Goal: Task Accomplishment & Management: Complete application form

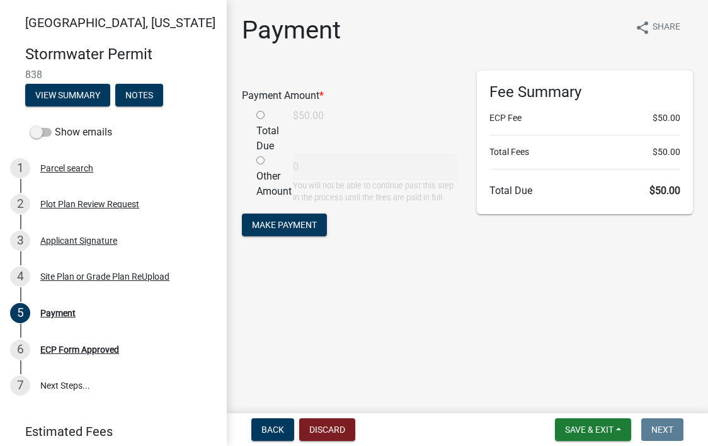
click at [261, 115] on input "radio" at bounding box center [260, 115] width 8 height 8
radio input "true"
type input "50"
click at [285, 224] on span "Make Payment" at bounding box center [284, 225] width 65 height 10
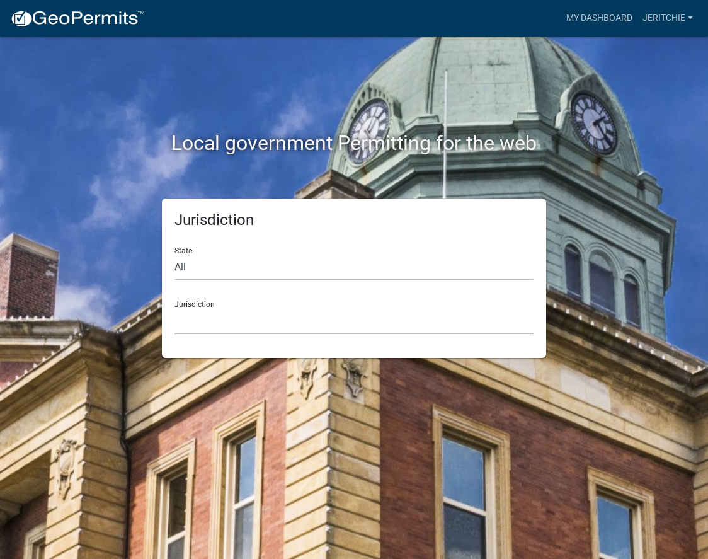
click at [227, 319] on select "Custer County, Colorado Carroll County, Georgia Cook County, Georgia Crawford C…" at bounding box center [353, 321] width 359 height 26
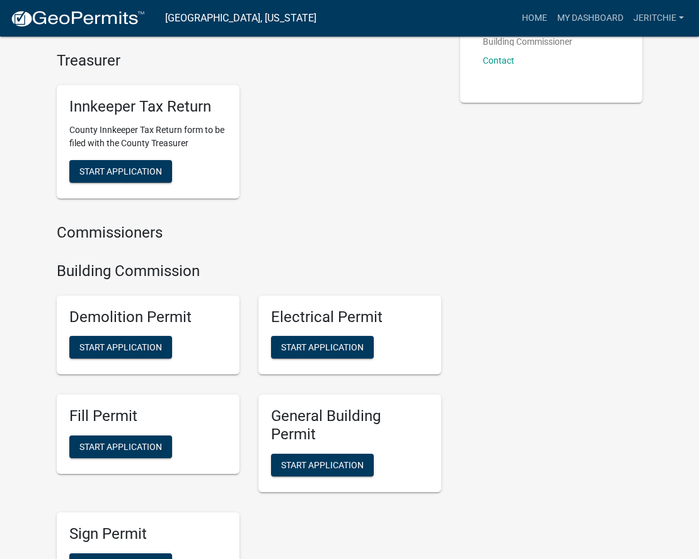
scroll to position [504, 0]
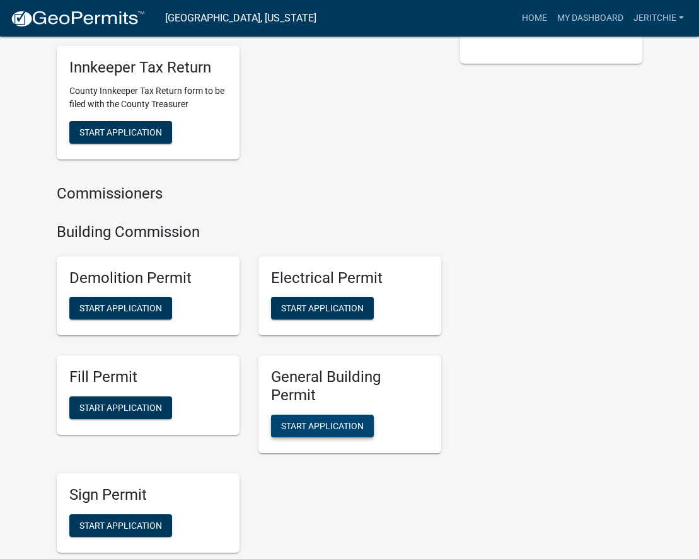
click at [289, 431] on span "Start Application" at bounding box center [322, 426] width 83 height 10
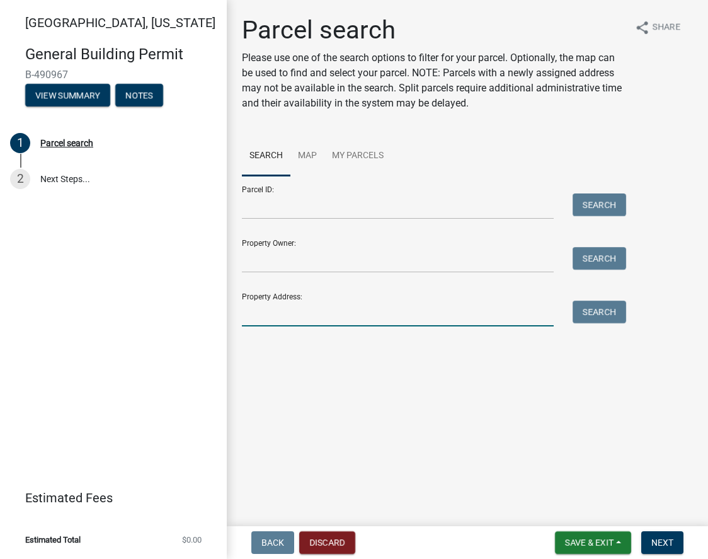
click at [268, 302] on input "Property Address:" at bounding box center [398, 313] width 312 height 26
type input "1730 White Eagle Place"
click at [679, 541] on button "Next" at bounding box center [662, 542] width 42 height 23
click at [369, 314] on input "1730 White Eagle Place" at bounding box center [398, 313] width 312 height 26
click at [591, 314] on button "Search" at bounding box center [600, 311] width 54 height 23
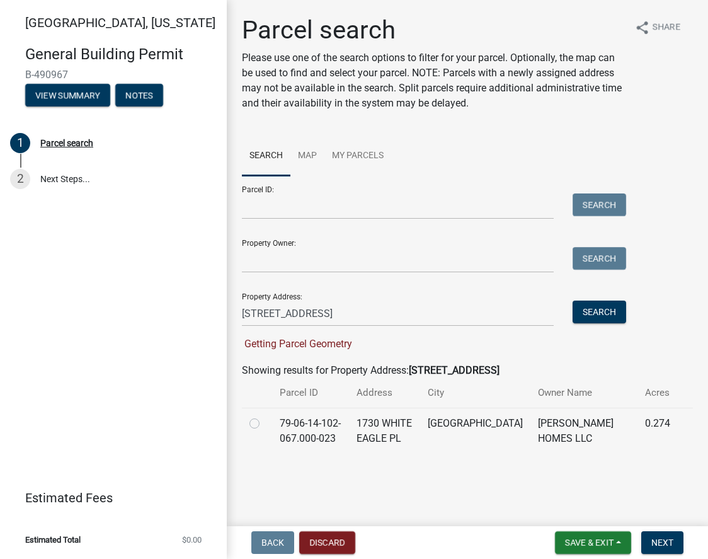
click at [265, 416] on label at bounding box center [265, 416] width 0 height 0
click at [265, 423] on input "radio" at bounding box center [269, 420] width 8 height 8
radio input "true"
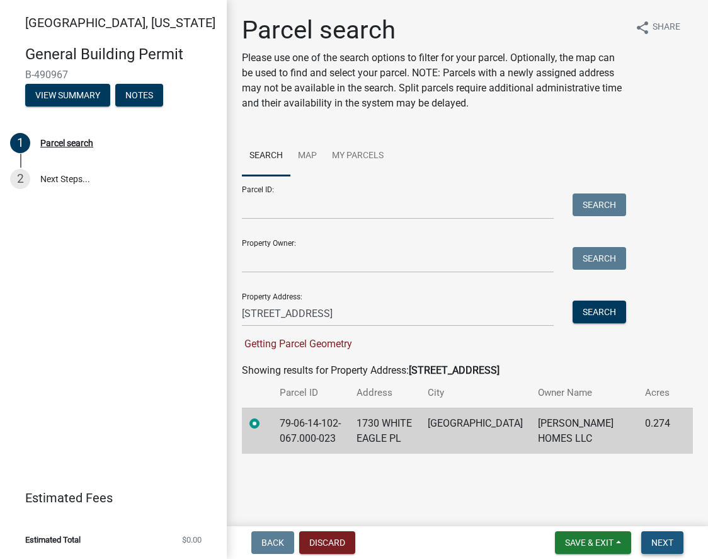
click at [674, 540] on button "Next" at bounding box center [662, 542] width 42 height 23
click at [674, 541] on button "Next" at bounding box center [662, 542] width 42 height 23
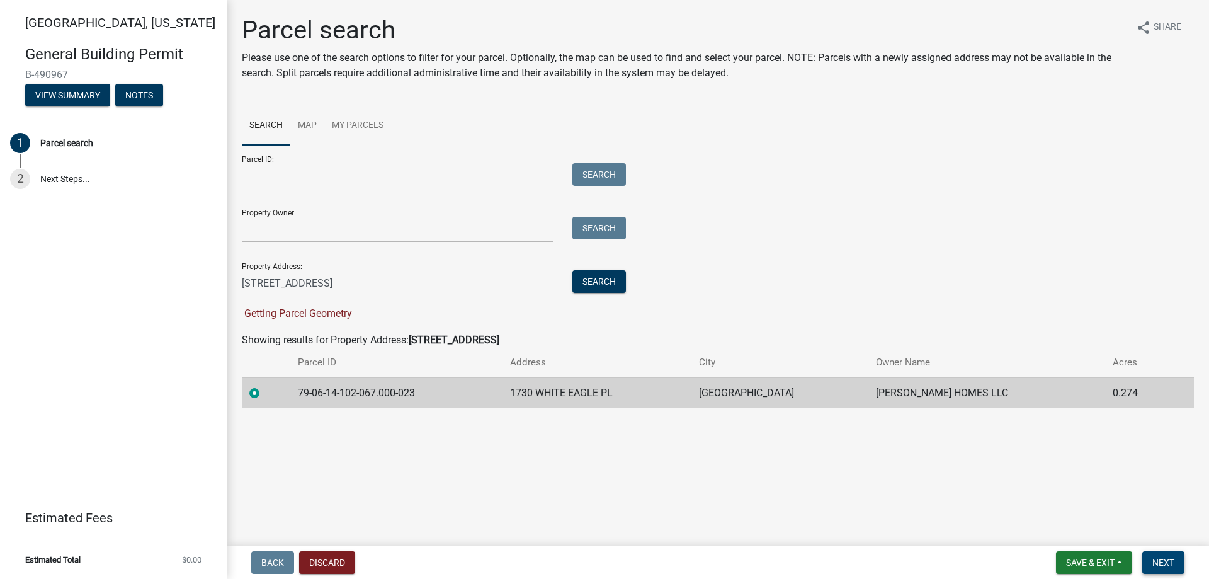
click at [707, 558] on span "Next" at bounding box center [1164, 562] width 22 height 10
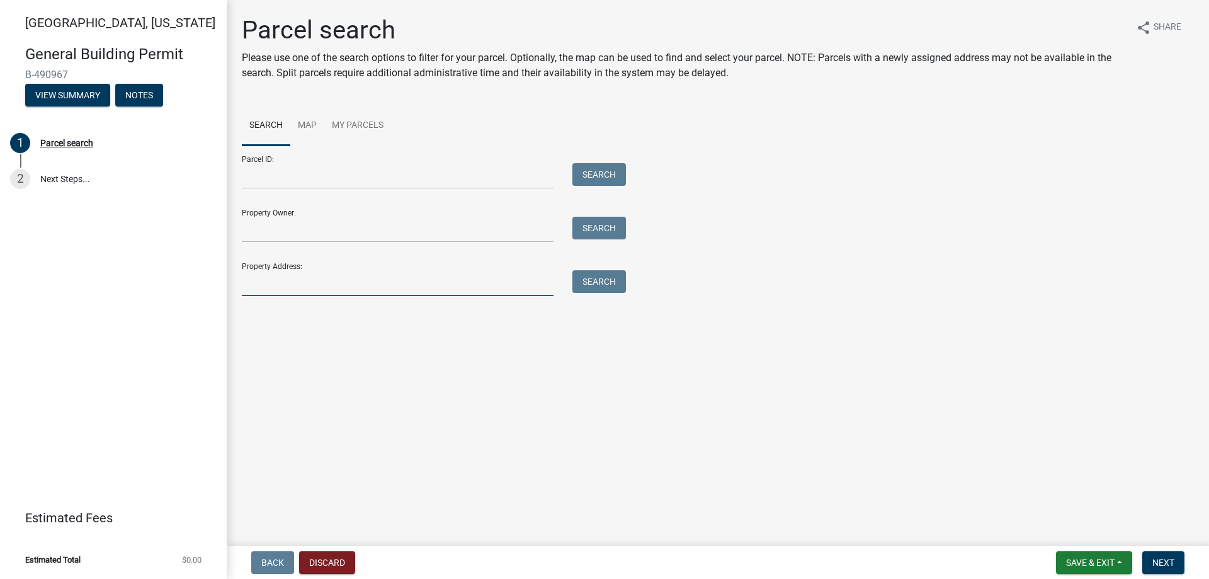
click at [268, 283] on input "Property Address:" at bounding box center [398, 283] width 312 height 26
type input "[STREET_ADDRESS]"
click at [586, 274] on button "Search" at bounding box center [600, 281] width 54 height 23
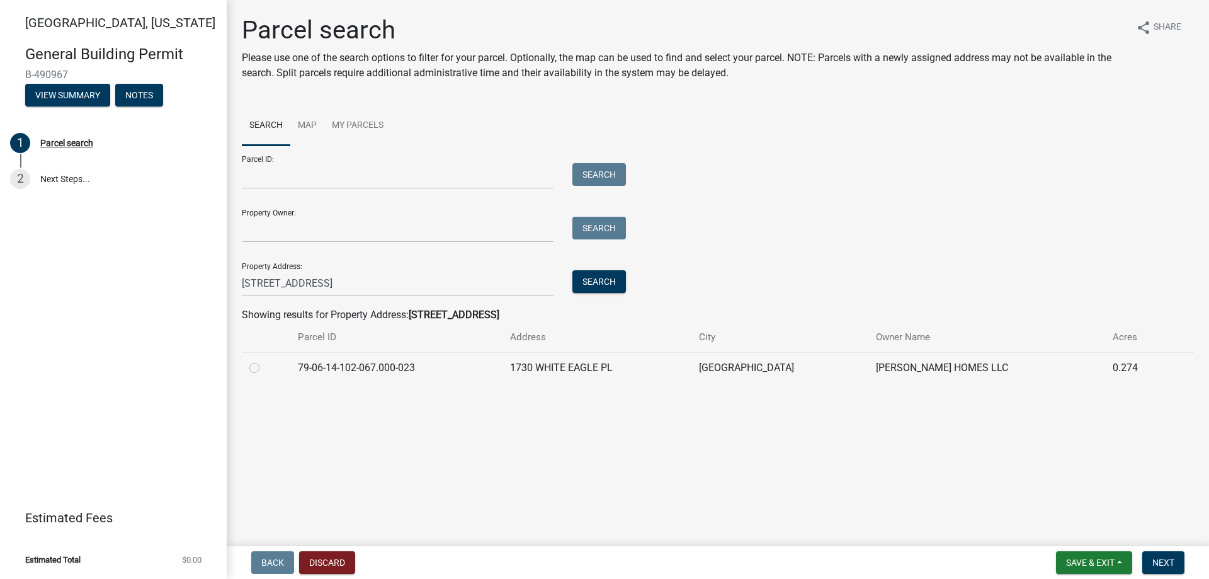
click at [265, 360] on label at bounding box center [265, 360] width 0 height 0
click at [265, 369] on input "radio" at bounding box center [269, 364] width 8 height 8
radio input "true"
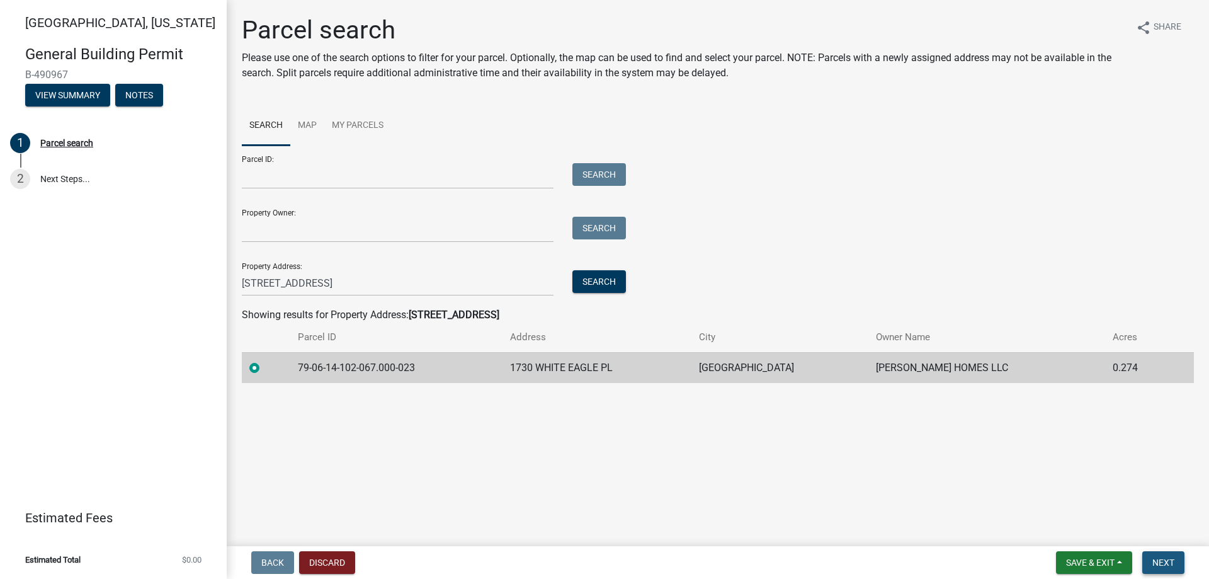
click at [1167, 561] on span "Next" at bounding box center [1164, 562] width 22 height 10
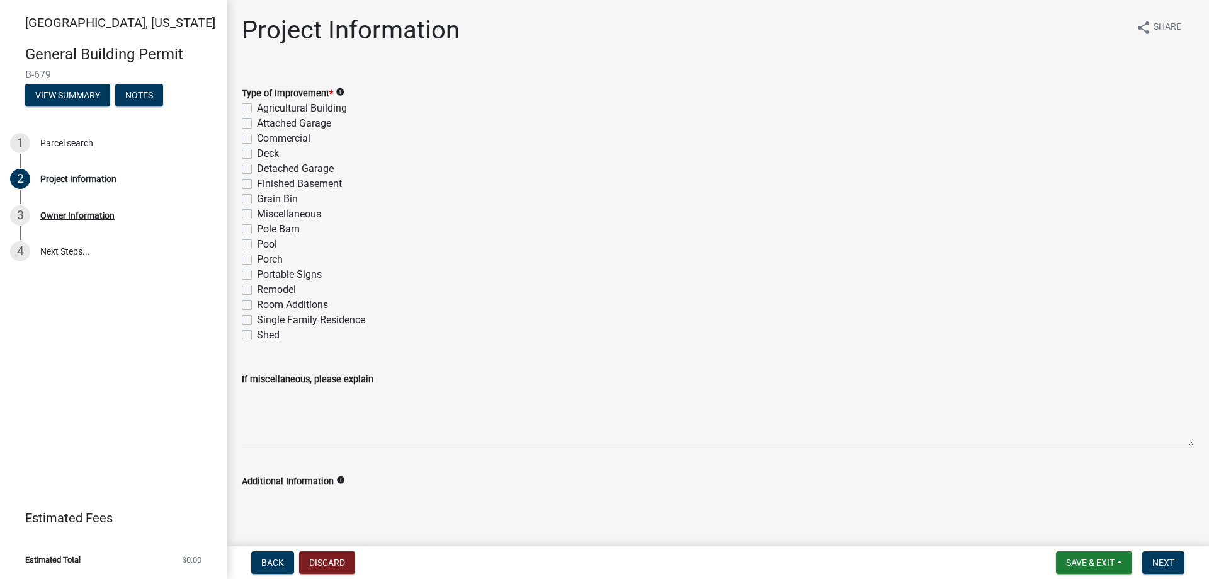
click at [257, 323] on label "Single Family Residence" at bounding box center [311, 319] width 108 height 15
click at [257, 321] on input "Single Family Residence" at bounding box center [261, 316] width 8 height 8
checkbox input "true"
checkbox input "false"
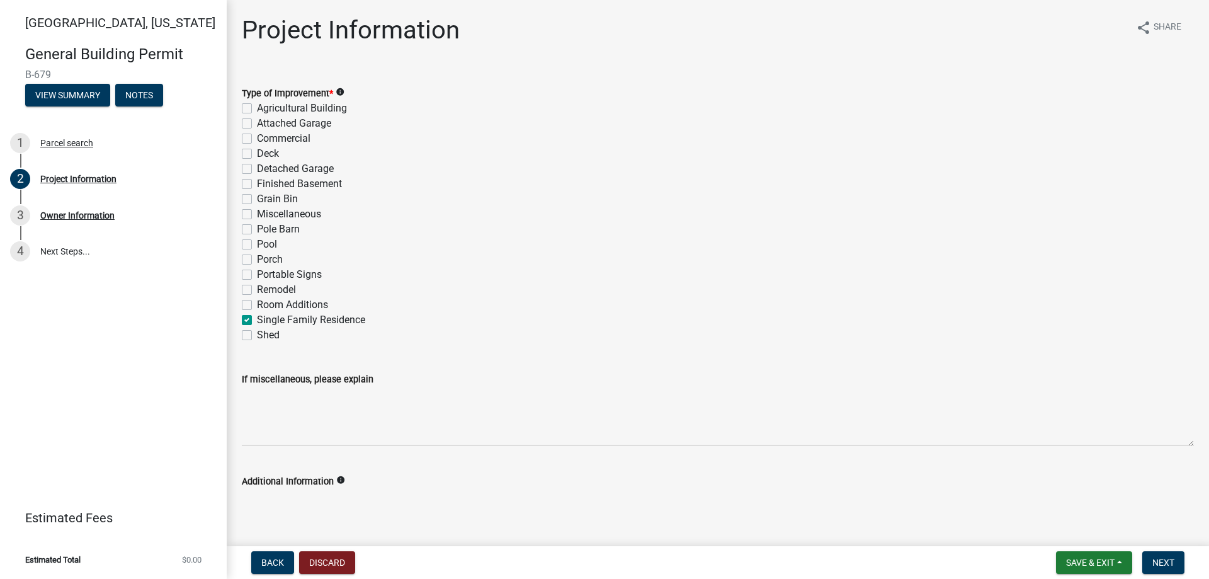
checkbox input "false"
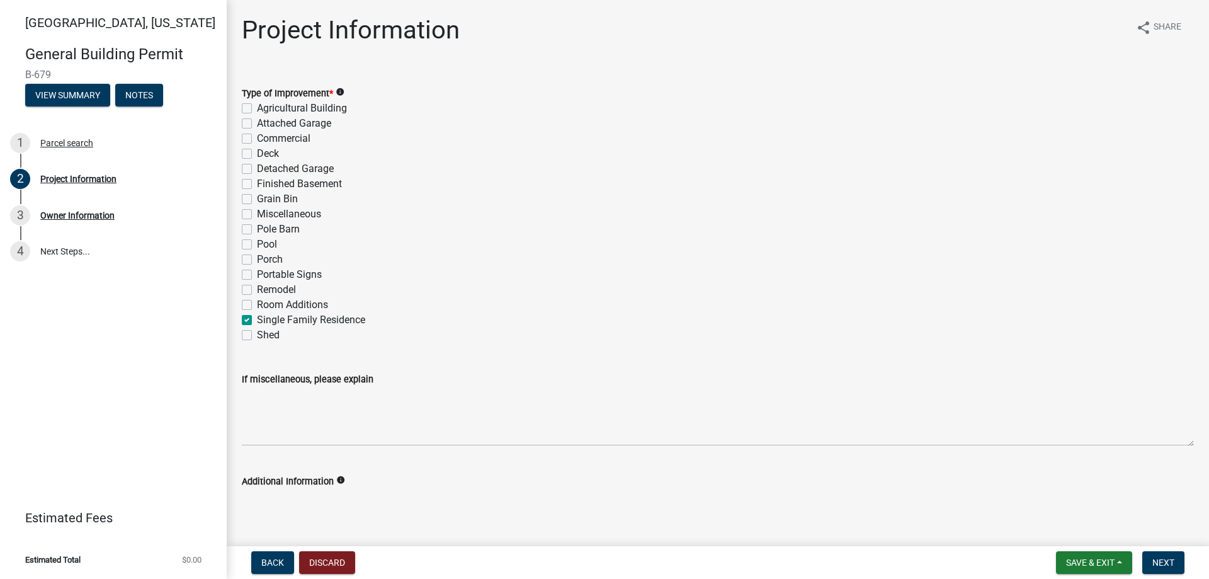
checkbox input "false"
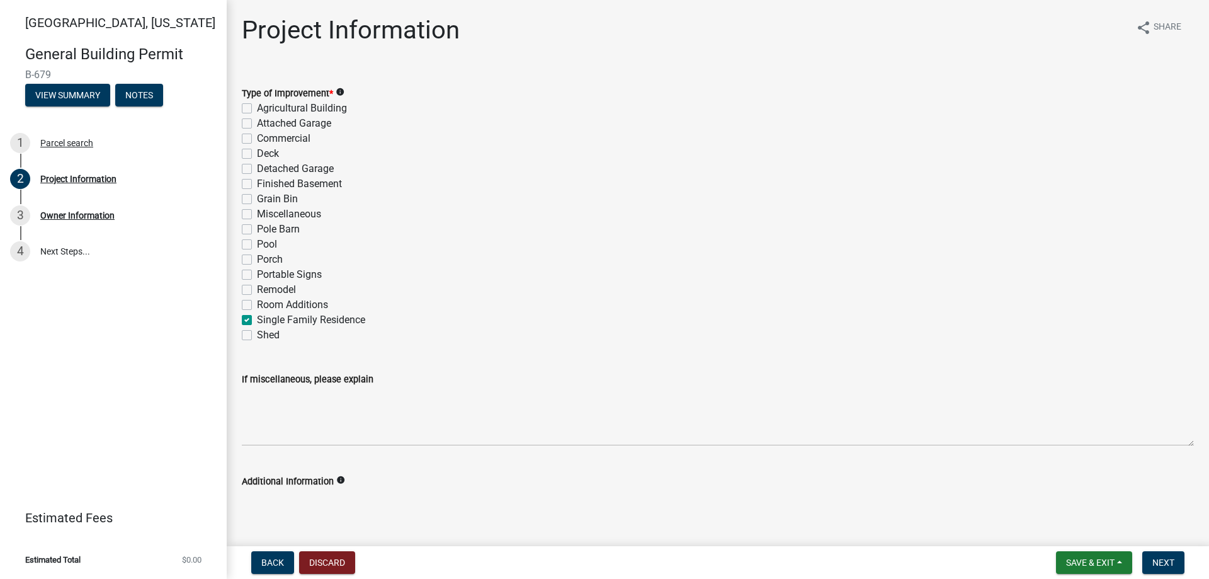
checkbox input "false"
checkbox input "true"
checkbox input "false"
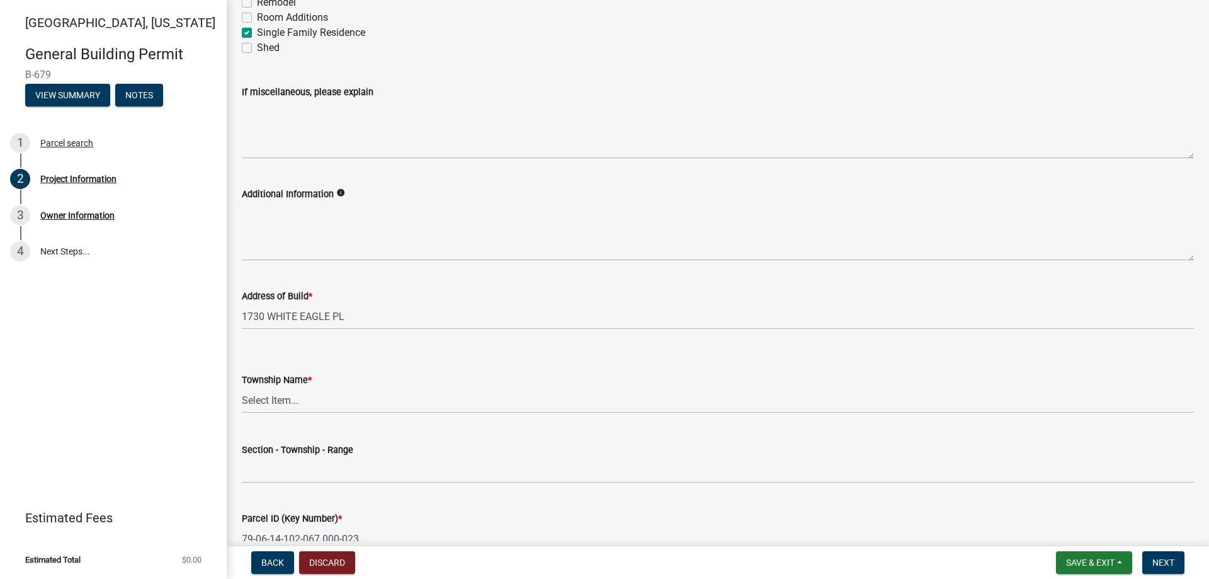
scroll to position [378, 0]
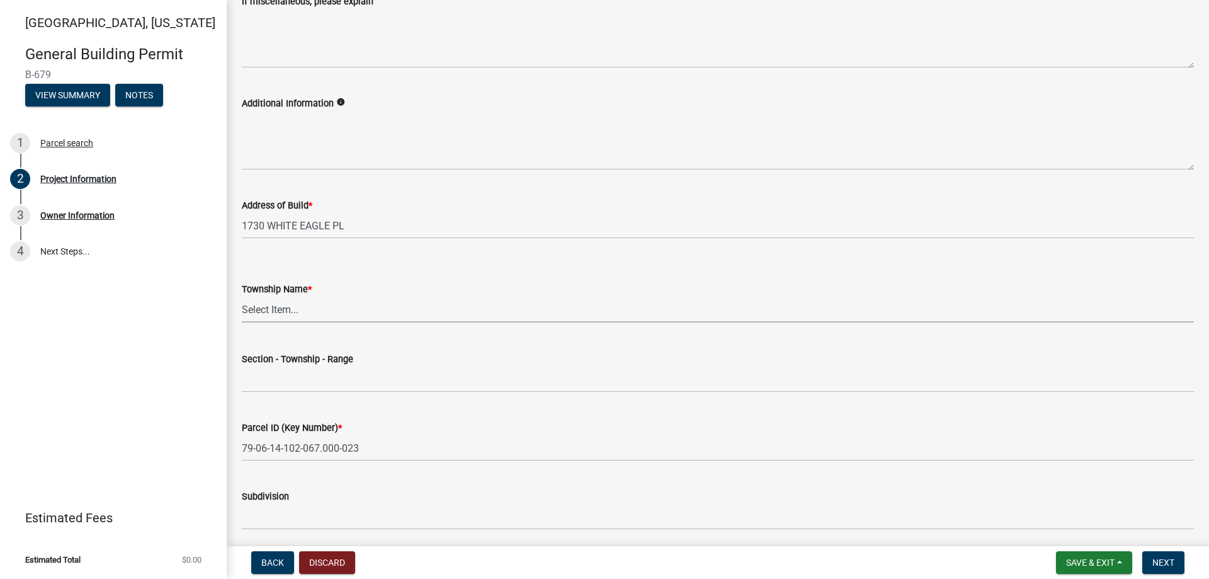
click at [275, 308] on select "Select Item... [PERSON_NAME] [PERSON_NAME] [GEOGRAPHIC_DATA][PERSON_NAME] Tippe…" at bounding box center [718, 310] width 952 height 26
click at [242, 297] on select "Select Item... [PERSON_NAME] [PERSON_NAME] [GEOGRAPHIC_DATA][PERSON_NAME] Tippe…" at bounding box center [718, 310] width 952 height 26
select select "f62e9ec7-2ce1-40c9-9d70-ac6e7ddc5d7c"
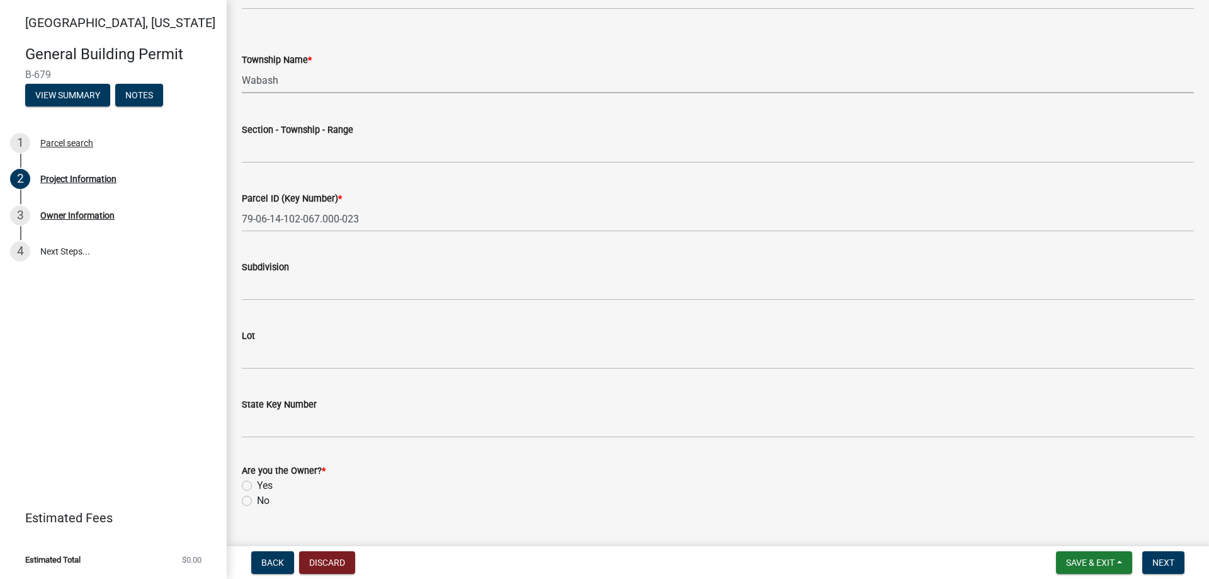
scroll to position [630, 0]
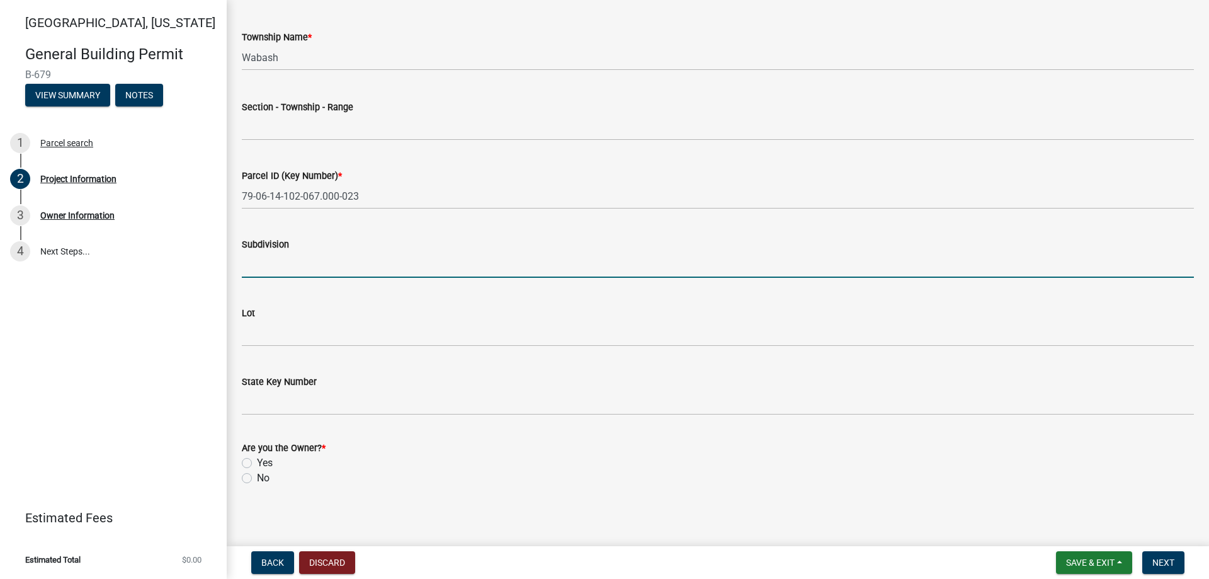
click at [262, 263] on input "Subdivision" at bounding box center [718, 265] width 952 height 26
type input "Three [PERSON_NAME]"
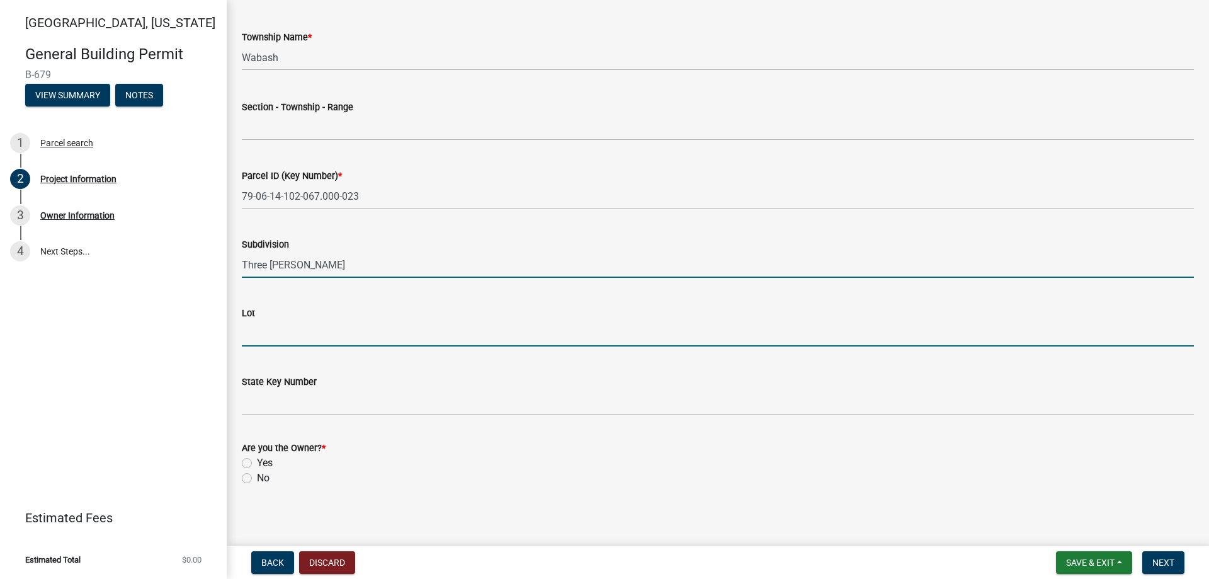
click at [274, 339] on input "Lot" at bounding box center [718, 334] width 952 height 26
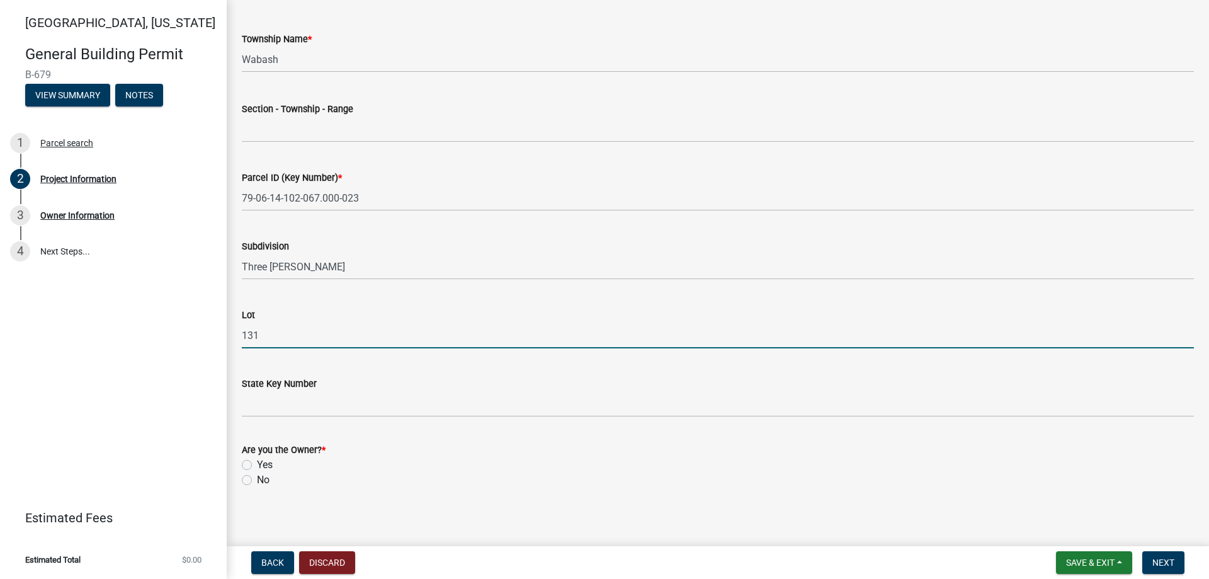
scroll to position [635, 0]
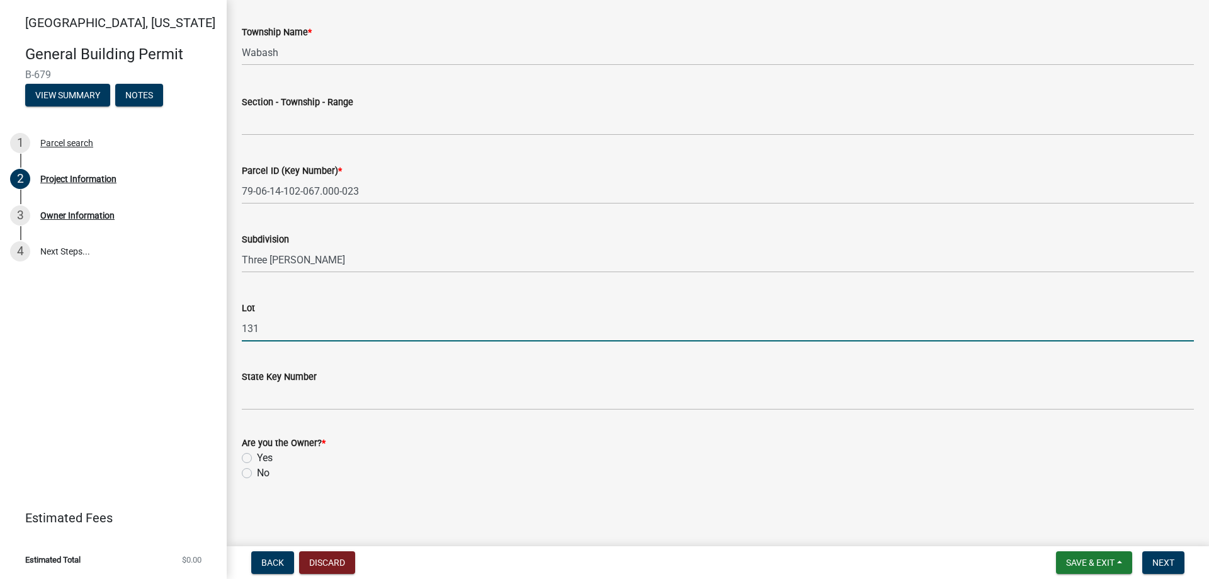
type input "131"
click at [257, 474] on label "No" at bounding box center [263, 473] width 13 height 15
click at [257, 474] on input "No" at bounding box center [261, 470] width 8 height 8
radio input "true"
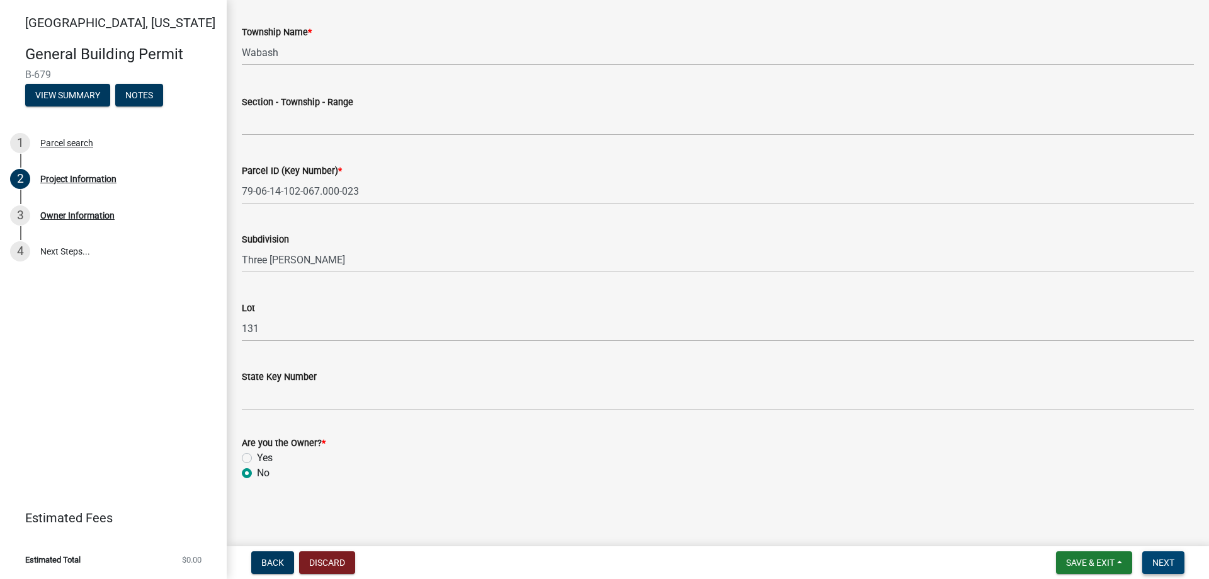
click at [1162, 559] on span "Next" at bounding box center [1164, 562] width 22 height 10
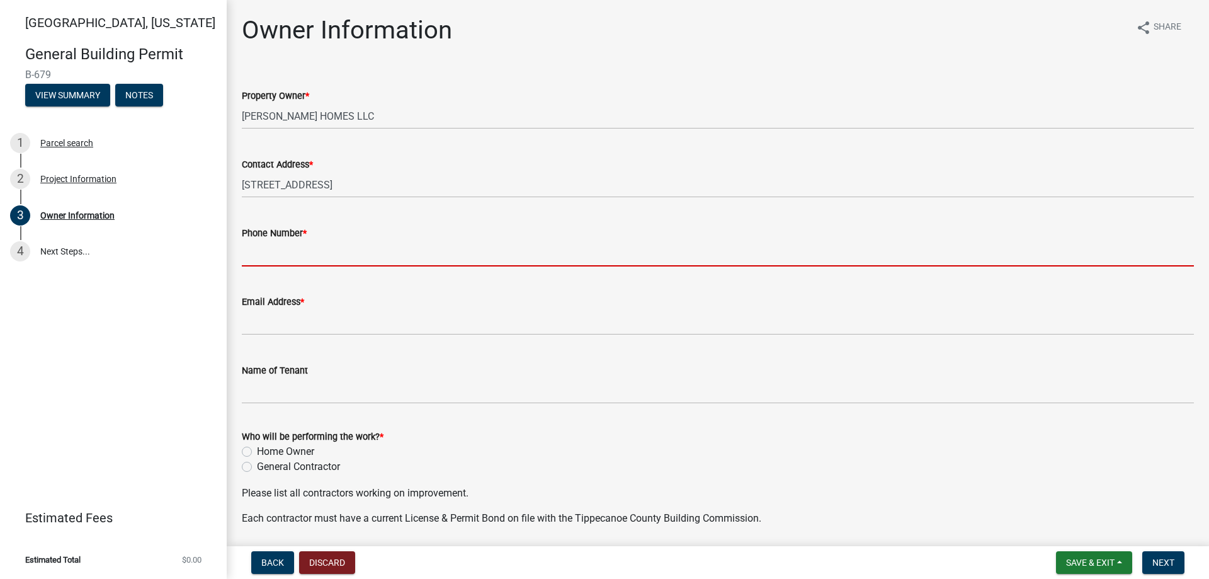
click at [286, 258] on input "Phone Number *" at bounding box center [718, 254] width 952 height 26
type input "7654186006"
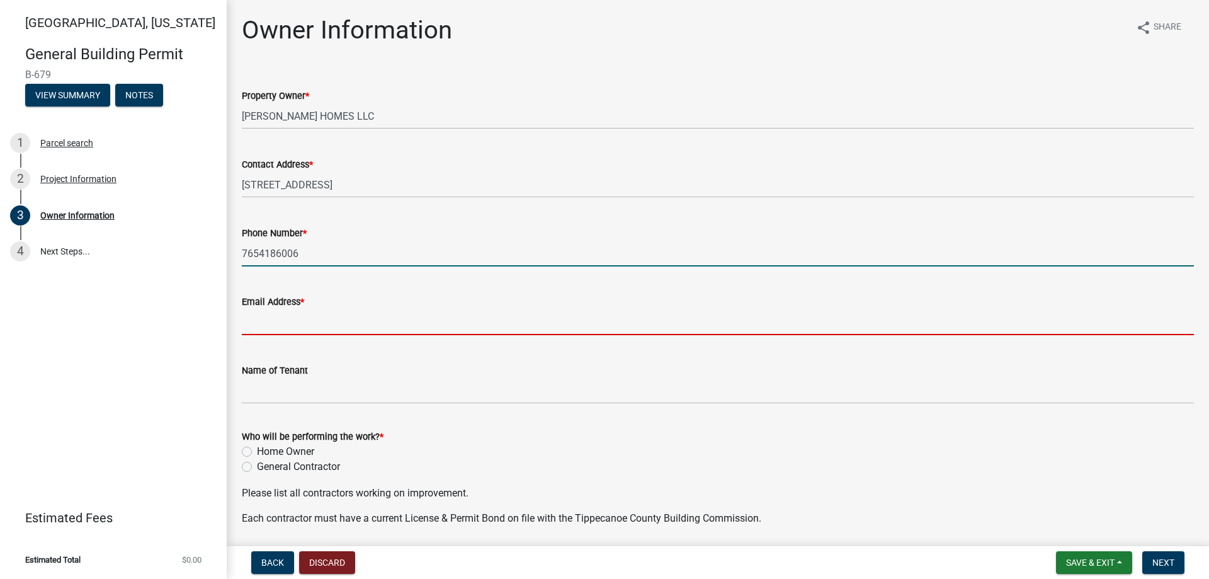
type input "[PERSON_NAME][EMAIL_ADDRESS][PERSON_NAME][DOMAIN_NAME]"
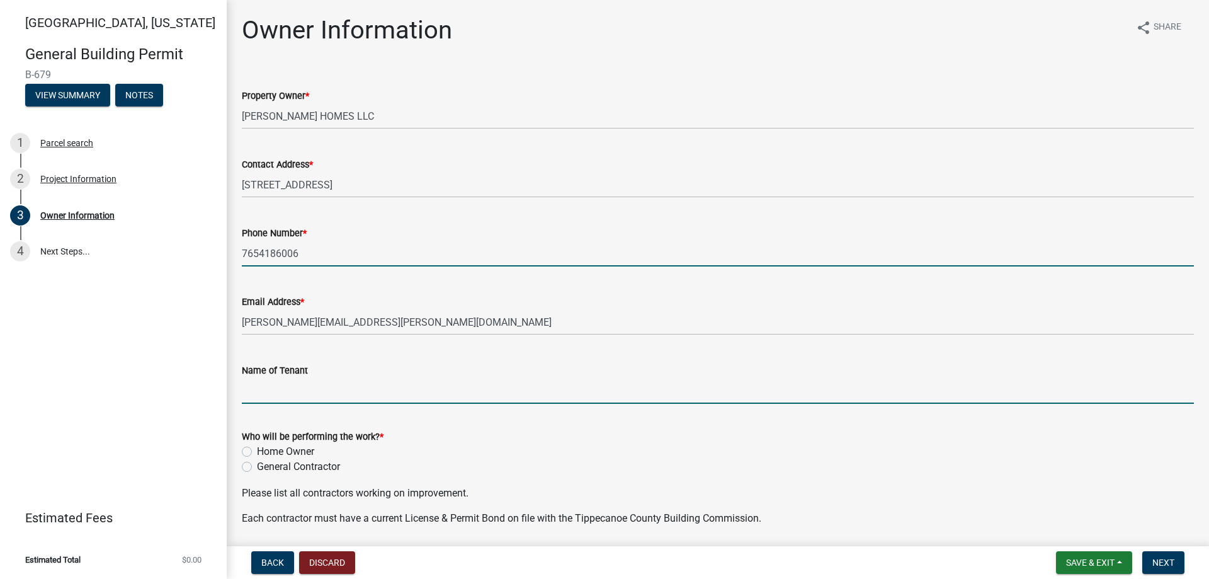
type input "Majestic Homes of [GEOGRAPHIC_DATA]"
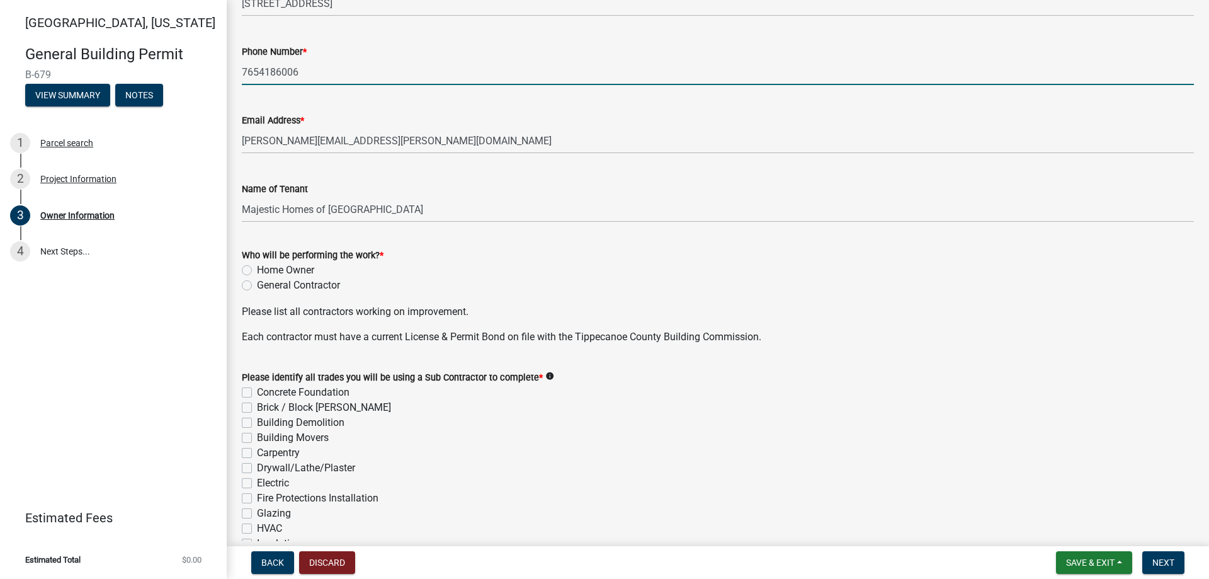
scroll to position [189, 0]
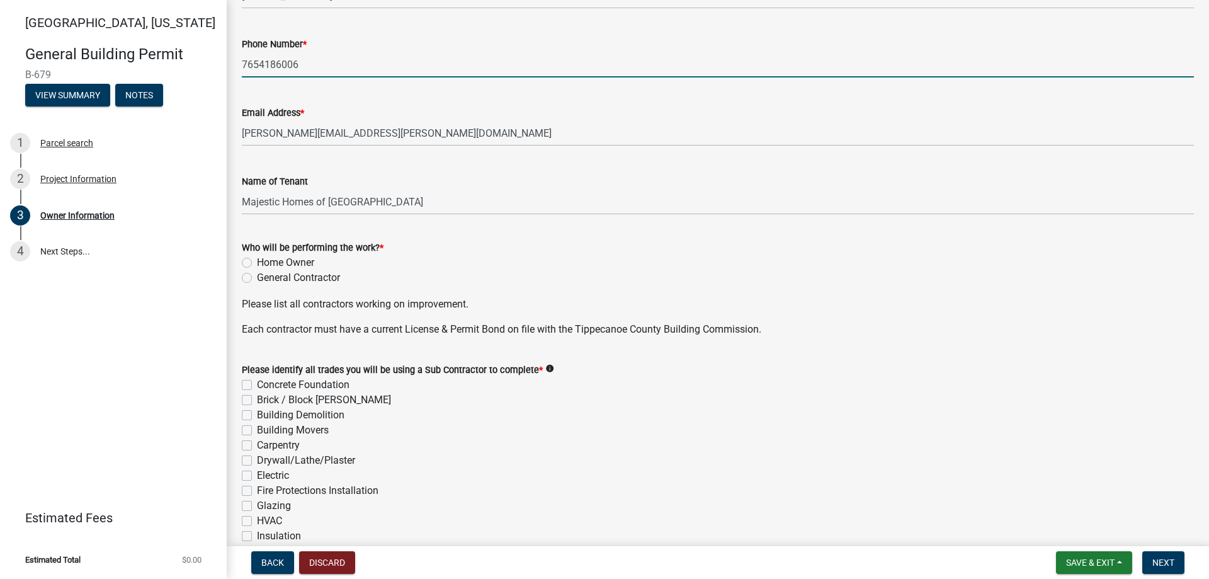
click at [257, 278] on label "General Contractor" at bounding box center [298, 277] width 83 height 15
click at [257, 278] on input "General Contractor" at bounding box center [261, 274] width 8 height 8
radio input "true"
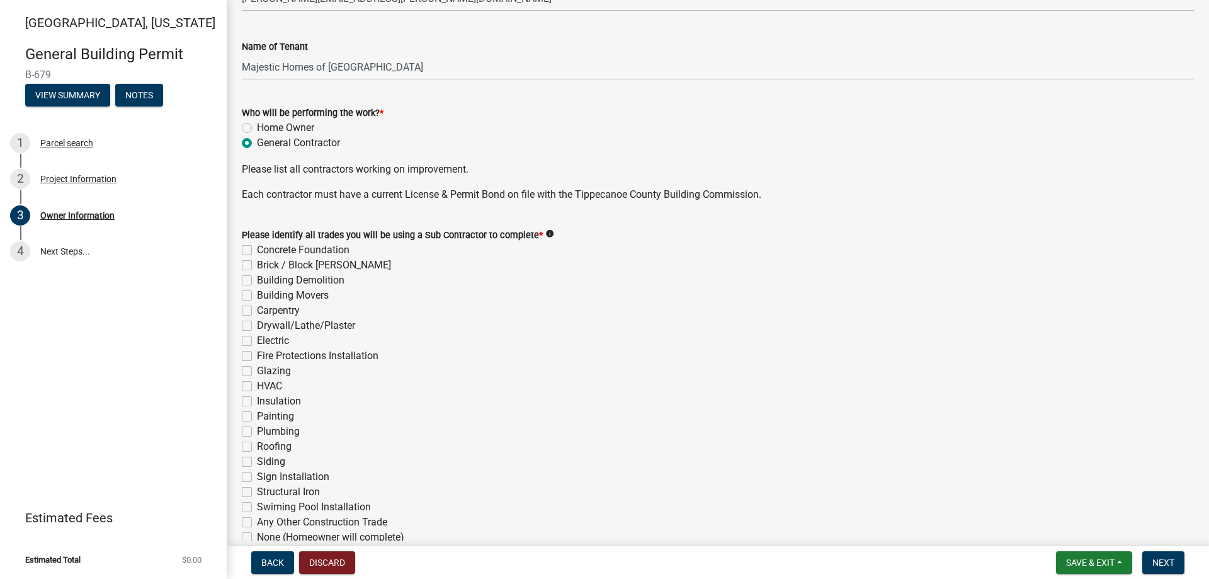
scroll to position [378, 0]
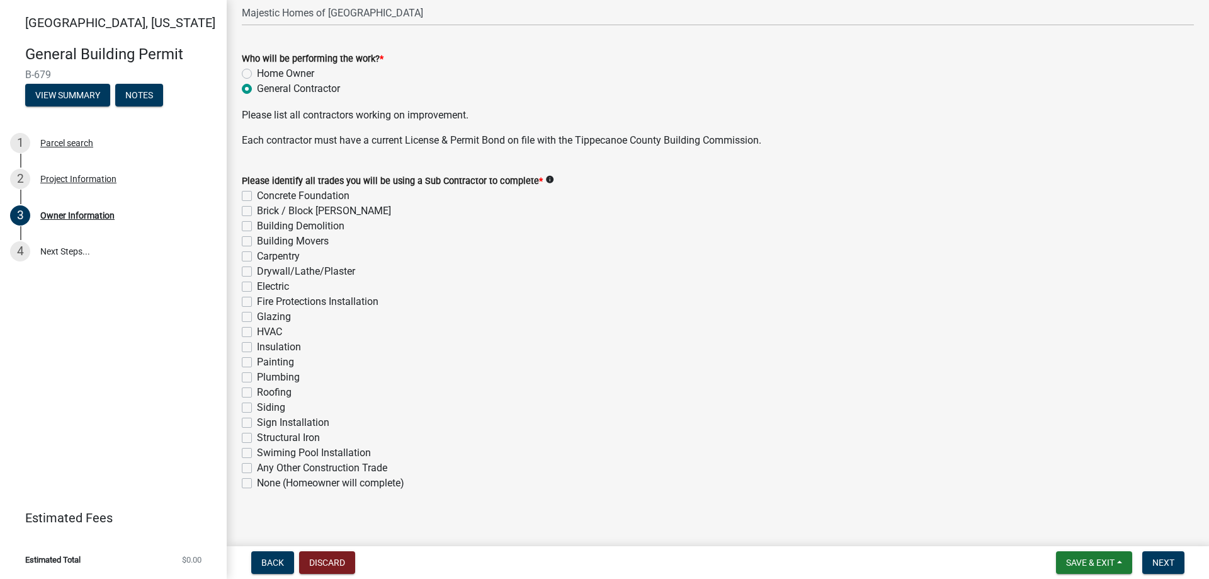
click at [257, 194] on label "Concrete Foundation" at bounding box center [303, 195] width 93 height 15
click at [257, 194] on input "Concrete Foundation" at bounding box center [261, 192] width 8 height 8
checkbox input "true"
checkbox input "false"
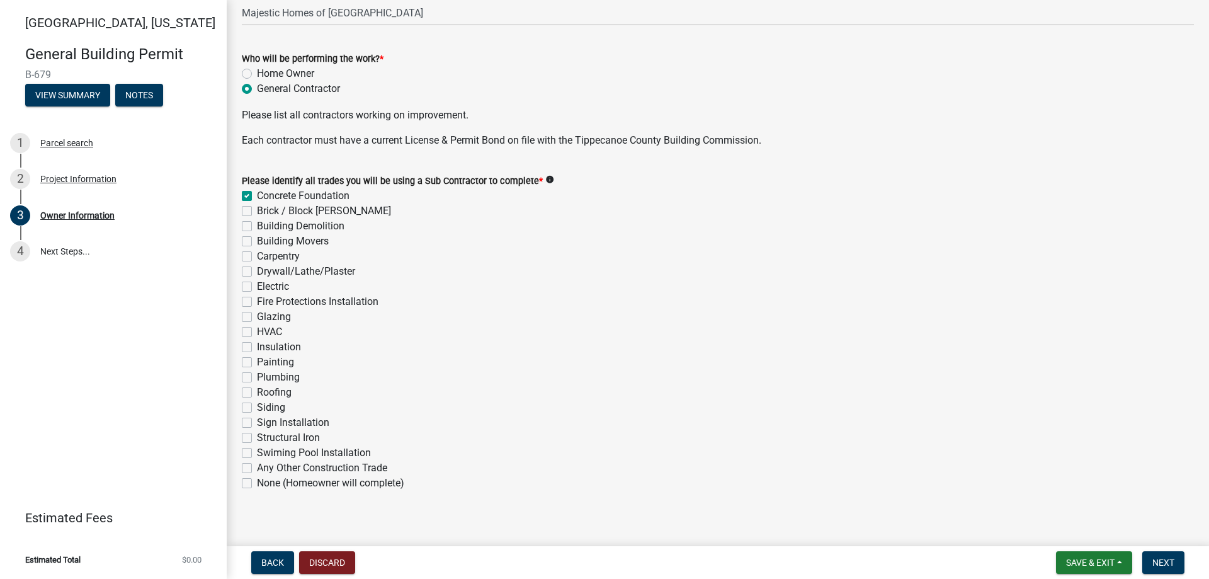
checkbox input "false"
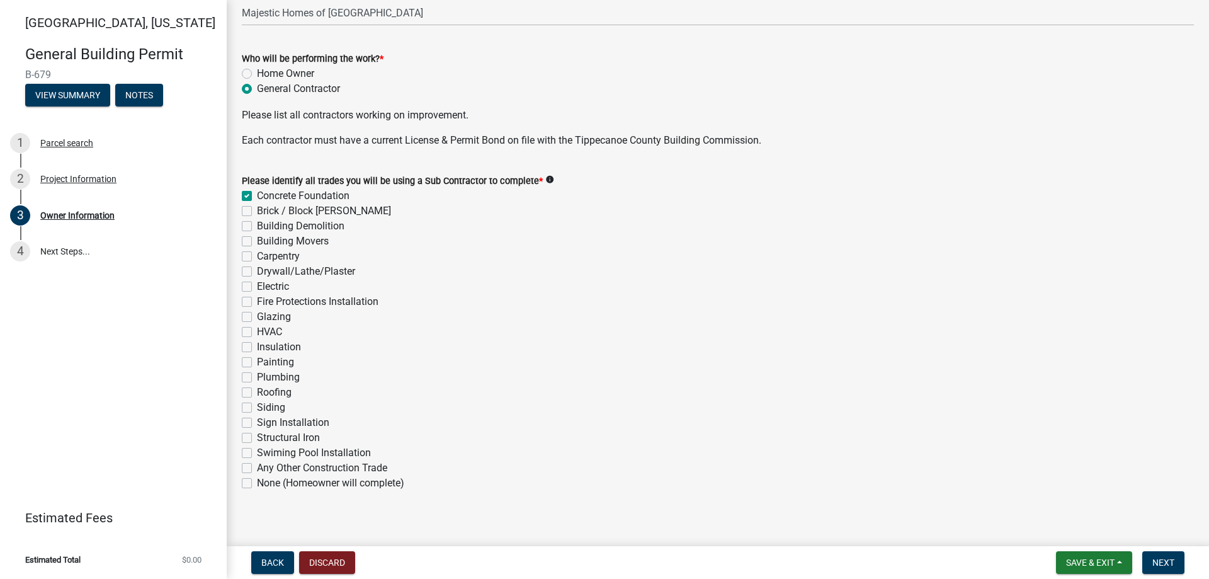
checkbox input "false"
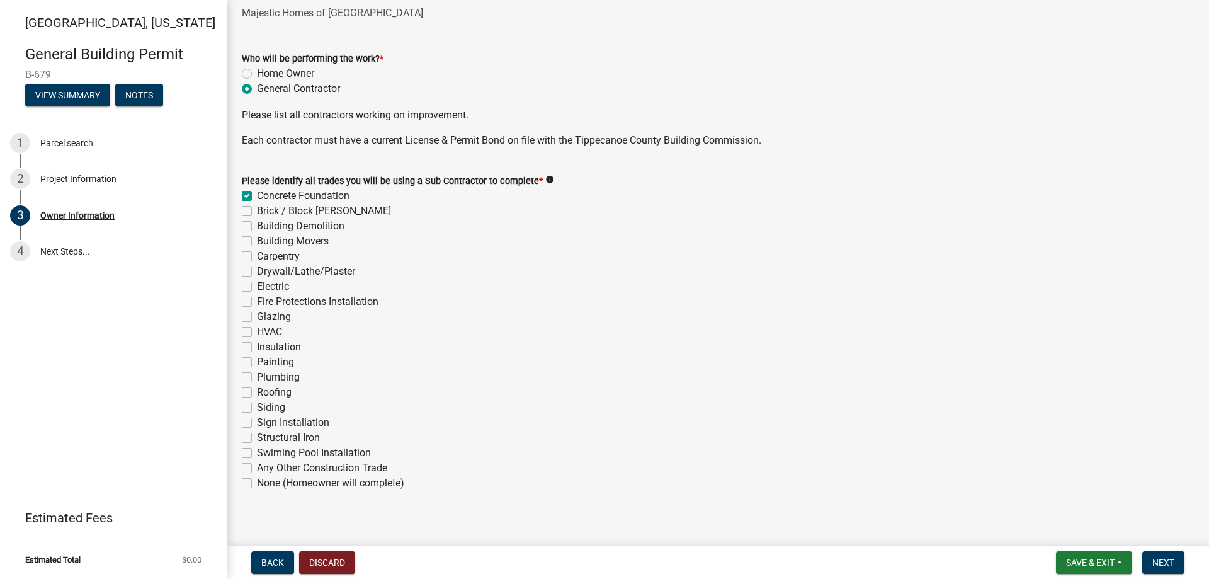
checkbox input "false"
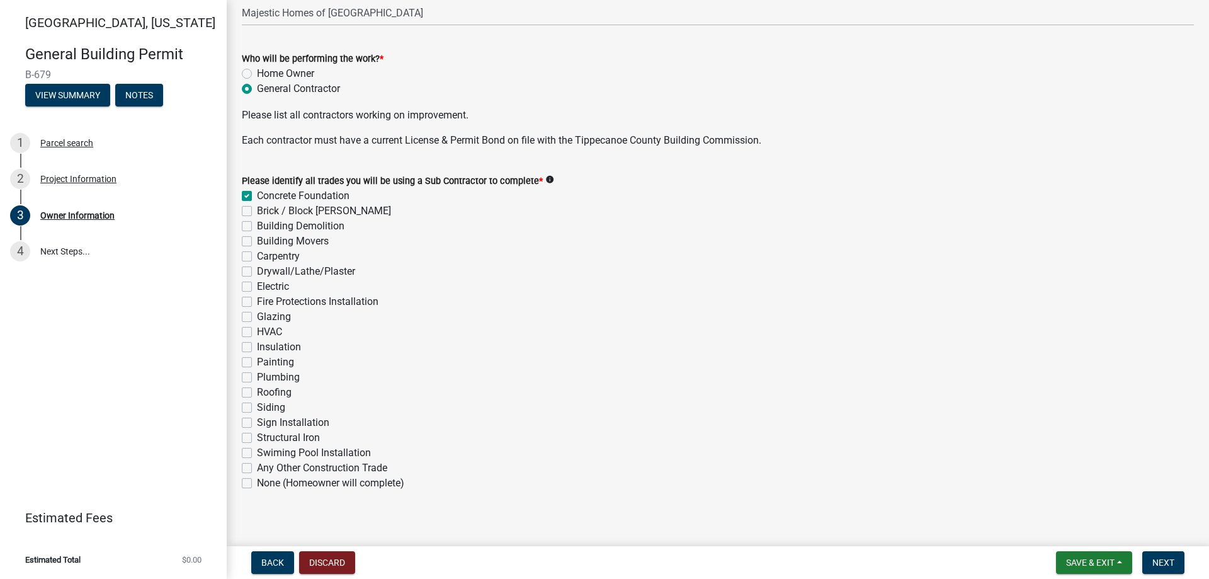
checkbox input "false"
click at [257, 210] on label "Brick / Block [PERSON_NAME]" at bounding box center [324, 210] width 134 height 15
click at [257, 210] on input "Brick / Block [PERSON_NAME]" at bounding box center [261, 207] width 8 height 8
checkbox input "true"
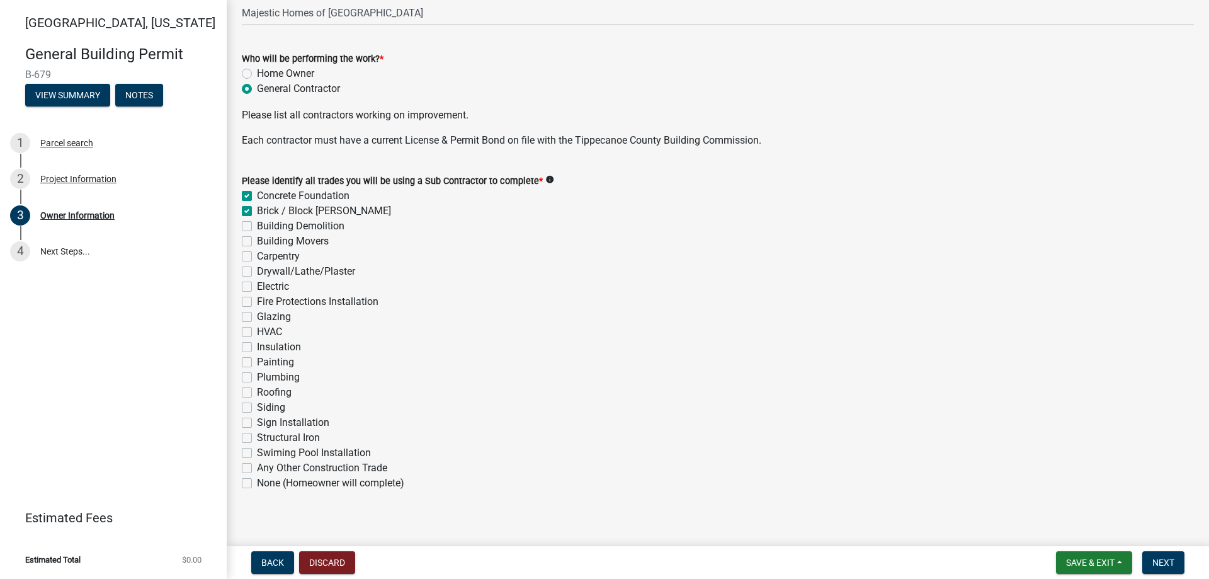
checkbox input "true"
checkbox input "false"
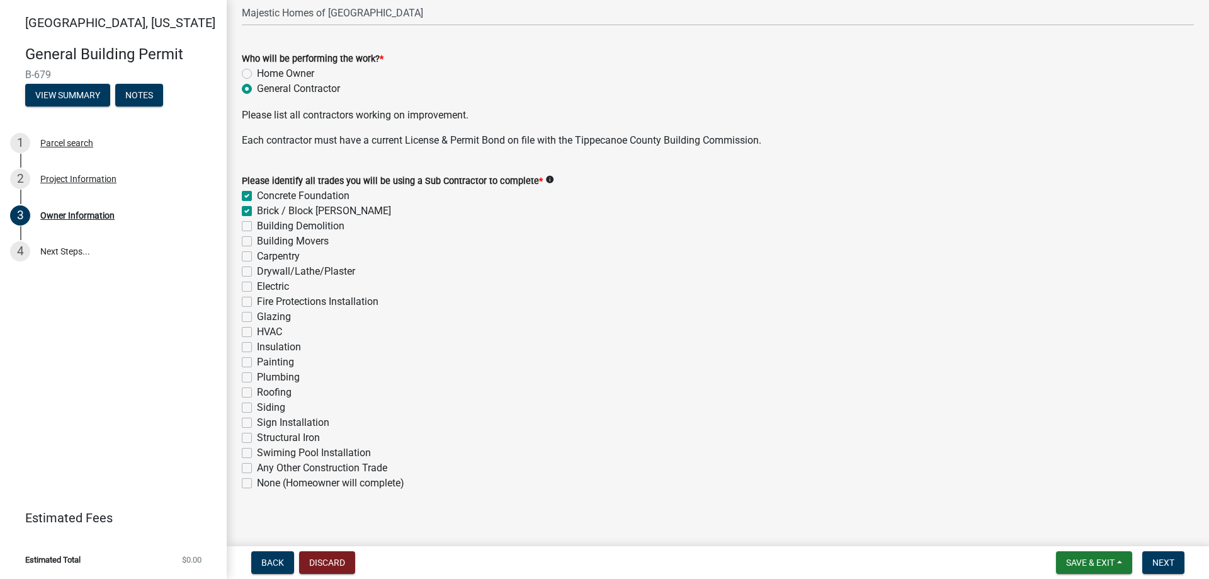
checkbox input "false"
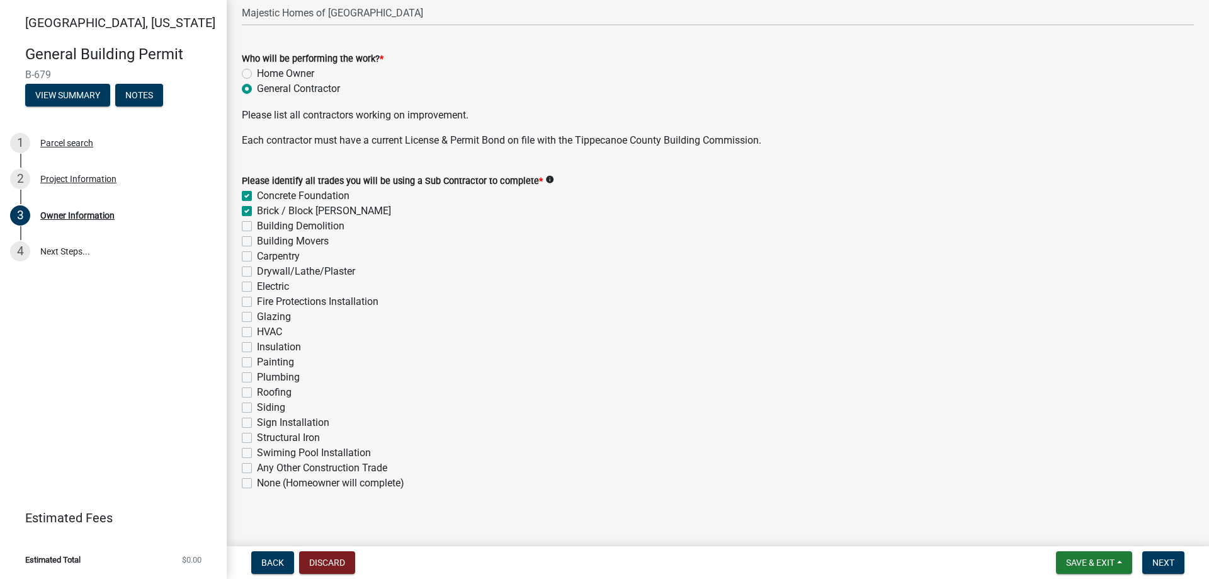
checkbox input "false"
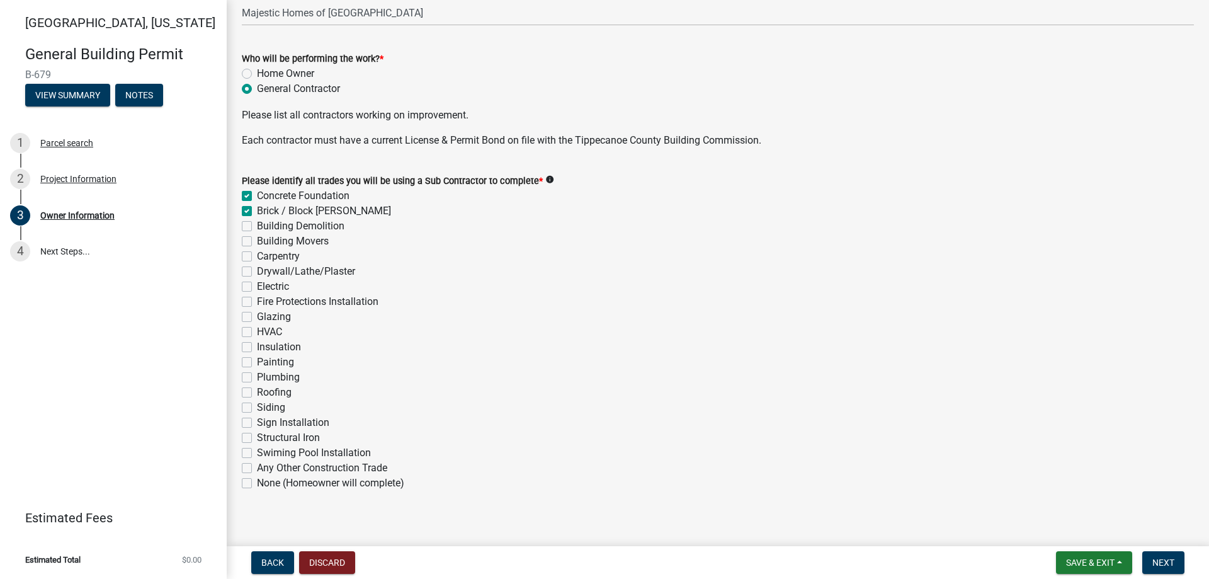
checkbox input "false"
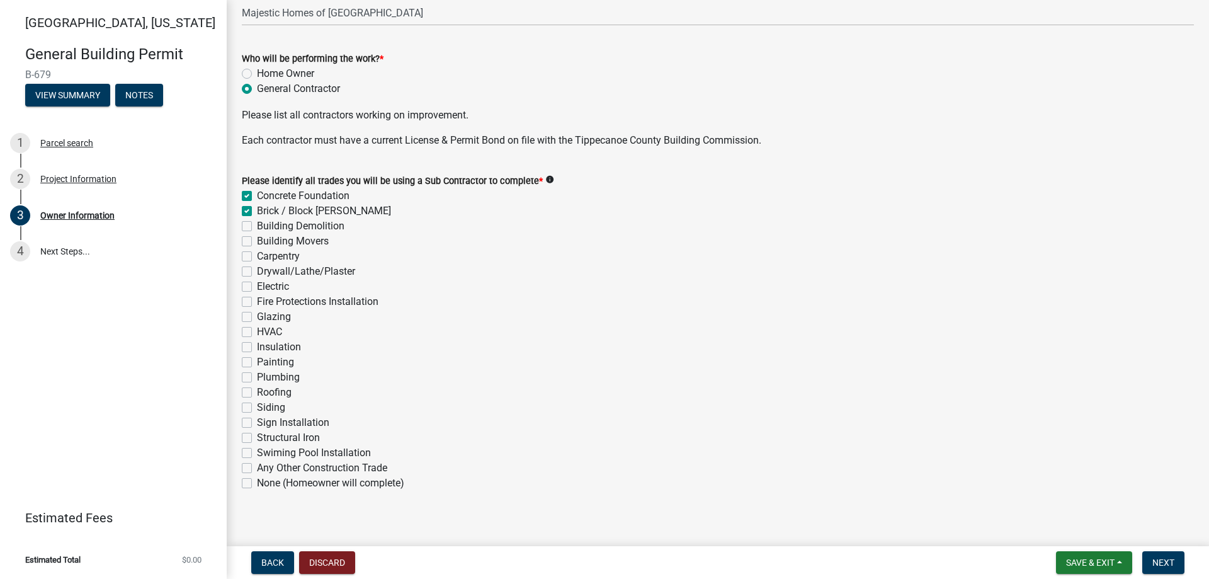
click at [257, 257] on label "Carpentry" at bounding box center [278, 256] width 43 height 15
click at [257, 257] on input "Carpentry" at bounding box center [261, 253] width 8 height 8
checkbox input "true"
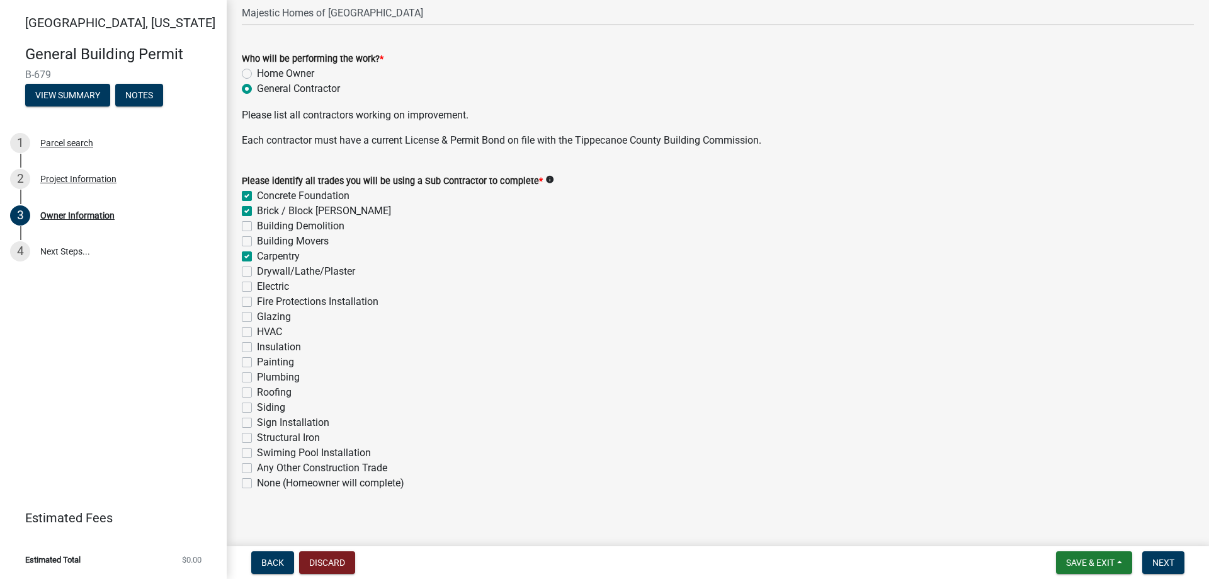
checkbox input "false"
checkbox input "true"
checkbox input "false"
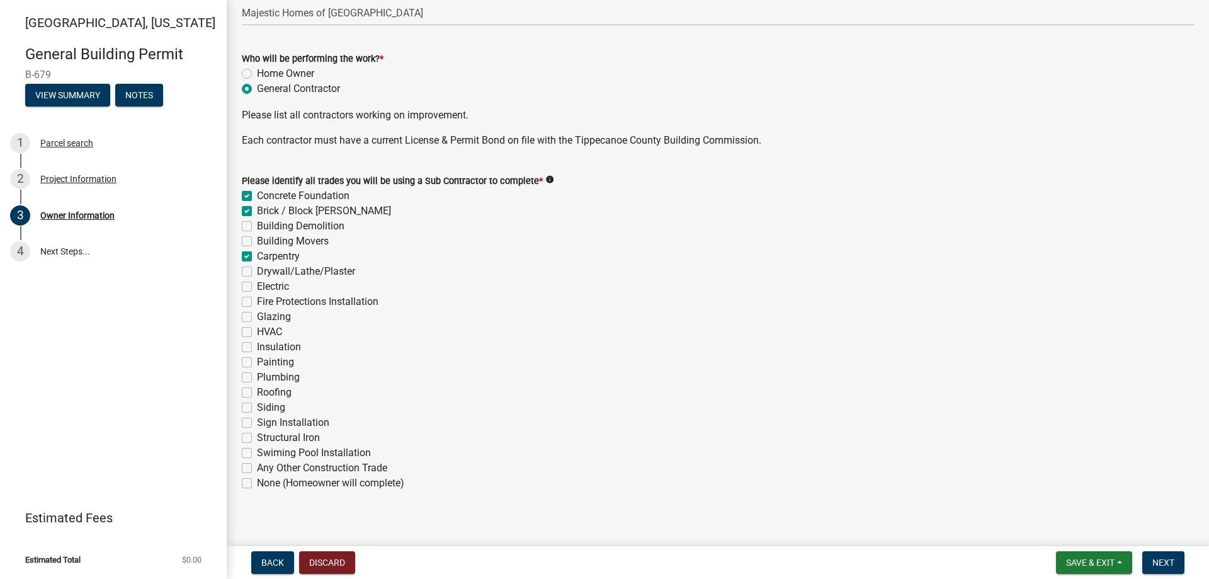
checkbox input "false"
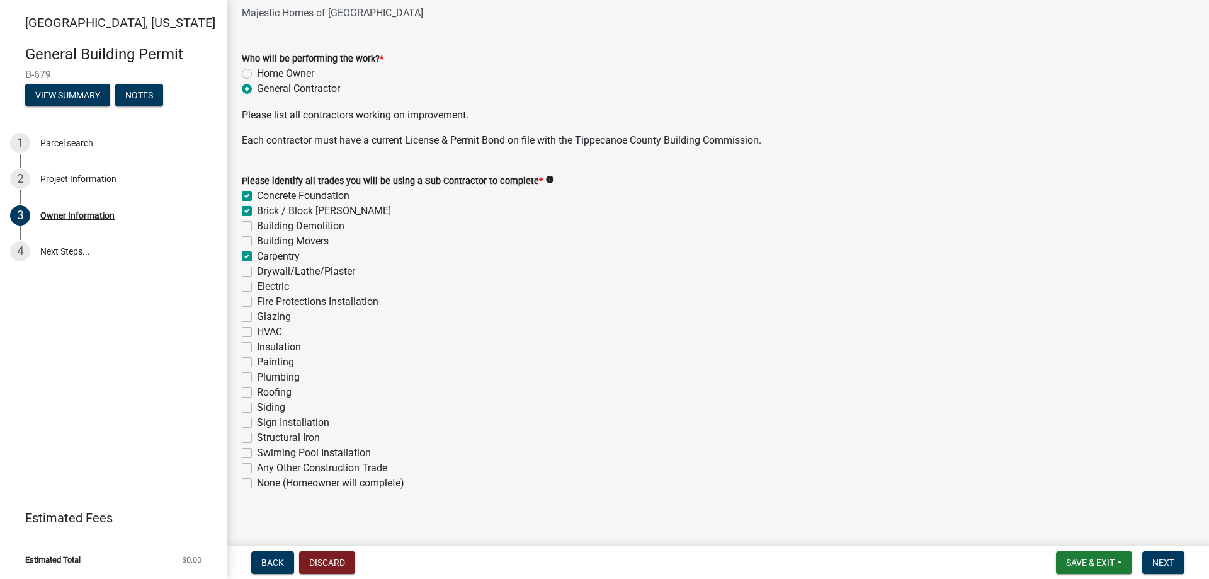
checkbox input "false"
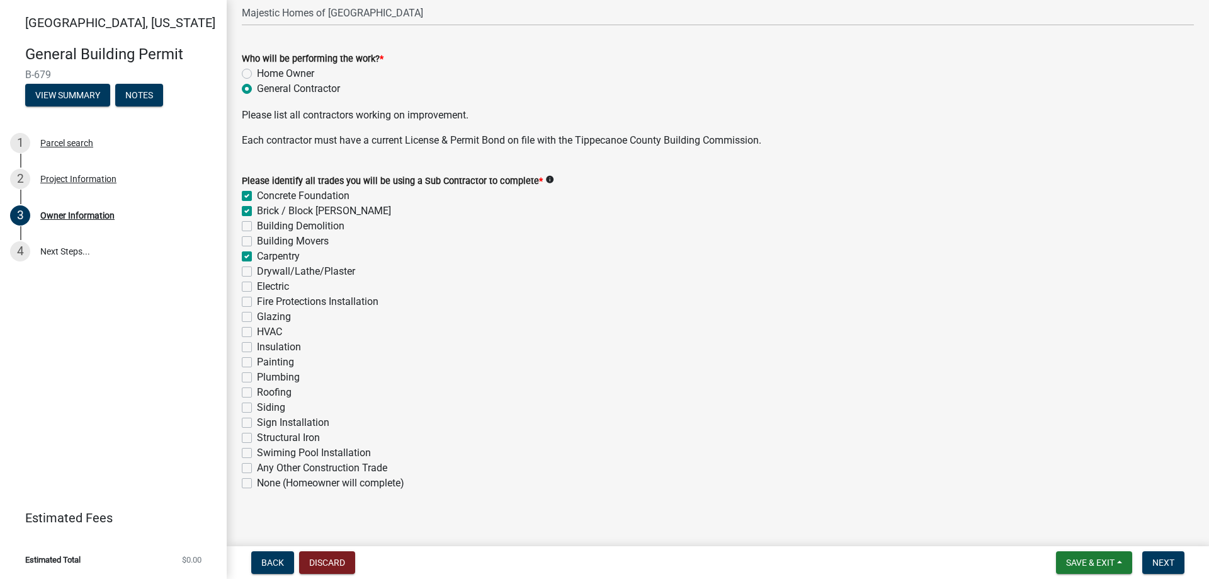
checkbox input "false"
click at [257, 275] on label "Drywall/Lathe/Plaster" at bounding box center [306, 271] width 98 height 15
click at [257, 272] on input "Drywall/Lathe/Plaster" at bounding box center [261, 268] width 8 height 8
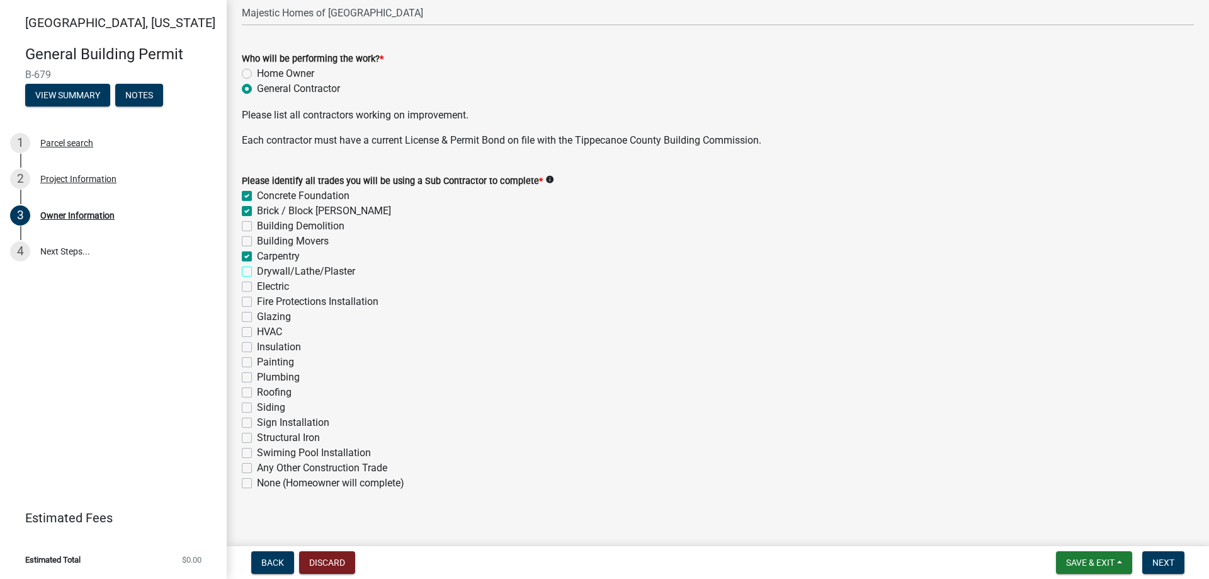
checkbox input "true"
checkbox input "false"
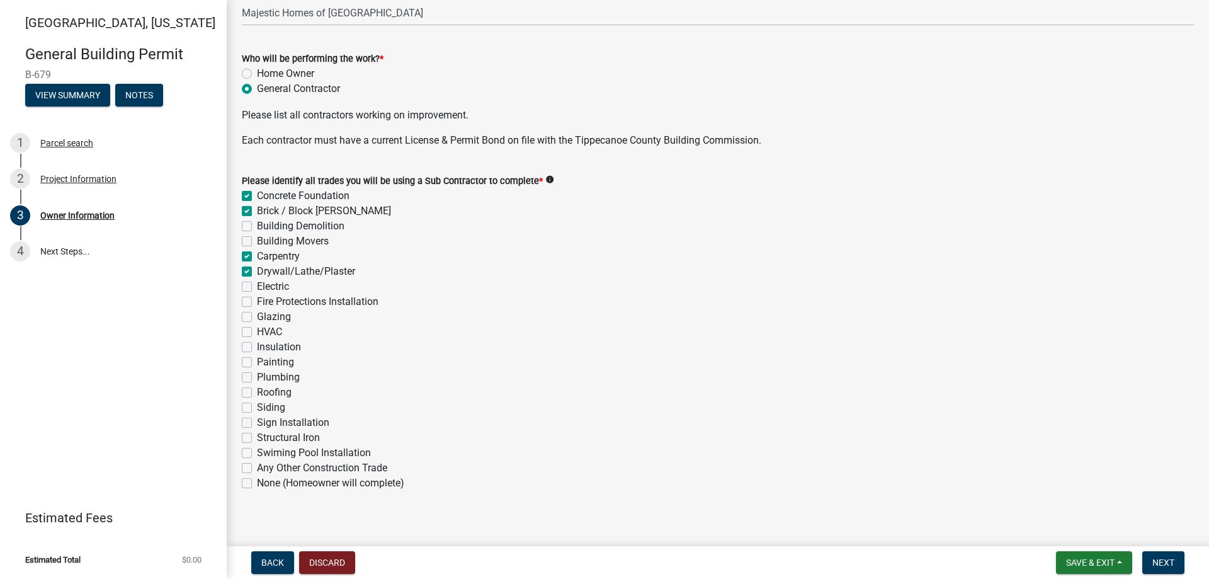
checkbox input "true"
checkbox input "false"
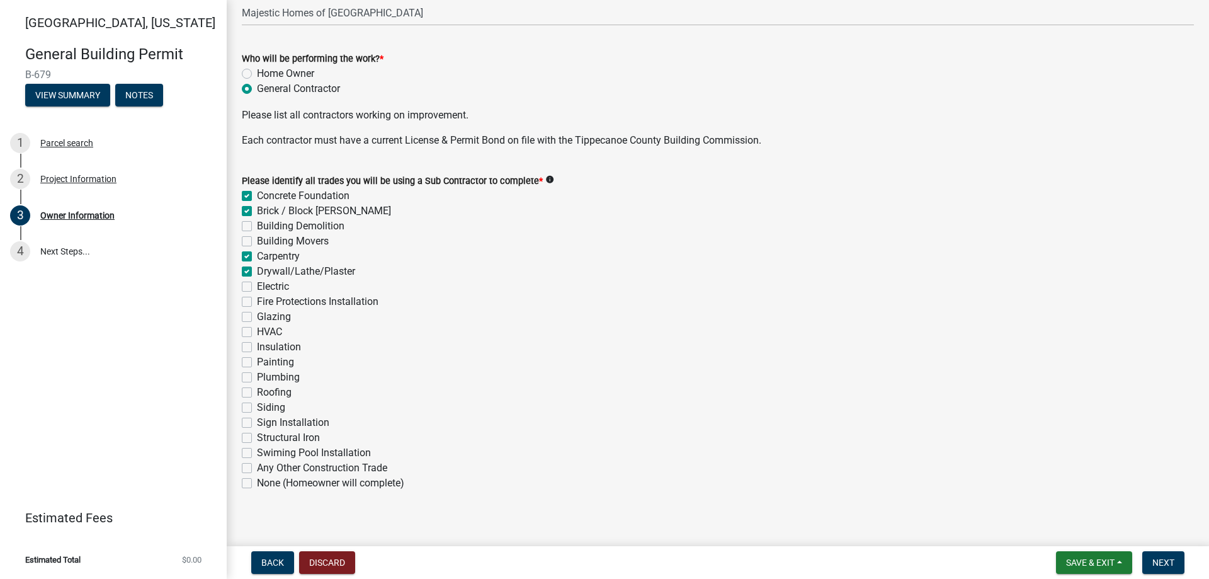
checkbox input "false"
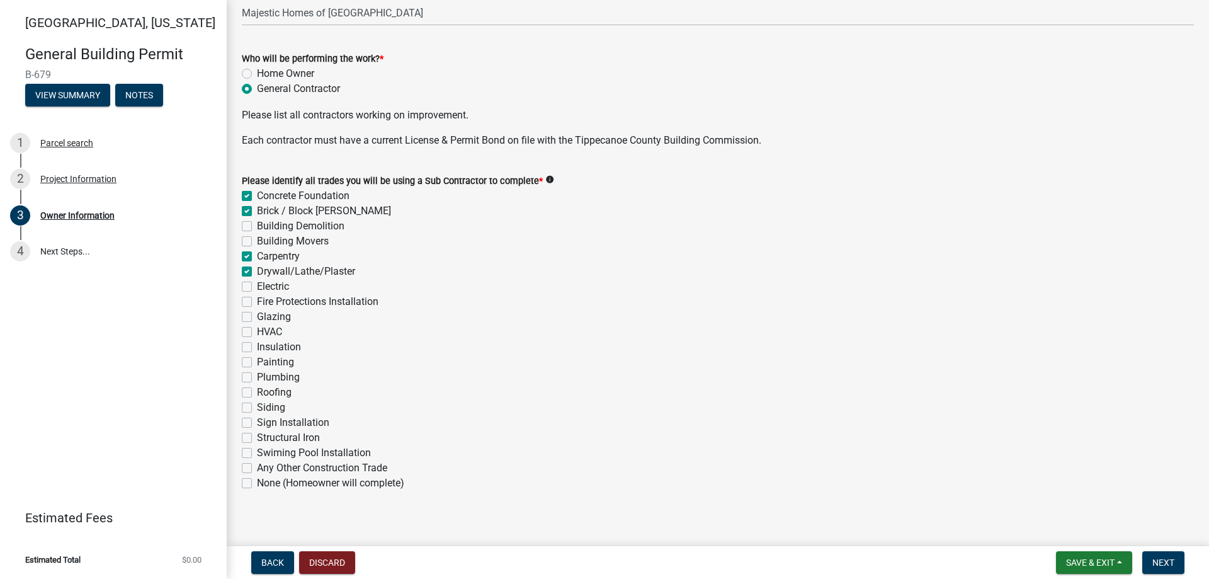
checkbox input "false"
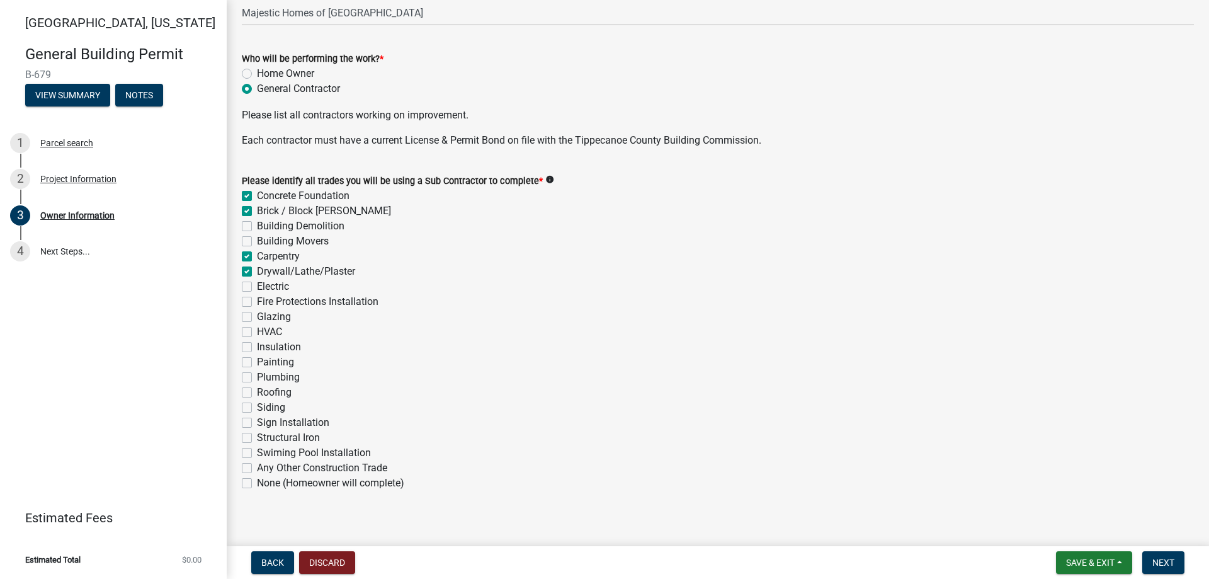
checkbox input "false"
click at [257, 287] on label "Electric" at bounding box center [273, 286] width 32 height 15
click at [257, 287] on input "Electric" at bounding box center [261, 283] width 8 height 8
checkbox input "true"
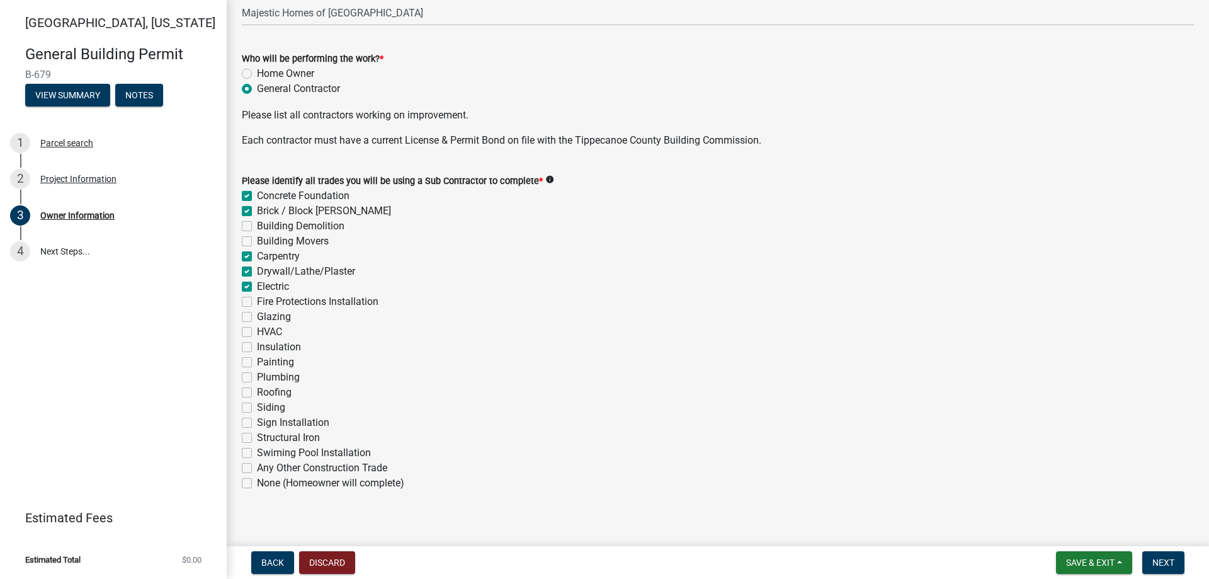
checkbox input "true"
checkbox input "false"
checkbox input "true"
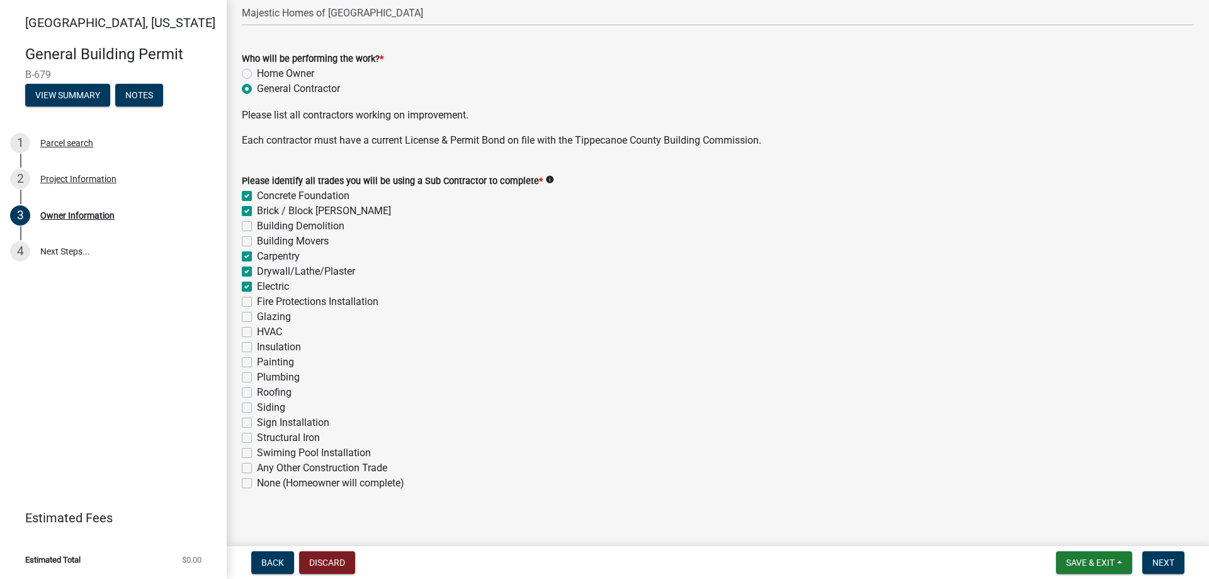
checkbox input "true"
checkbox input "false"
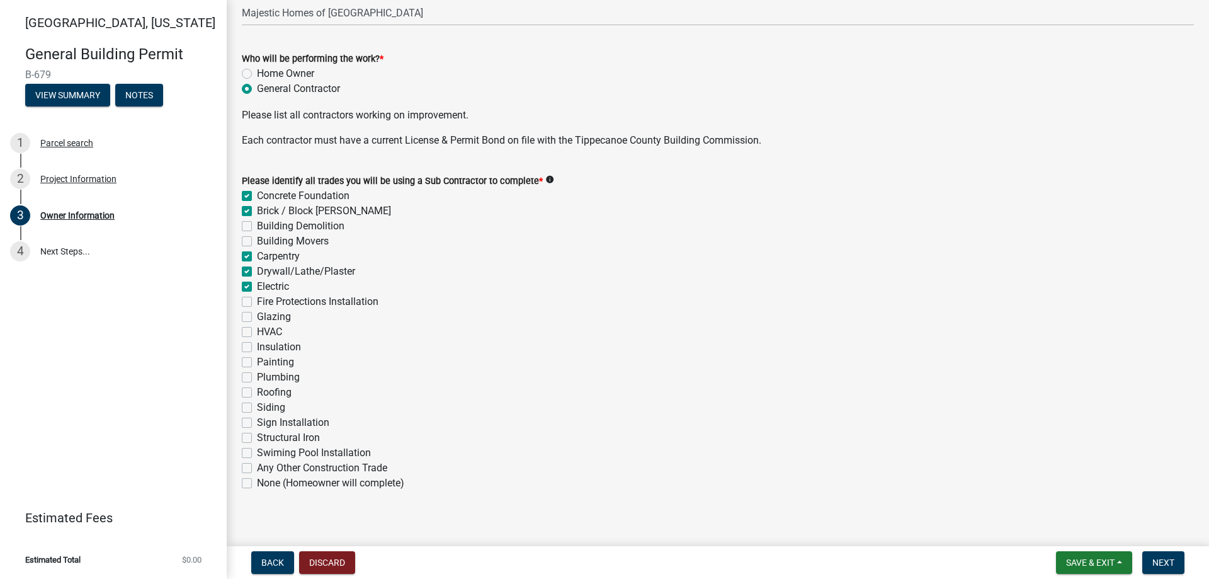
checkbox input "false"
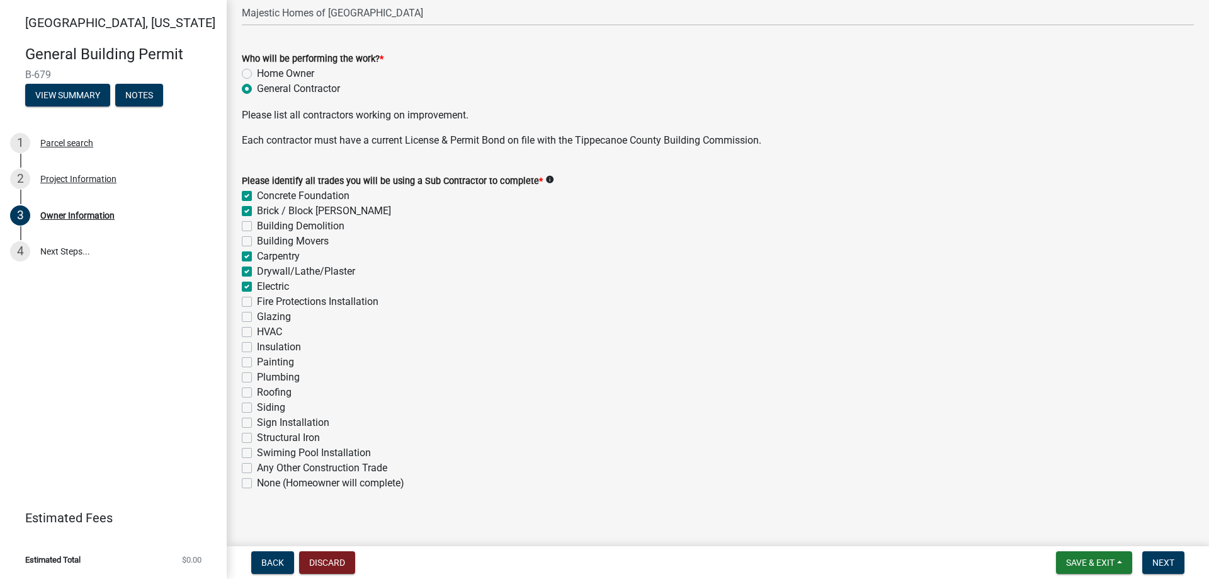
checkbox input "false"
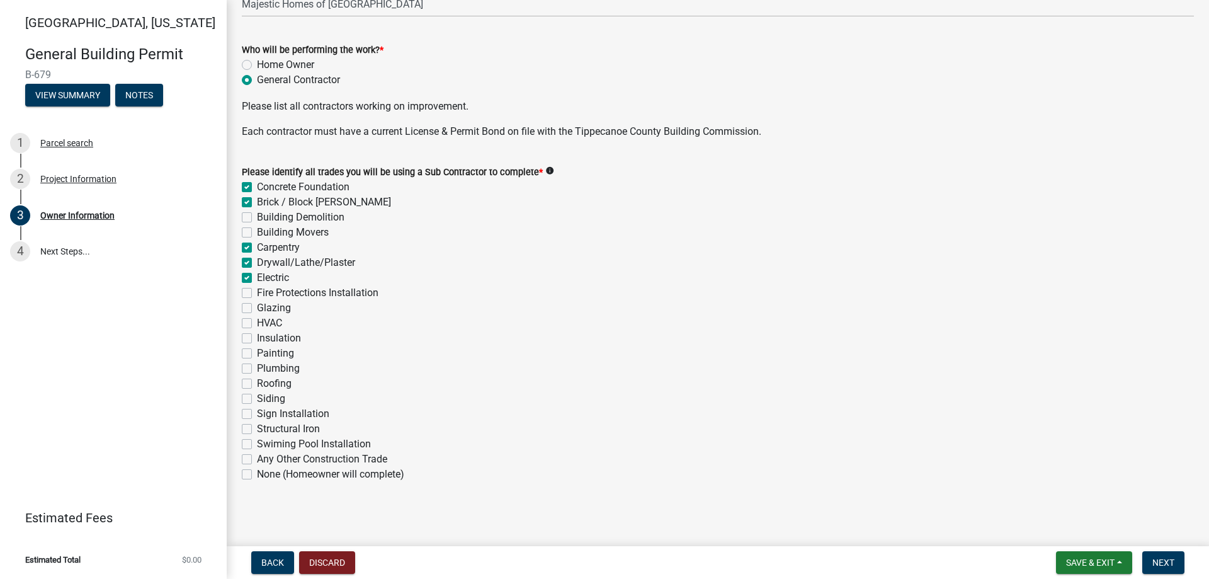
scroll to position [388, 0]
click at [253, 342] on div "Insulation" at bounding box center [718, 336] width 952 height 15
click at [248, 343] on div "Insulation" at bounding box center [718, 336] width 952 height 15
click at [257, 336] on label "Insulation" at bounding box center [279, 336] width 44 height 15
click at [257, 336] on input "Insulation" at bounding box center [261, 333] width 8 height 8
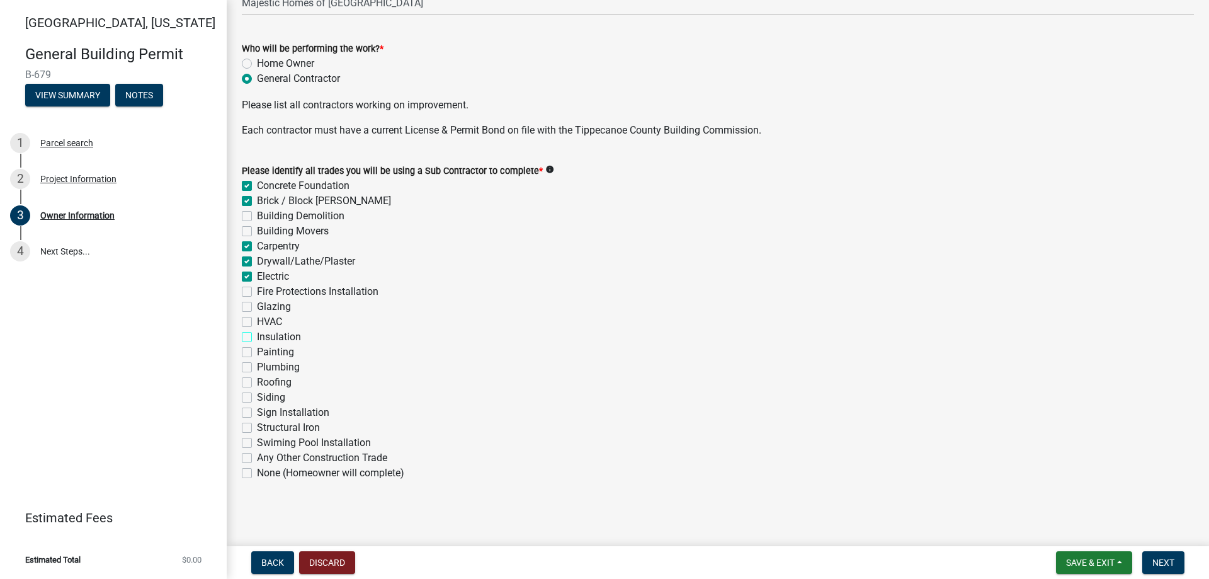
checkbox input "true"
checkbox input "false"
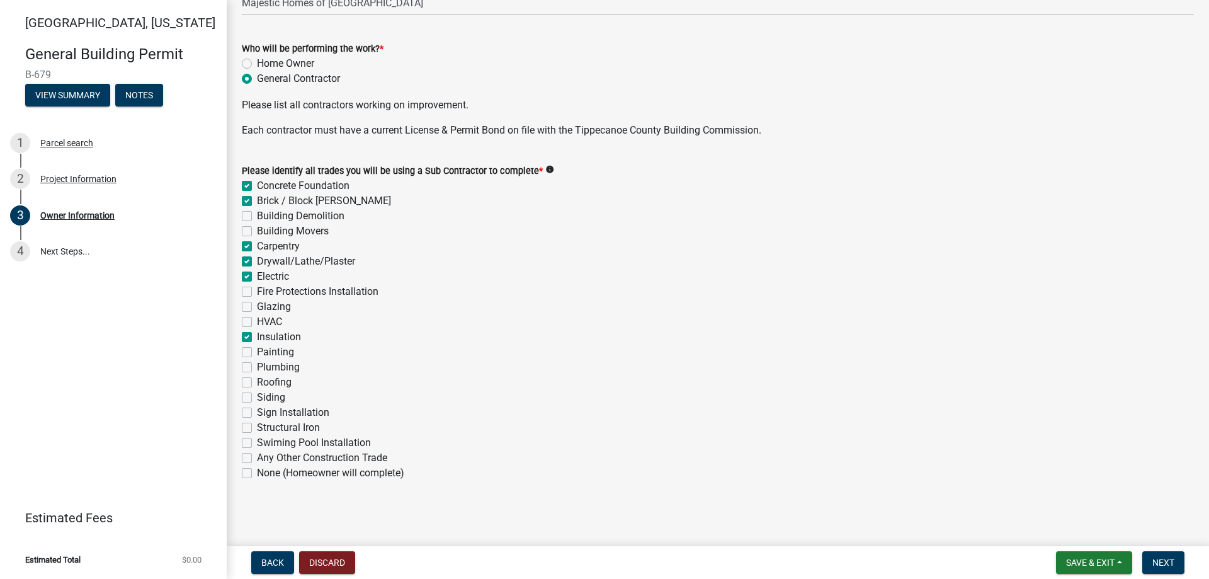
checkbox input "true"
checkbox input "false"
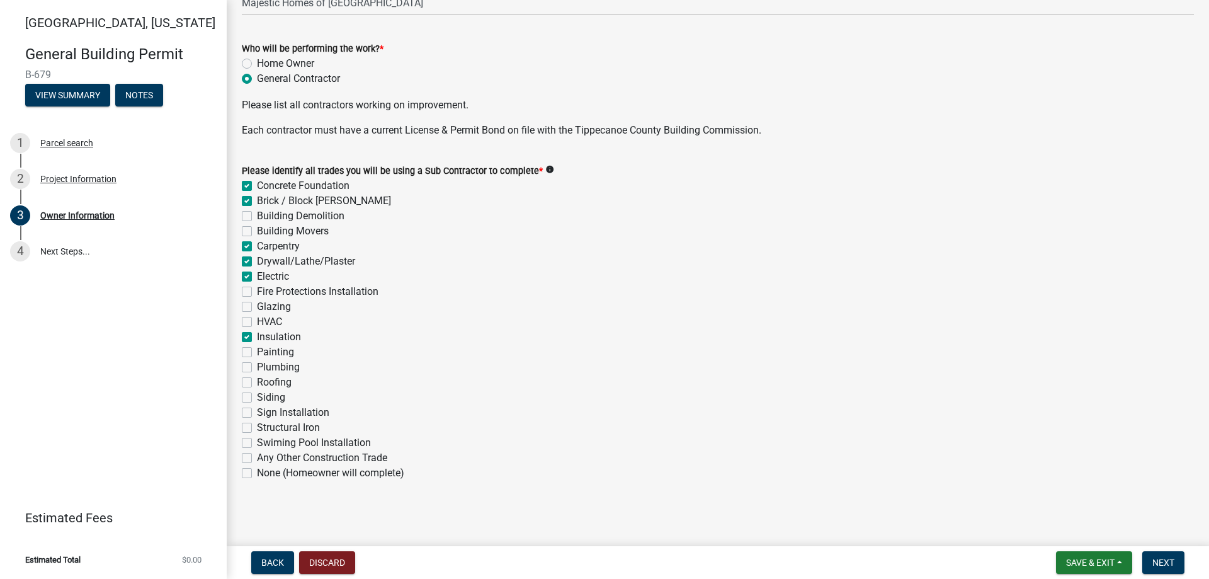
checkbox input "false"
checkbox input "true"
checkbox input "false"
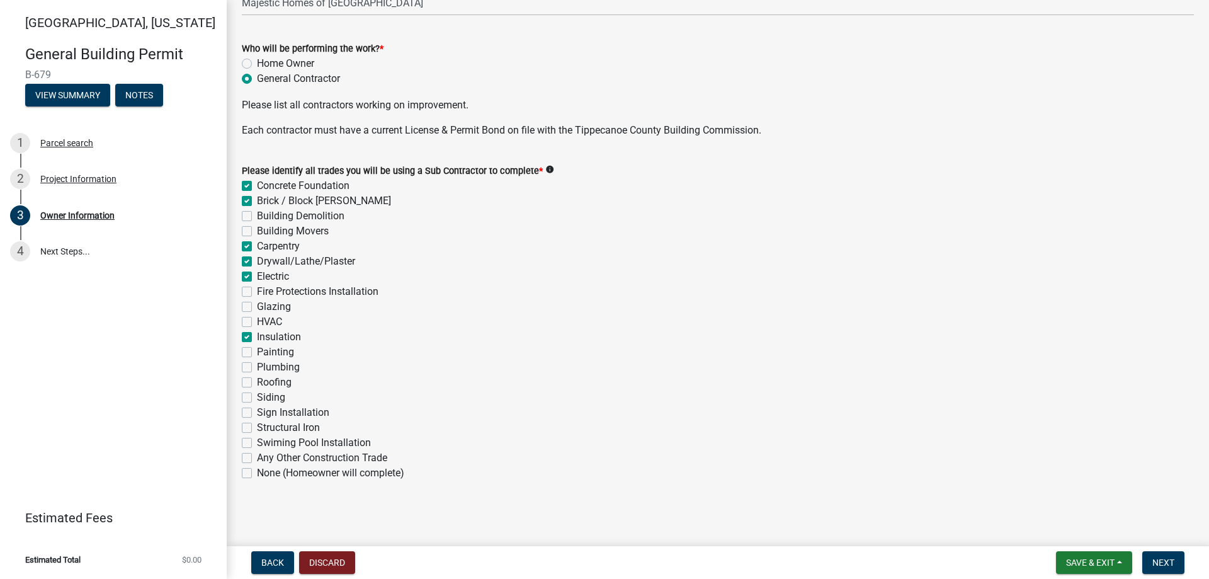
checkbox input "false"
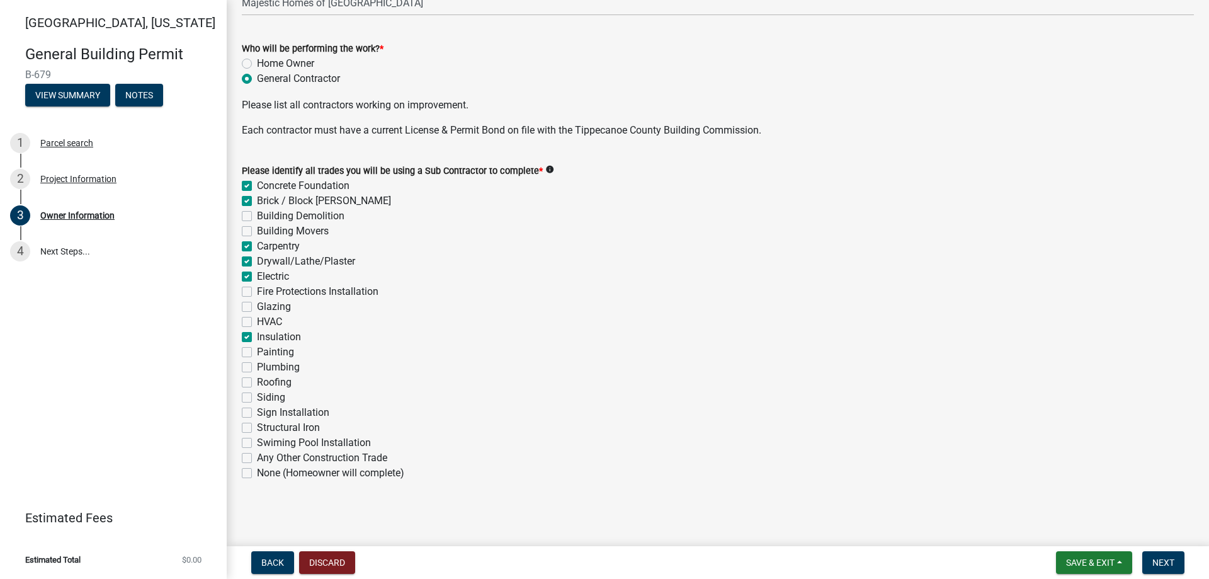
checkbox input "false"
click at [257, 353] on label "Painting" at bounding box center [275, 352] width 37 height 15
click at [257, 353] on input "Painting" at bounding box center [261, 349] width 8 height 8
checkbox input "true"
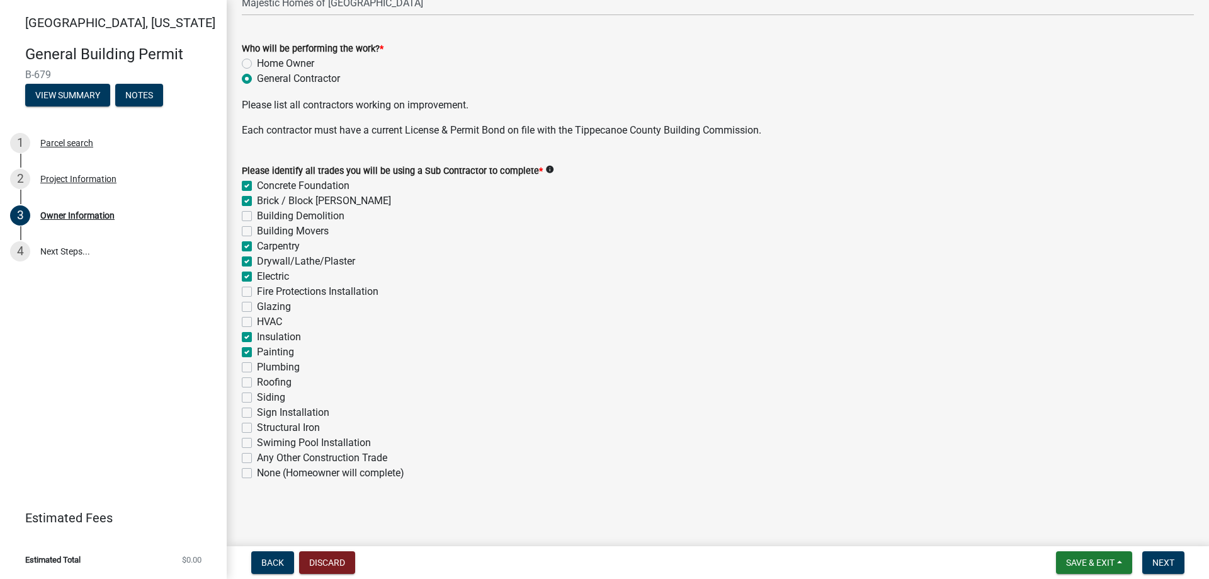
checkbox input "true"
checkbox input "false"
checkbox input "true"
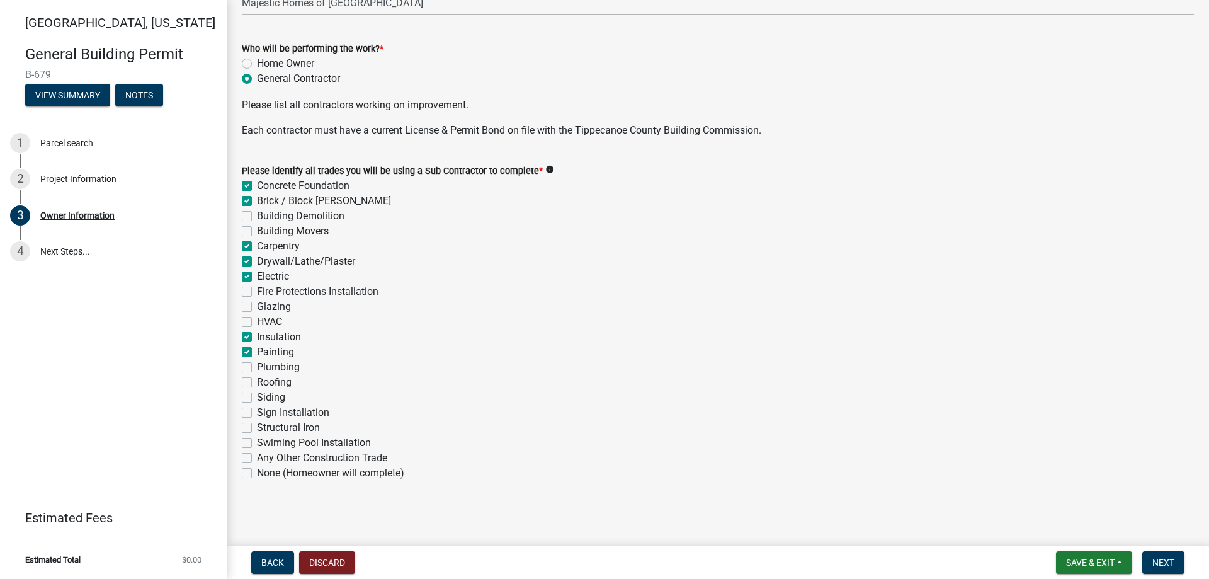
checkbox input "true"
checkbox input "false"
checkbox input "true"
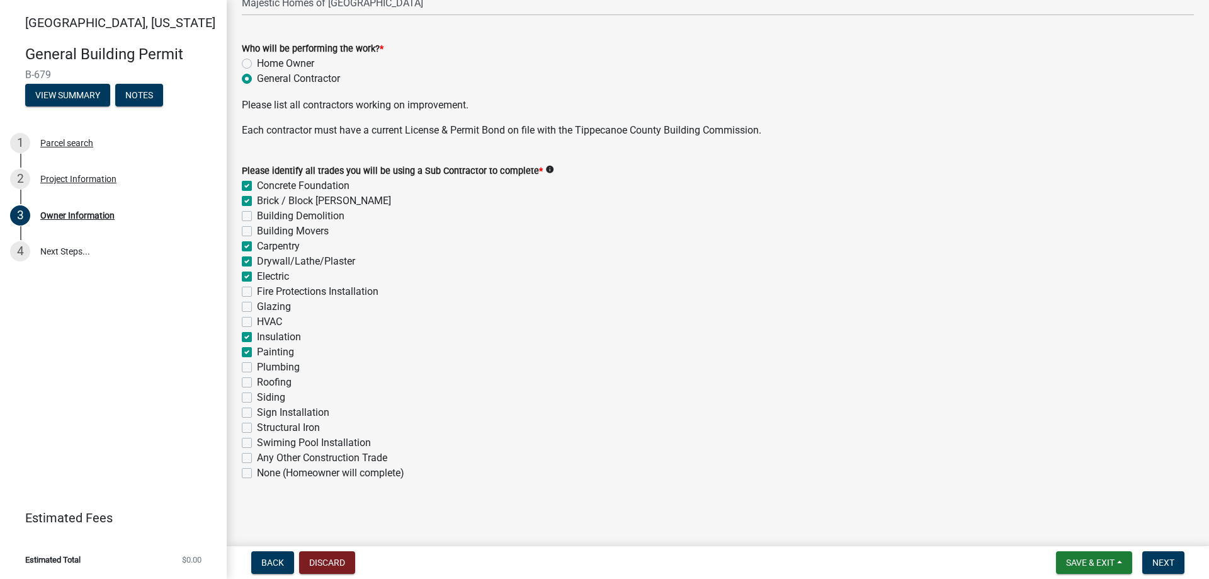
checkbox input "true"
checkbox input "false"
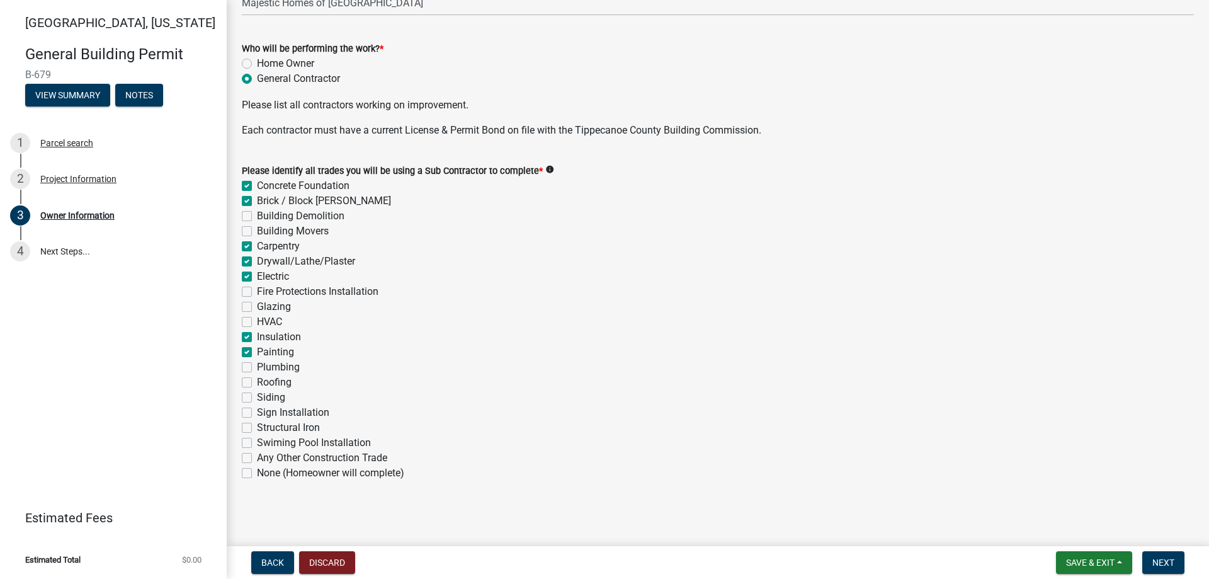
checkbox input "false"
click at [257, 366] on label "Plumbing" at bounding box center [278, 367] width 43 height 15
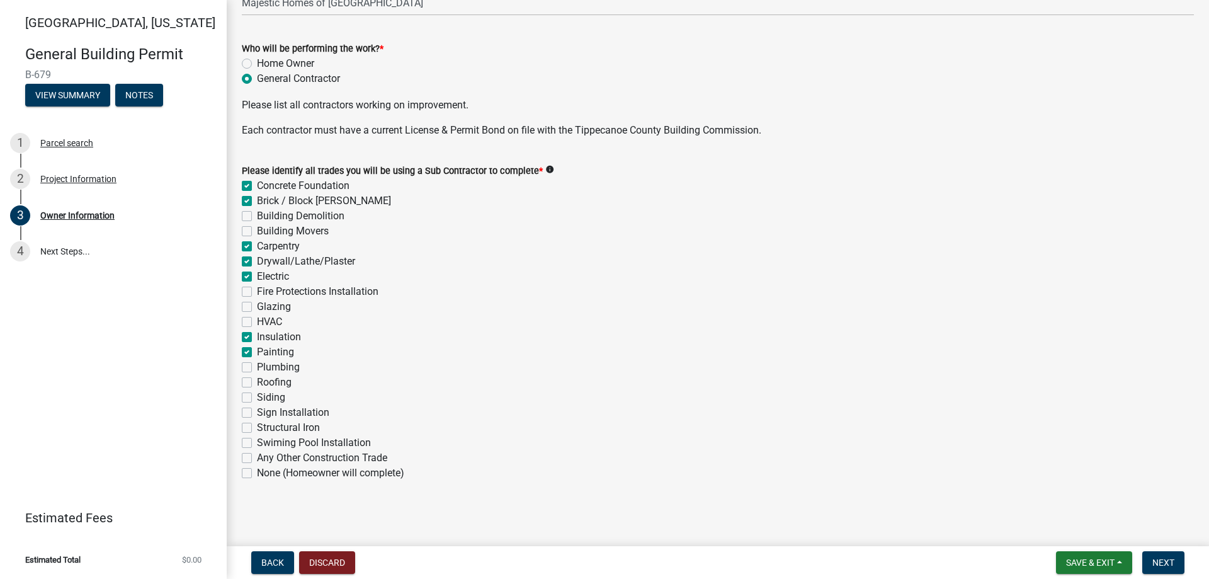
click at [257, 366] on input "Plumbing" at bounding box center [261, 364] width 8 height 8
checkbox input "true"
checkbox input "false"
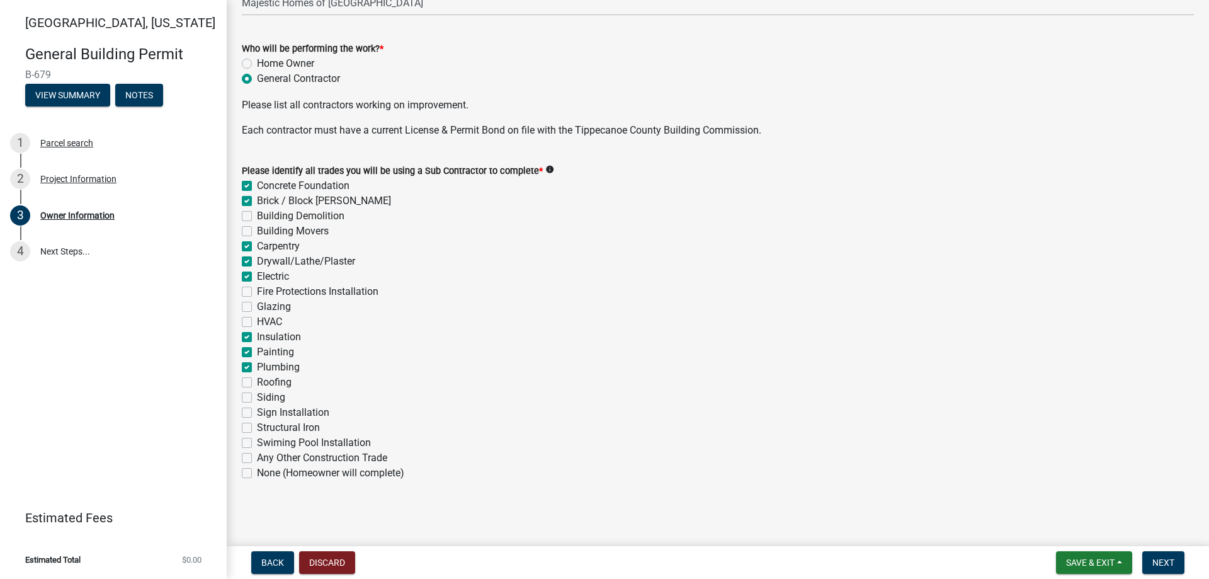
checkbox input "false"
checkbox input "true"
checkbox input "false"
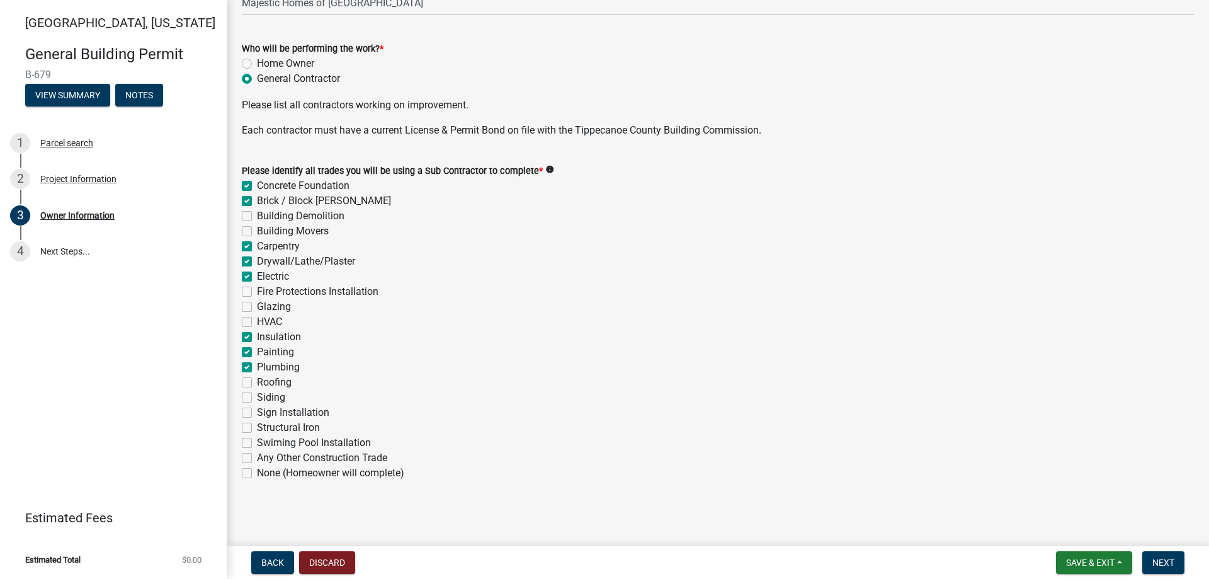
checkbox input "false"
checkbox input "true"
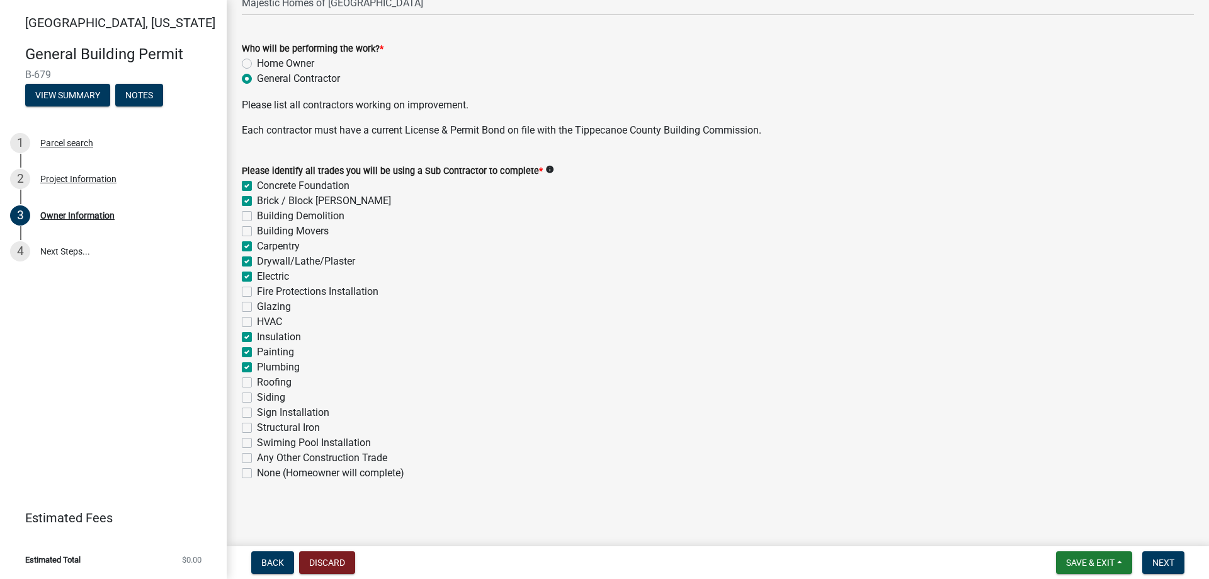
checkbox input "false"
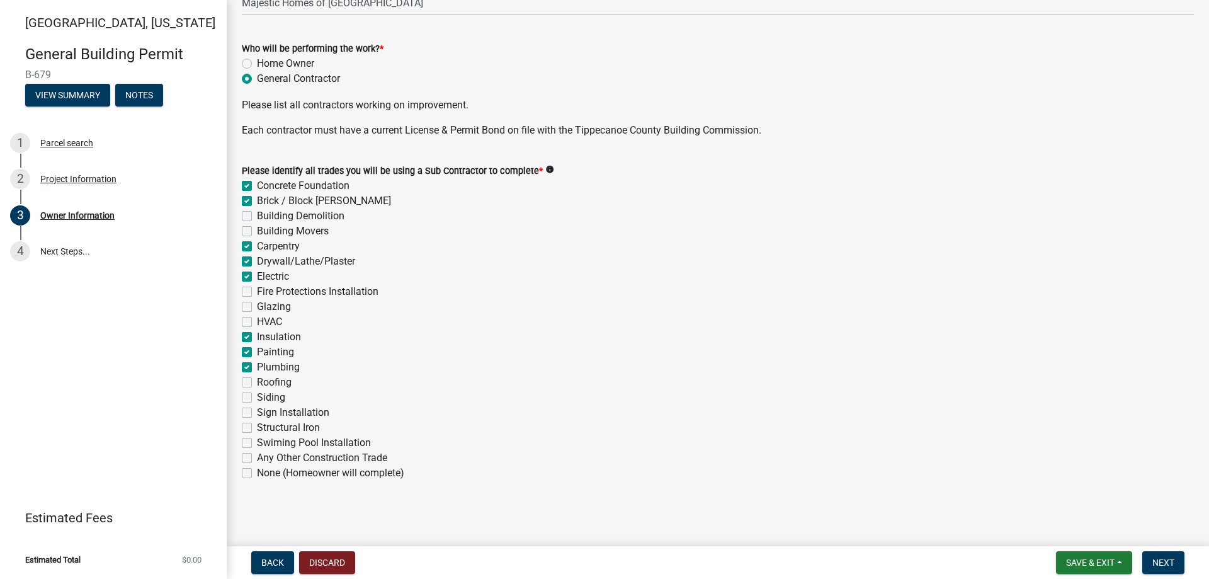
checkbox input "false"
click at [246, 377] on div "Roofing" at bounding box center [718, 382] width 952 height 15
click at [257, 380] on label "Roofing" at bounding box center [274, 382] width 35 height 15
click at [257, 380] on input "Roofing" at bounding box center [261, 379] width 8 height 8
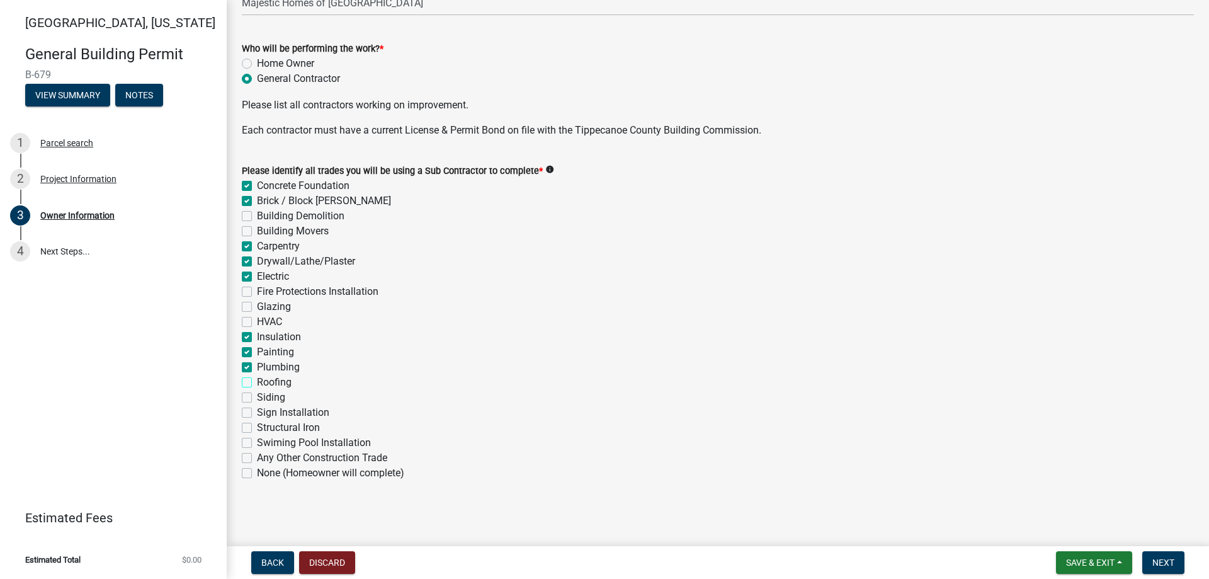
checkbox input "true"
checkbox input "false"
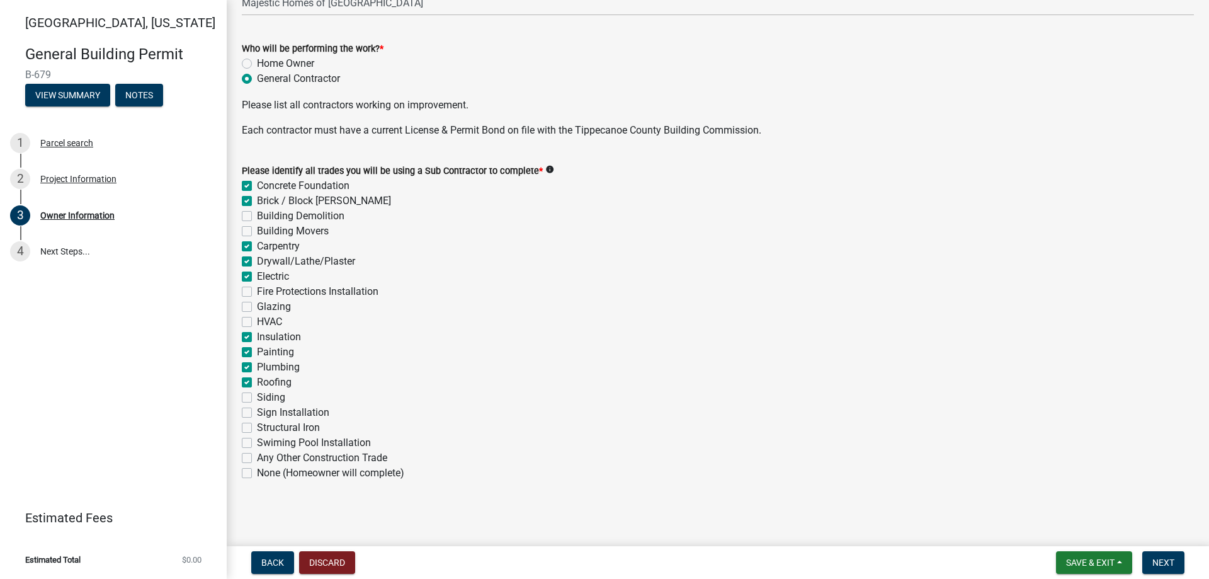
checkbox input "true"
click at [257, 394] on label "Siding" at bounding box center [271, 397] width 28 height 15
click at [257, 394] on input "Siding" at bounding box center [261, 394] width 8 height 8
click at [1169, 558] on span "Next" at bounding box center [1164, 562] width 22 height 10
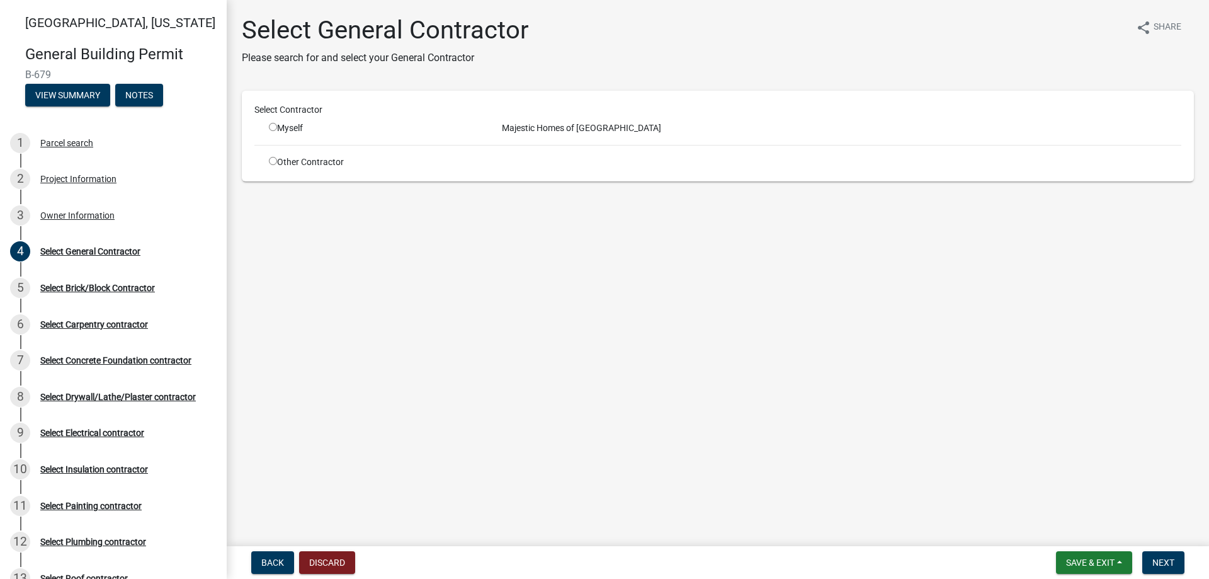
click at [271, 131] on div "Myself" at bounding box center [376, 128] width 214 height 13
click at [276, 127] on input "radio" at bounding box center [273, 127] width 8 height 8
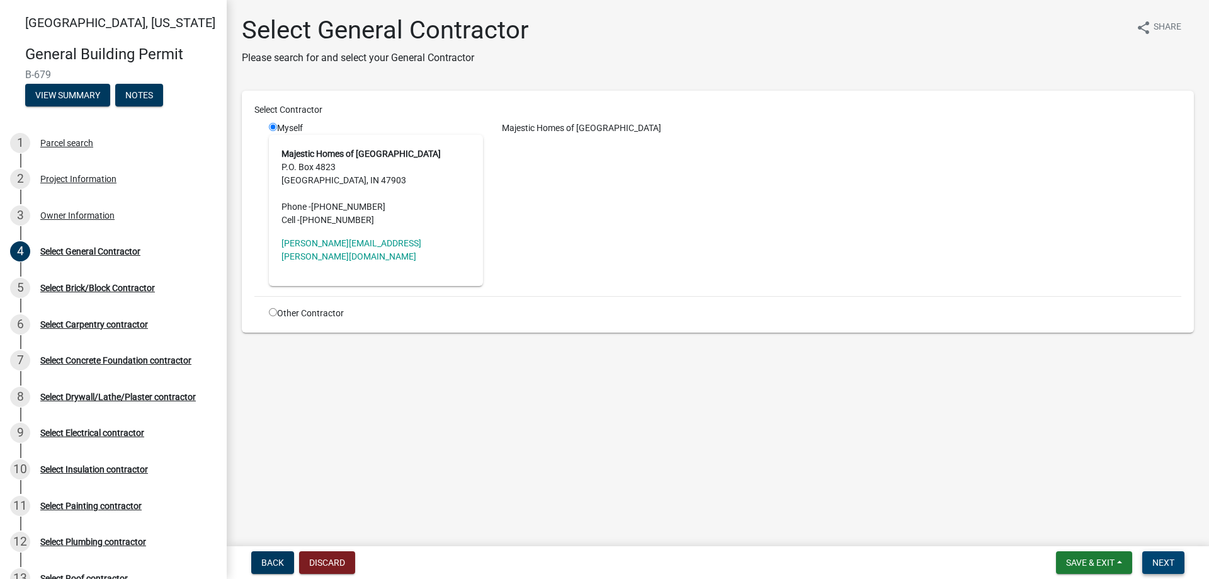
click at [1157, 559] on span "Next" at bounding box center [1164, 562] width 22 height 10
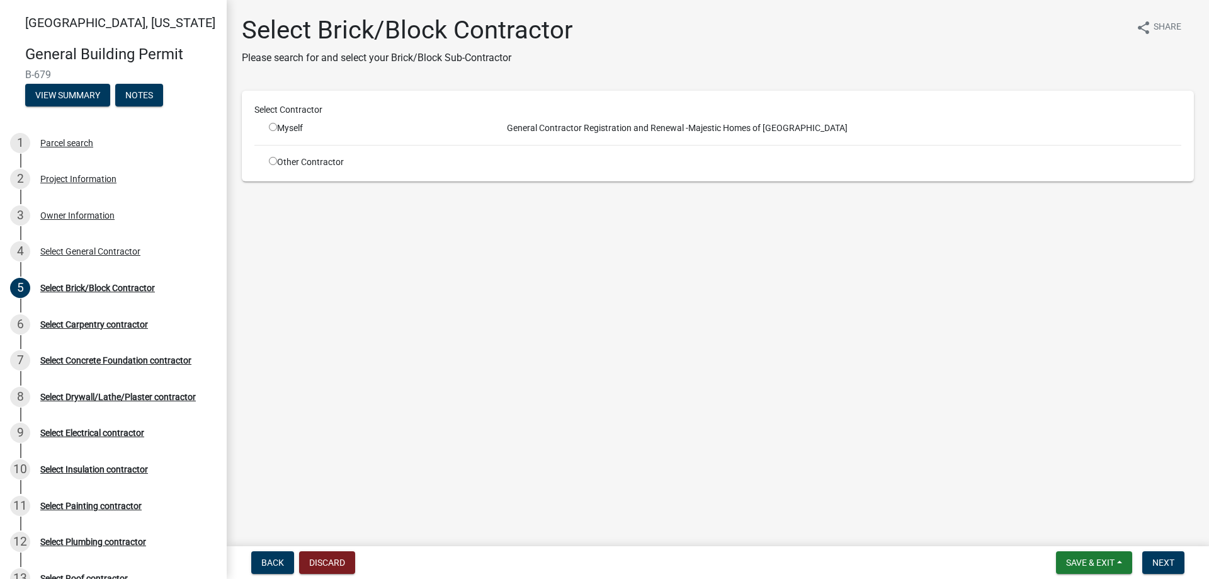
click at [270, 125] on input "radio" at bounding box center [273, 127] width 8 height 8
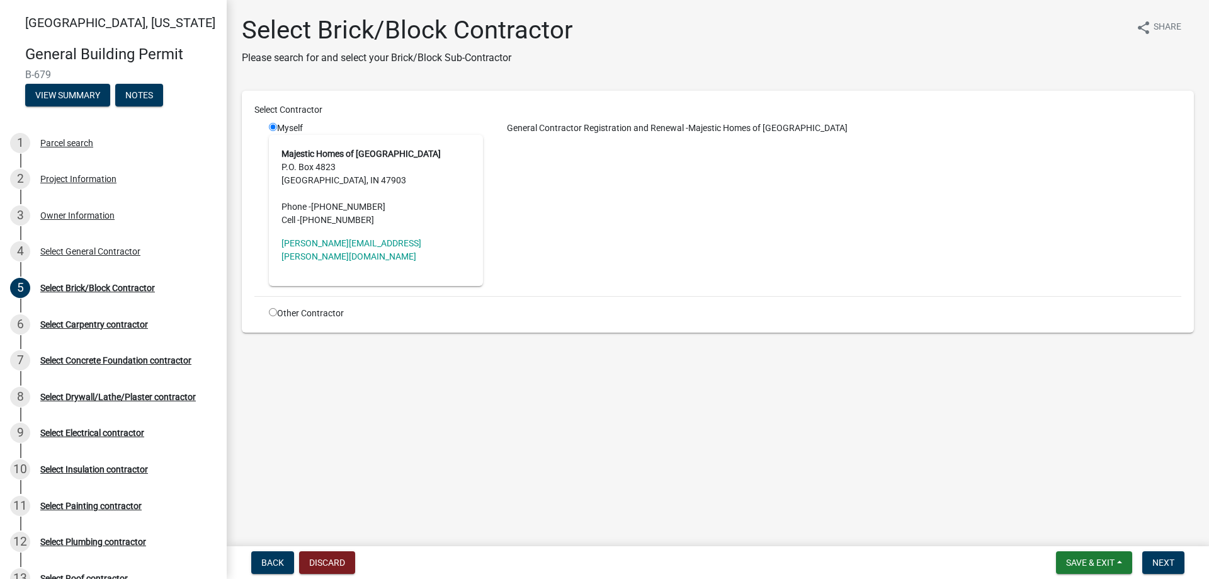
click at [275, 129] on input "radio" at bounding box center [273, 127] width 8 height 8
click at [274, 308] on input "radio" at bounding box center [273, 312] width 8 height 8
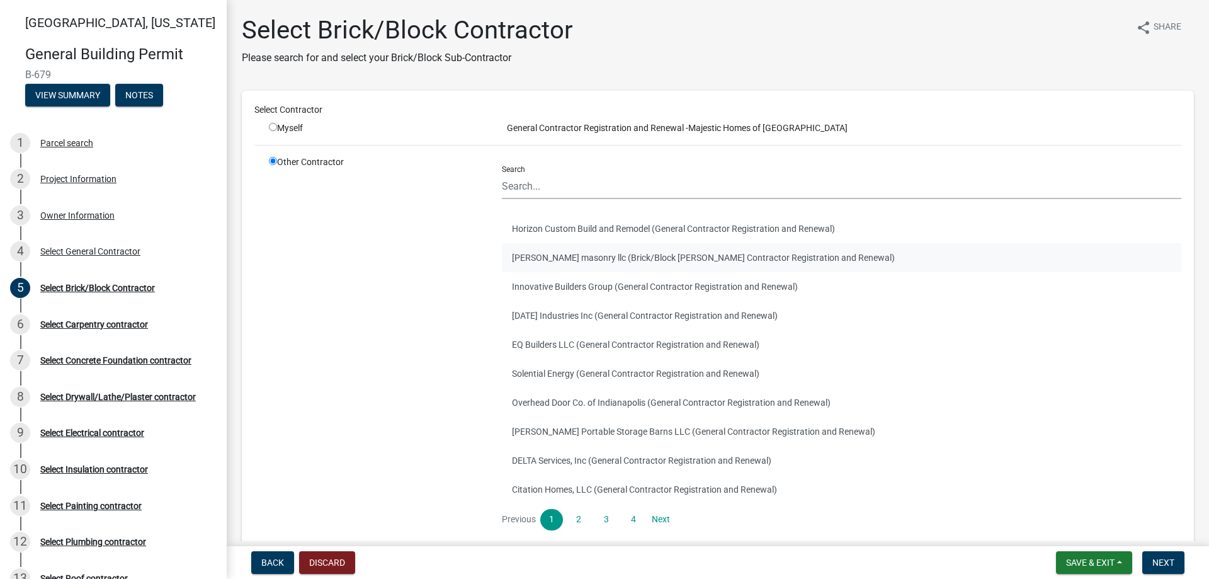
click at [557, 257] on button "[PERSON_NAME] masonry llc (Brick/Block [PERSON_NAME] Contractor Registration an…" at bounding box center [842, 257] width 680 height 29
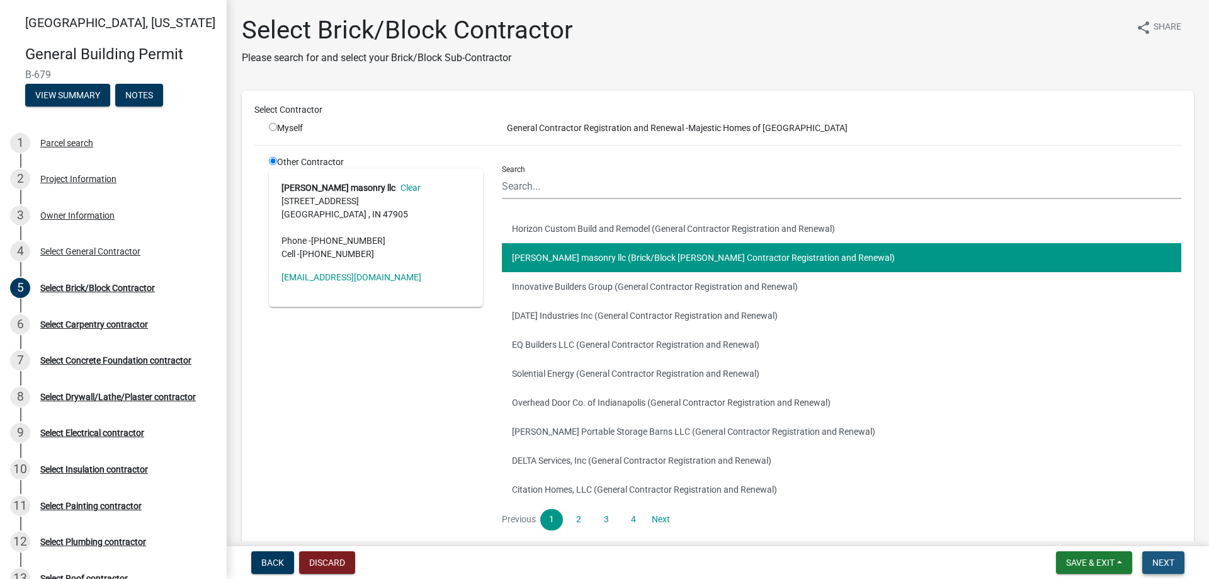
click at [1169, 560] on span "Next" at bounding box center [1164, 562] width 22 height 10
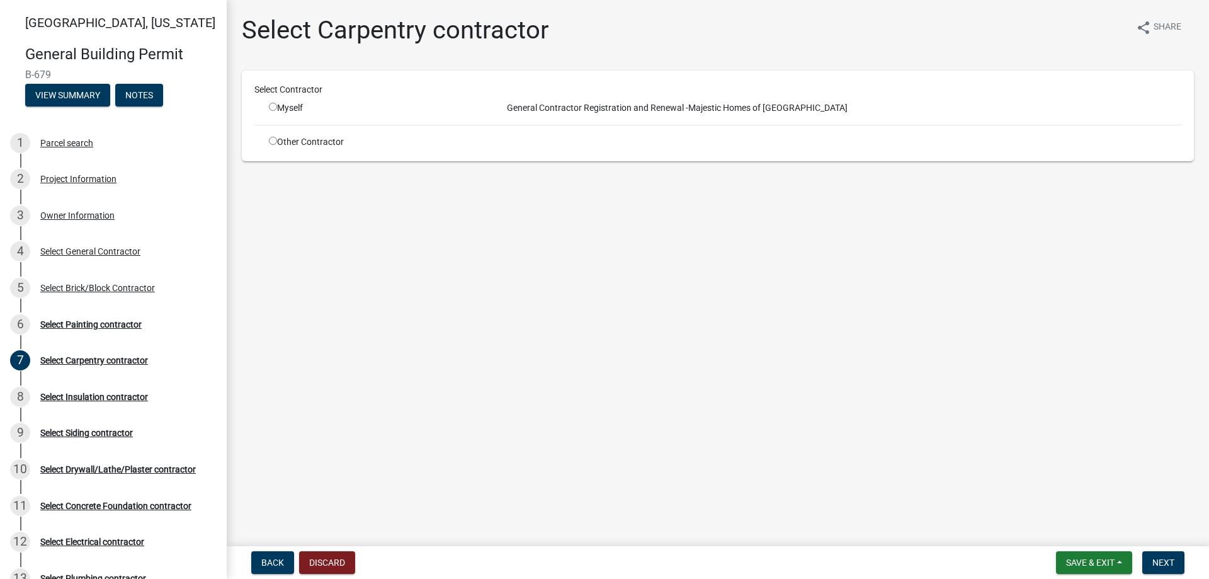
click at [275, 137] on input "radio" at bounding box center [273, 141] width 8 height 8
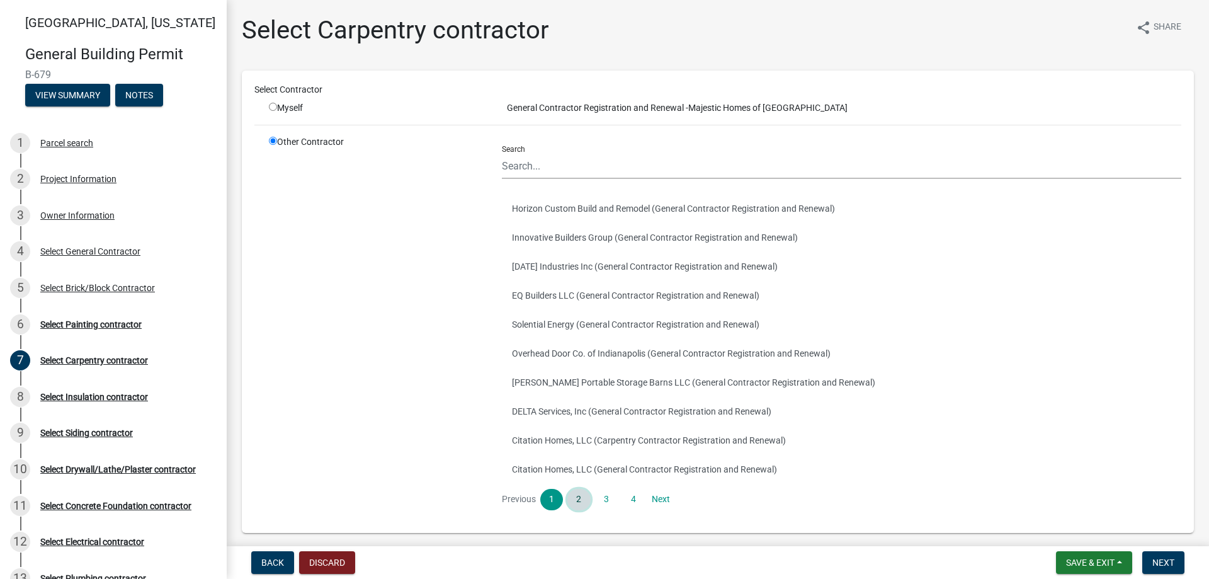
click at [581, 500] on link "2" at bounding box center [579, 499] width 23 height 21
click at [605, 500] on link "3" at bounding box center [606, 499] width 23 height 21
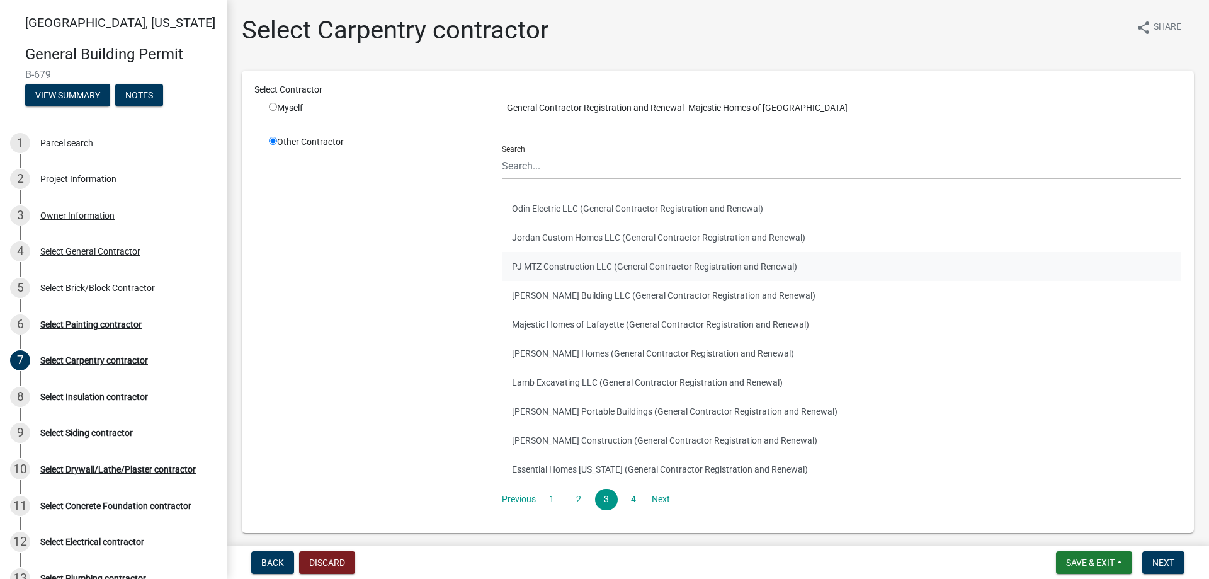
click at [572, 270] on button "PJ MTZ Construction LLC (General Contractor Registration and Renewal)" at bounding box center [842, 266] width 680 height 29
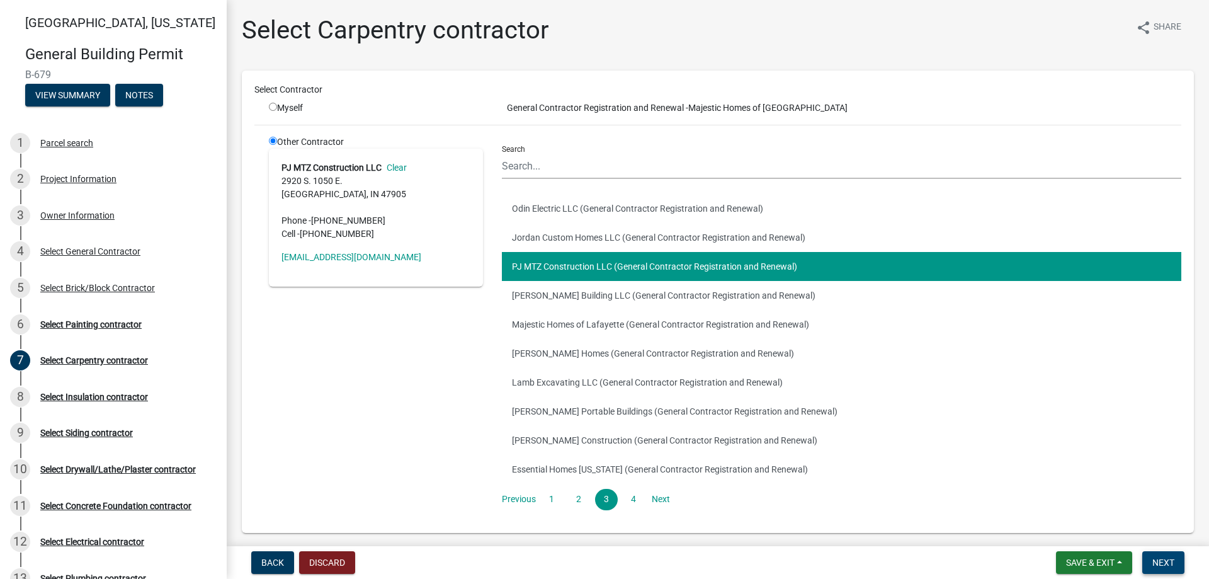
click at [1172, 559] on span "Next" at bounding box center [1164, 562] width 22 height 10
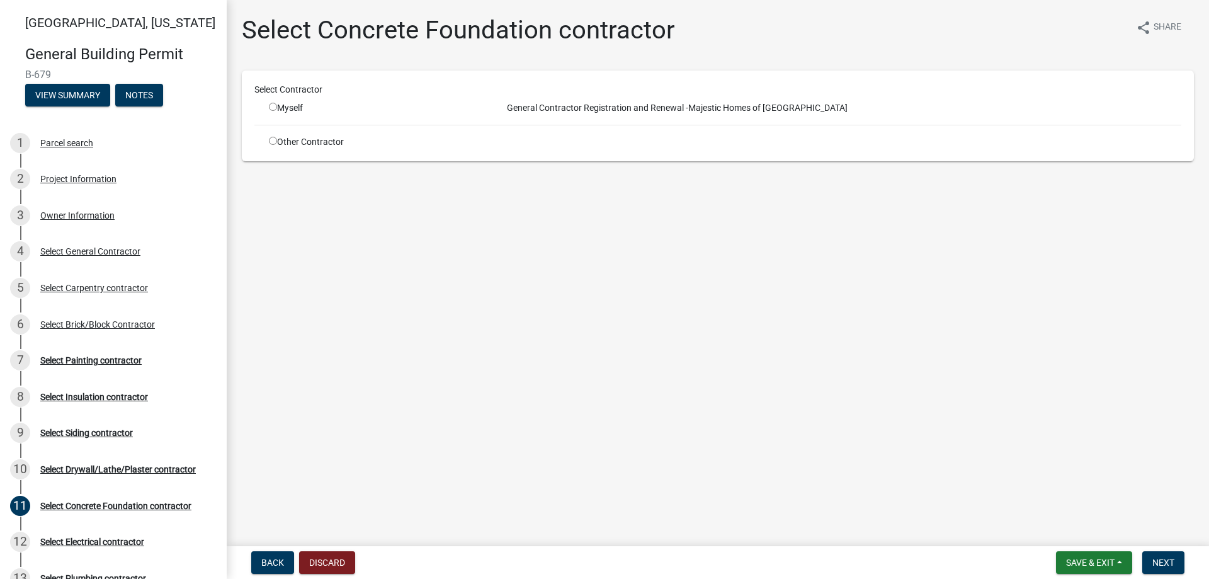
click at [270, 143] on input "radio" at bounding box center [273, 141] width 8 height 8
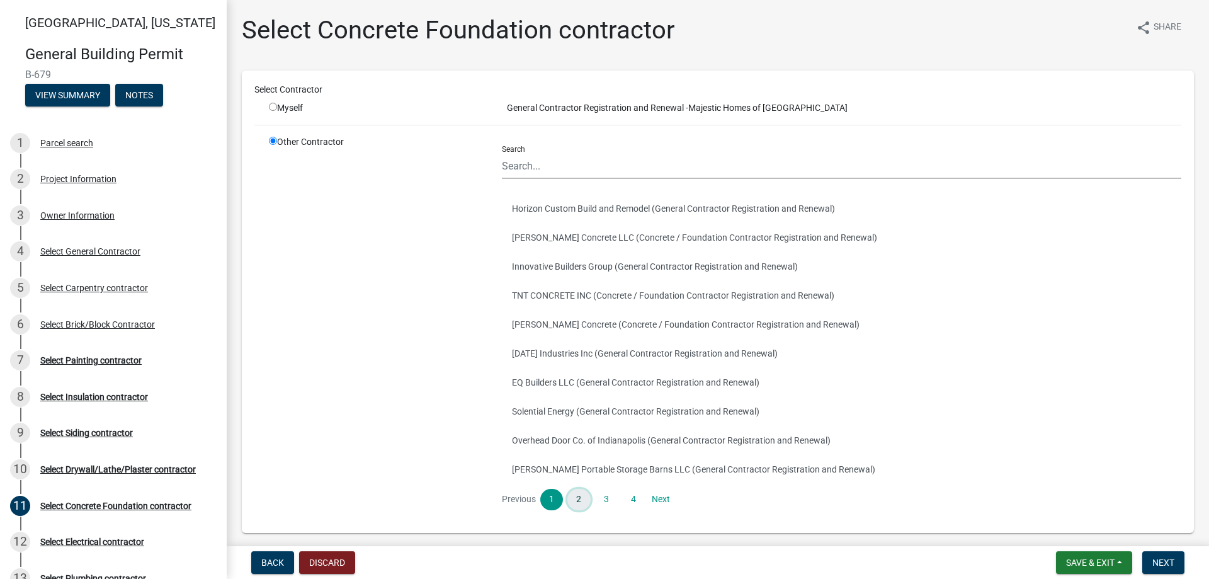
click at [569, 494] on link "2" at bounding box center [579, 499] width 23 height 21
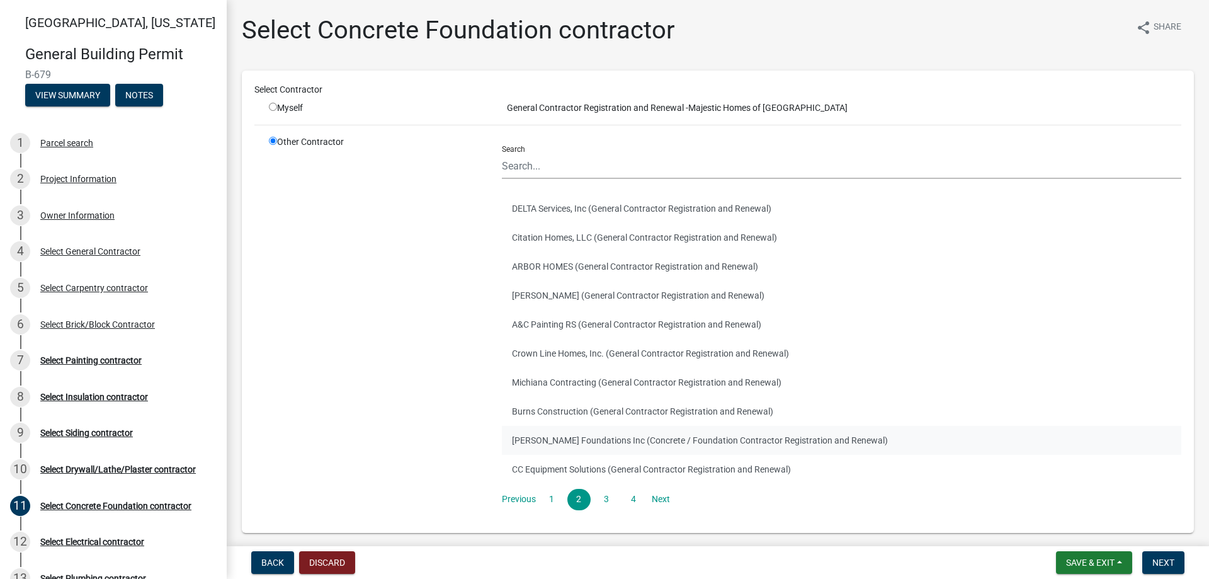
click at [580, 435] on button "[PERSON_NAME] Foundations Inc (Concrete / Foundation Contractor Registration an…" at bounding box center [842, 440] width 680 height 29
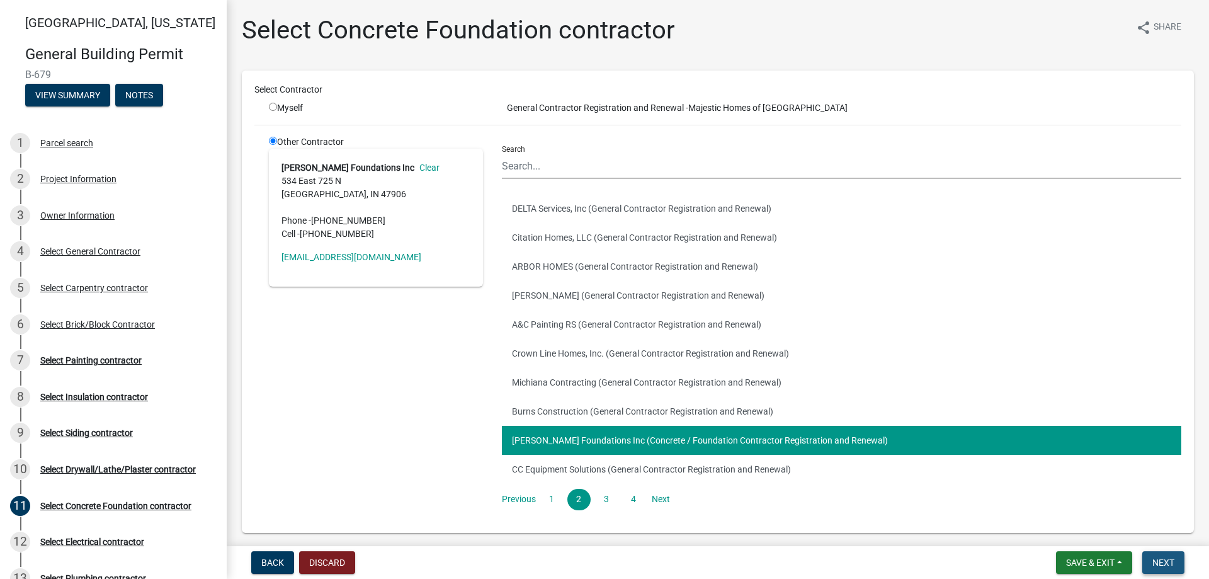
click at [1174, 563] on span "Next" at bounding box center [1164, 562] width 22 height 10
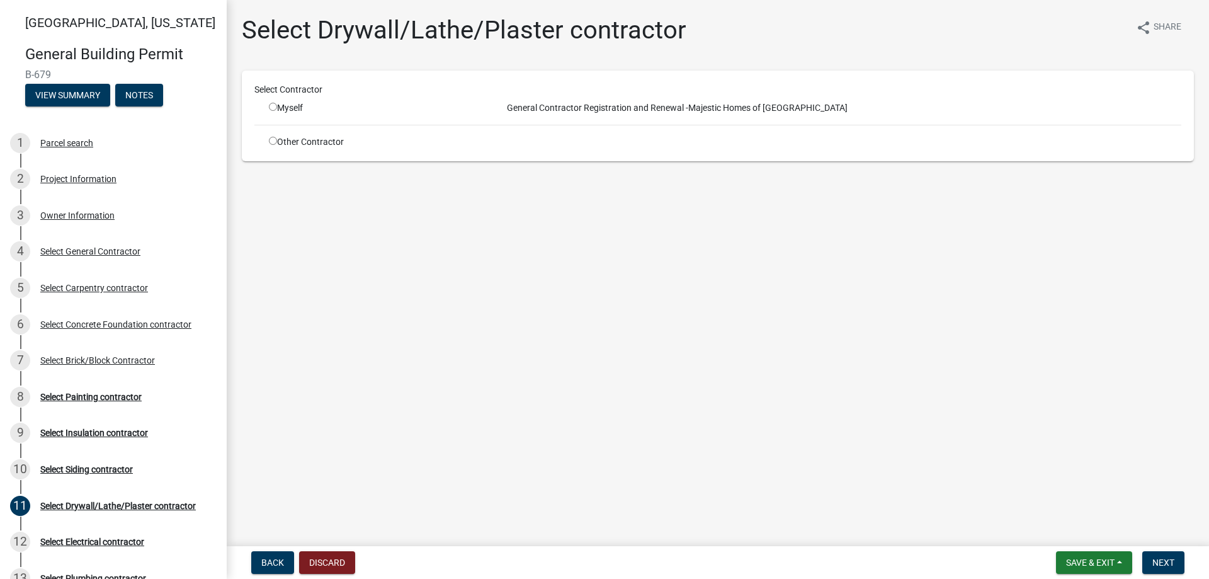
click at [273, 144] on input "radio" at bounding box center [273, 141] width 8 height 8
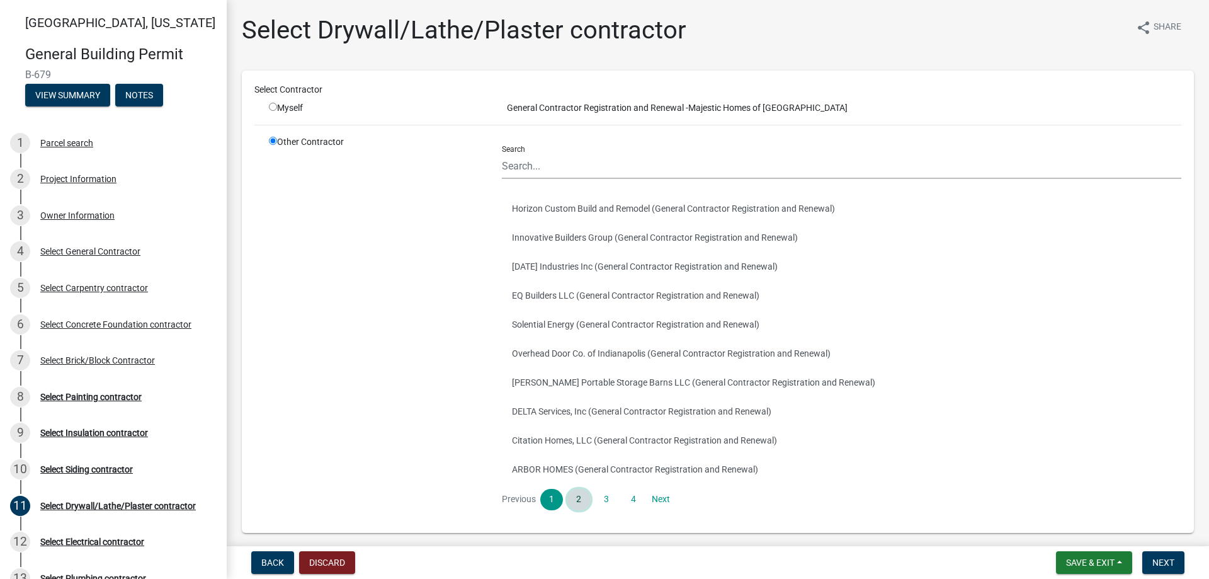
click at [578, 498] on link "2" at bounding box center [579, 499] width 23 height 21
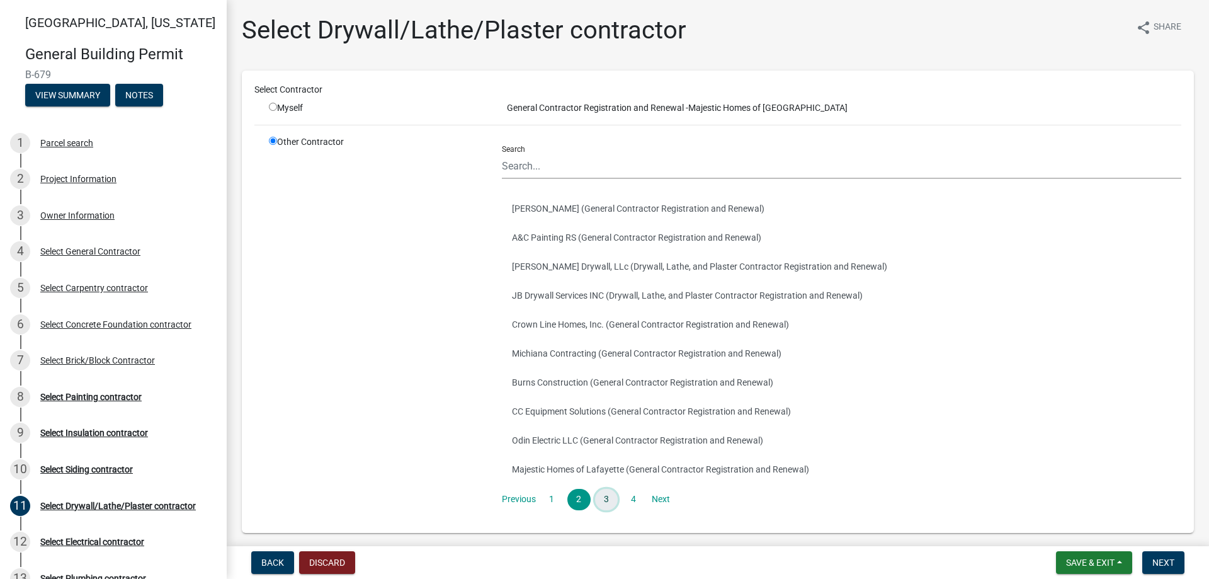
click at [595, 496] on link "3" at bounding box center [606, 499] width 23 height 21
click at [629, 503] on link "4" at bounding box center [633, 499] width 23 height 21
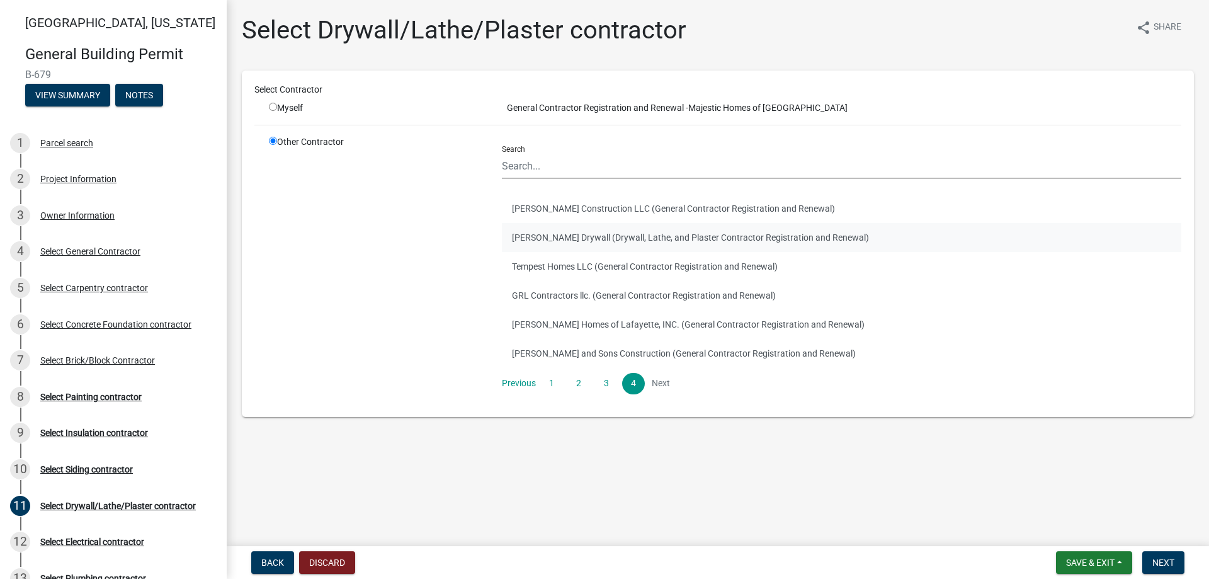
click at [581, 240] on button "[PERSON_NAME] Drywall (Drywall, Lathe, and Plaster Contractor Registration and …" at bounding box center [842, 237] width 680 height 29
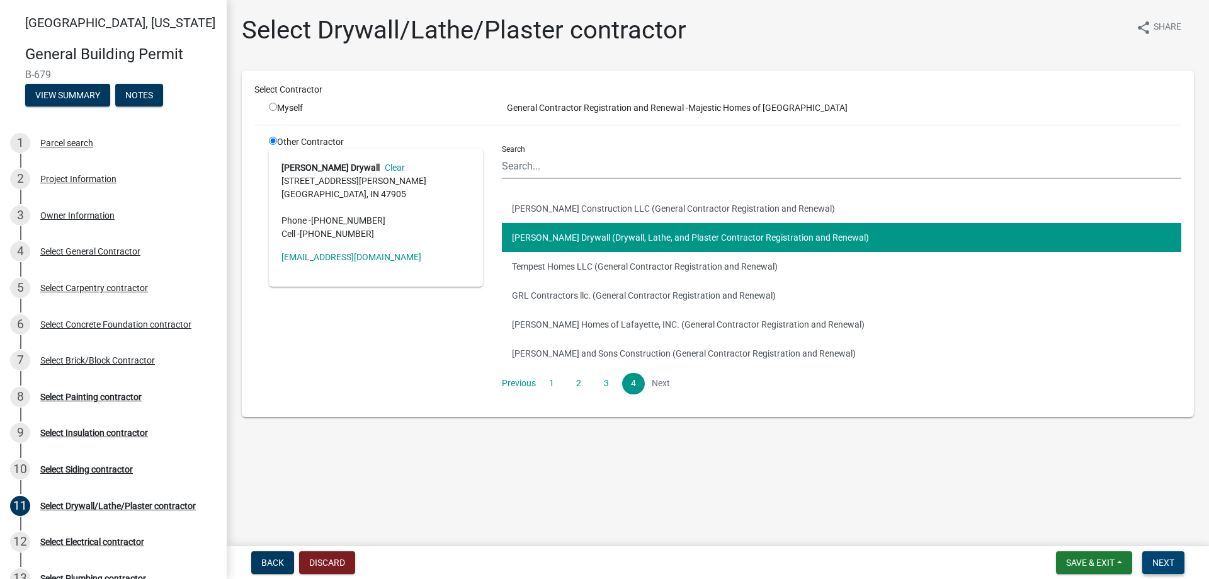
click at [1180, 561] on button "Next" at bounding box center [1164, 562] width 42 height 23
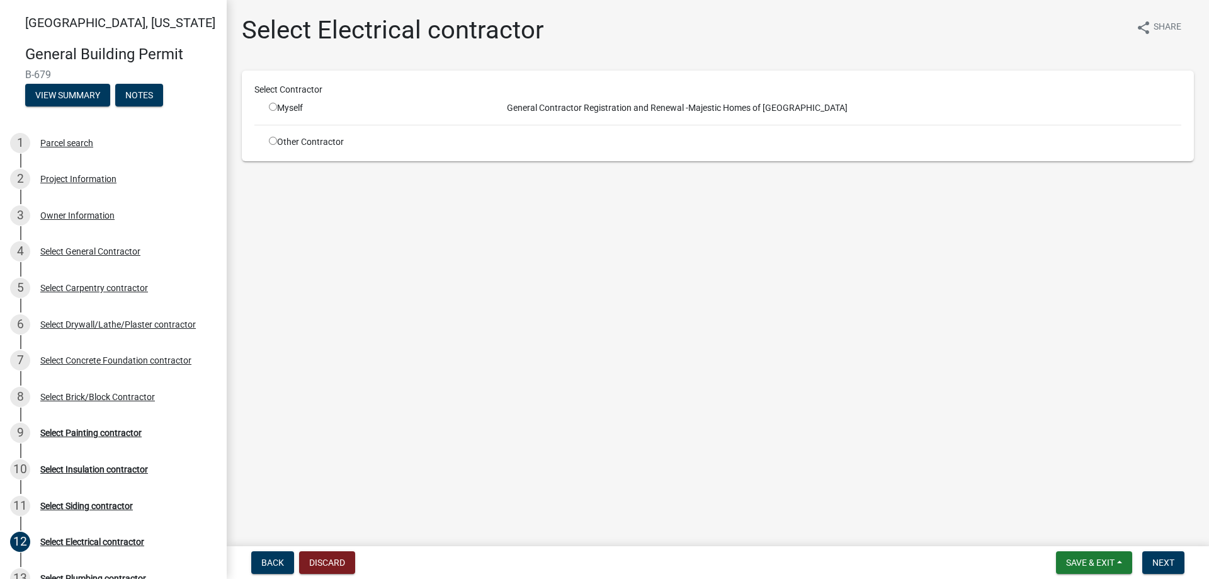
click at [269, 140] on input "radio" at bounding box center [273, 141] width 8 height 8
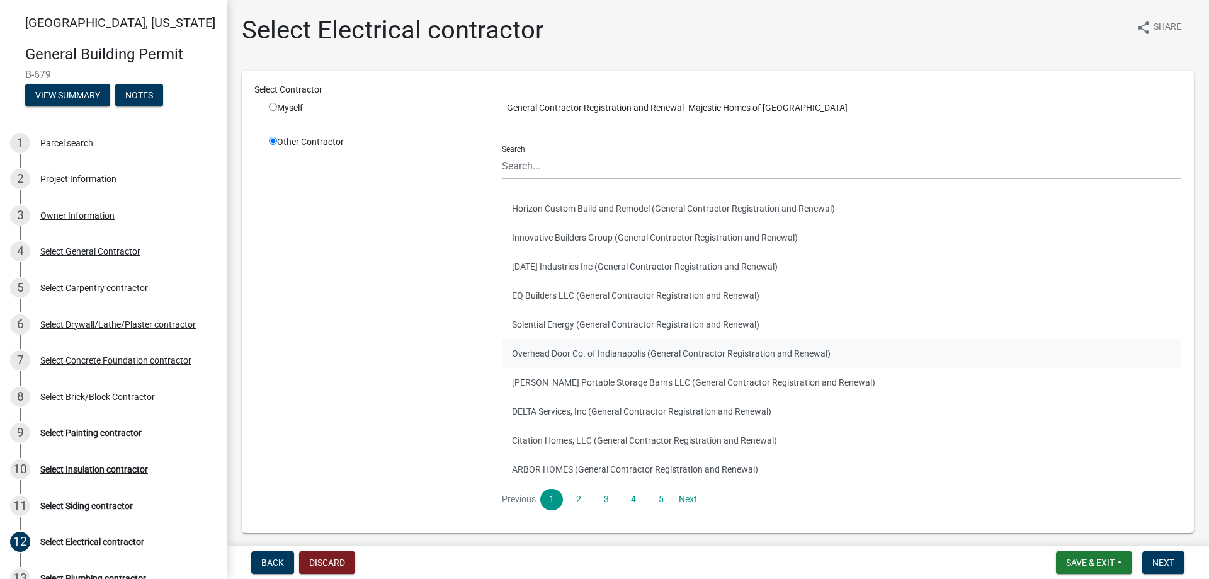
scroll to position [51, 0]
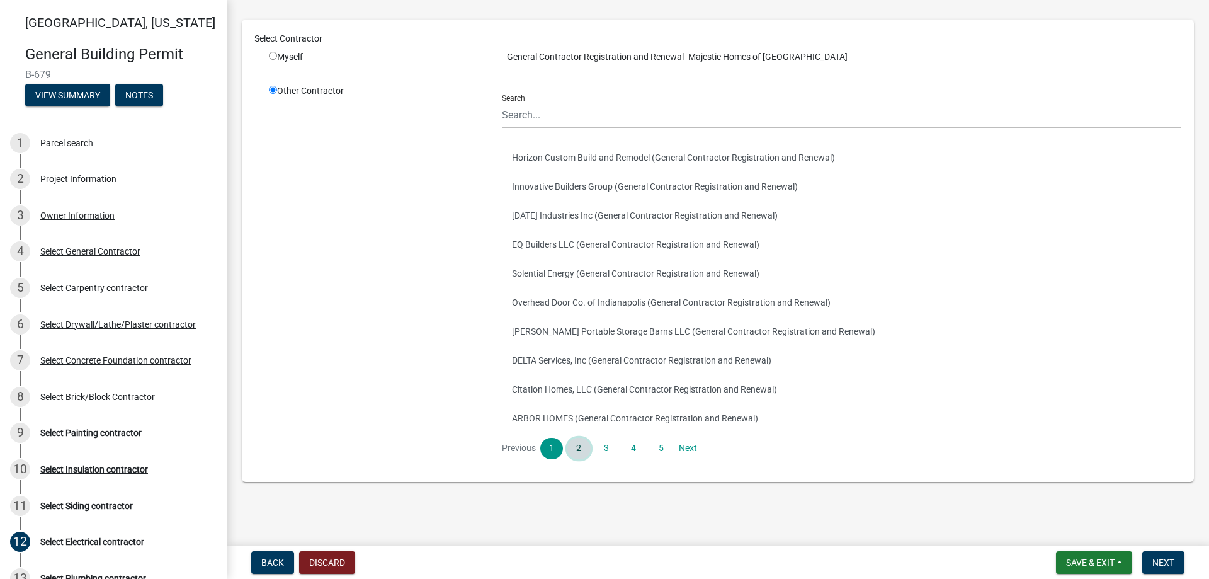
click at [579, 443] on link "2" at bounding box center [579, 448] width 23 height 21
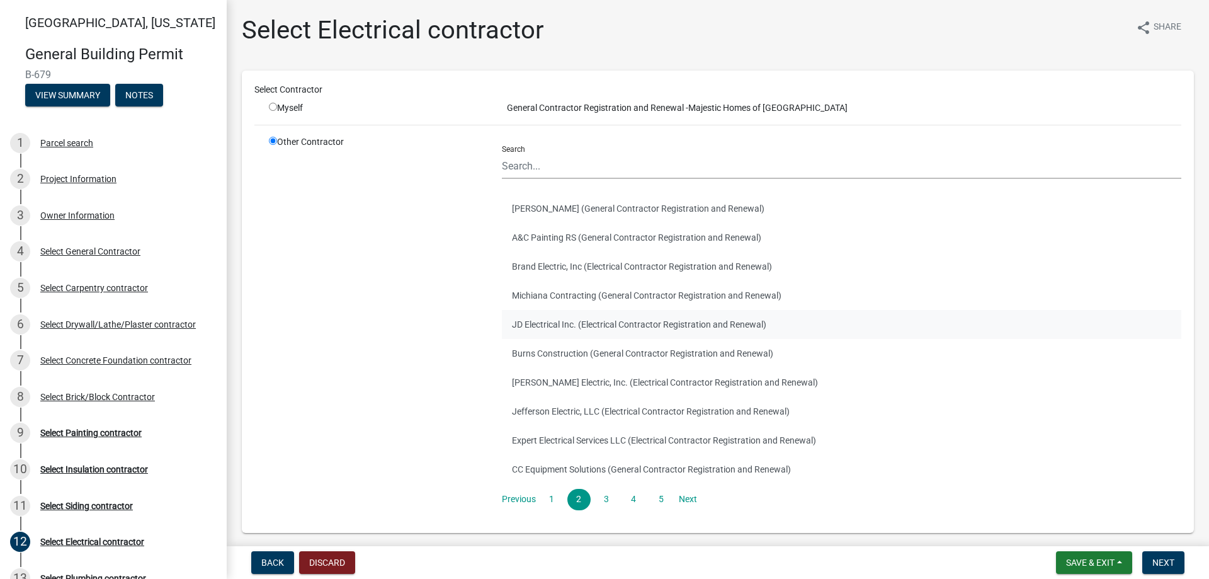
click at [561, 323] on button "JD Electrical Inc. (Electrical Contractor Registration and Renewal)" at bounding box center [842, 324] width 680 height 29
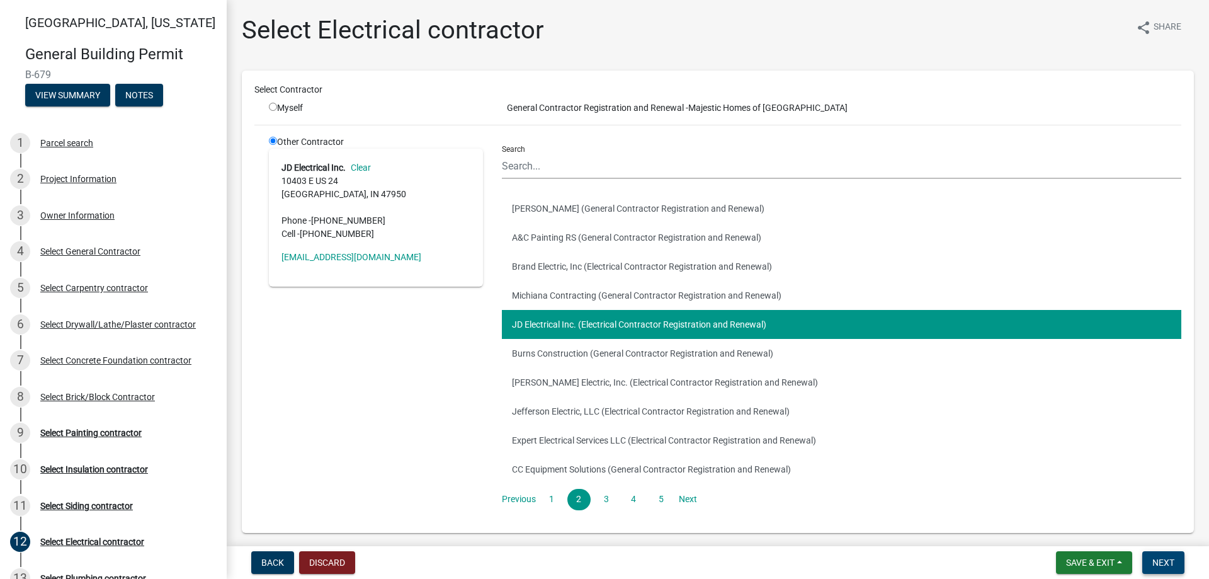
click at [1167, 559] on span "Next" at bounding box center [1164, 562] width 22 height 10
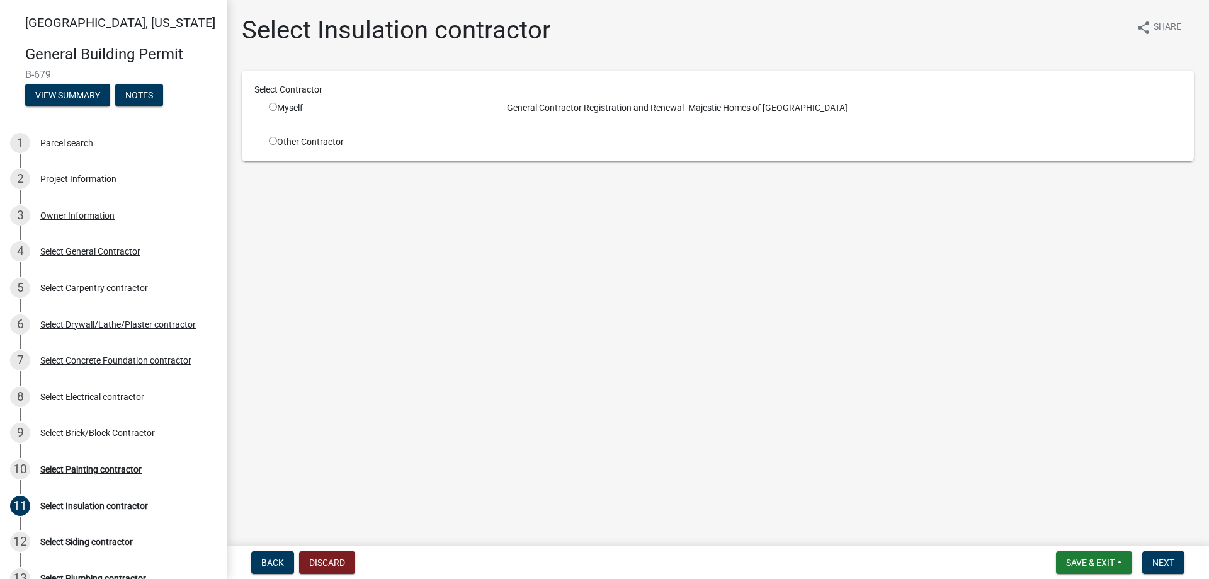
click at [271, 137] on input "radio" at bounding box center [273, 141] width 8 height 8
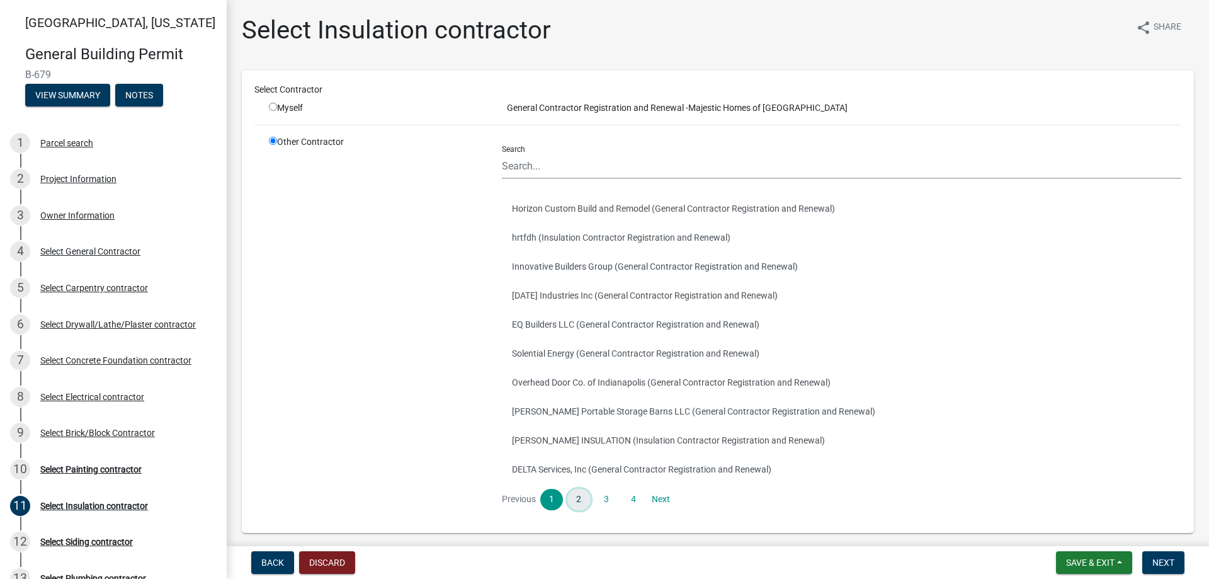
click at [576, 503] on link "2" at bounding box center [579, 499] width 23 height 21
click at [579, 238] on button "RWS Insulation Services (Insulation Contractor Registration and Renewal)" at bounding box center [842, 237] width 680 height 29
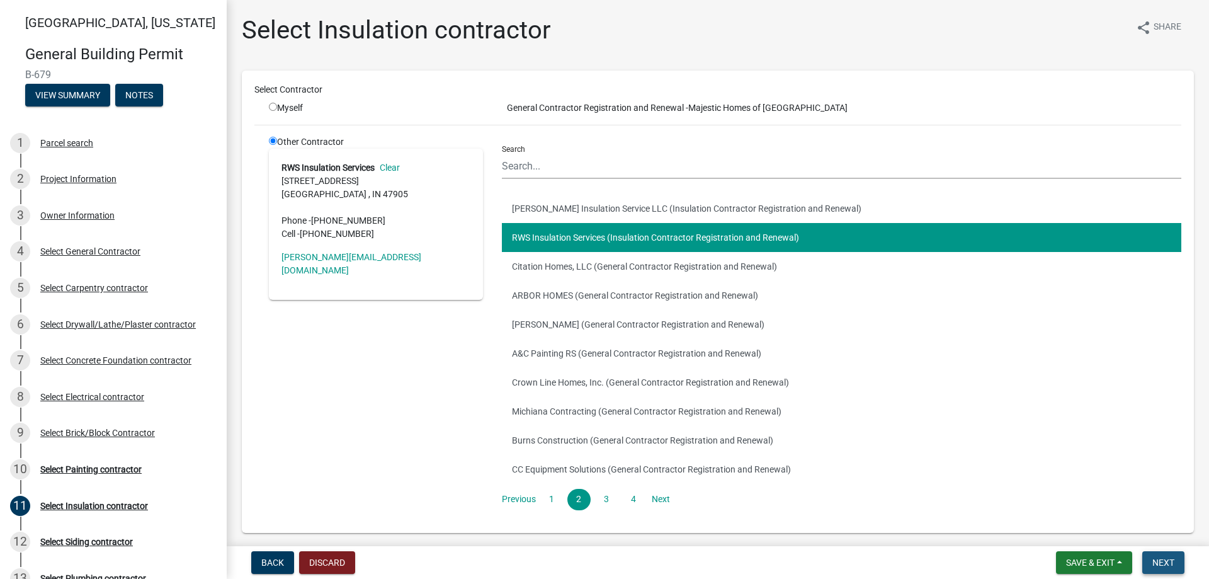
click at [1160, 556] on button "Next" at bounding box center [1164, 562] width 42 height 23
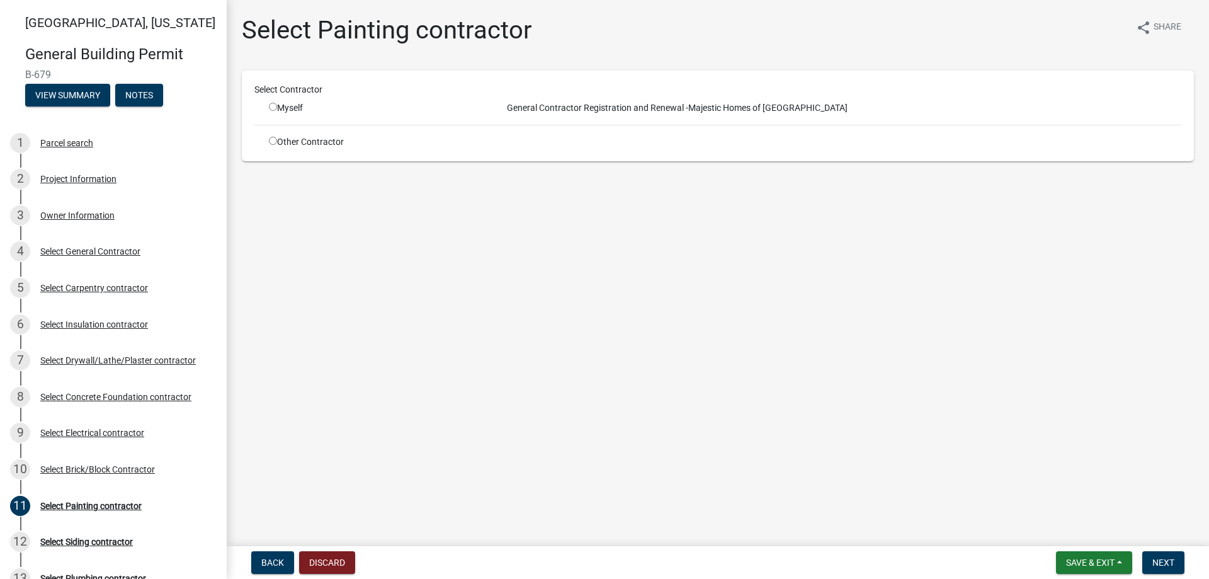
click at [276, 142] on input "radio" at bounding box center [273, 141] width 8 height 8
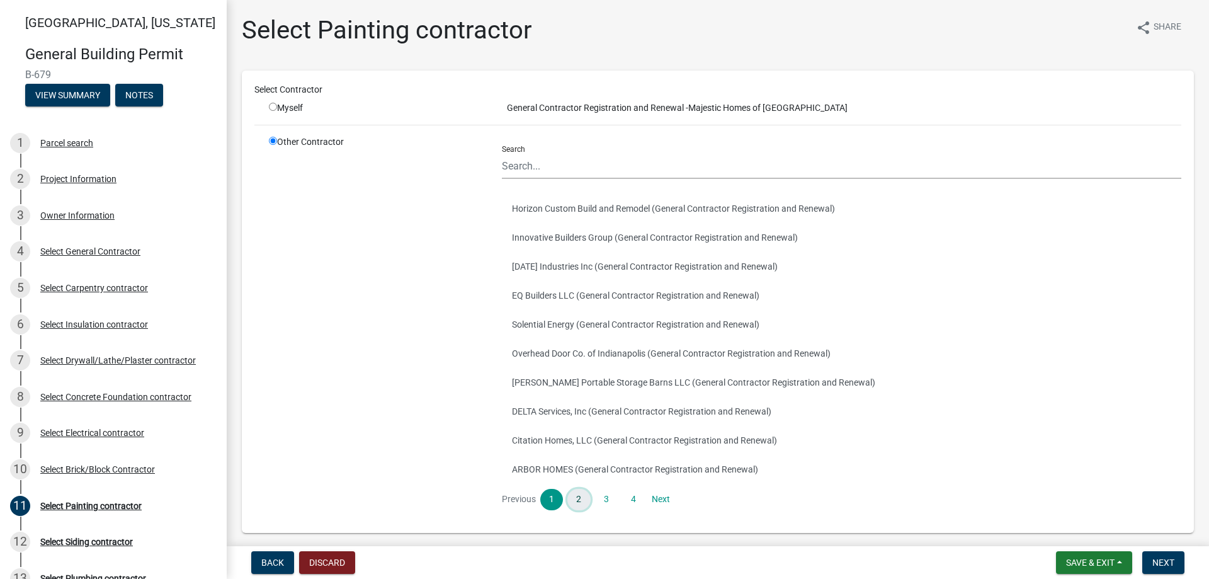
click at [568, 502] on link "2" at bounding box center [579, 499] width 23 height 21
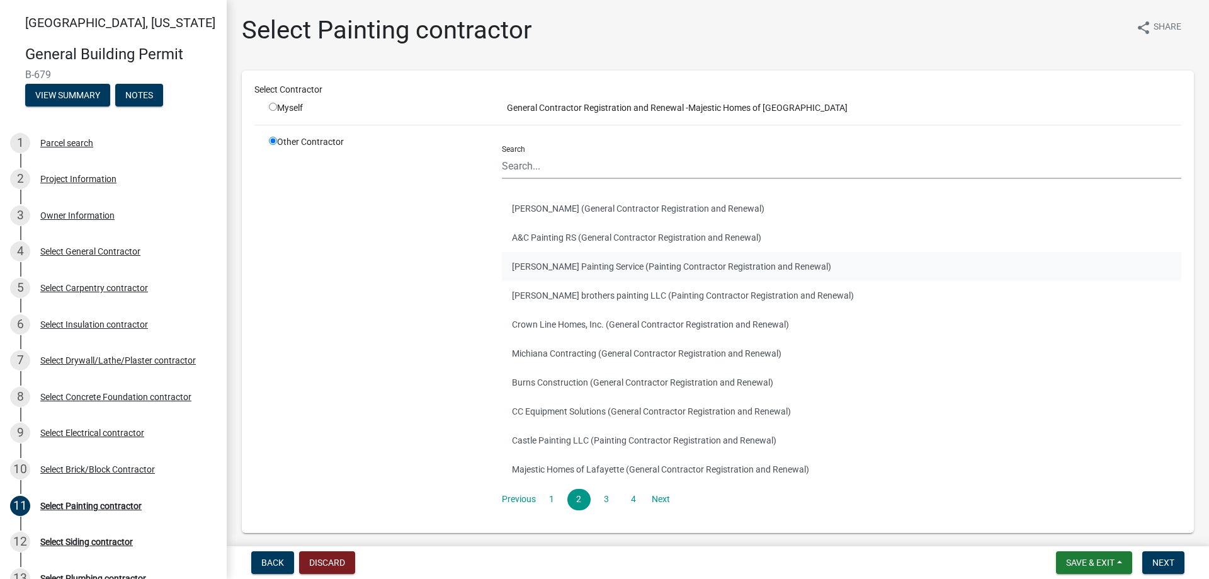
click at [563, 265] on button "[PERSON_NAME] Painting Service (Painting Contractor Registration and Renewal)" at bounding box center [842, 266] width 680 height 29
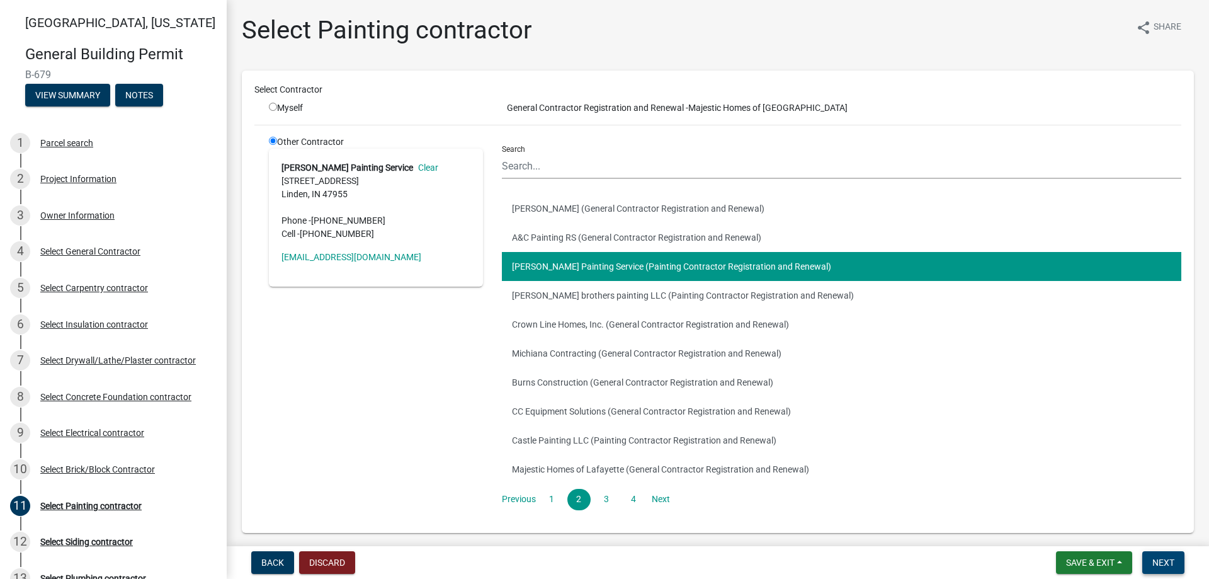
click at [1167, 564] on span "Next" at bounding box center [1164, 562] width 22 height 10
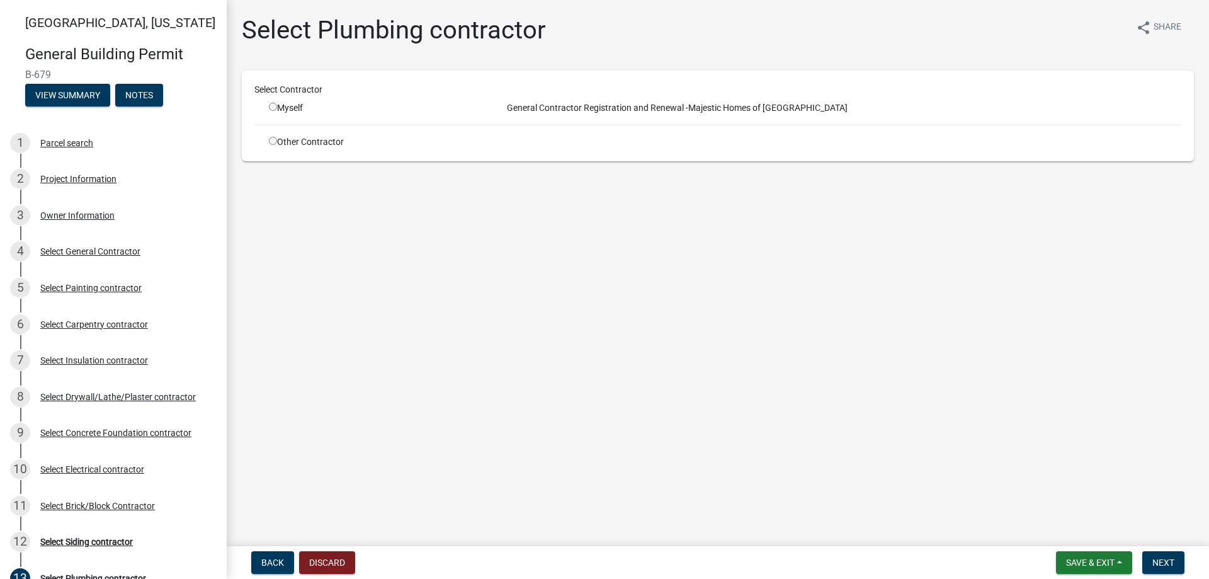
click at [272, 143] on input "radio" at bounding box center [273, 141] width 8 height 8
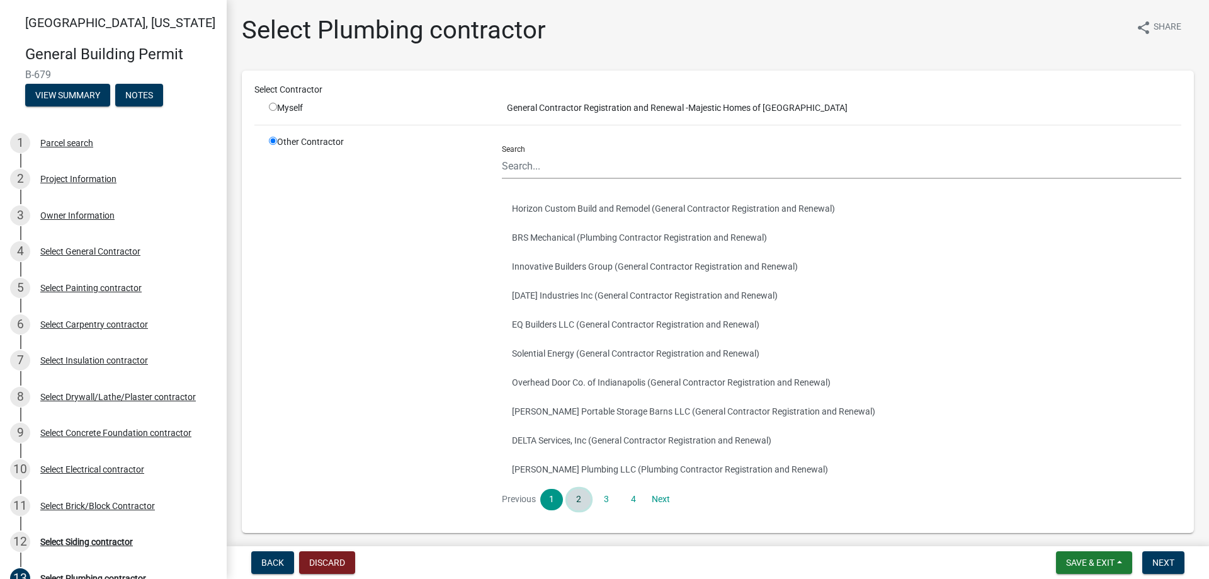
click at [571, 494] on link "2" at bounding box center [579, 499] width 23 height 21
click at [610, 496] on link "3" at bounding box center [606, 499] width 23 height 21
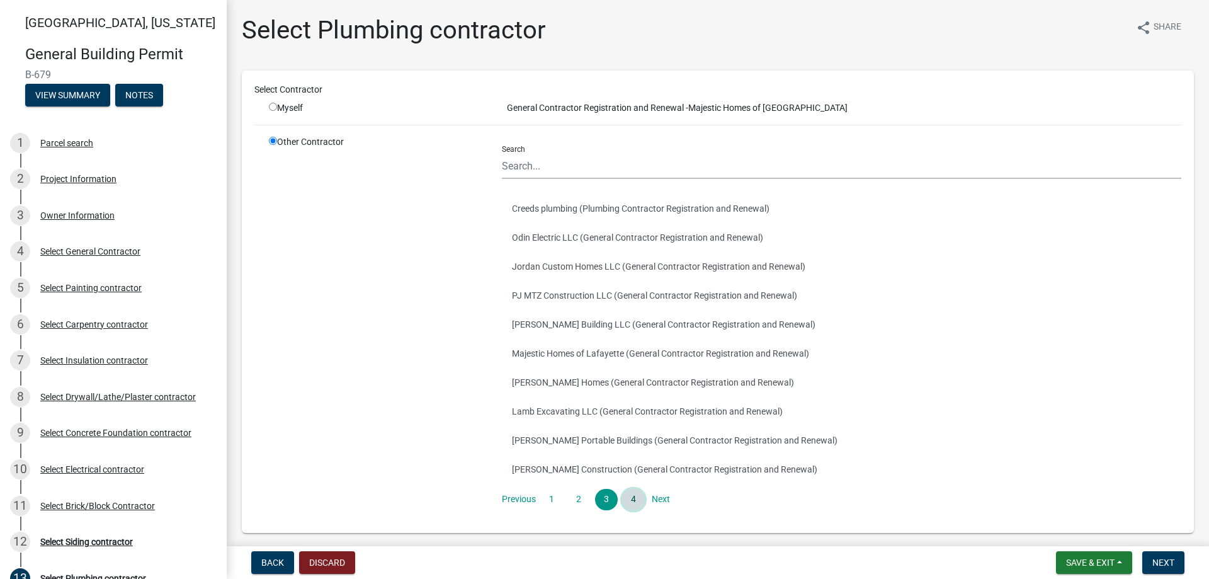
click at [638, 500] on link "4" at bounding box center [633, 499] width 23 height 21
click at [574, 474] on button "Gills Plumbing Inc. (Plumbing Contractor Registration and Renewal)" at bounding box center [842, 469] width 680 height 29
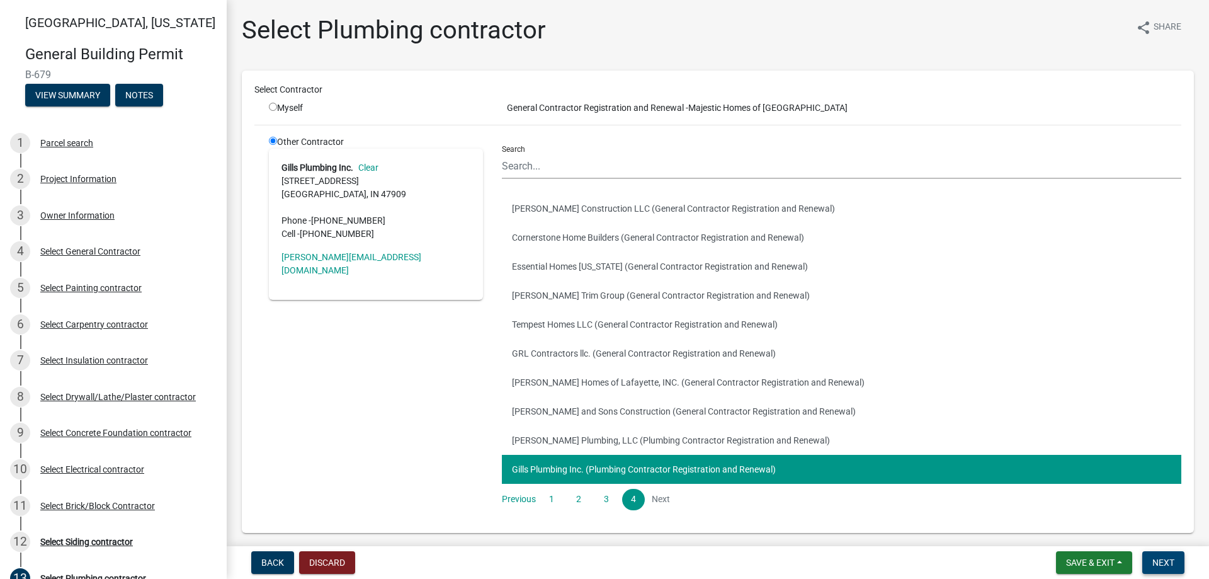
click at [1163, 560] on span "Next" at bounding box center [1164, 562] width 22 height 10
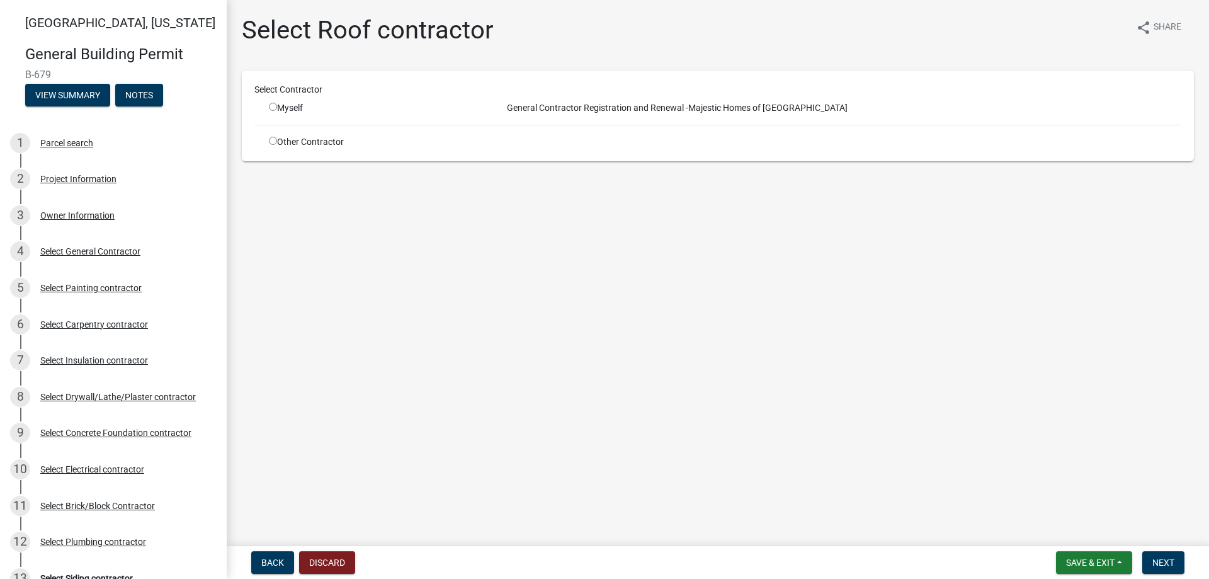
click at [268, 137] on div "Other Contractor" at bounding box center [376, 141] width 233 height 13
click at [285, 143] on div "Other Contractor" at bounding box center [376, 141] width 233 height 13
click at [274, 142] on input "radio" at bounding box center [273, 141] width 8 height 8
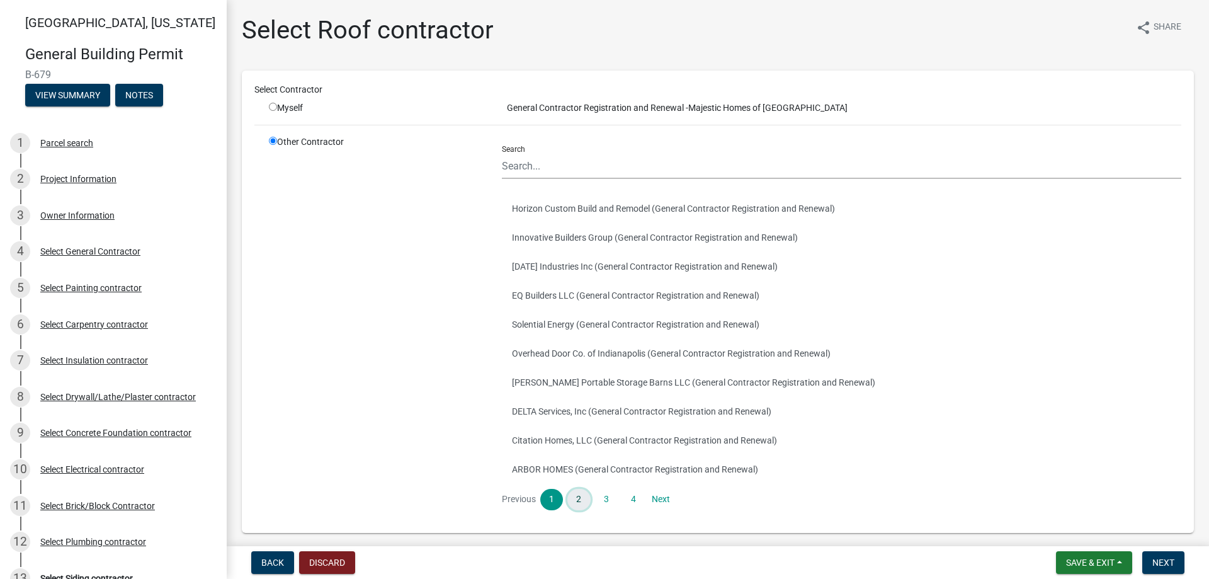
click at [575, 491] on link "2" at bounding box center [579, 499] width 23 height 21
click at [605, 496] on link "3" at bounding box center [606, 499] width 23 height 21
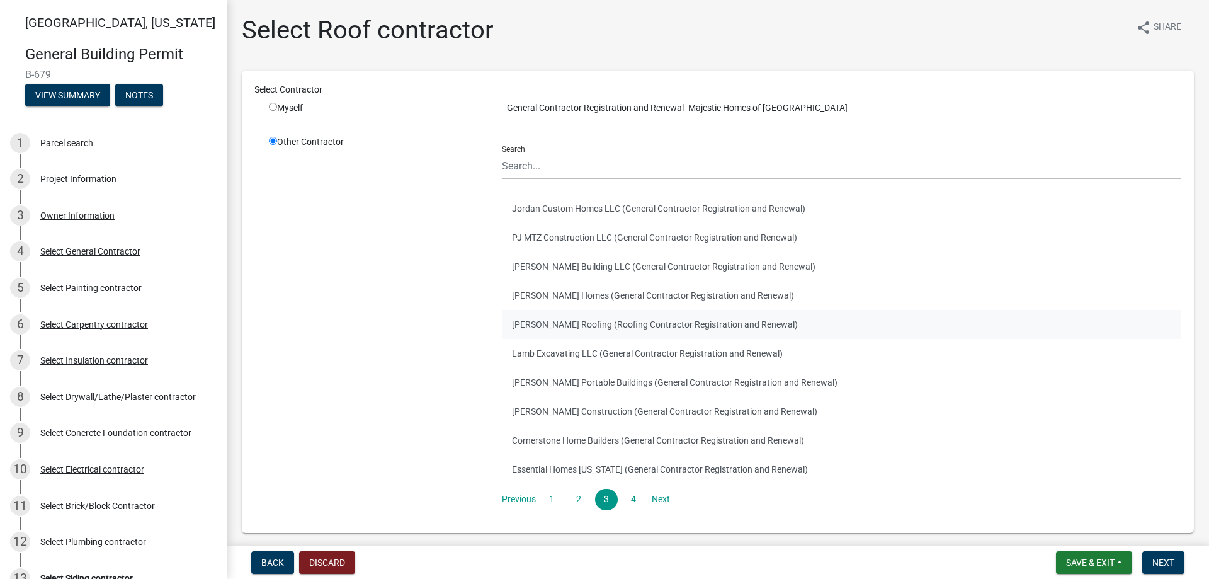
click at [593, 320] on button "[PERSON_NAME] Roofing (Roofing Contractor Registration and Renewal)" at bounding box center [842, 324] width 680 height 29
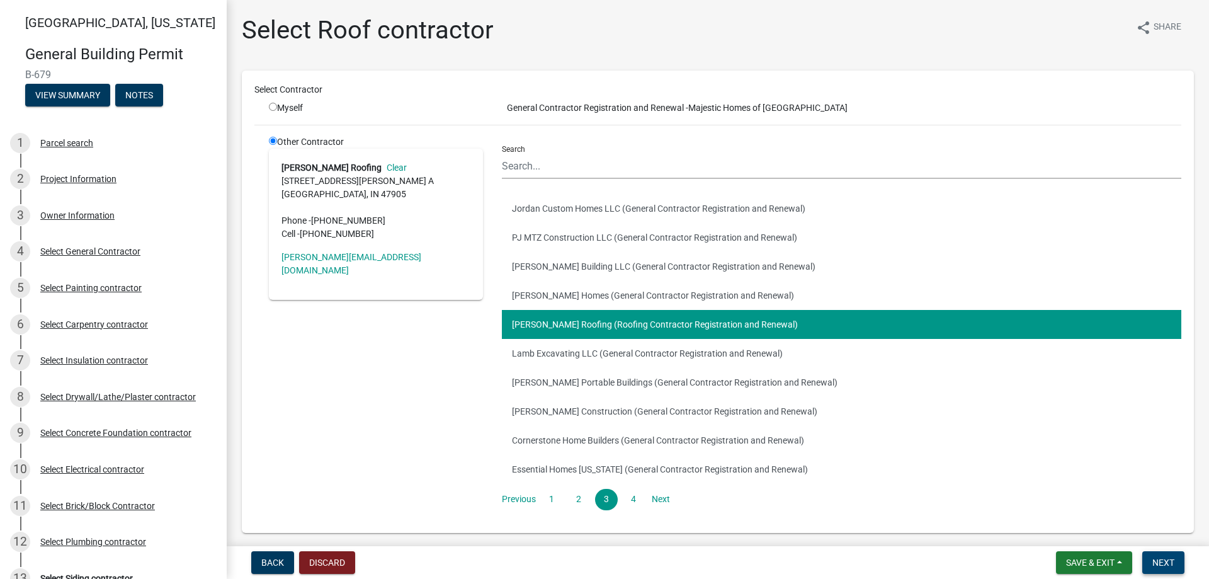
click at [1169, 560] on span "Next" at bounding box center [1164, 562] width 22 height 10
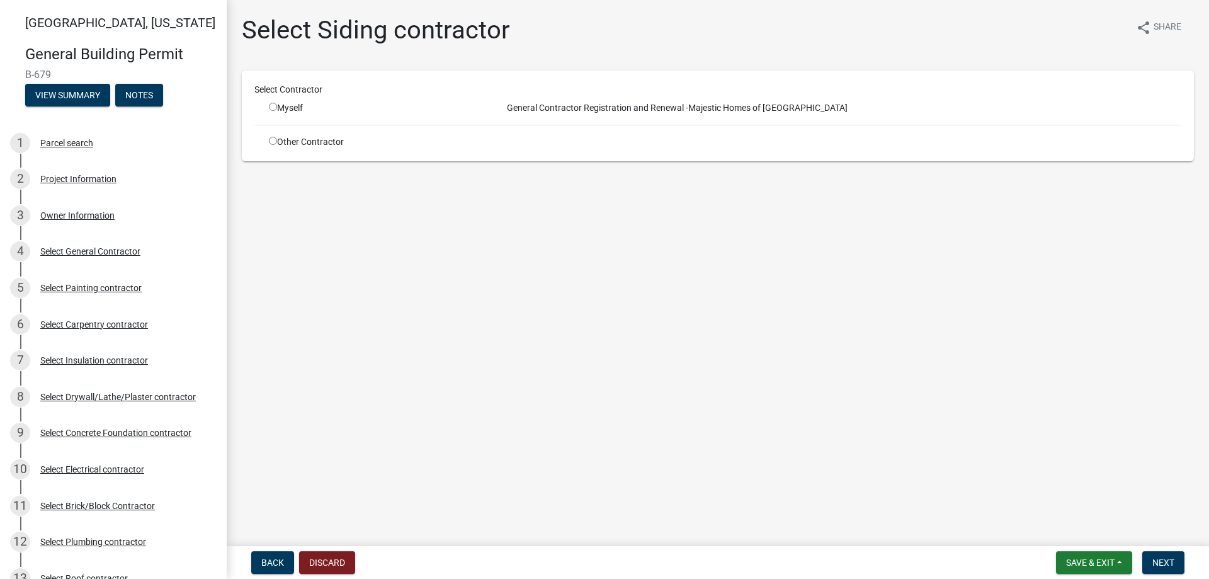
click at [271, 142] on input "radio" at bounding box center [273, 141] width 8 height 8
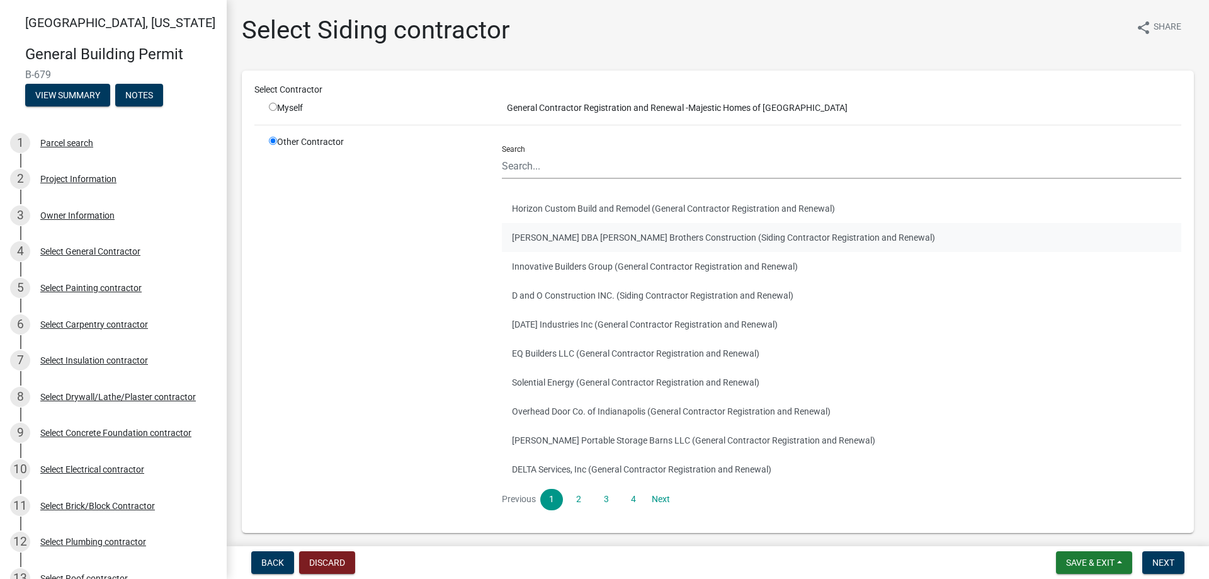
click at [579, 230] on button "[PERSON_NAME] DBA [PERSON_NAME] Brothers Construction (Siding Contractor Regist…" at bounding box center [842, 237] width 680 height 29
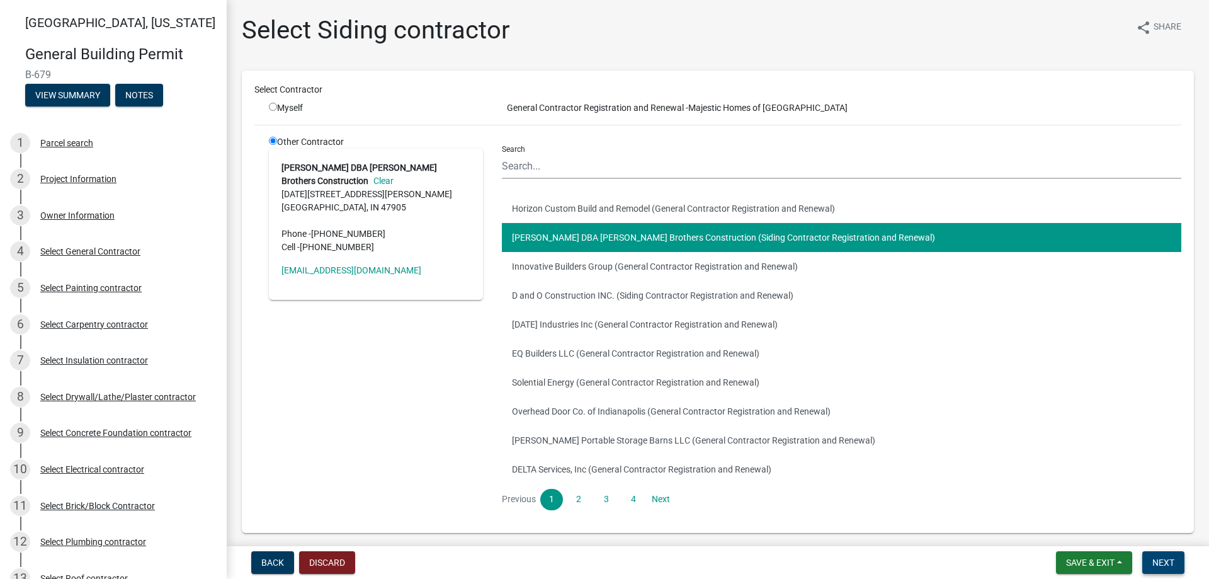
click at [1163, 558] on span "Next" at bounding box center [1164, 562] width 22 height 10
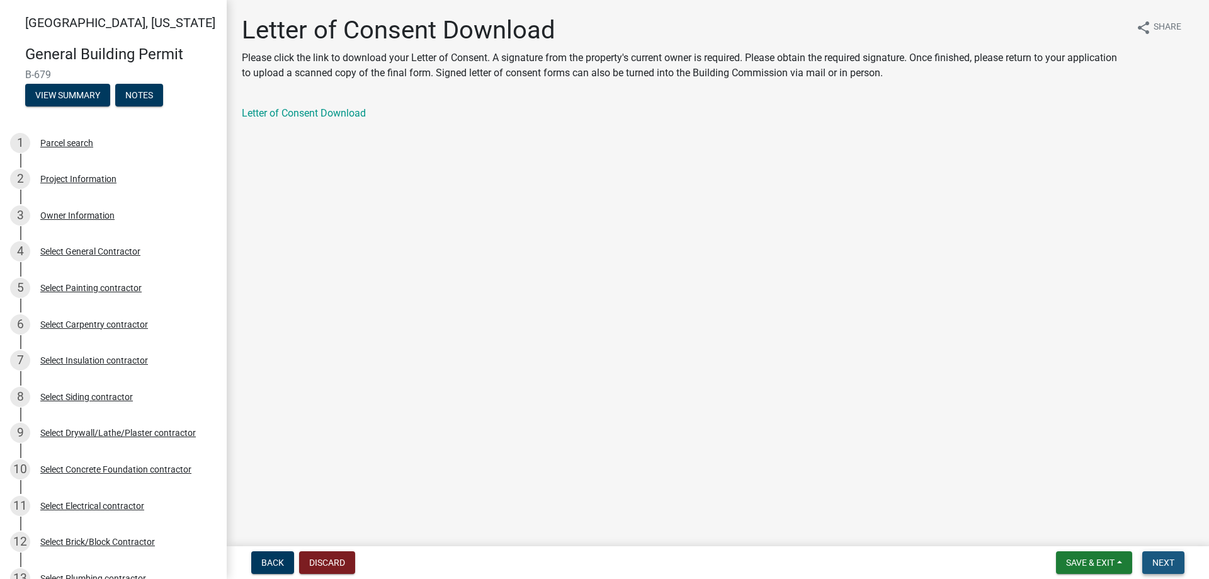
click at [1160, 558] on span "Next" at bounding box center [1164, 562] width 22 height 10
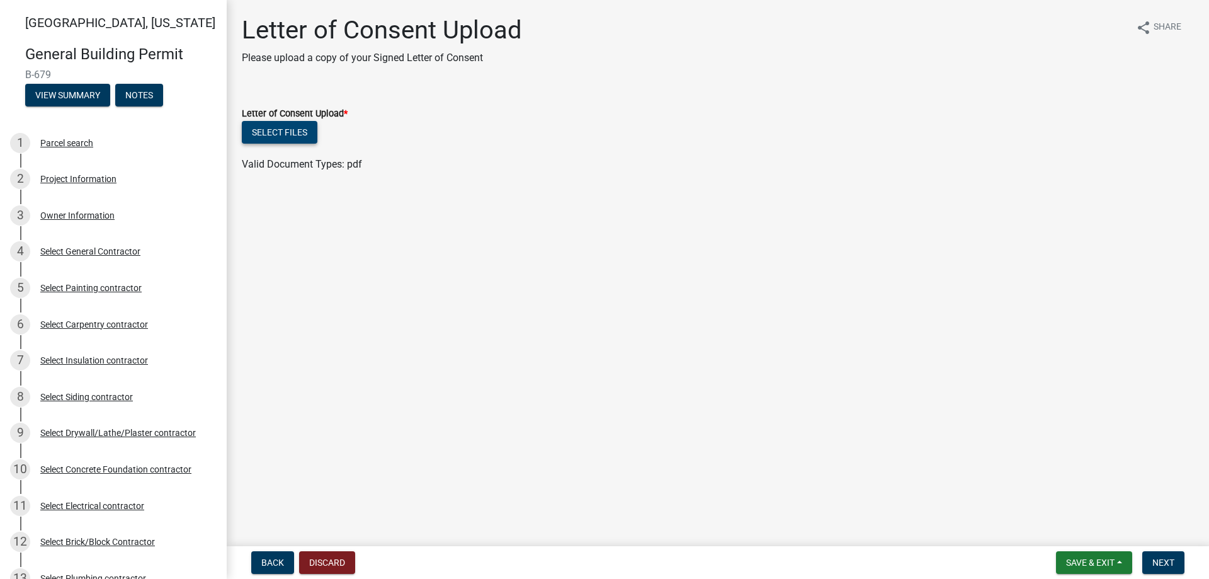
click at [268, 132] on button "Select files" at bounding box center [280, 132] width 76 height 23
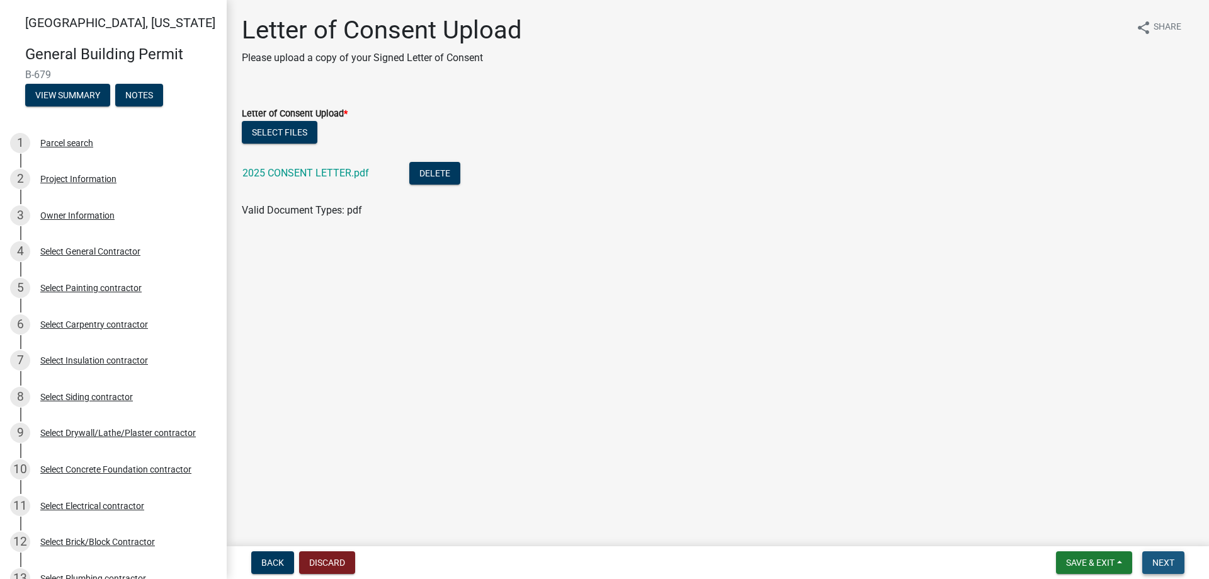
click at [1167, 554] on button "Next" at bounding box center [1164, 562] width 42 height 23
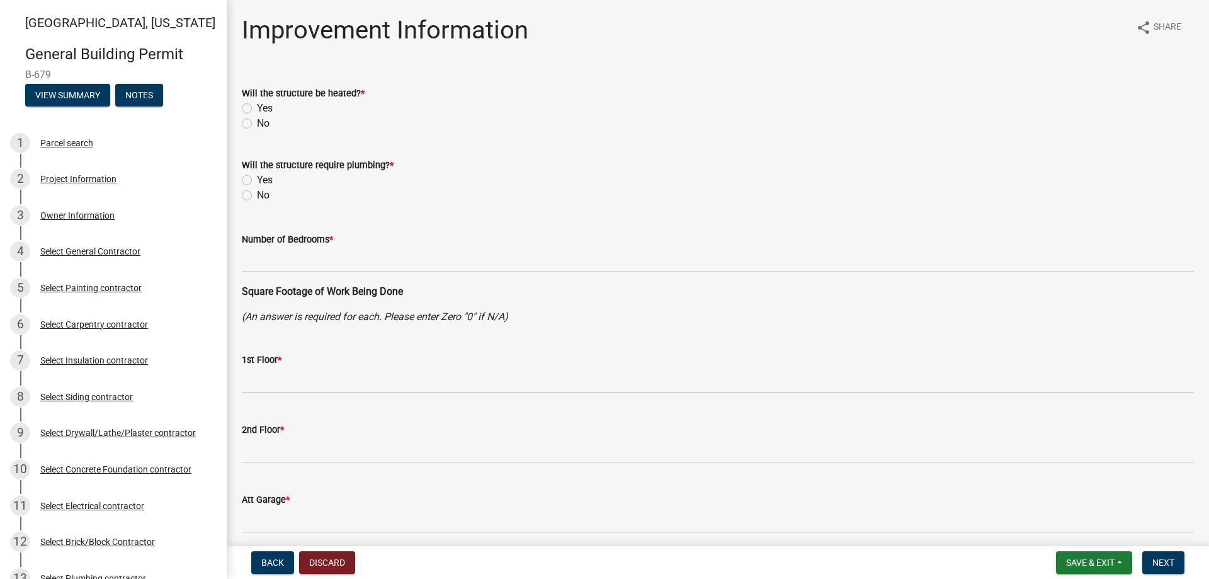
click at [257, 108] on label "Yes" at bounding box center [265, 108] width 16 height 15
click at [257, 108] on input "Yes" at bounding box center [261, 105] width 8 height 8
click at [257, 180] on label "Yes" at bounding box center [265, 180] width 16 height 15
click at [257, 180] on input "Yes" at bounding box center [261, 177] width 8 height 8
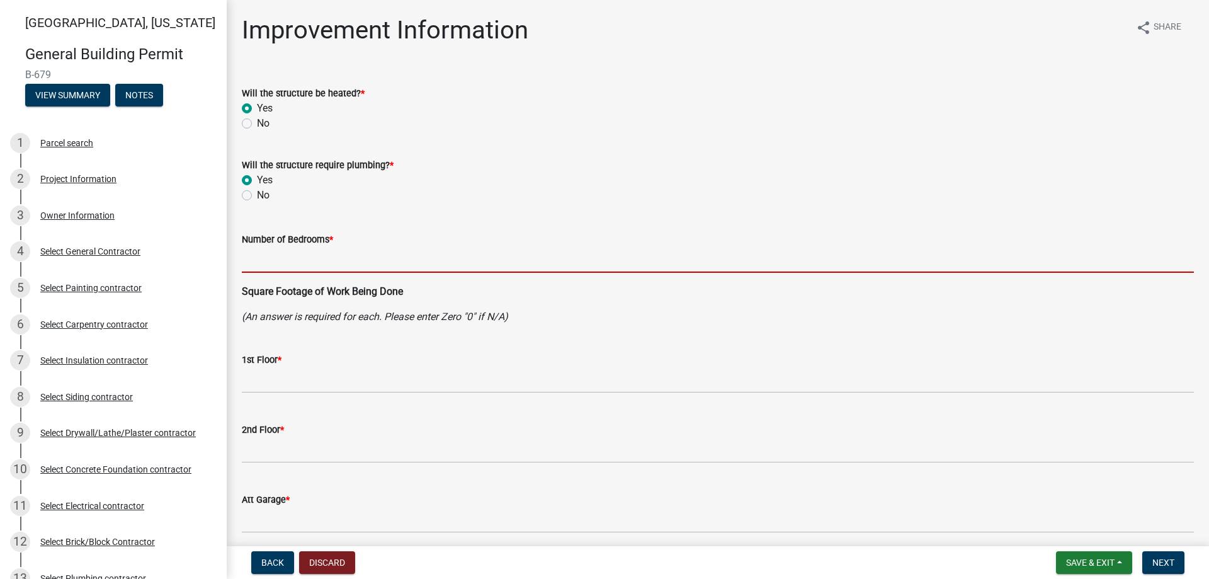
click at [256, 256] on input "text" at bounding box center [718, 260] width 952 height 26
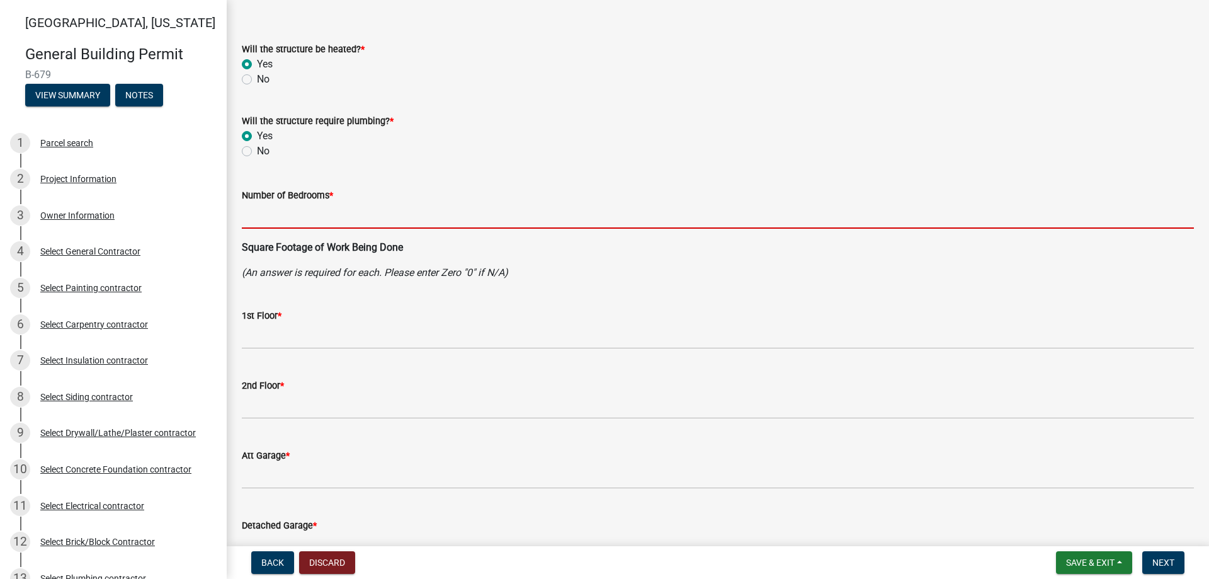
scroll to position [63, 0]
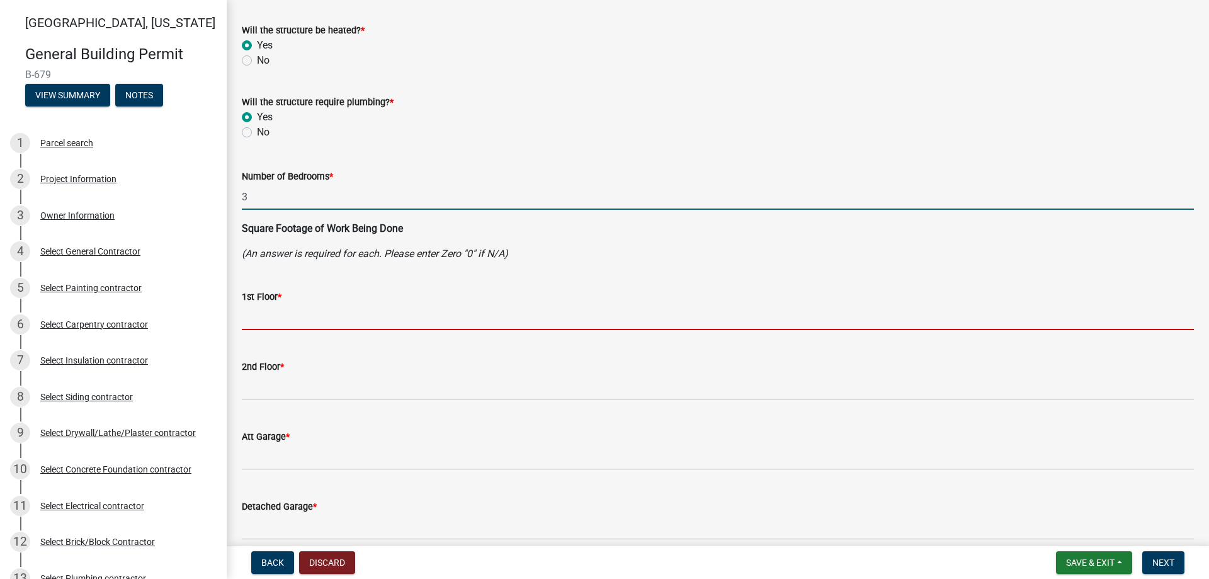
click at [276, 320] on input "text" at bounding box center [718, 317] width 952 height 26
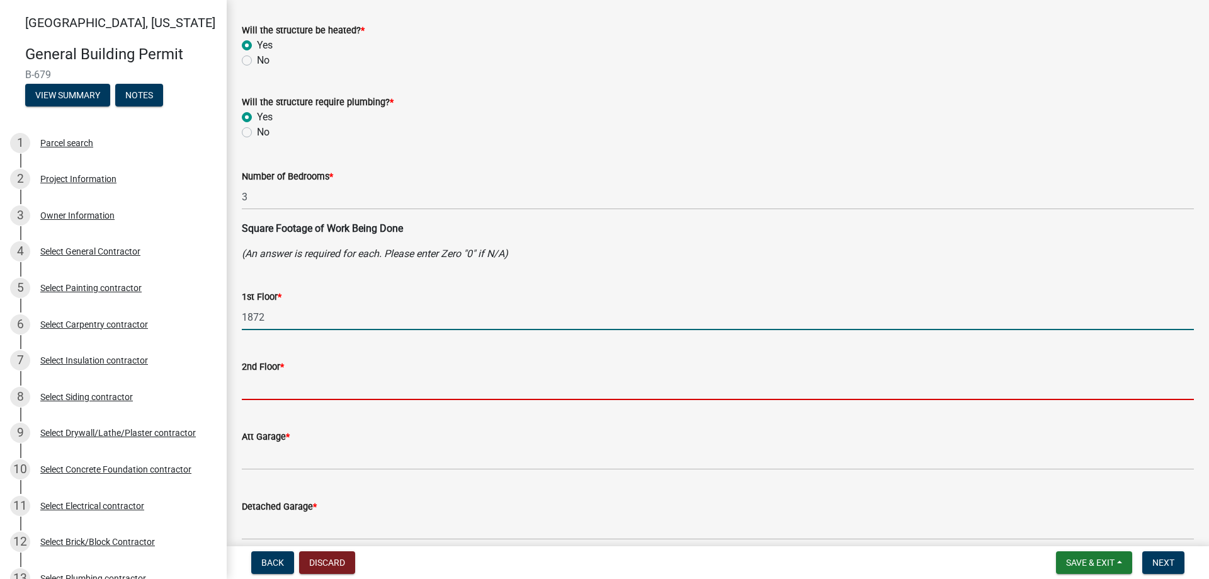
click at [267, 376] on input "text" at bounding box center [718, 387] width 952 height 26
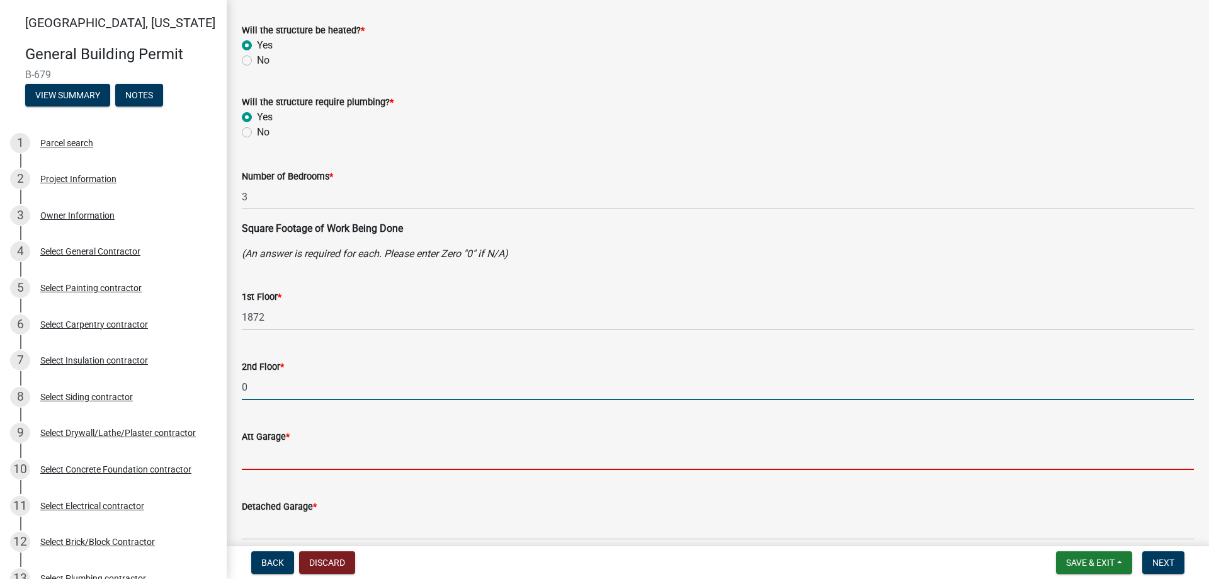
click at [263, 450] on input "text" at bounding box center [718, 457] width 952 height 26
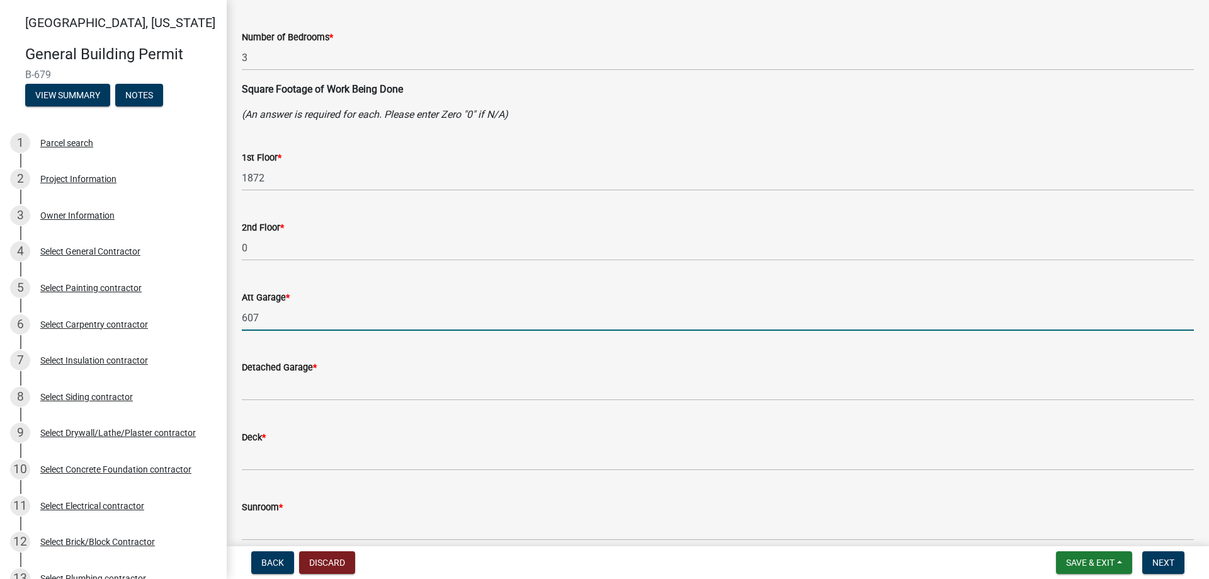
scroll to position [315, 0]
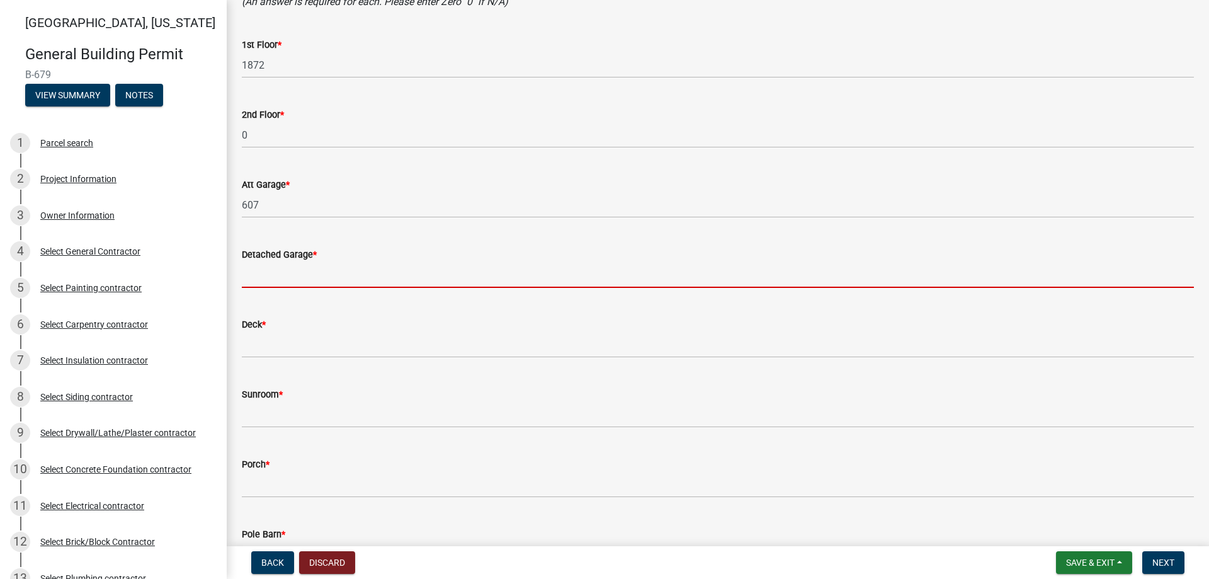
click at [249, 264] on input "text" at bounding box center [718, 275] width 952 height 26
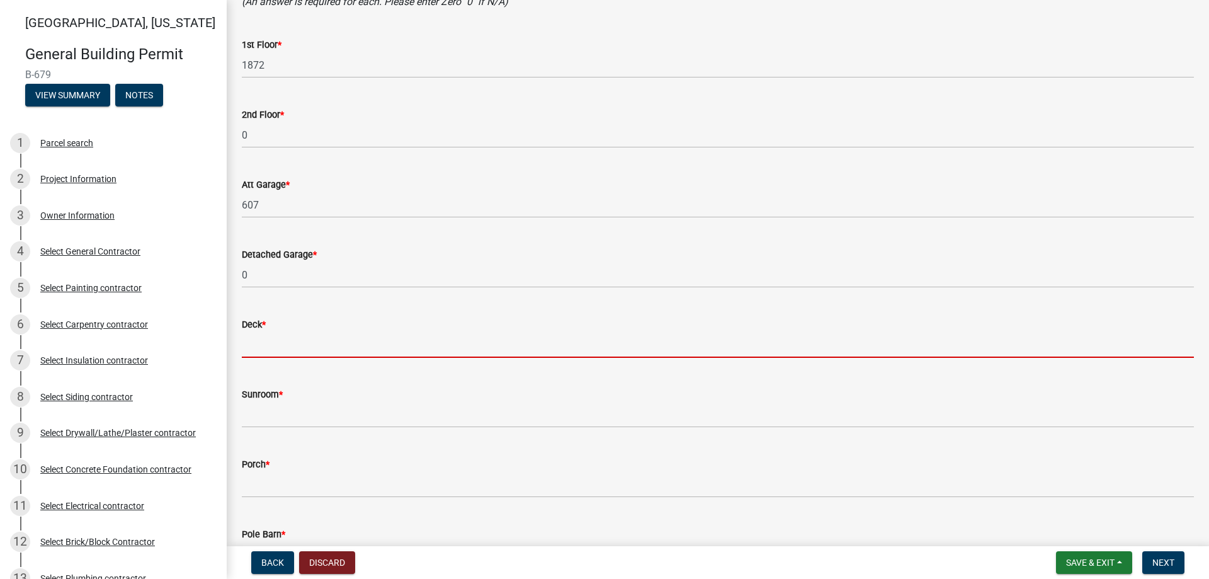
click at [256, 345] on input "text" at bounding box center [718, 345] width 952 height 26
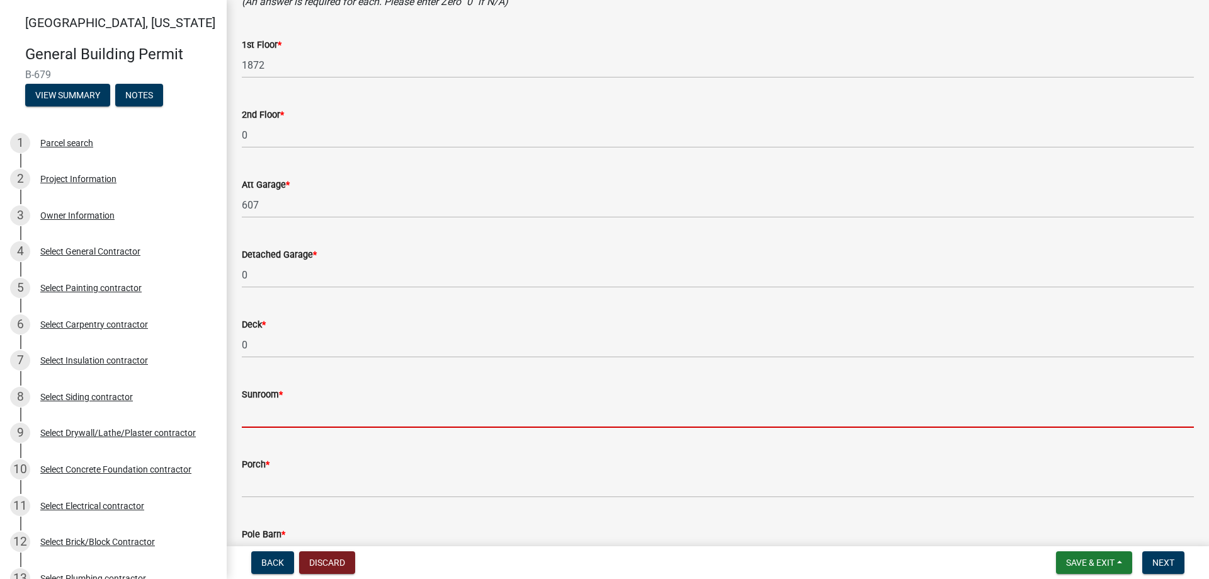
click at [278, 408] on input "text" at bounding box center [718, 415] width 952 height 26
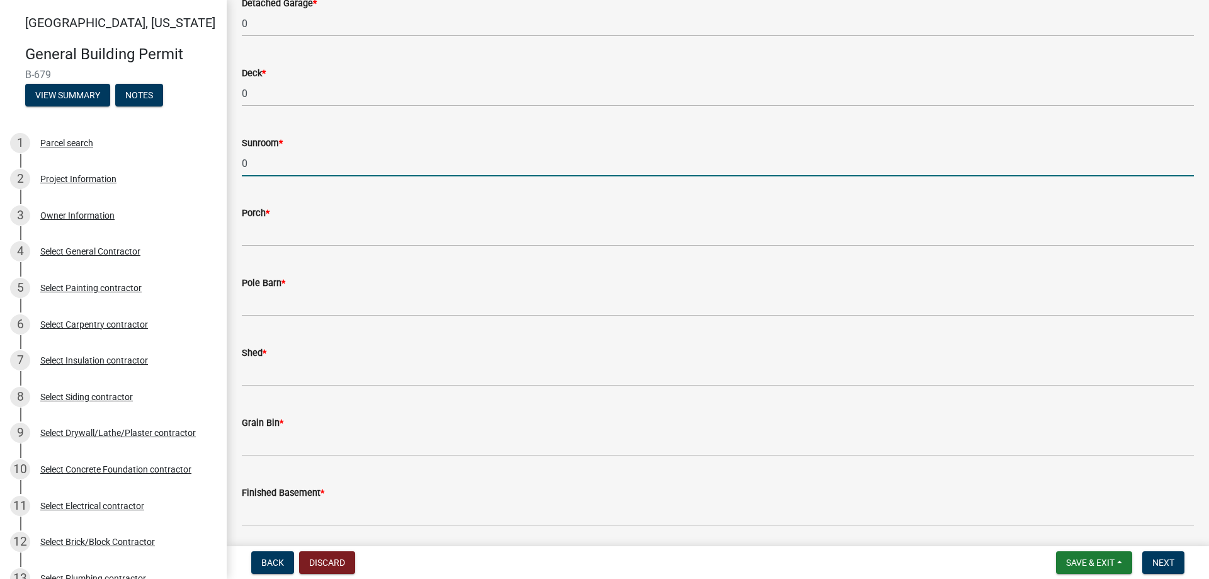
scroll to position [567, 0]
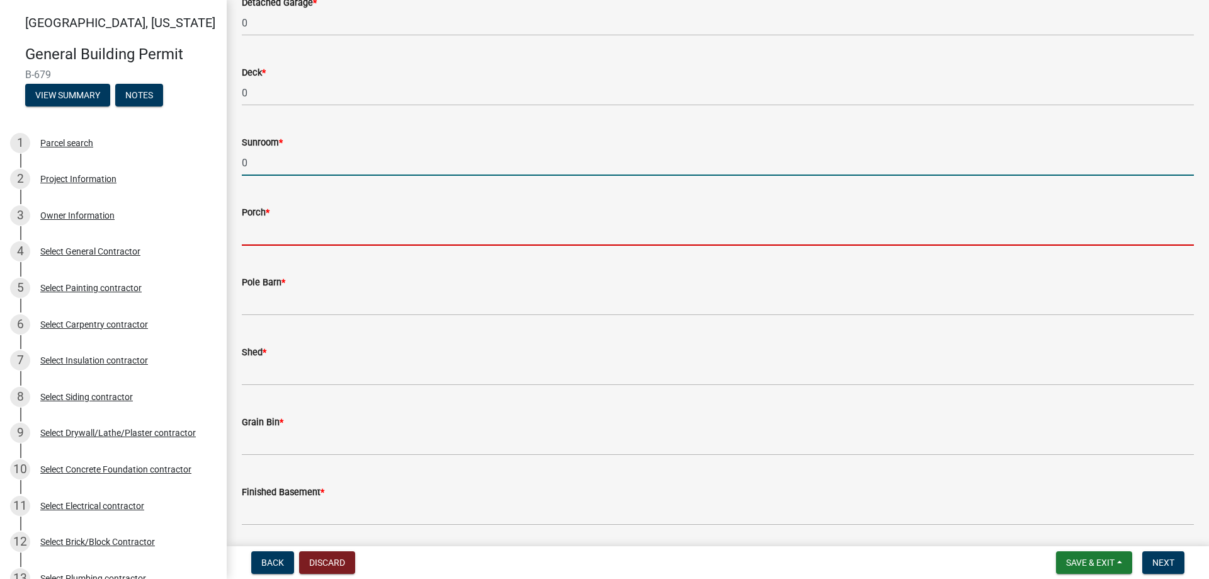
click at [248, 229] on input "text" at bounding box center [718, 233] width 952 height 26
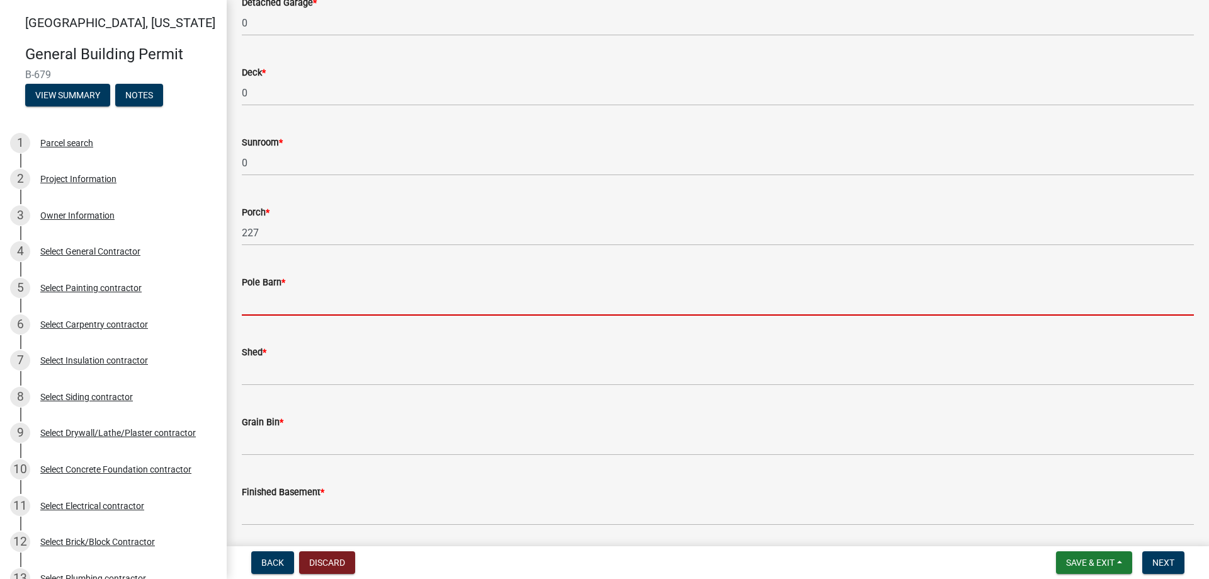
click at [266, 333] on wm-data-entity-input-list "Will the structure be heated? * Yes No Will the structure require plumbing? * Y…" at bounding box center [718, 523] width 952 height 2039
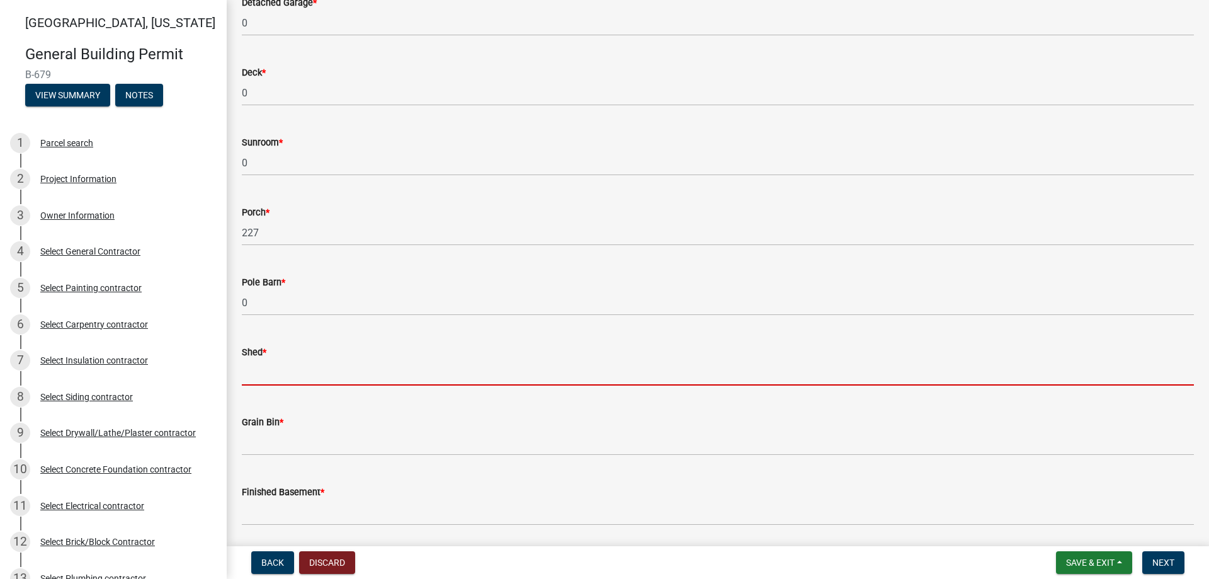
click at [266, 364] on input "text" at bounding box center [718, 373] width 952 height 26
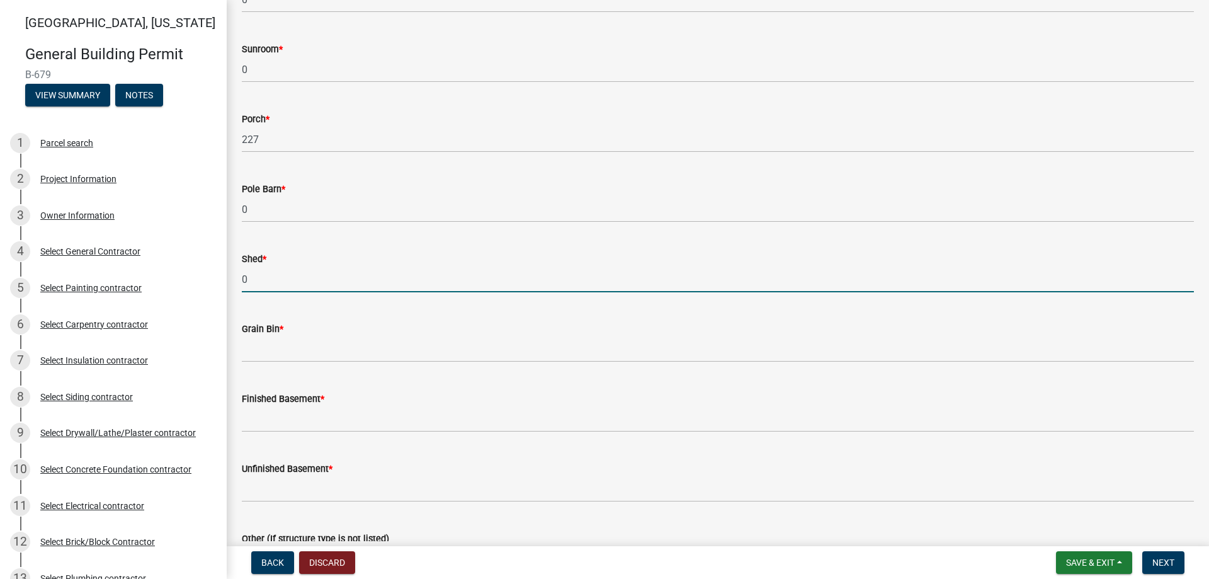
scroll to position [756, 0]
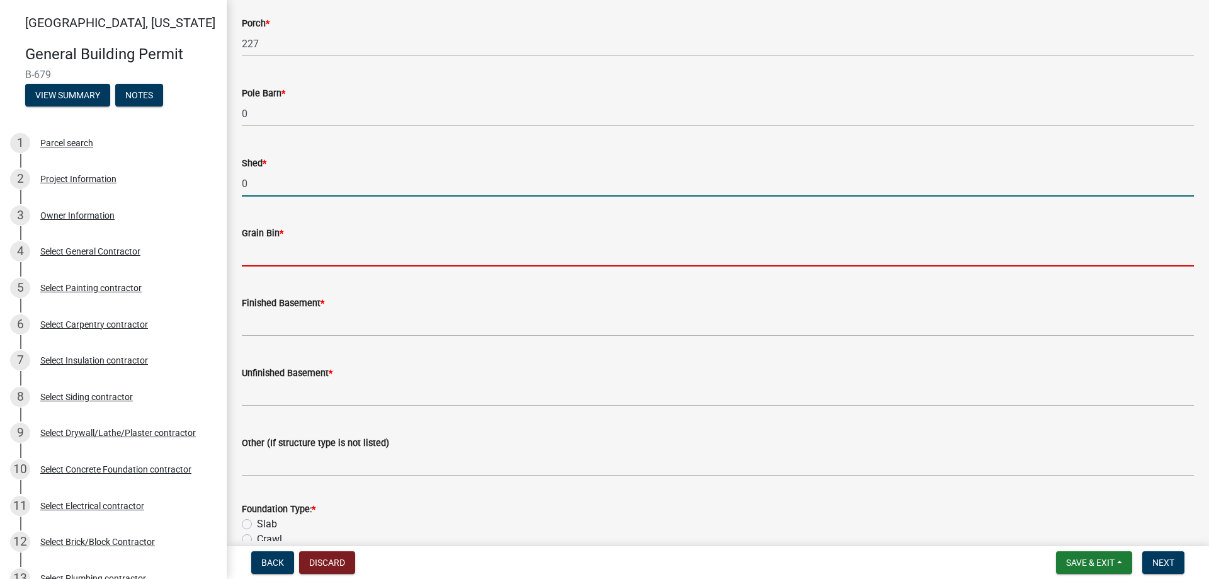
click at [260, 261] on input "text" at bounding box center [718, 254] width 952 height 26
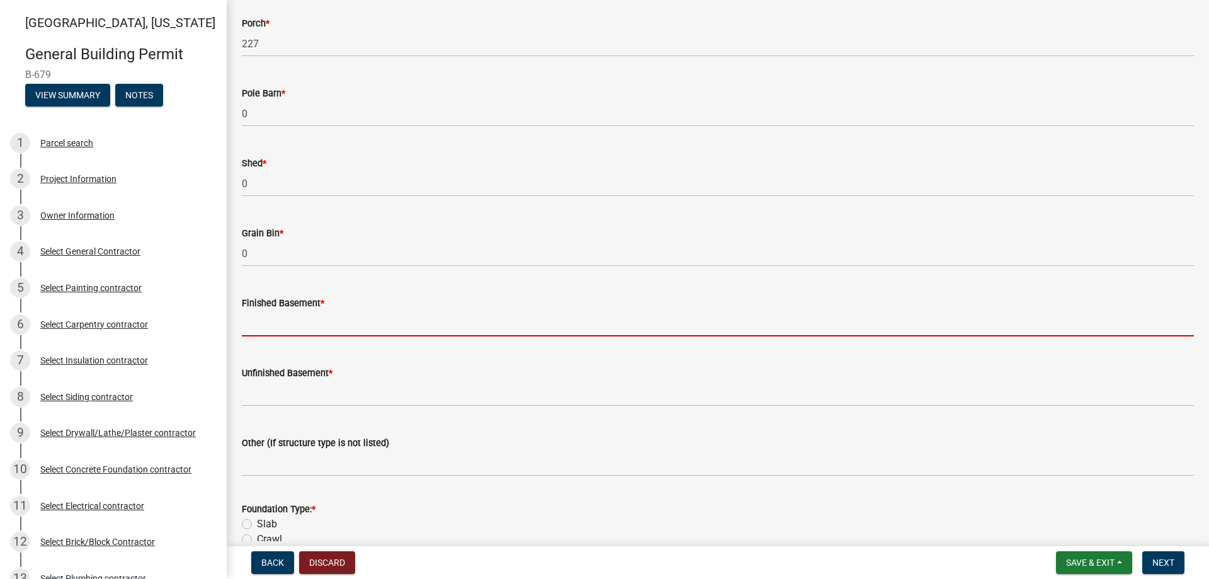
click at [249, 328] on input "text" at bounding box center [718, 324] width 952 height 26
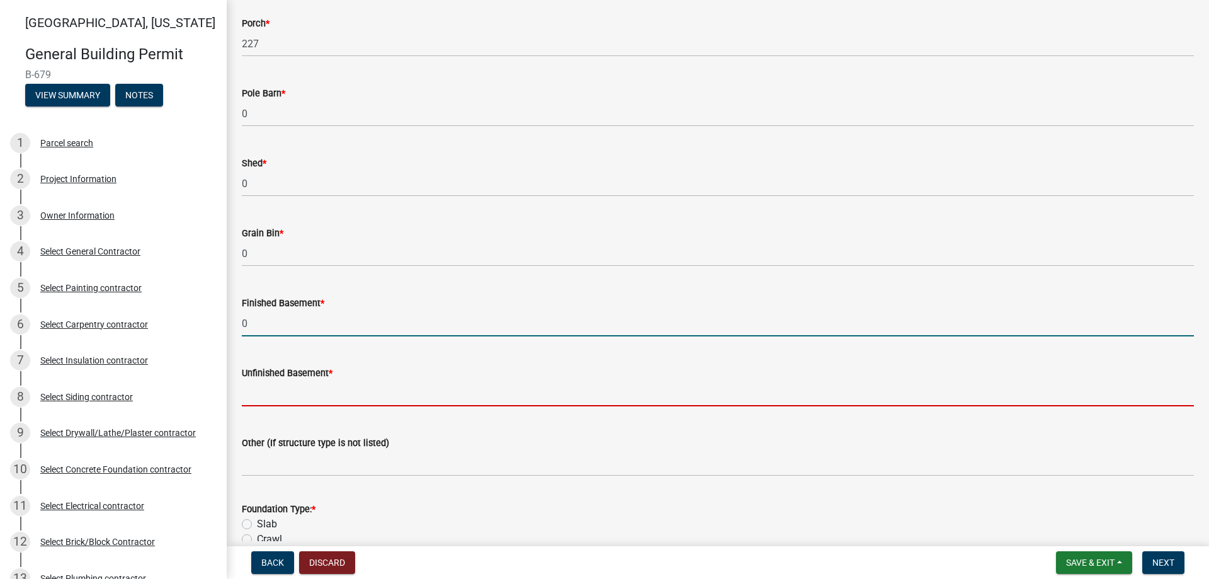
click at [256, 392] on input "text" at bounding box center [718, 393] width 952 height 26
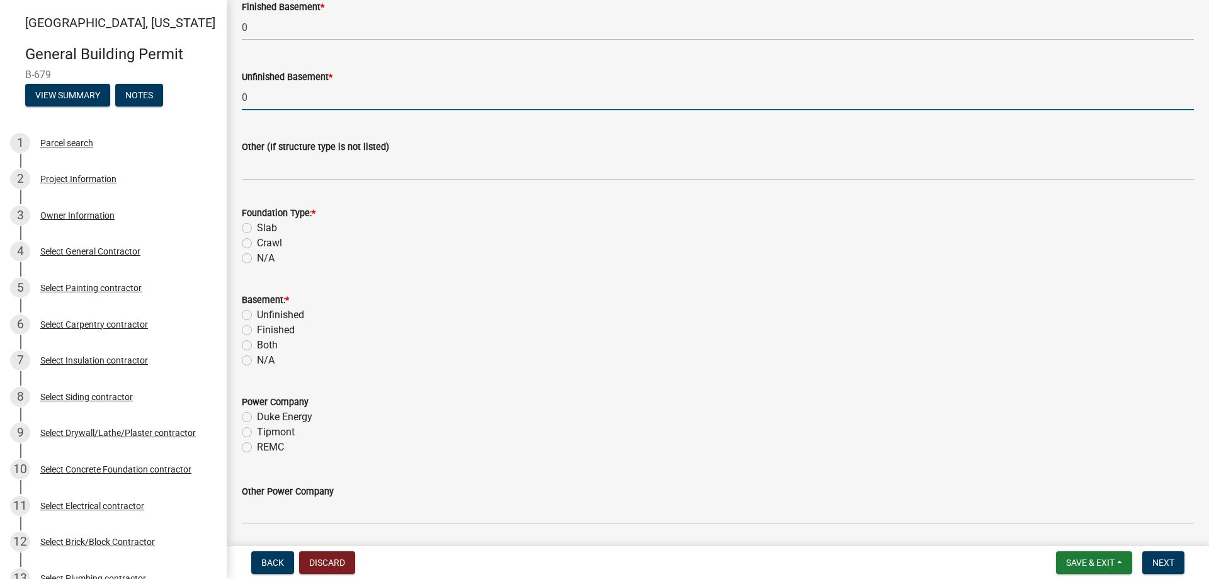
scroll to position [1071, 0]
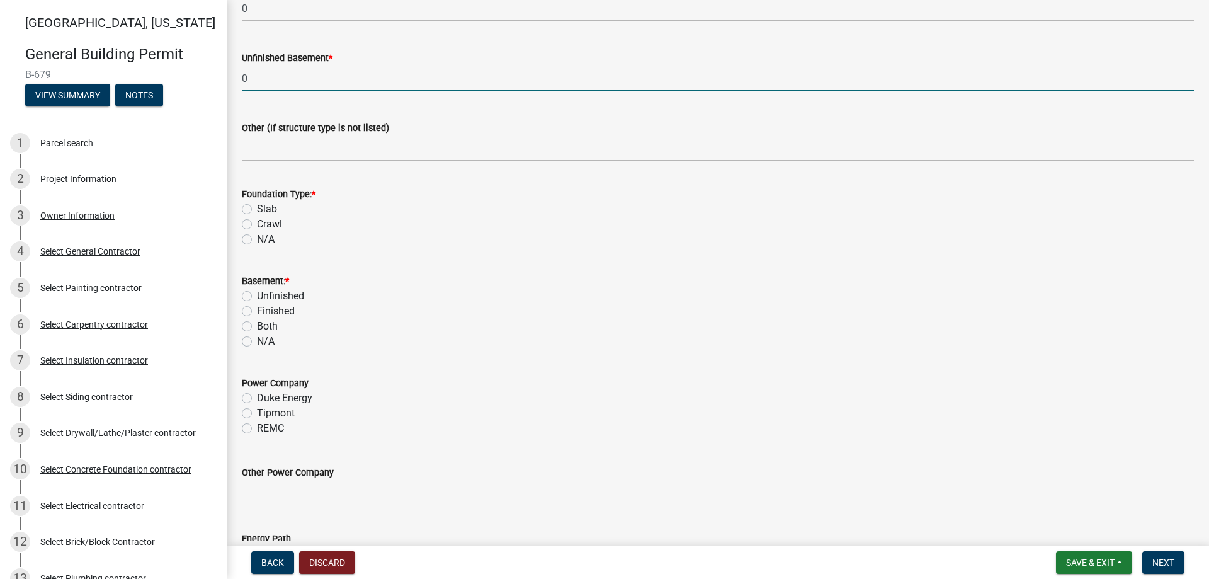
click at [257, 207] on label "Slab" at bounding box center [267, 209] width 20 height 15
click at [257, 207] on input "Slab" at bounding box center [261, 206] width 8 height 8
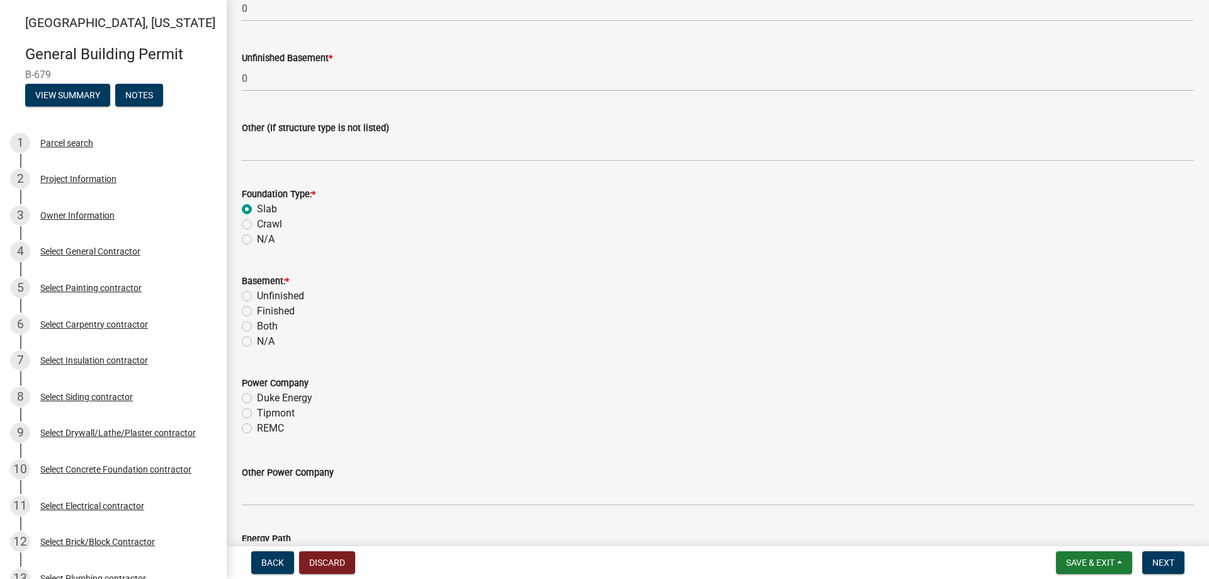
click at [257, 345] on label "N/A" at bounding box center [266, 341] width 18 height 15
click at [257, 342] on input "N/A" at bounding box center [261, 338] width 8 height 8
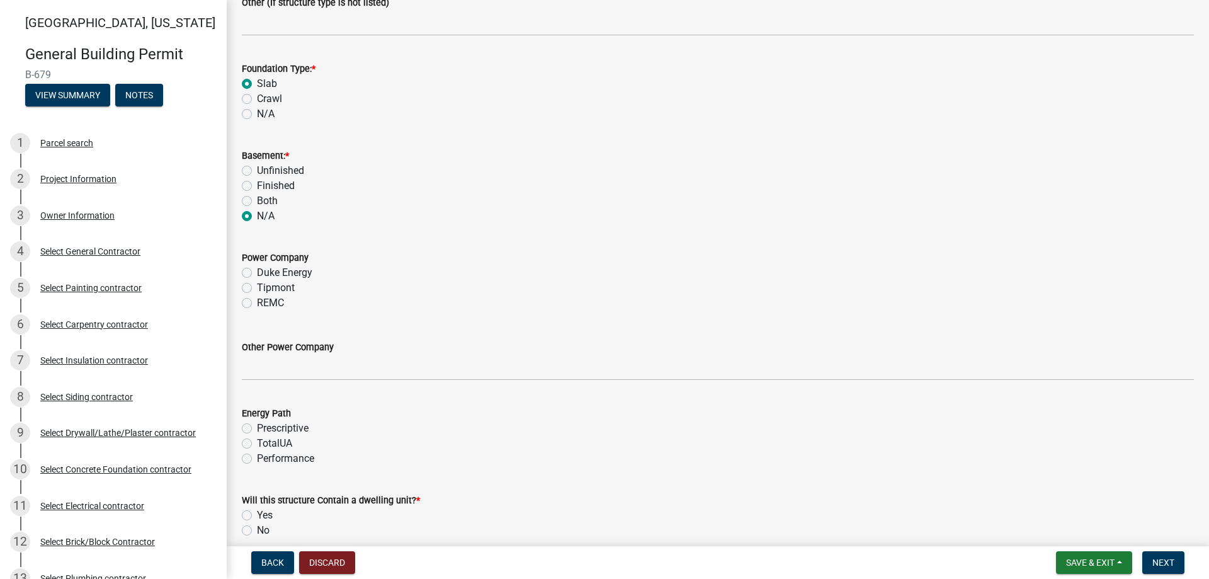
scroll to position [1197, 0]
click at [257, 286] on label "Tipmont" at bounding box center [276, 287] width 38 height 15
click at [257, 286] on input "Tipmont" at bounding box center [261, 284] width 8 height 8
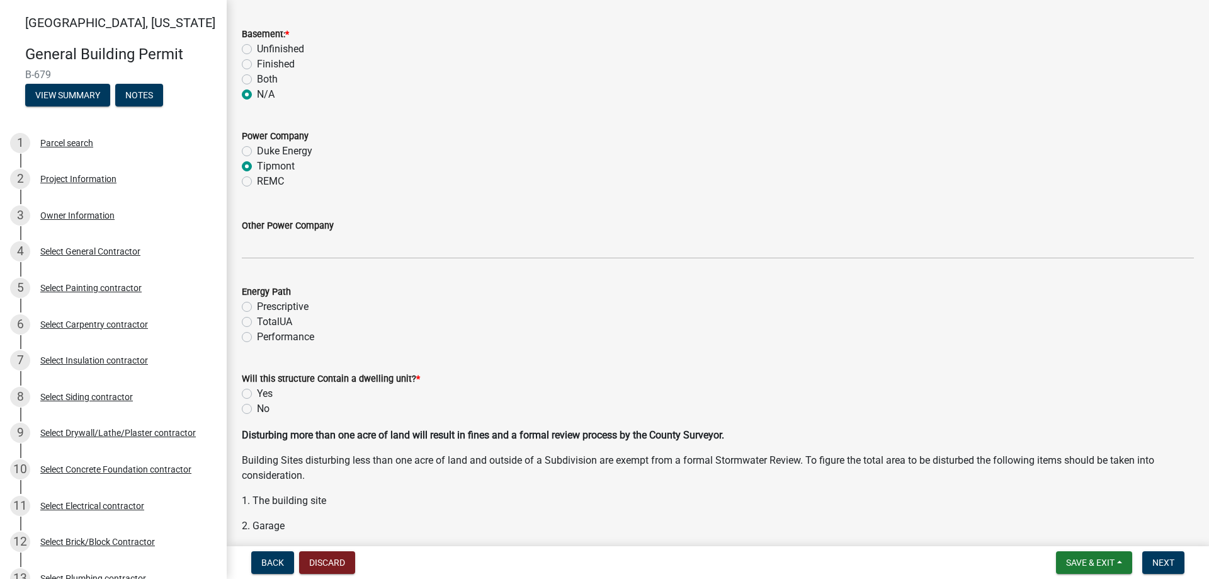
scroll to position [1323, 0]
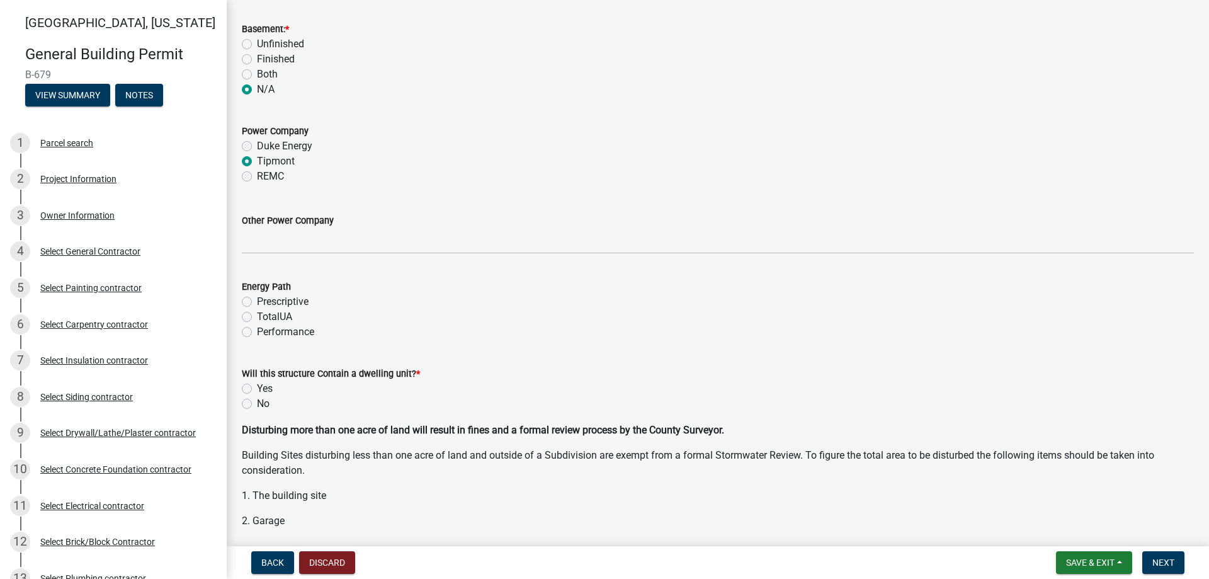
click at [257, 333] on label "Performance" at bounding box center [285, 331] width 57 height 15
click at [257, 333] on input "Performance" at bounding box center [261, 328] width 8 height 8
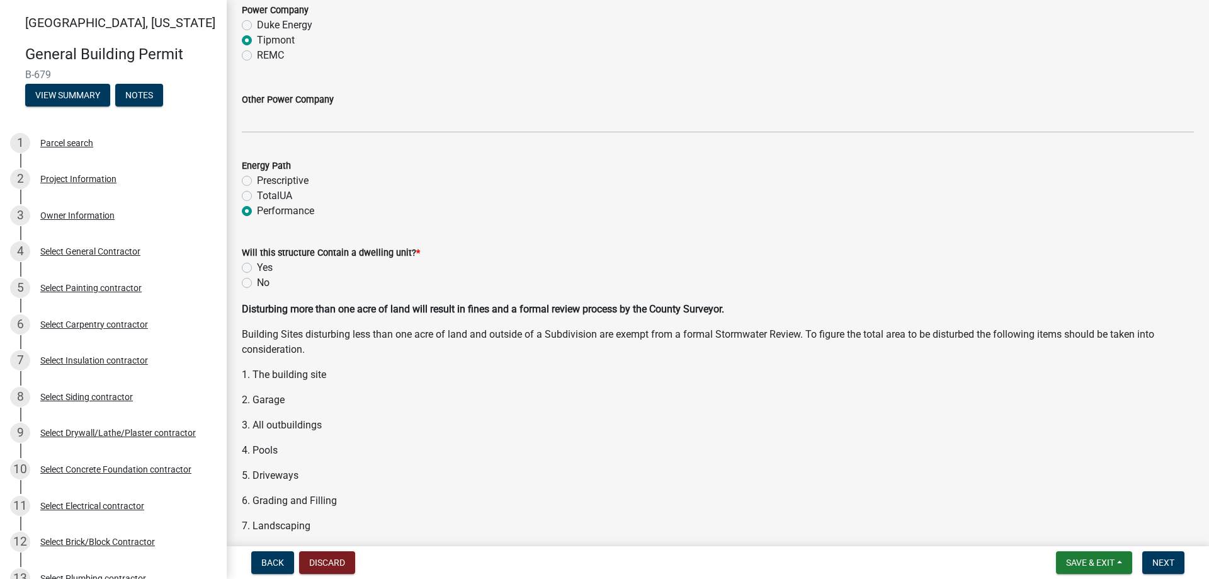
scroll to position [1449, 0]
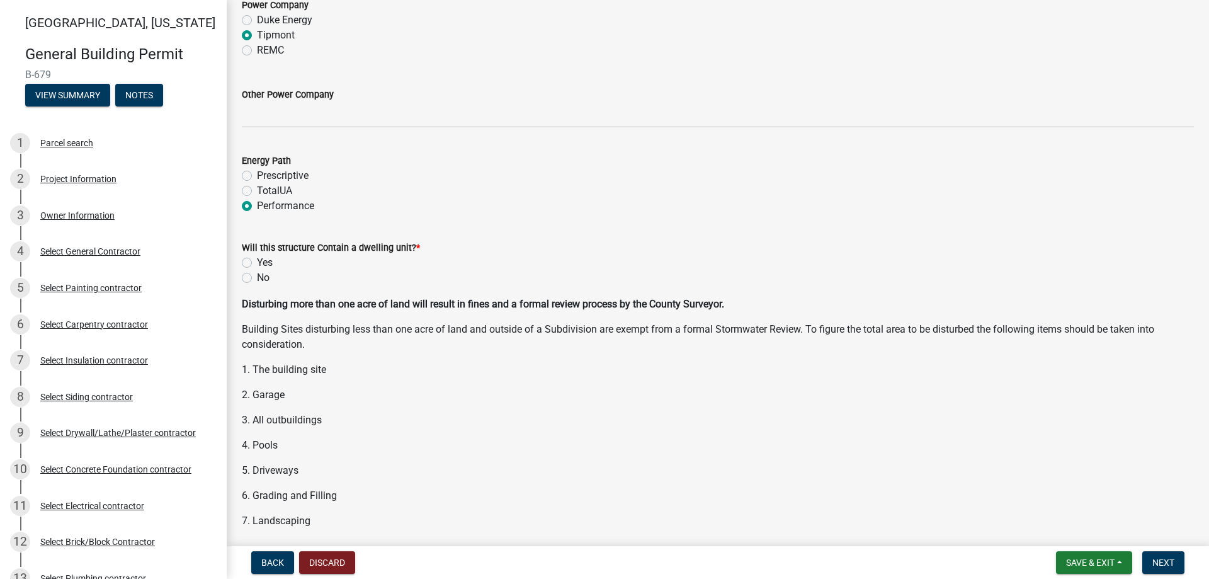
click at [257, 264] on label "Yes" at bounding box center [265, 262] width 16 height 15
click at [257, 263] on input "Yes" at bounding box center [261, 259] width 8 height 8
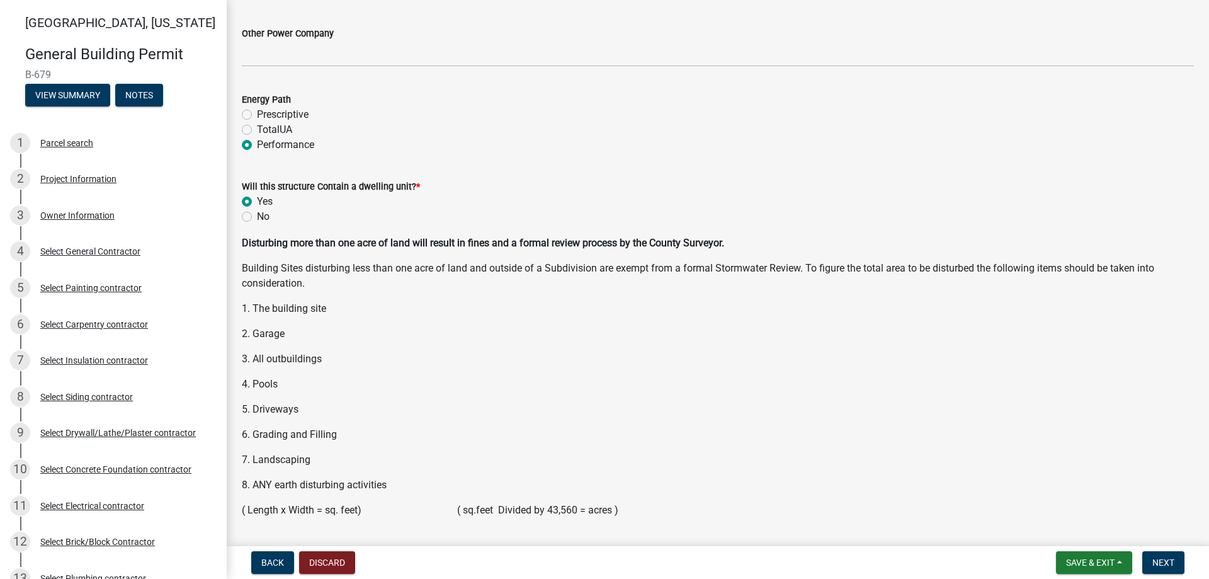
scroll to position [1618, 0]
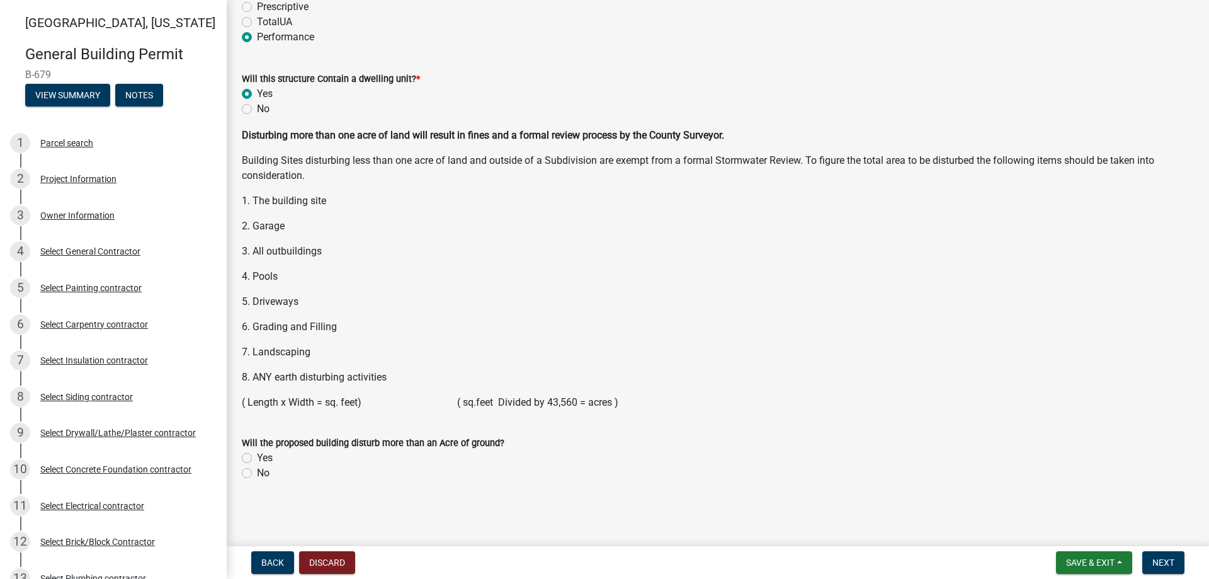
click at [257, 471] on label "No" at bounding box center [263, 473] width 13 height 15
click at [257, 471] on input "No" at bounding box center [261, 470] width 8 height 8
click at [1158, 557] on span "Next" at bounding box center [1164, 562] width 22 height 10
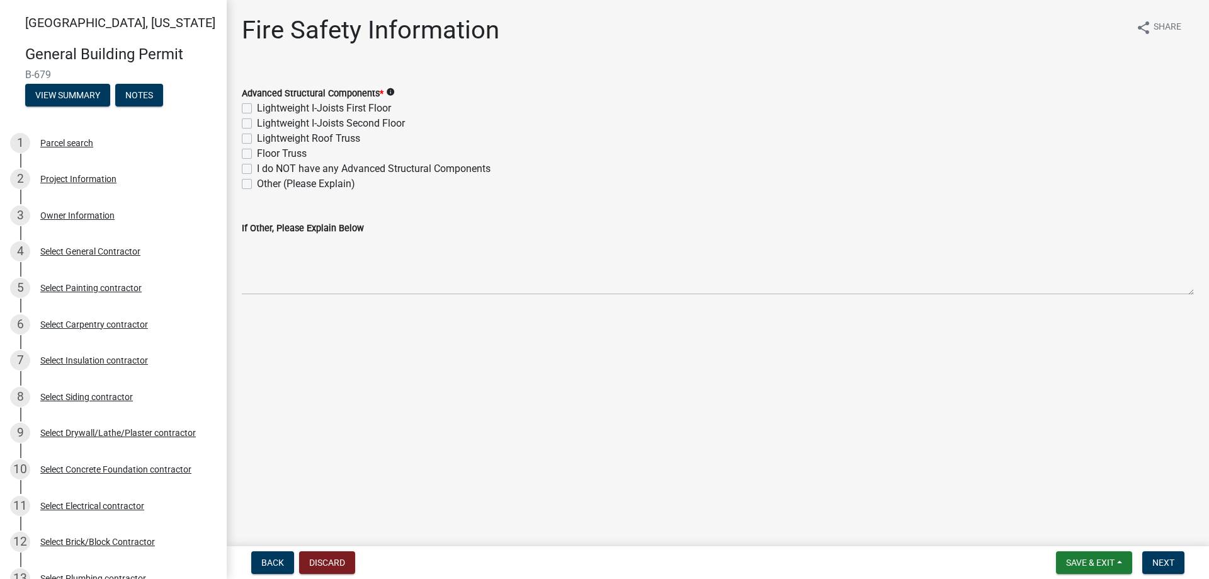
click at [252, 140] on div "Lightweight Roof Truss" at bounding box center [718, 138] width 952 height 15
click at [257, 140] on label "Lightweight Roof Truss" at bounding box center [308, 138] width 103 height 15
click at [257, 139] on input "Lightweight Roof Truss" at bounding box center [261, 135] width 8 height 8
click at [1172, 568] on span "Next" at bounding box center [1164, 562] width 22 height 10
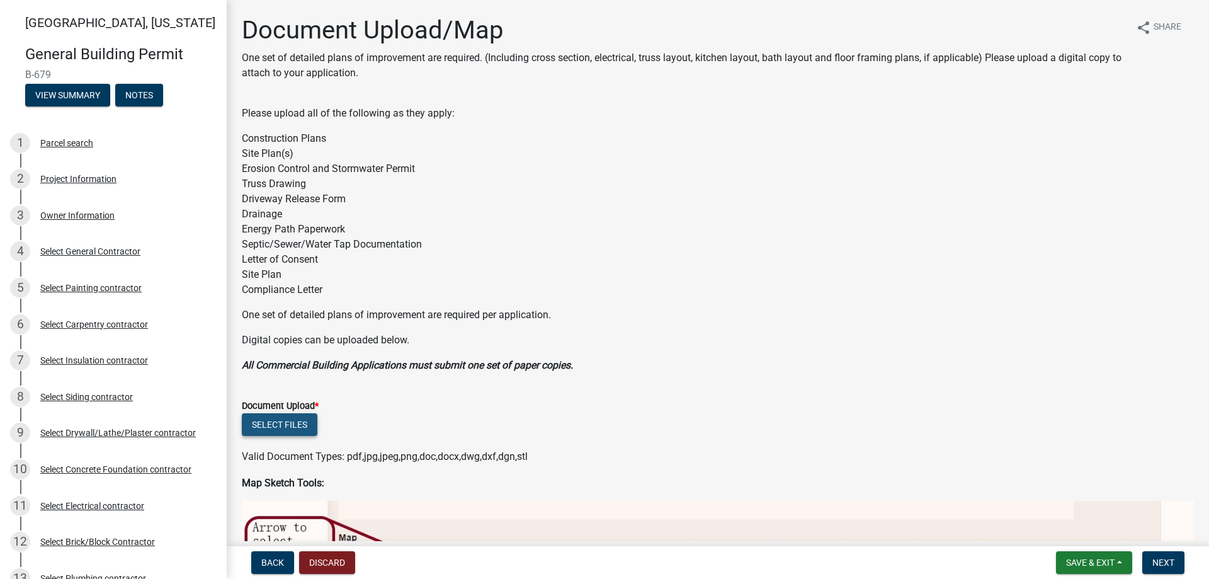
click at [304, 423] on button "Select files" at bounding box center [280, 424] width 76 height 23
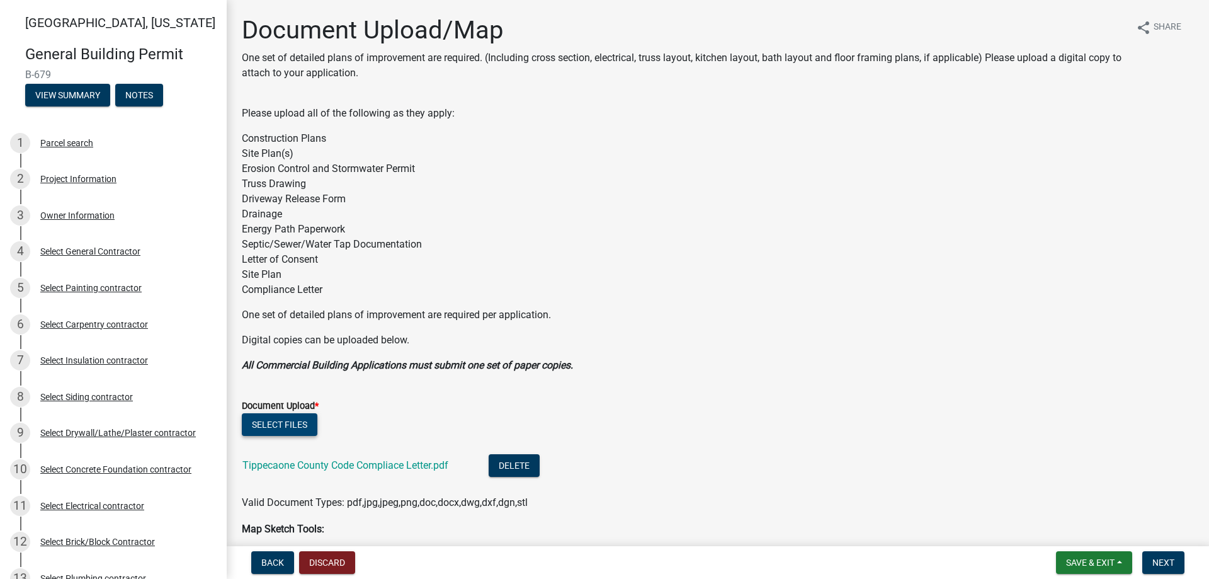
click at [274, 415] on button "Select files" at bounding box center [280, 424] width 76 height 23
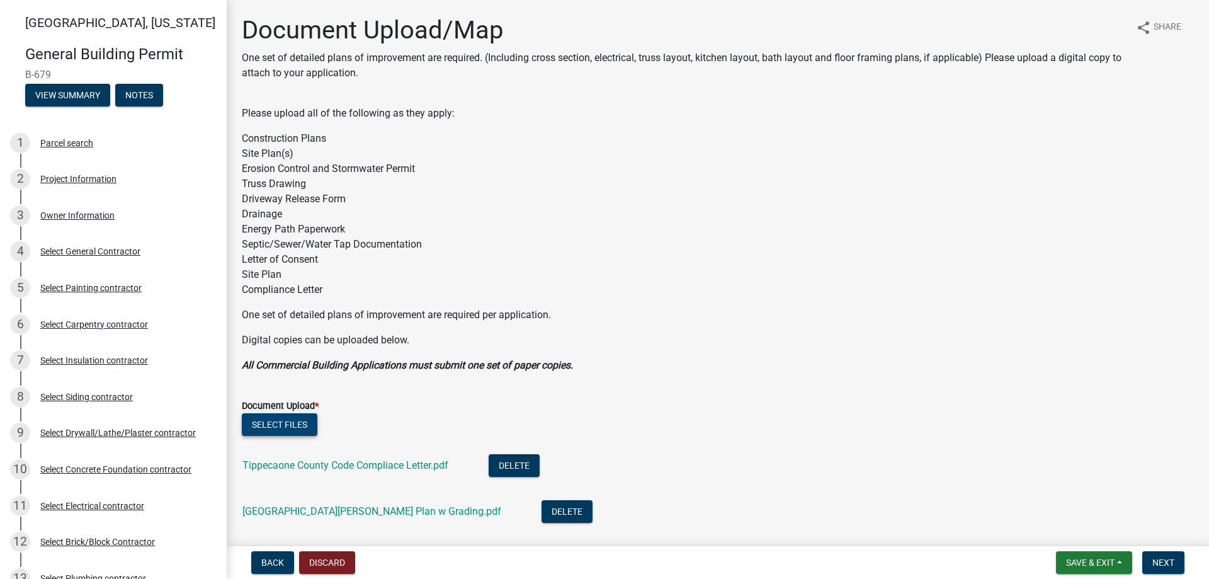
click at [294, 421] on button "Select files" at bounding box center [280, 424] width 76 height 23
click at [294, 419] on button "Select files" at bounding box center [280, 424] width 76 height 23
click at [292, 422] on button "Select files" at bounding box center [280, 424] width 76 height 23
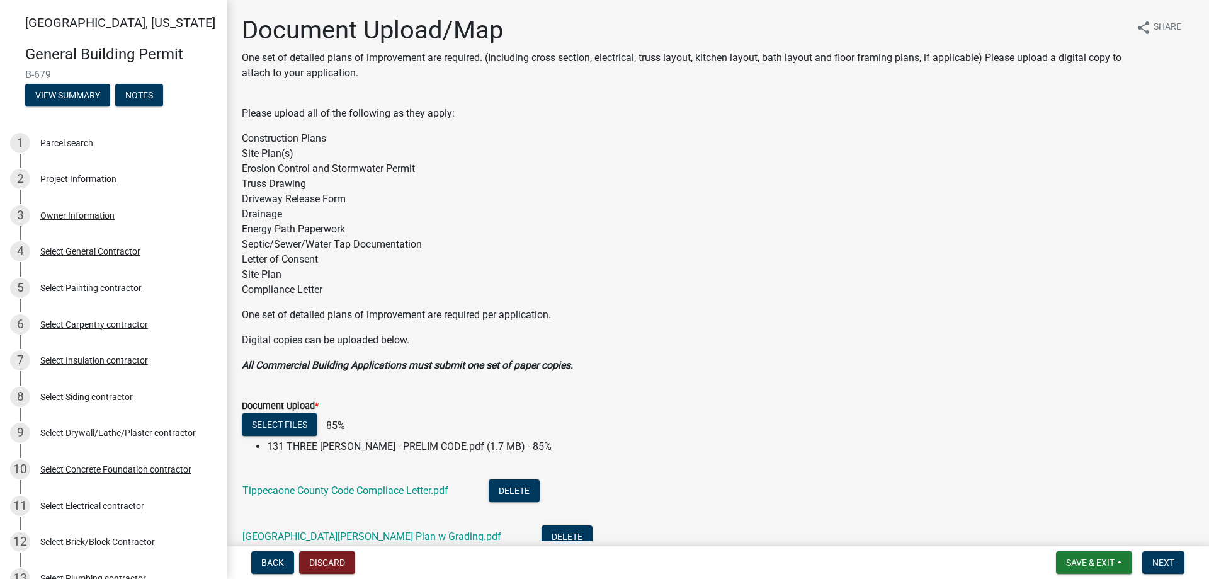
click at [284, 413] on div "Document Upload *" at bounding box center [718, 405] width 952 height 15
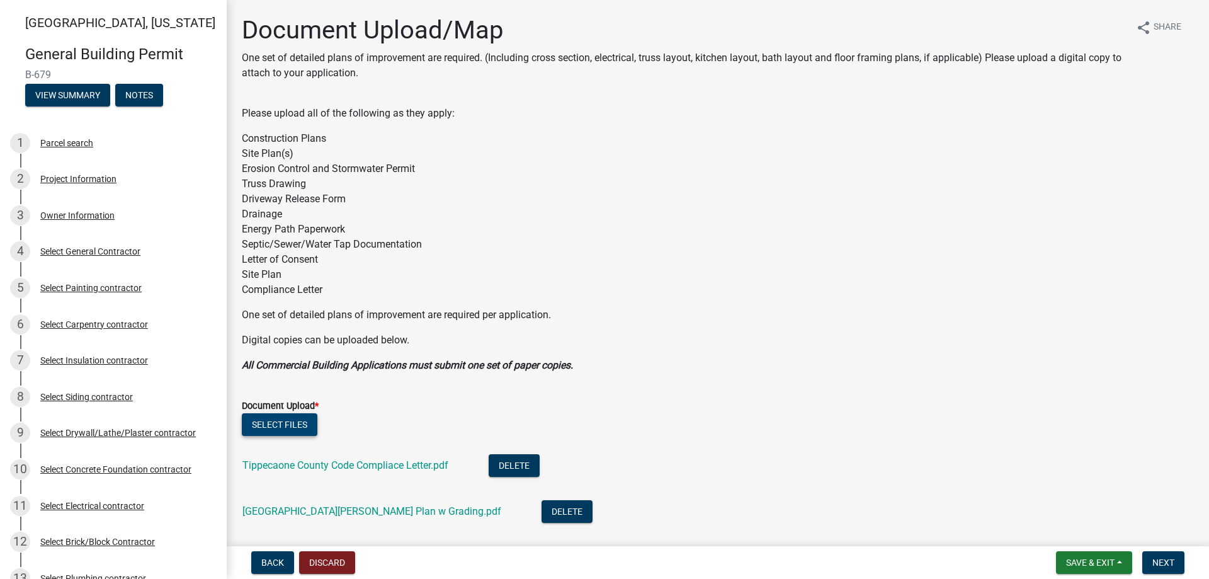
click at [275, 430] on button "Select files" at bounding box center [280, 424] width 76 height 23
click at [280, 423] on button "Select files" at bounding box center [280, 424] width 76 height 23
click at [306, 431] on button "Select files" at bounding box center [280, 424] width 76 height 23
click at [268, 416] on button "Select files" at bounding box center [280, 424] width 76 height 23
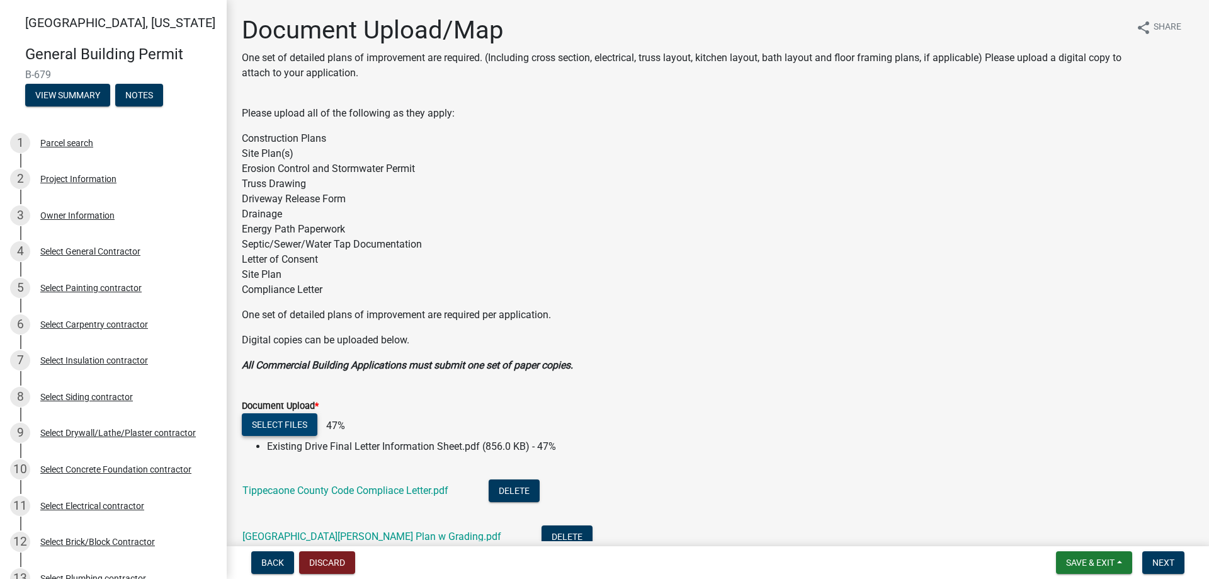
click at [281, 418] on button "Select files" at bounding box center [280, 424] width 76 height 23
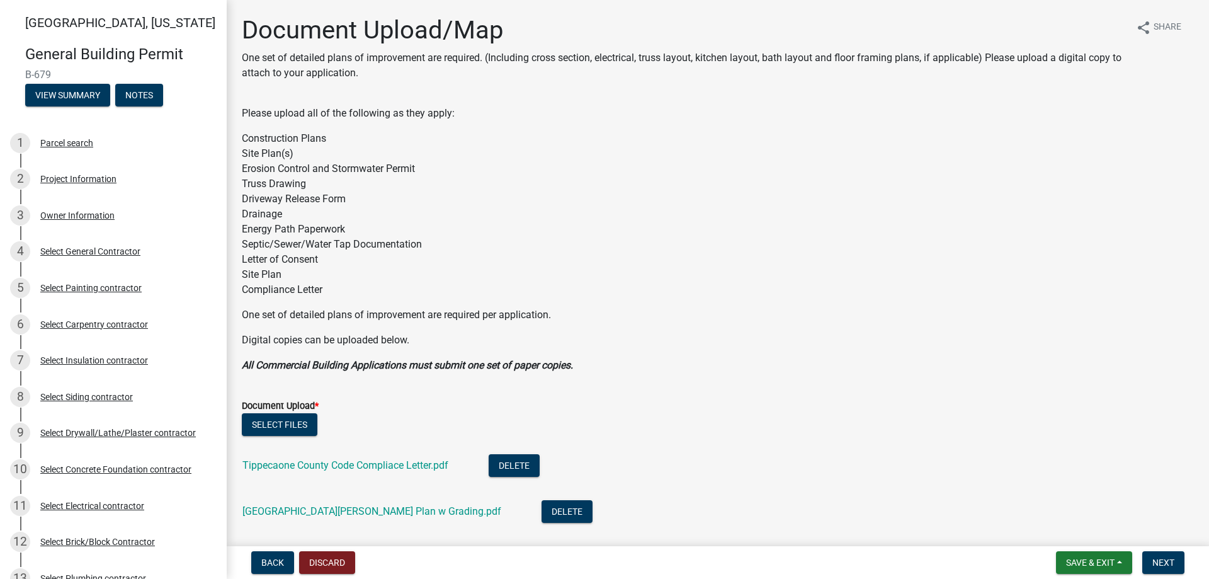
click at [273, 409] on label "Document Upload *" at bounding box center [280, 406] width 77 height 9
click at [265, 445] on li "Tippecaone County Code Compliace Letter.pdf Delete" at bounding box center [718, 467] width 952 height 46
click at [265, 425] on button "Select files" at bounding box center [280, 424] width 76 height 23
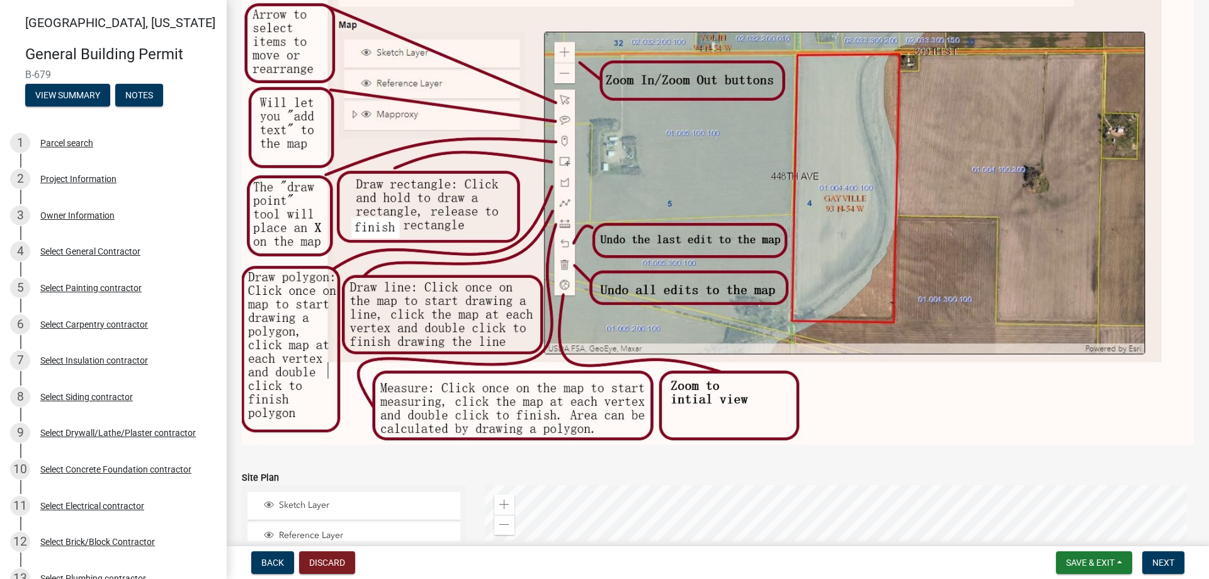
scroll to position [1134, 0]
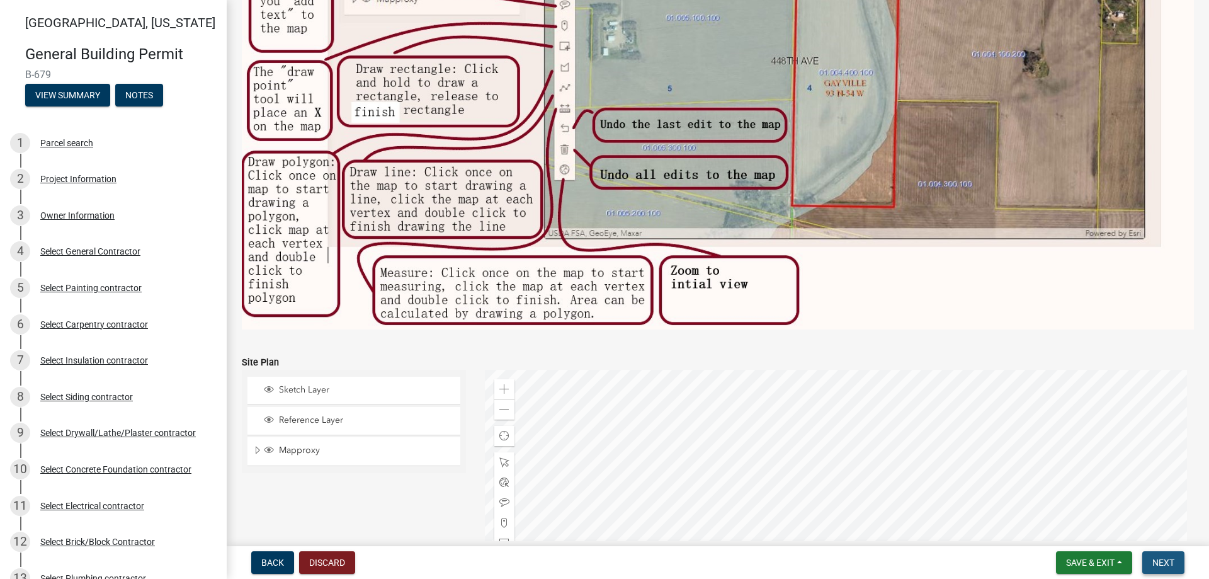
click at [1178, 563] on button "Next" at bounding box center [1164, 562] width 42 height 23
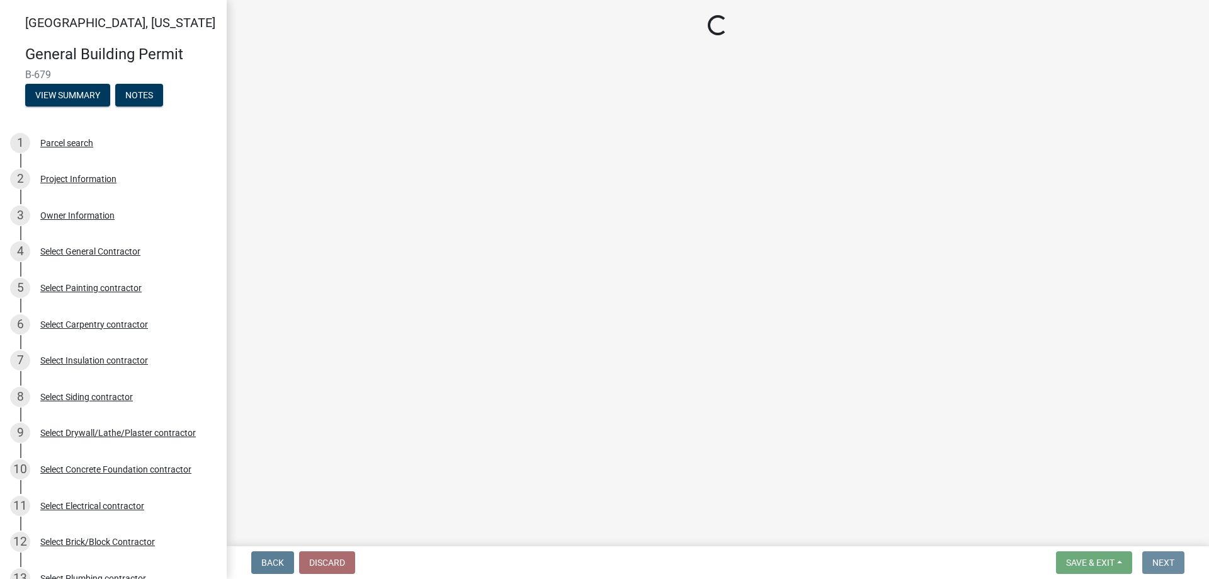
scroll to position [0, 0]
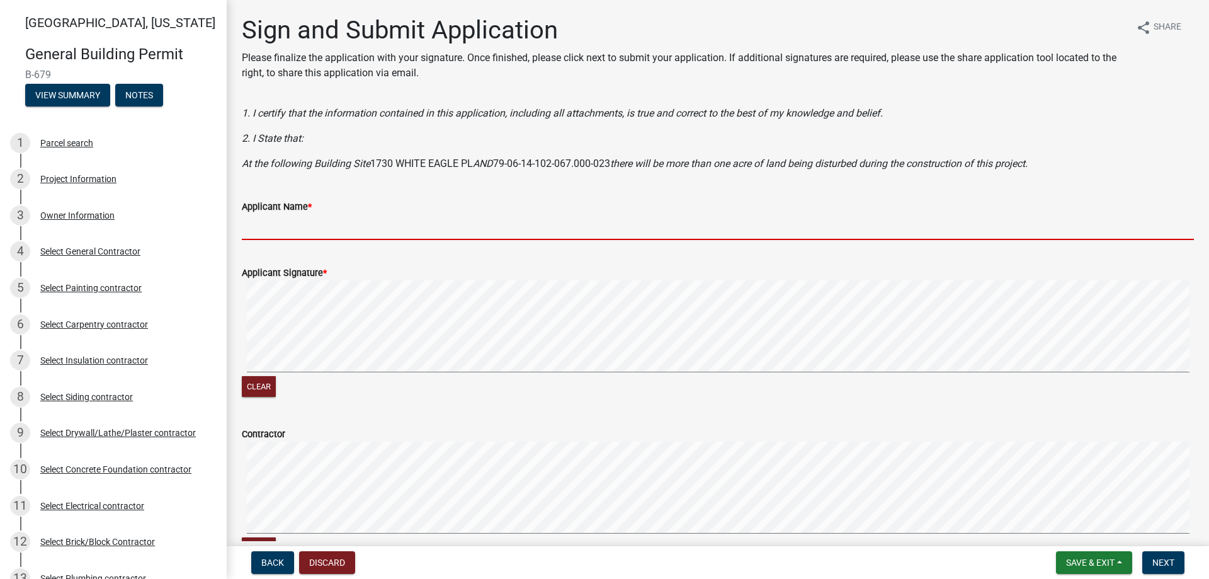
click at [283, 231] on input "Applicant Name *" at bounding box center [718, 227] width 952 height 26
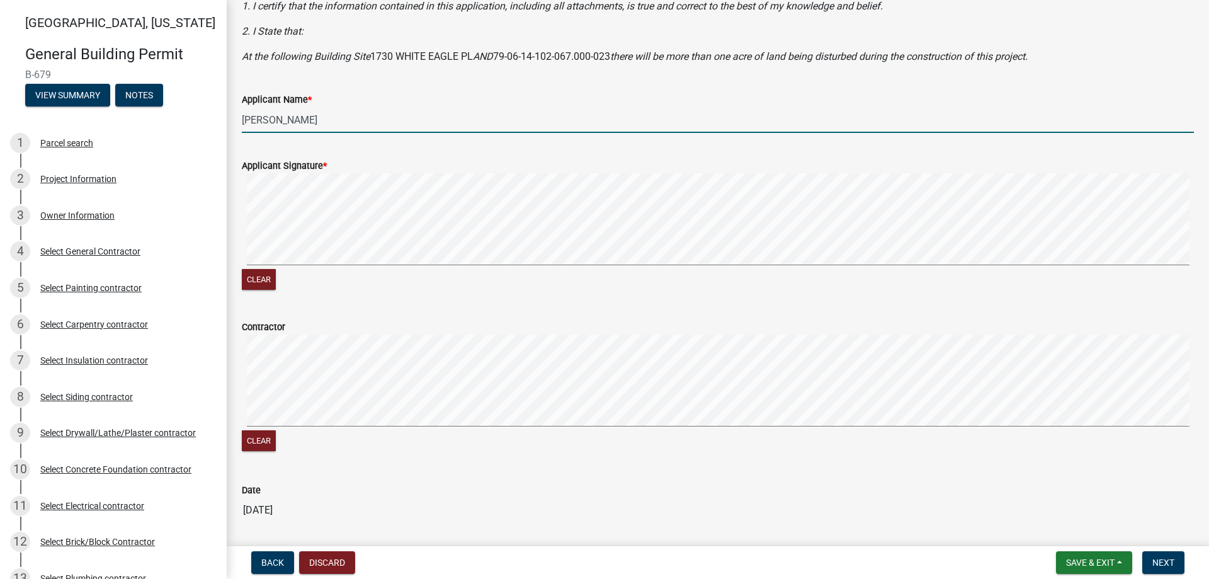
scroll to position [126, 0]
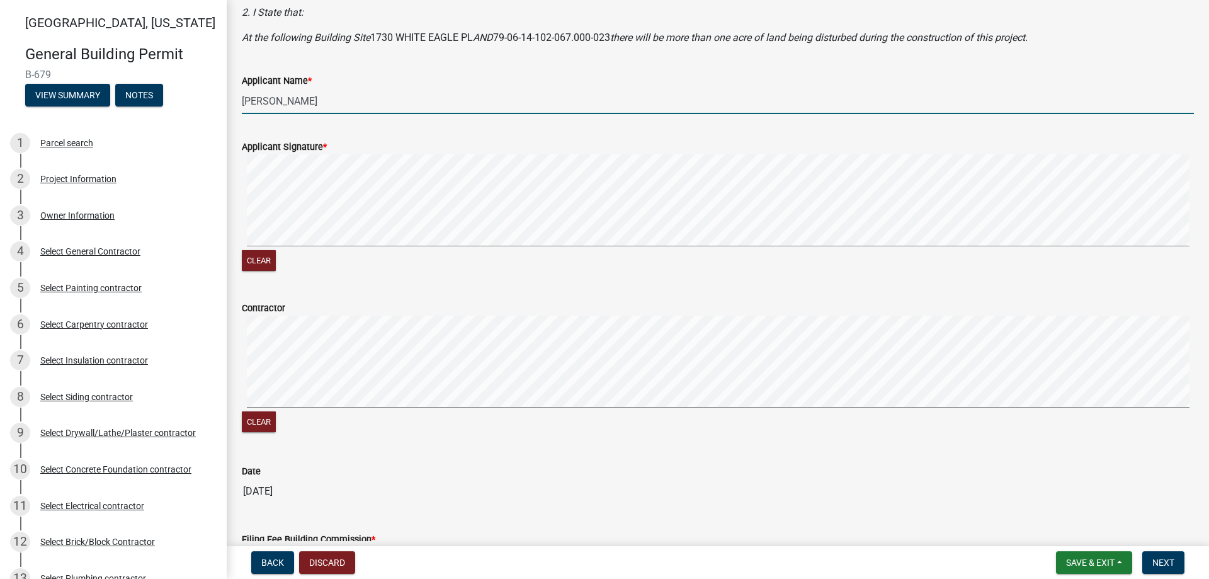
click at [236, 392] on div "Contractor Clear" at bounding box center [717, 360] width 971 height 150
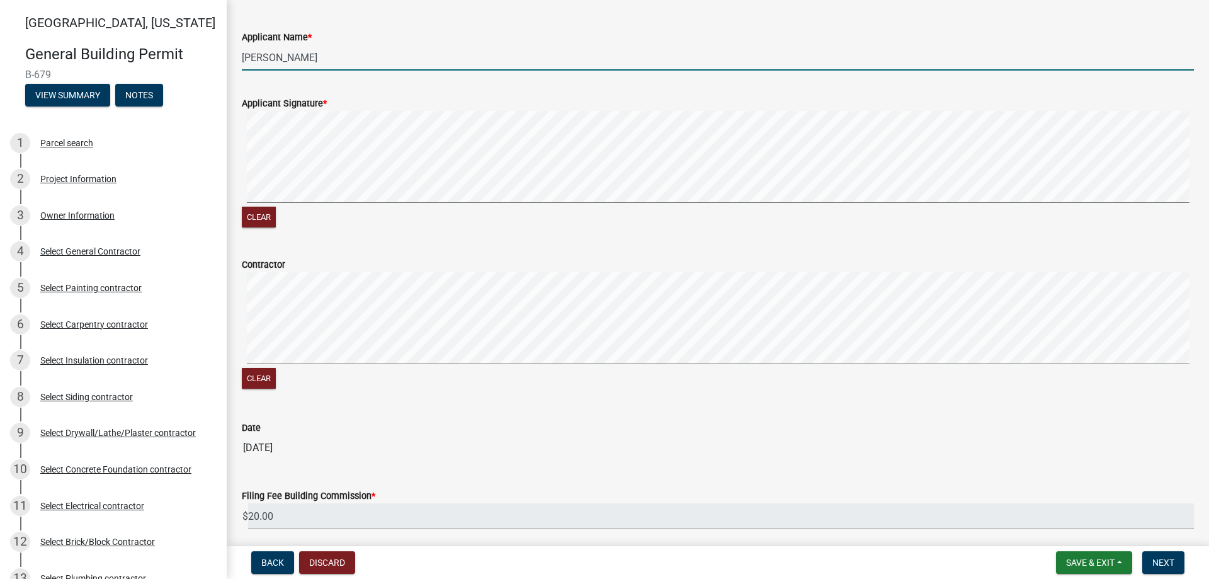
scroll to position [218, 0]
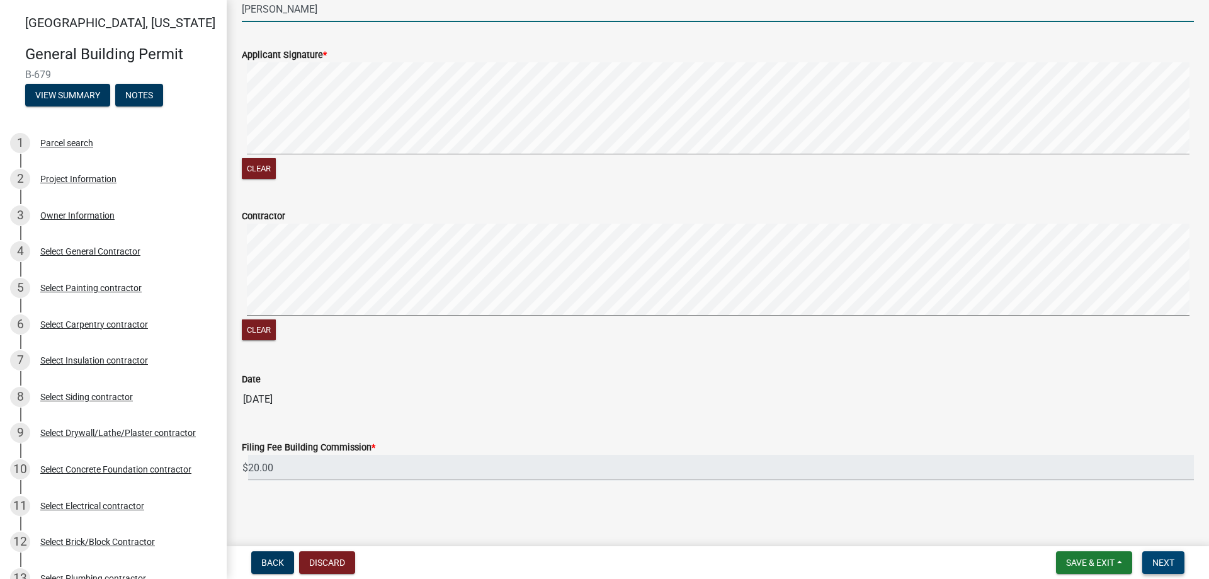
click at [1180, 563] on button "Next" at bounding box center [1164, 562] width 42 height 23
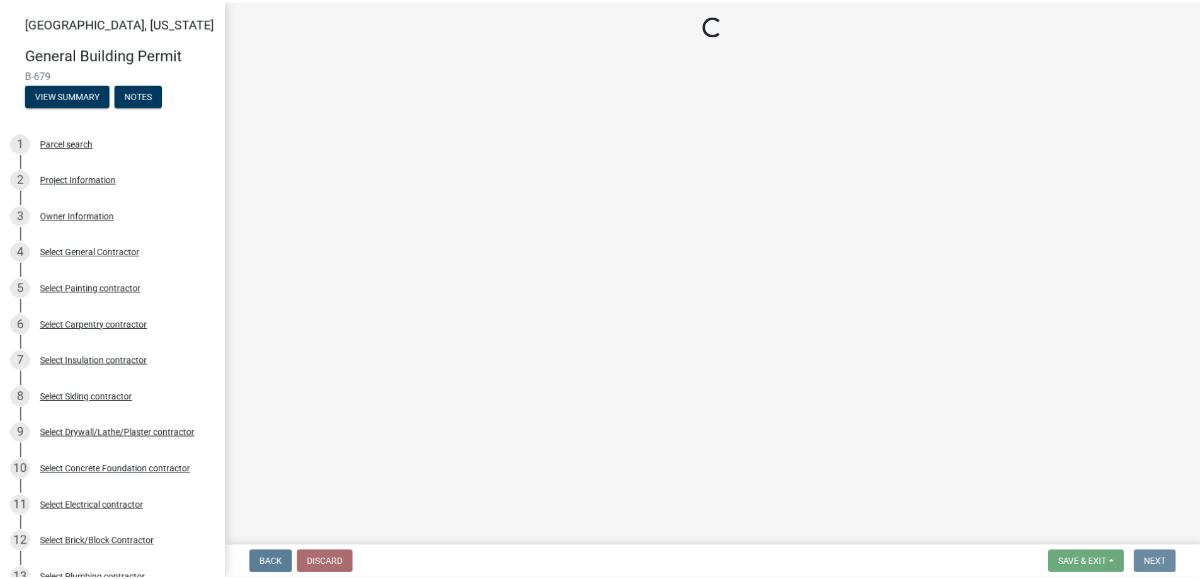
scroll to position [0, 0]
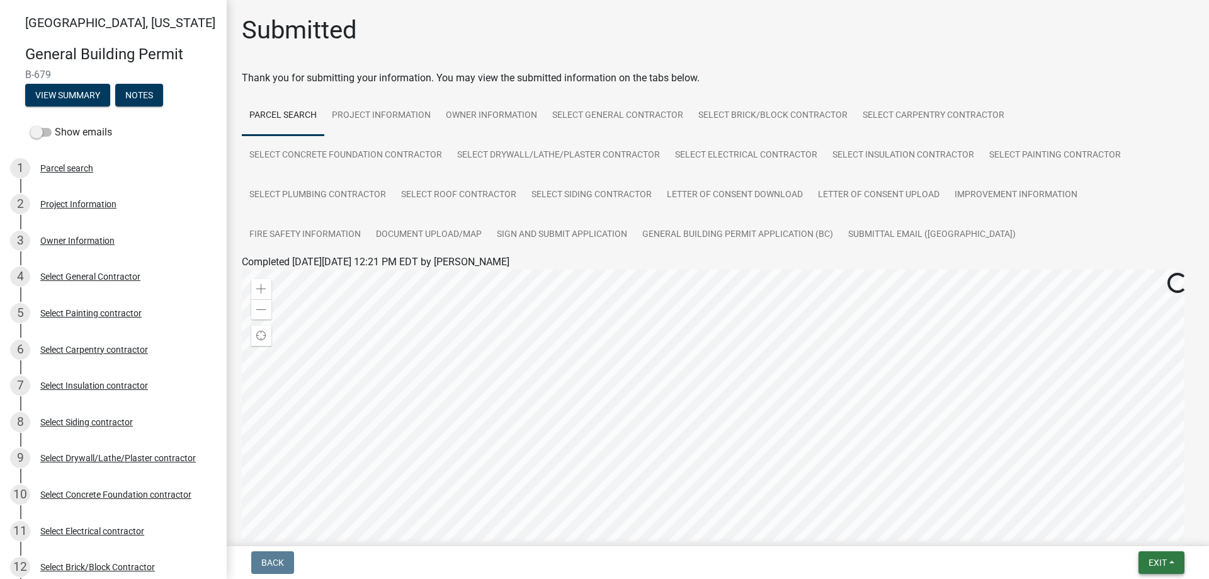
click at [1162, 564] on span "Exit" at bounding box center [1158, 562] width 18 height 10
click at [1117, 517] on button "Save & Exit" at bounding box center [1134, 530] width 101 height 30
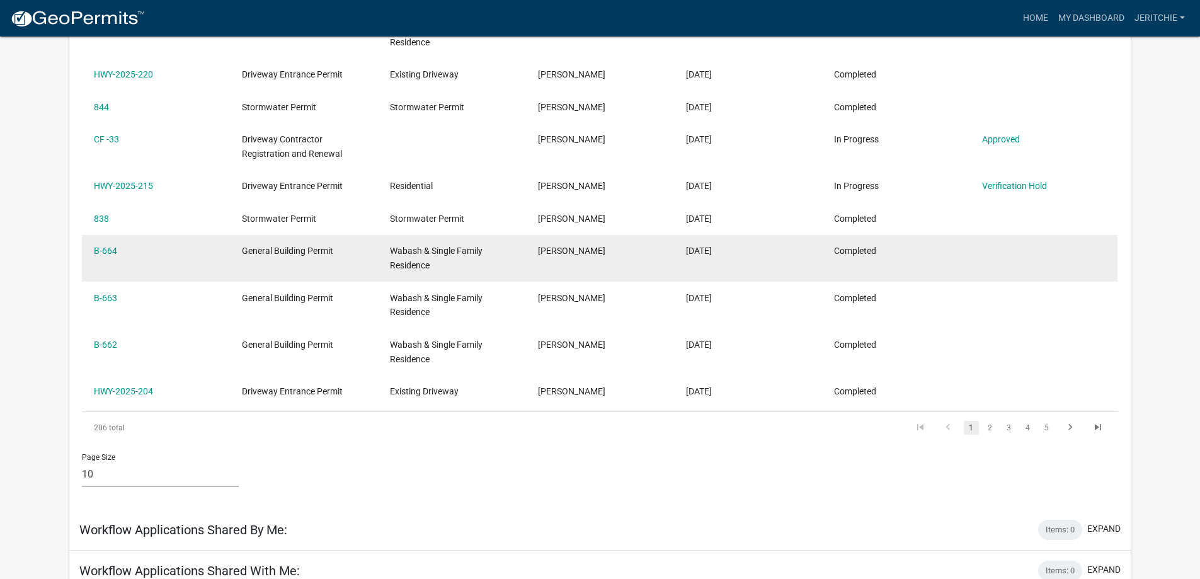
scroll to position [315, 0]
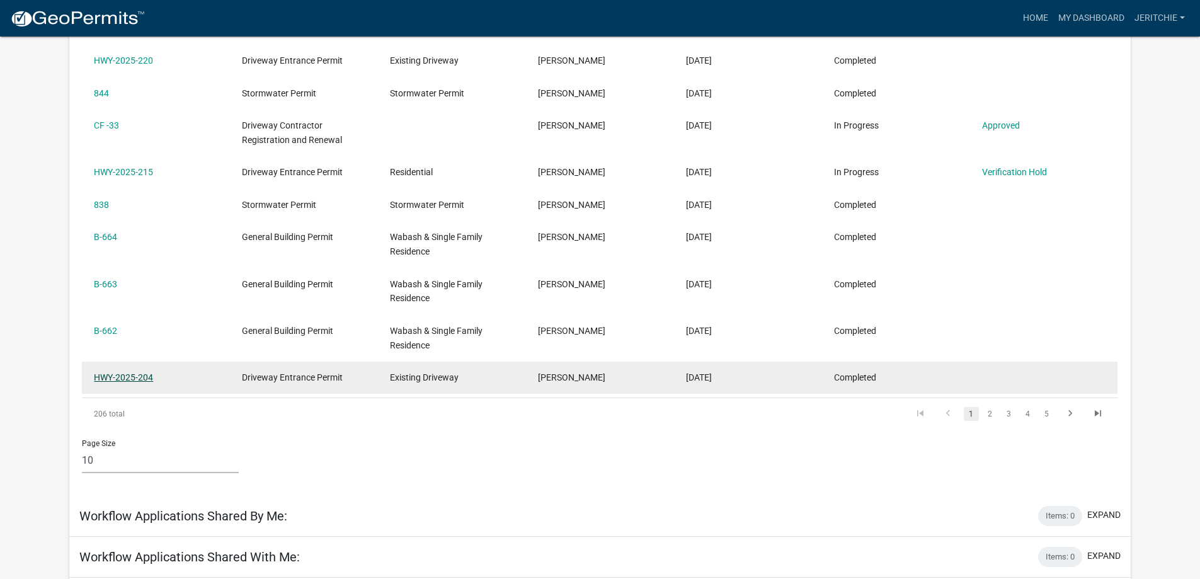
click at [152, 376] on link "HWY-2025-204" at bounding box center [123, 377] width 59 height 10
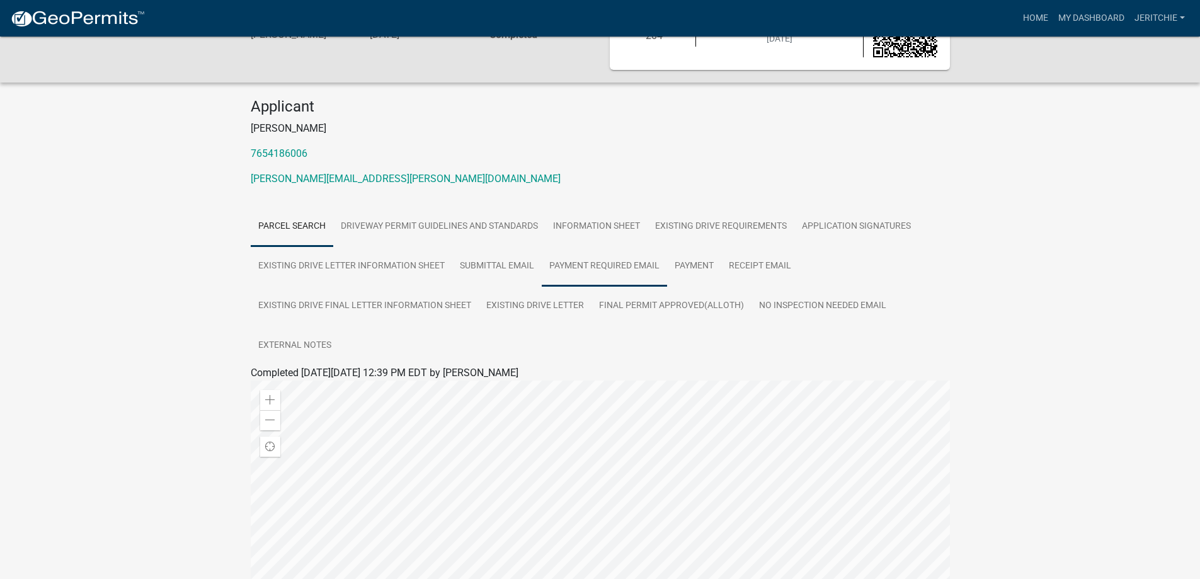
scroll to position [310, 0]
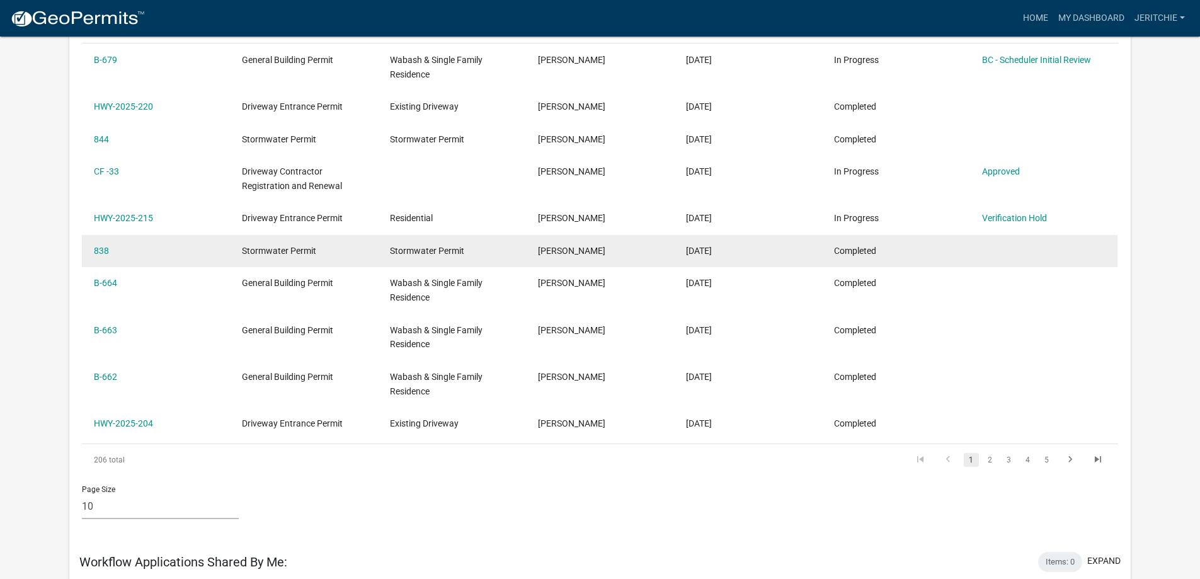
scroll to position [247, 0]
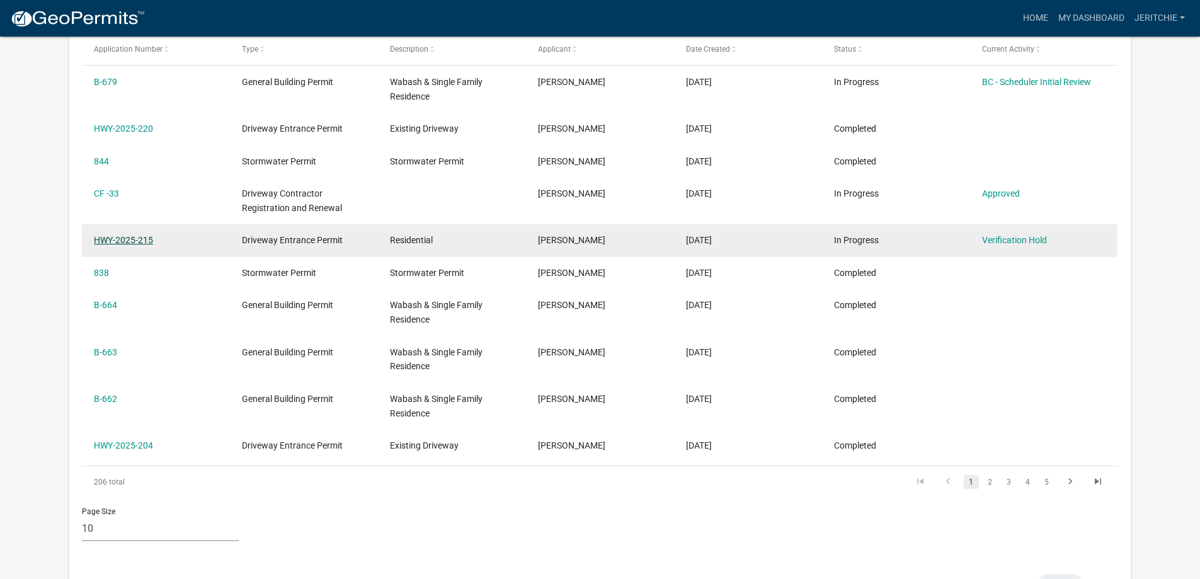
click at [113, 240] on link "HWY-2025-215" at bounding box center [123, 240] width 59 height 10
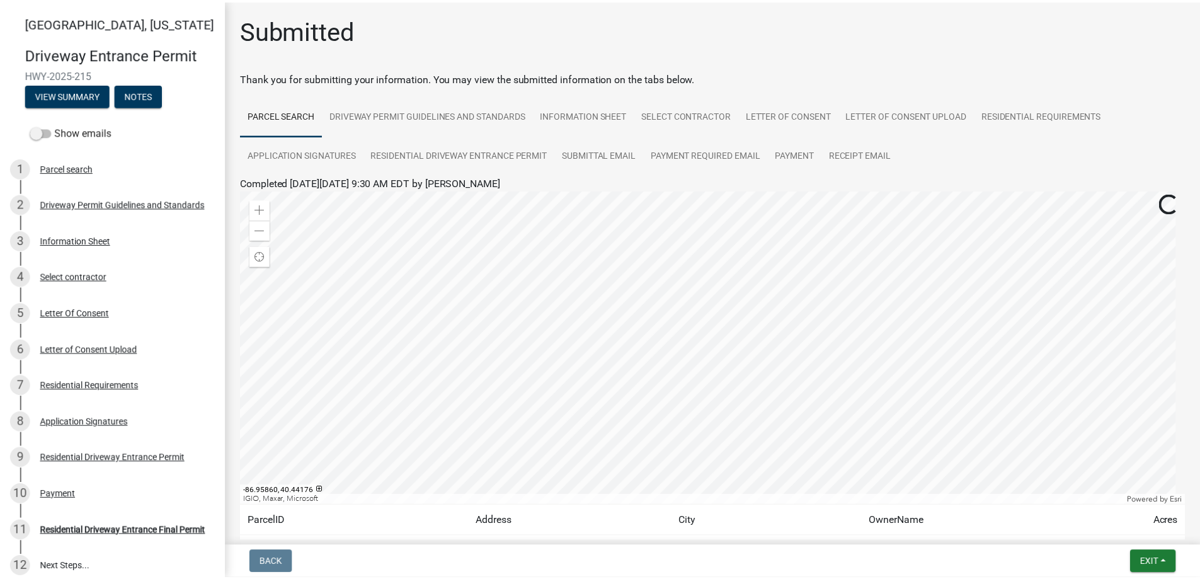
scroll to position [100, 0]
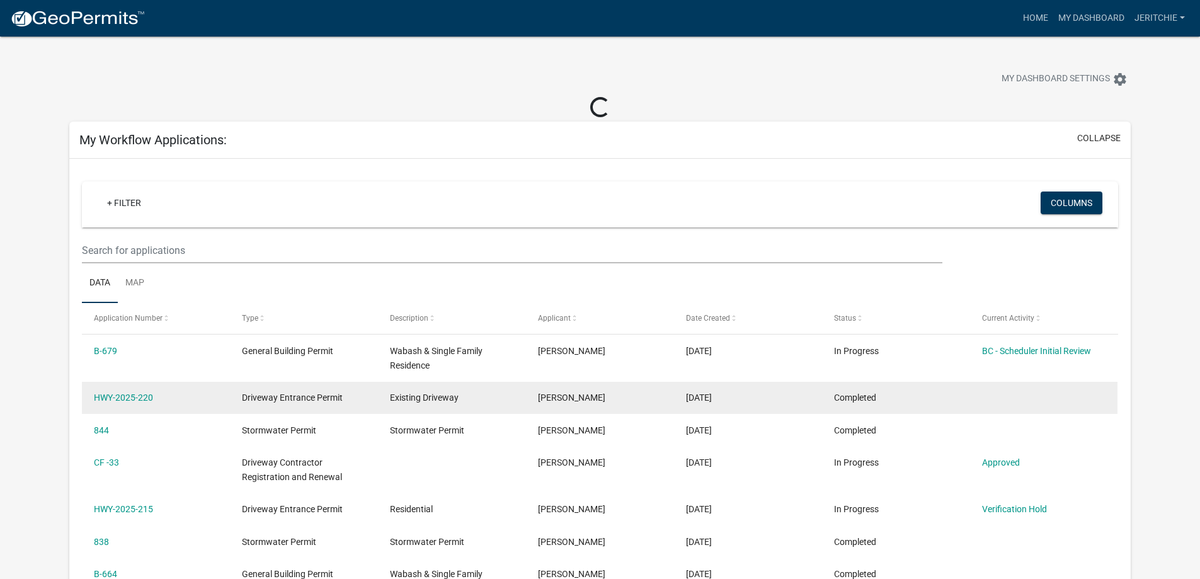
click at [163, 386] on datatable-body-cell "HWY-2025-220" at bounding box center [156, 398] width 148 height 33
click at [149, 394] on link "HWY-2025-220" at bounding box center [123, 397] width 59 height 10
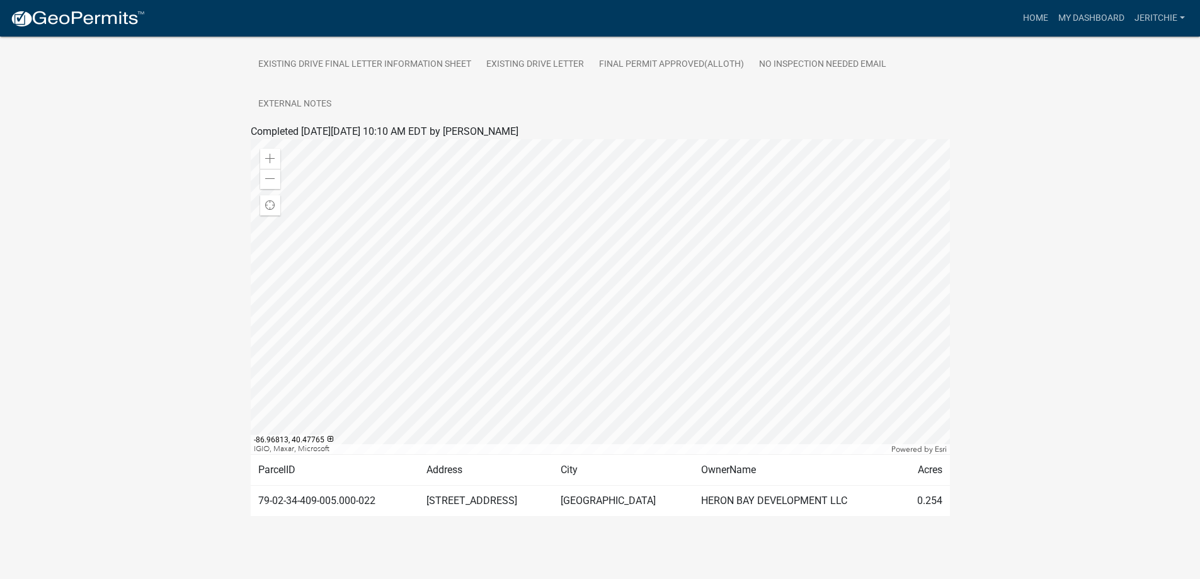
scroll to position [58, 0]
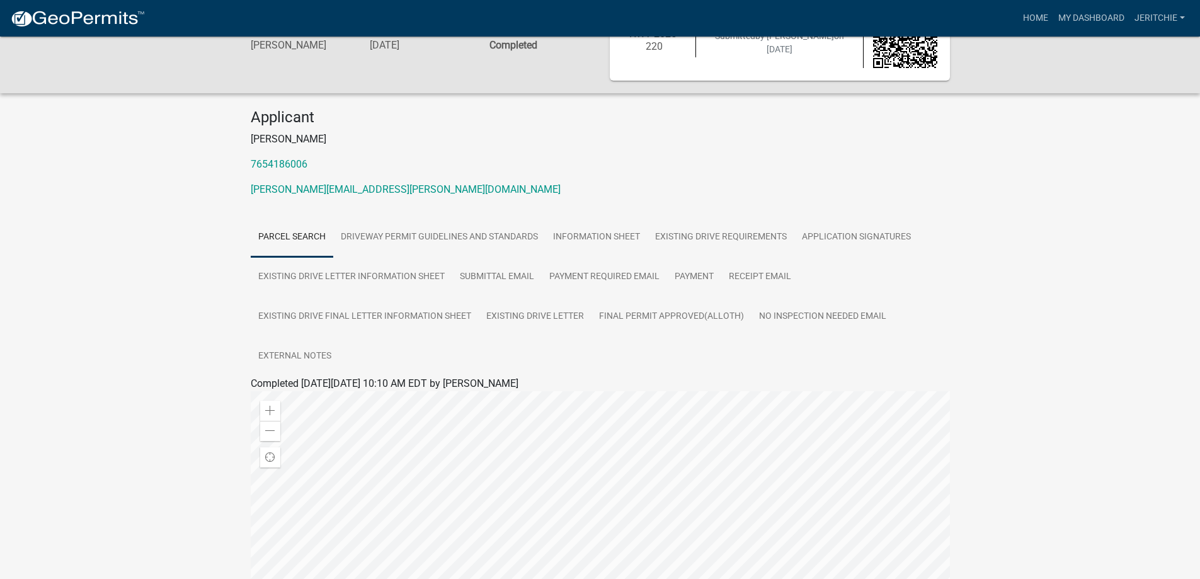
click at [53, 22] on img at bounding box center [77, 18] width 135 height 19
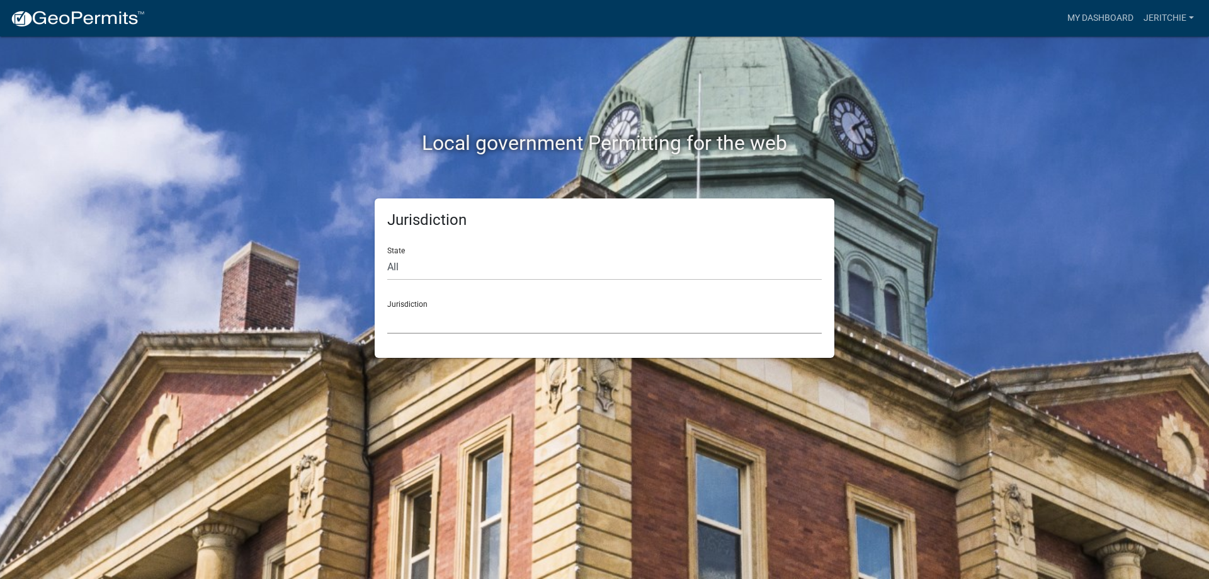
click at [472, 328] on select "[GEOGRAPHIC_DATA], [US_STATE] [GEOGRAPHIC_DATA], [US_STATE][PERSON_NAME][GEOGRA…" at bounding box center [604, 321] width 435 height 26
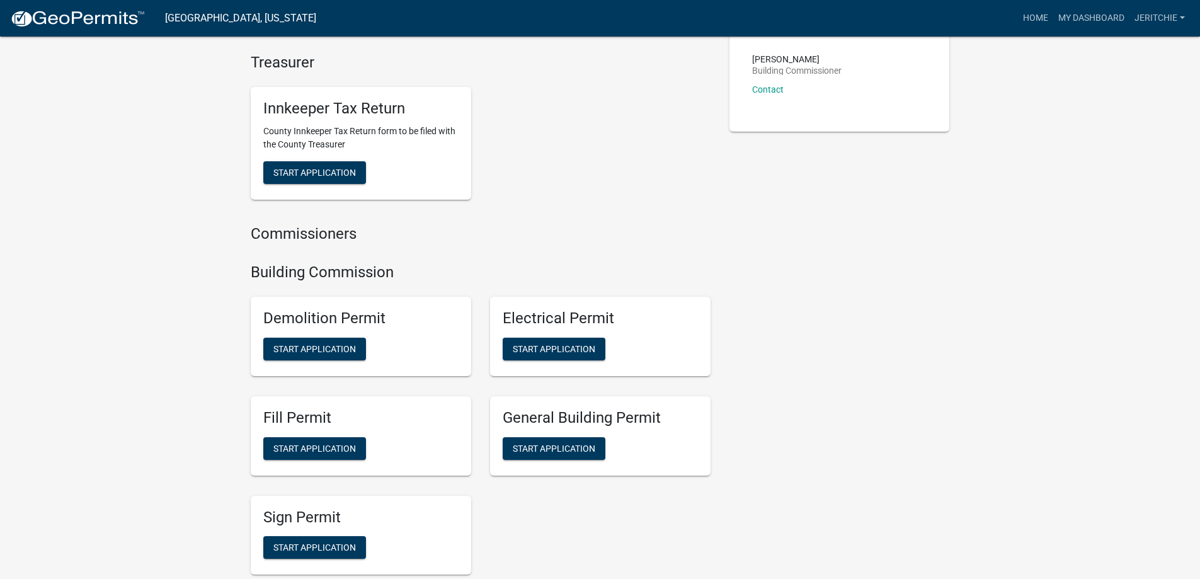
scroll to position [504, 0]
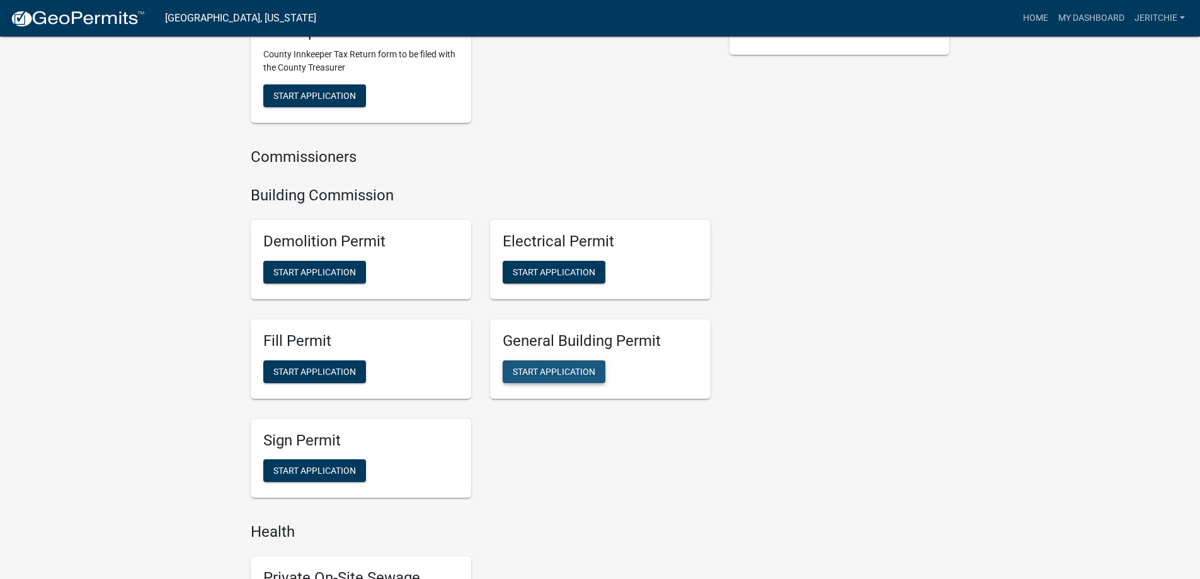
click at [549, 374] on span "Start Application" at bounding box center [554, 371] width 83 height 10
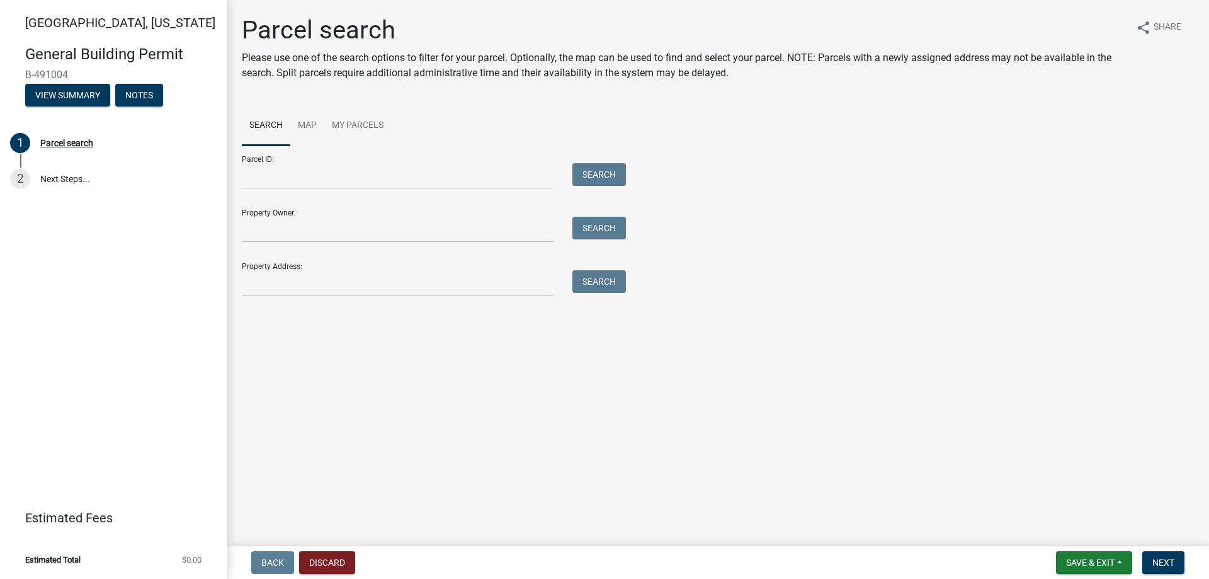
click at [354, 300] on div "Parcel search Please use one of the search options to filter for your parcel. O…" at bounding box center [717, 161] width 971 height 292
click at [353, 290] on input "Property Address:" at bounding box center [398, 283] width 312 height 26
click at [585, 282] on button "Search" at bounding box center [600, 281] width 54 height 23
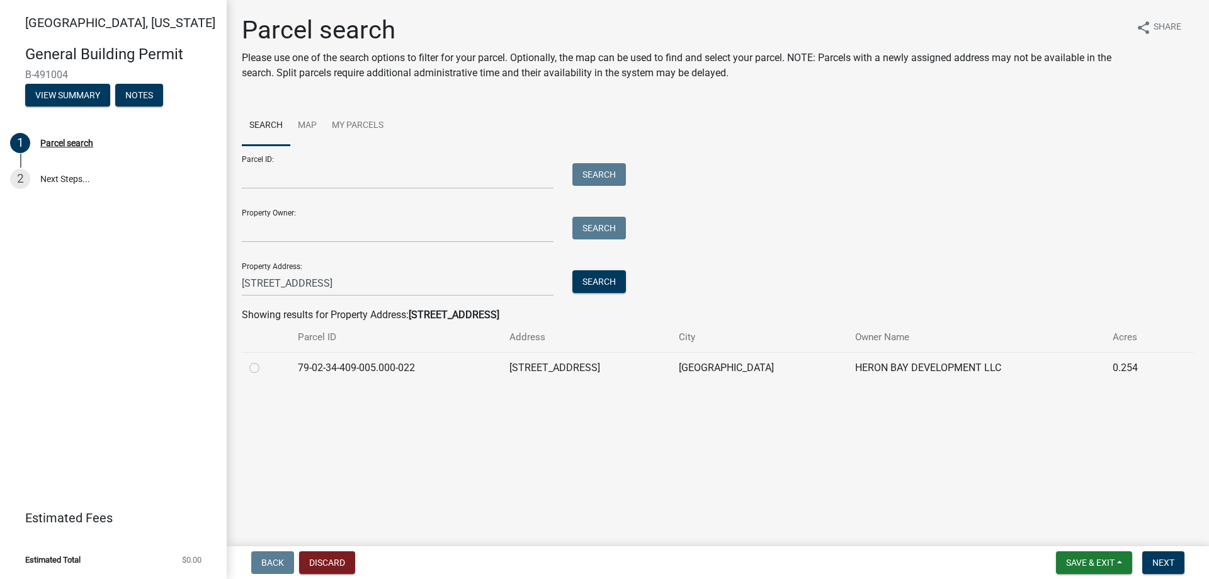
click at [265, 360] on label at bounding box center [265, 360] width 0 height 0
click at [265, 369] on input "radio" at bounding box center [269, 364] width 8 height 8
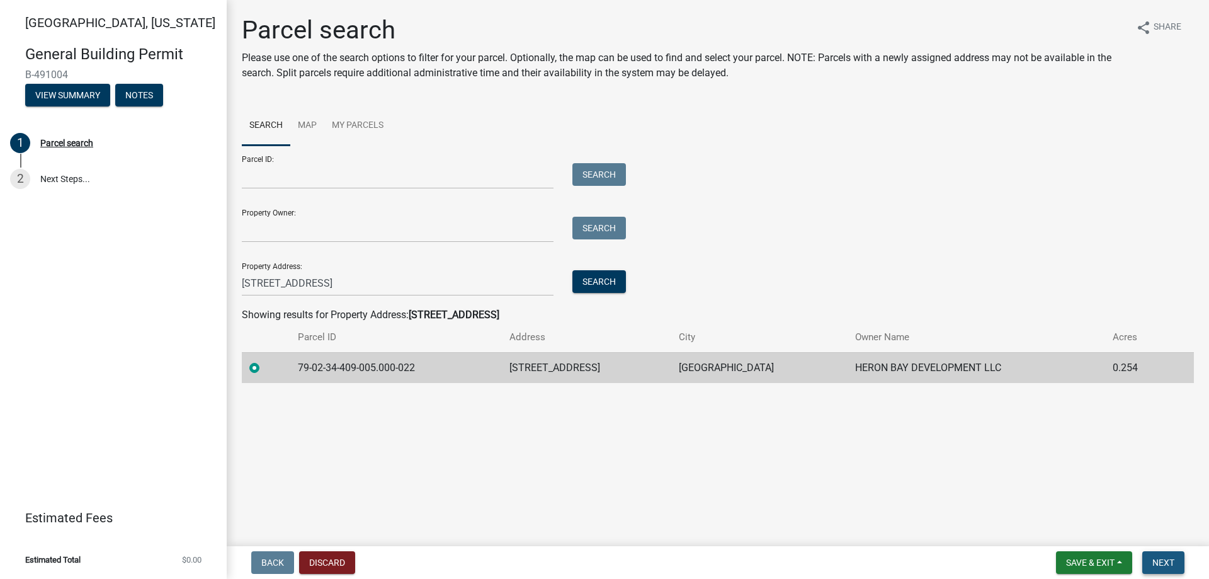
click at [1169, 571] on button "Next" at bounding box center [1164, 562] width 42 height 23
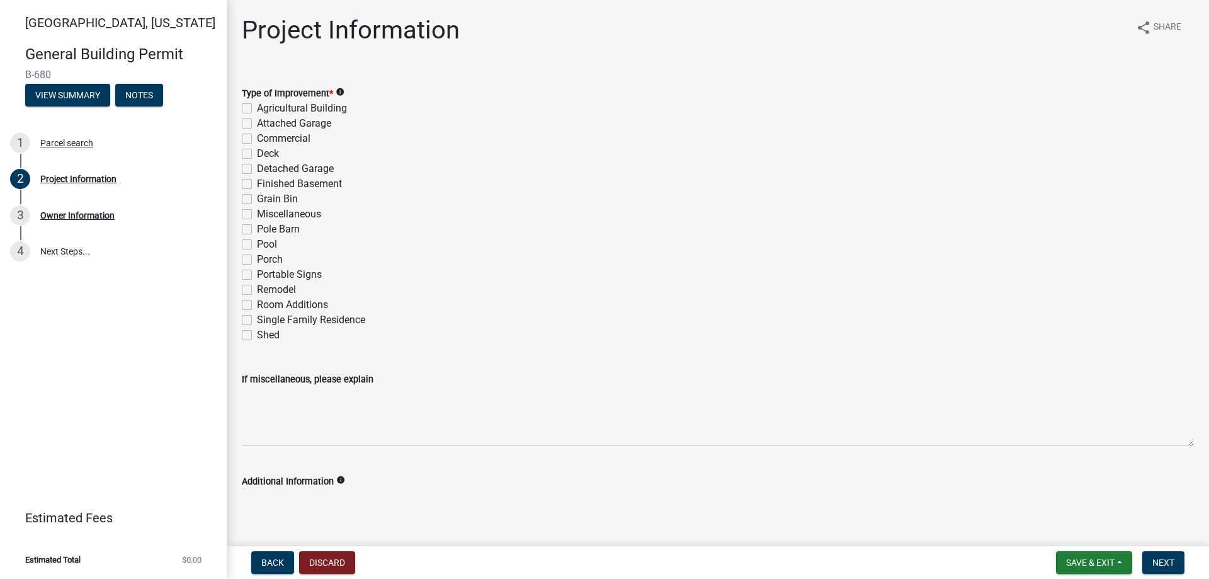
click at [257, 110] on label "Agricultural Building" at bounding box center [302, 108] width 90 height 15
click at [257, 109] on input "Agricultural Building" at bounding box center [261, 105] width 8 height 8
click at [257, 110] on label "Agricultural Building" at bounding box center [302, 108] width 90 height 15
click at [257, 109] on input "Agricultural Building" at bounding box center [261, 105] width 8 height 8
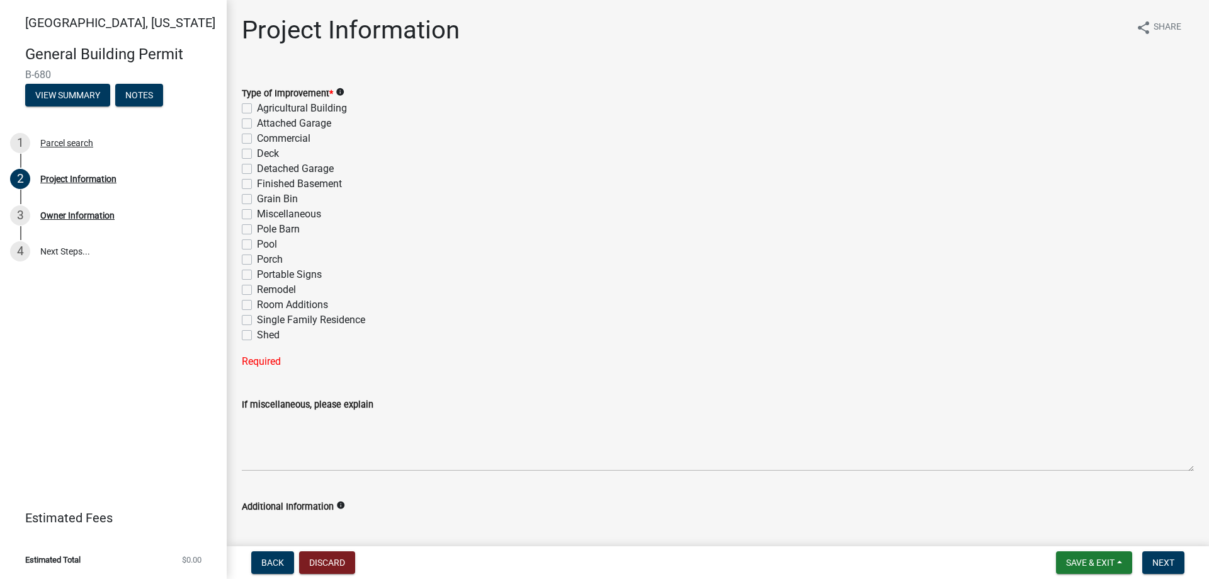
click at [257, 321] on label "Single Family Residence" at bounding box center [311, 319] width 108 height 15
click at [257, 321] on input "Single Family Residence" at bounding box center [261, 316] width 8 height 8
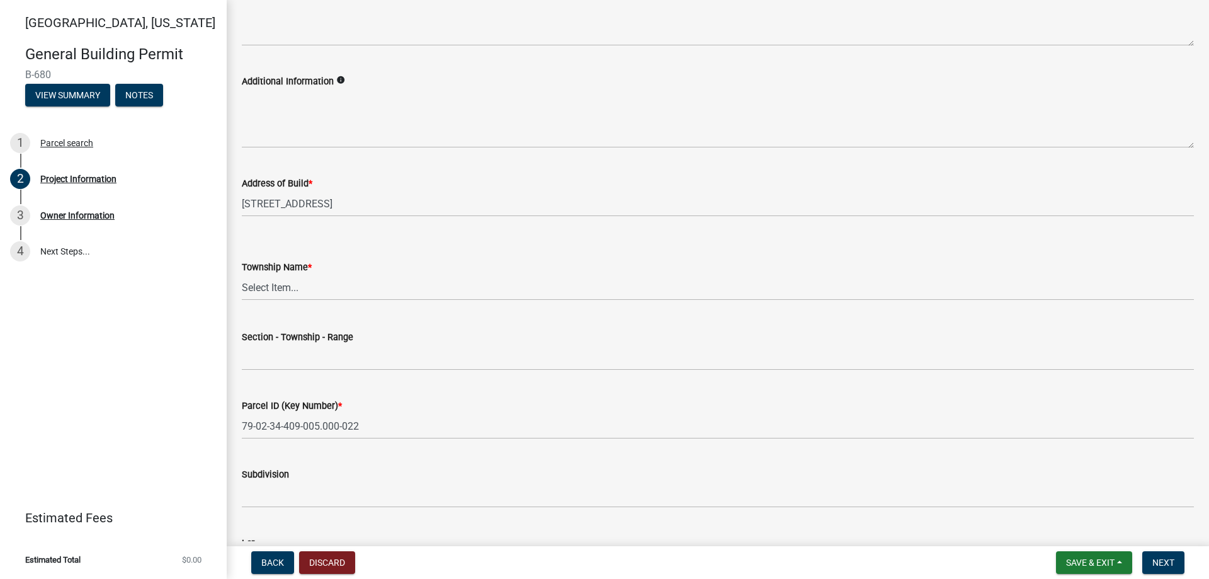
scroll to position [441, 0]
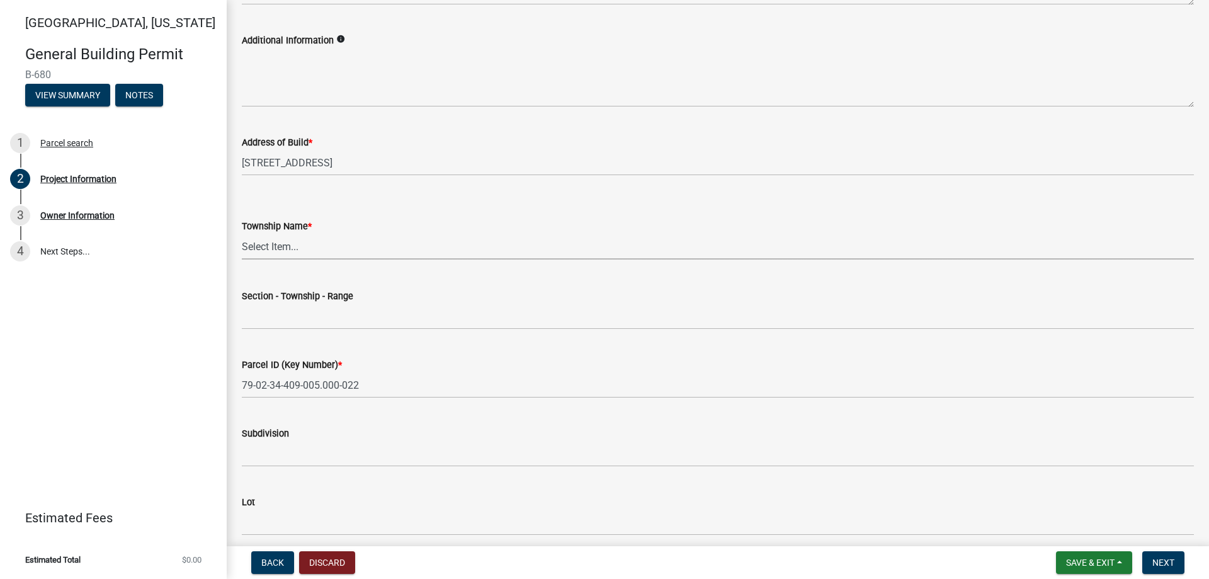
click at [253, 242] on select "Select Item... [PERSON_NAME] [PERSON_NAME] [GEOGRAPHIC_DATA][PERSON_NAME] Tippe…" at bounding box center [718, 247] width 952 height 26
click at [242, 234] on select "Select Item... [PERSON_NAME] [PERSON_NAME] [GEOGRAPHIC_DATA][PERSON_NAME] Tippe…" at bounding box center [718, 247] width 952 height 26
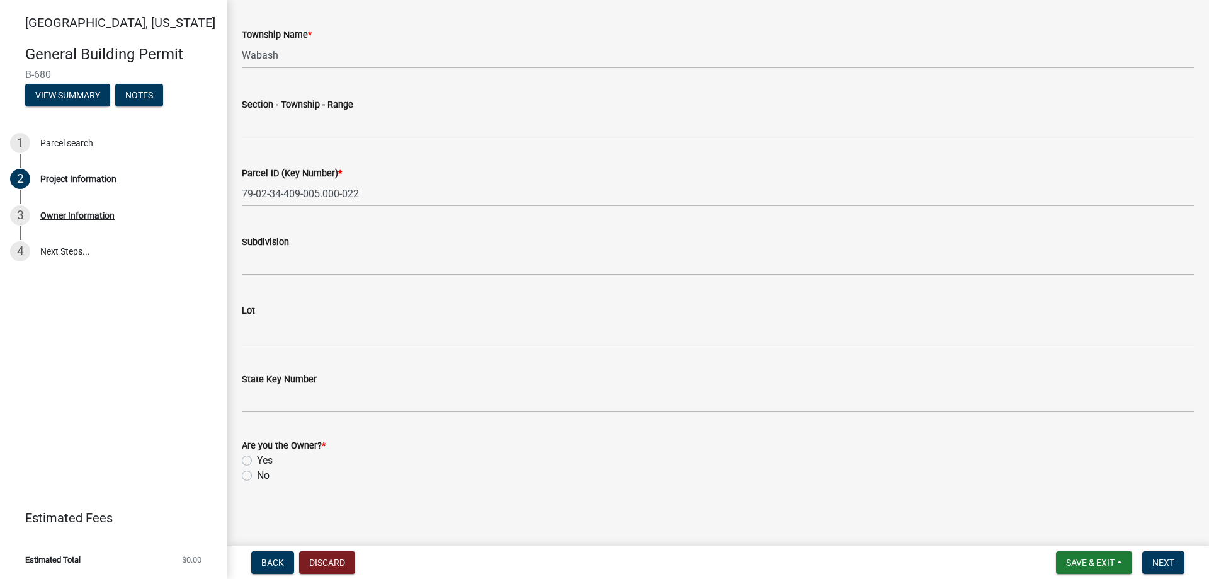
scroll to position [635, 0]
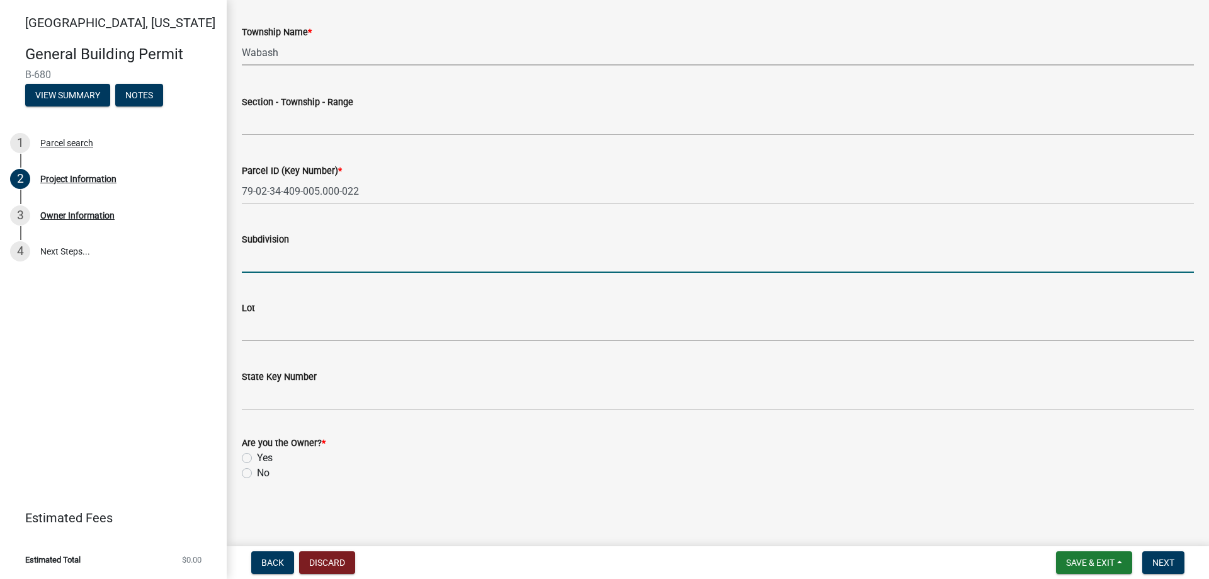
click at [270, 260] on input "Subdivision" at bounding box center [718, 260] width 952 height 26
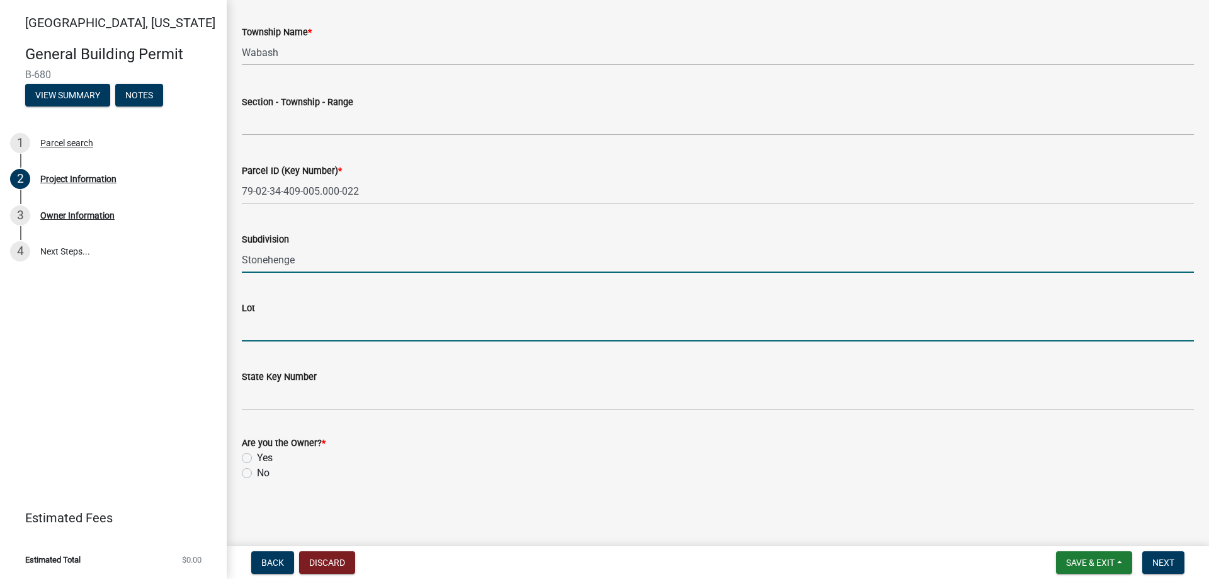
click at [266, 321] on input "Lot" at bounding box center [718, 329] width 952 height 26
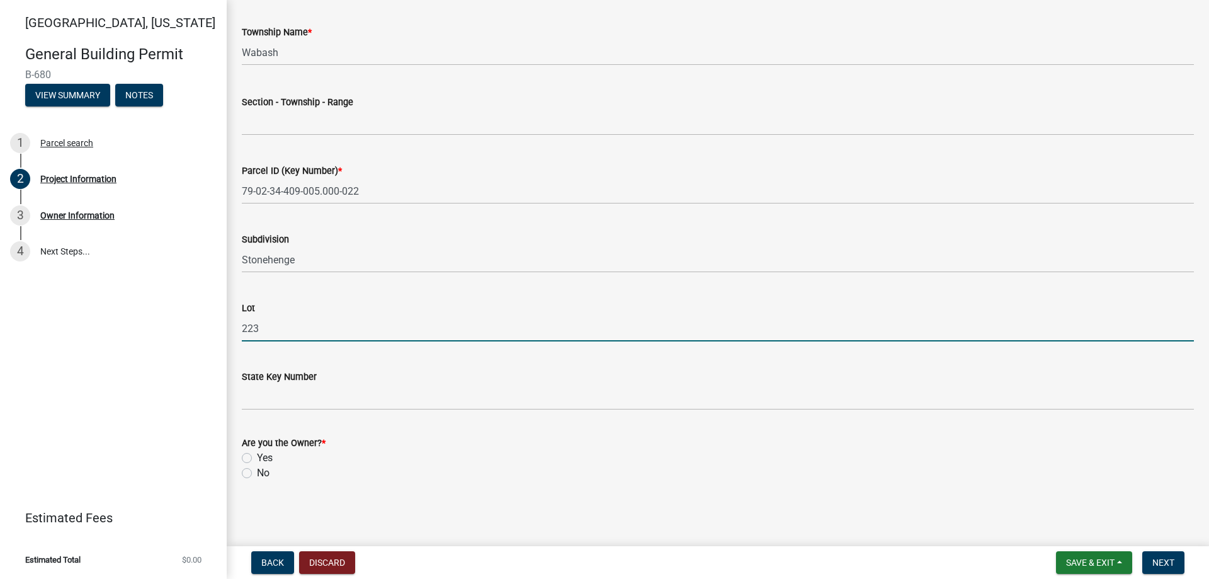
click at [257, 472] on label "No" at bounding box center [263, 473] width 13 height 15
click at [257, 472] on input "No" at bounding box center [261, 470] width 8 height 8
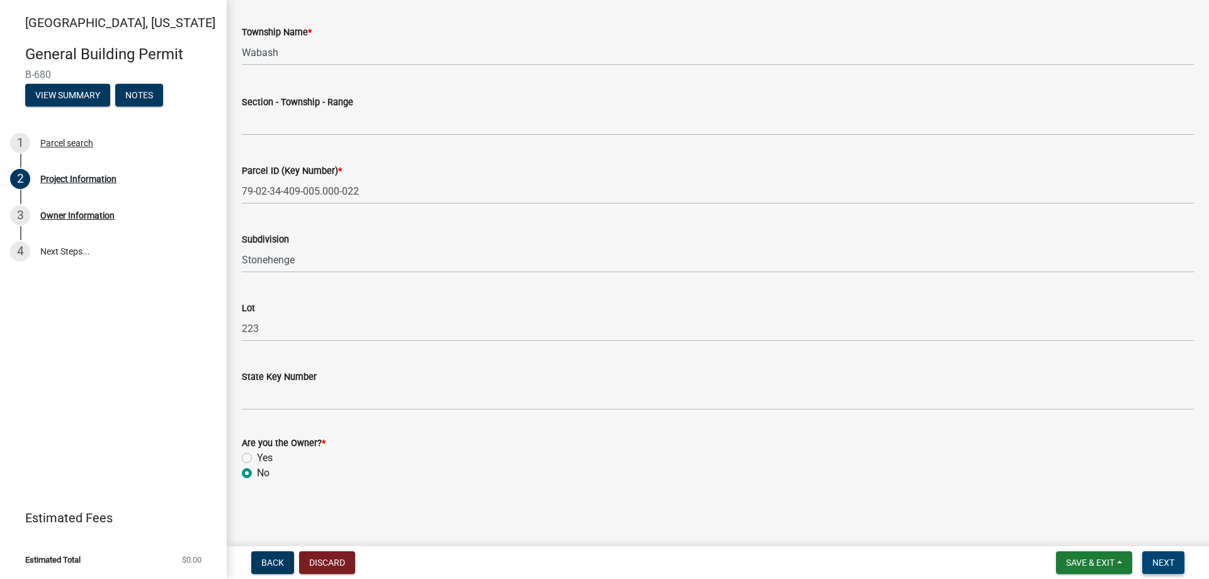
click at [1163, 561] on span "Next" at bounding box center [1164, 562] width 22 height 10
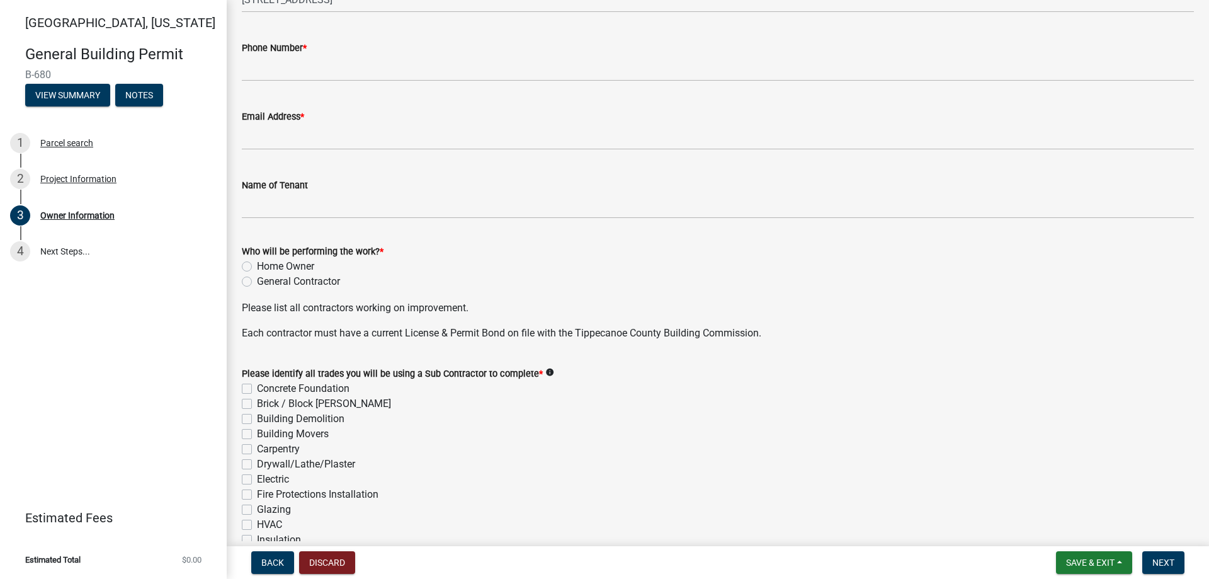
scroll to position [189, 0]
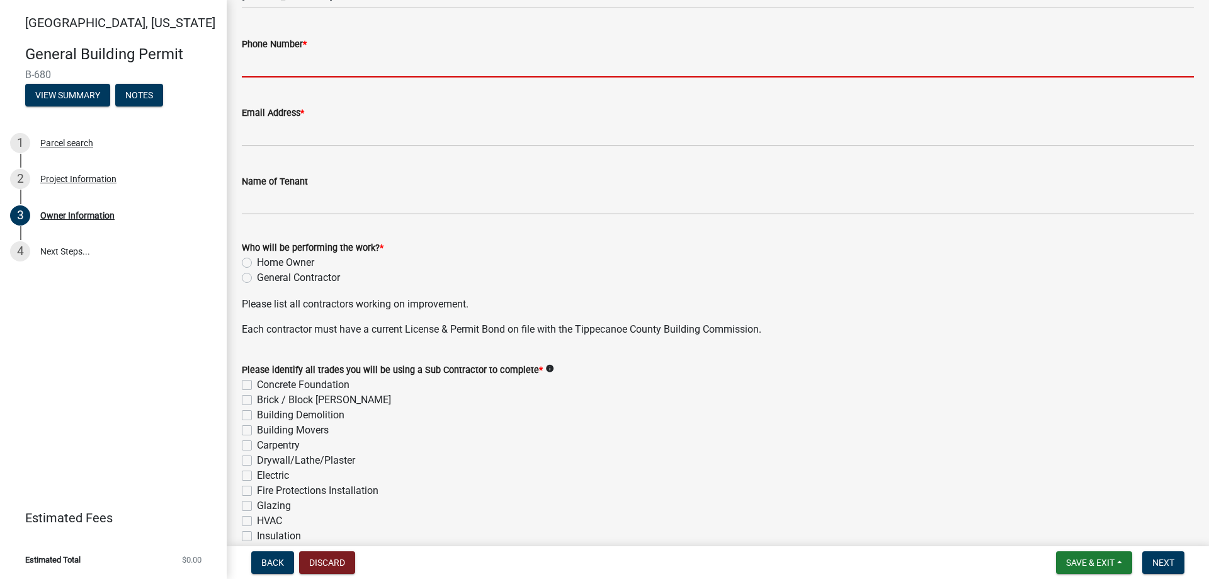
click at [263, 71] on input "Phone Number *" at bounding box center [718, 65] width 952 height 26
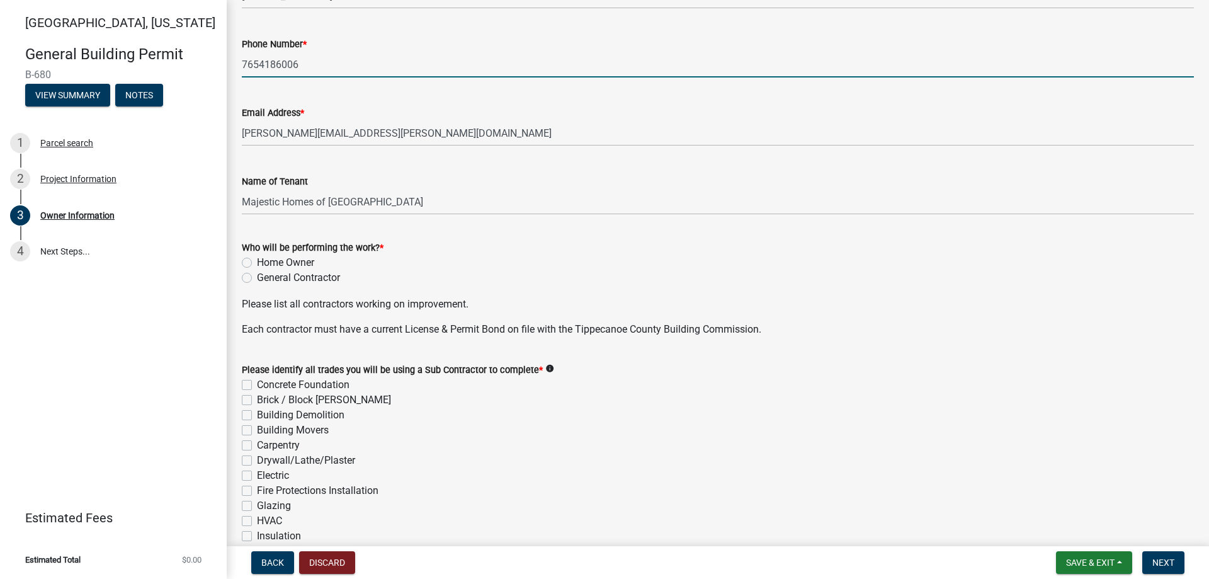
click at [257, 276] on label "General Contractor" at bounding box center [298, 277] width 83 height 15
click at [257, 276] on input "General Contractor" at bounding box center [261, 274] width 8 height 8
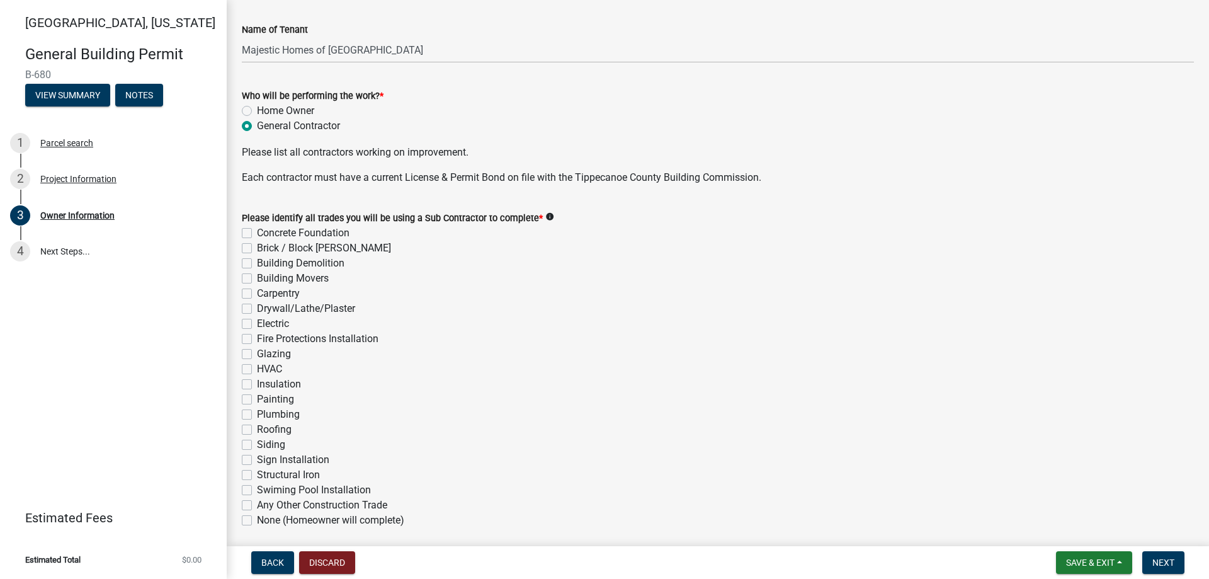
scroll to position [378, 0]
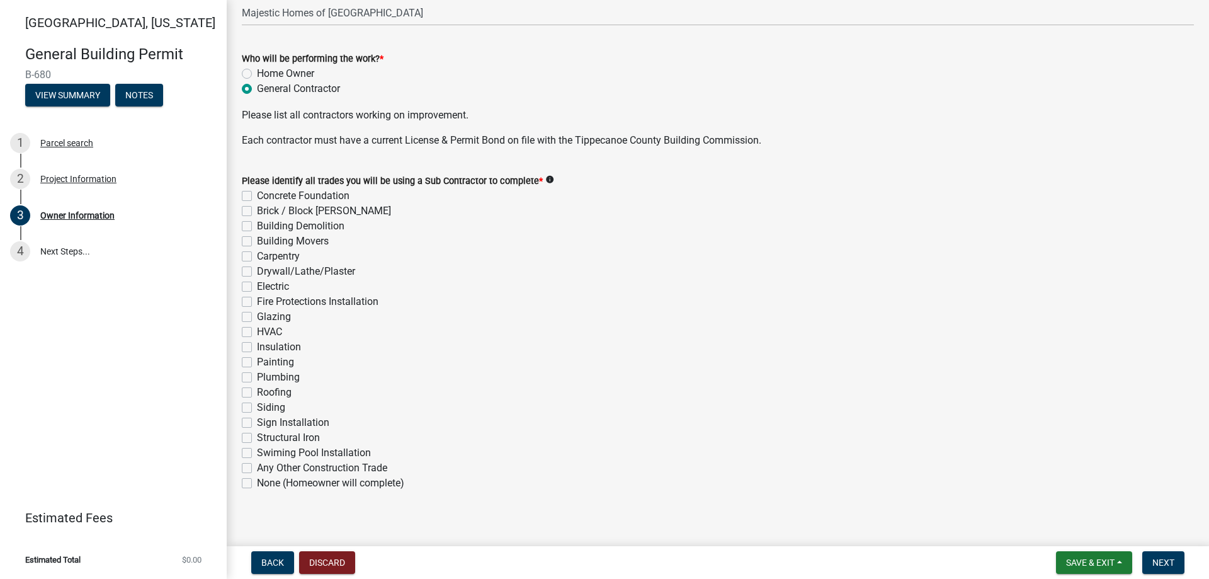
click at [257, 191] on label "Concrete Foundation" at bounding box center [303, 195] width 93 height 15
click at [257, 191] on input "Concrete Foundation" at bounding box center [261, 192] width 8 height 8
click at [257, 210] on label "Brick / Block [PERSON_NAME]" at bounding box center [324, 210] width 134 height 15
click at [257, 210] on input "Brick / Block [PERSON_NAME]" at bounding box center [261, 207] width 8 height 8
click at [257, 257] on label "Carpentry" at bounding box center [278, 256] width 43 height 15
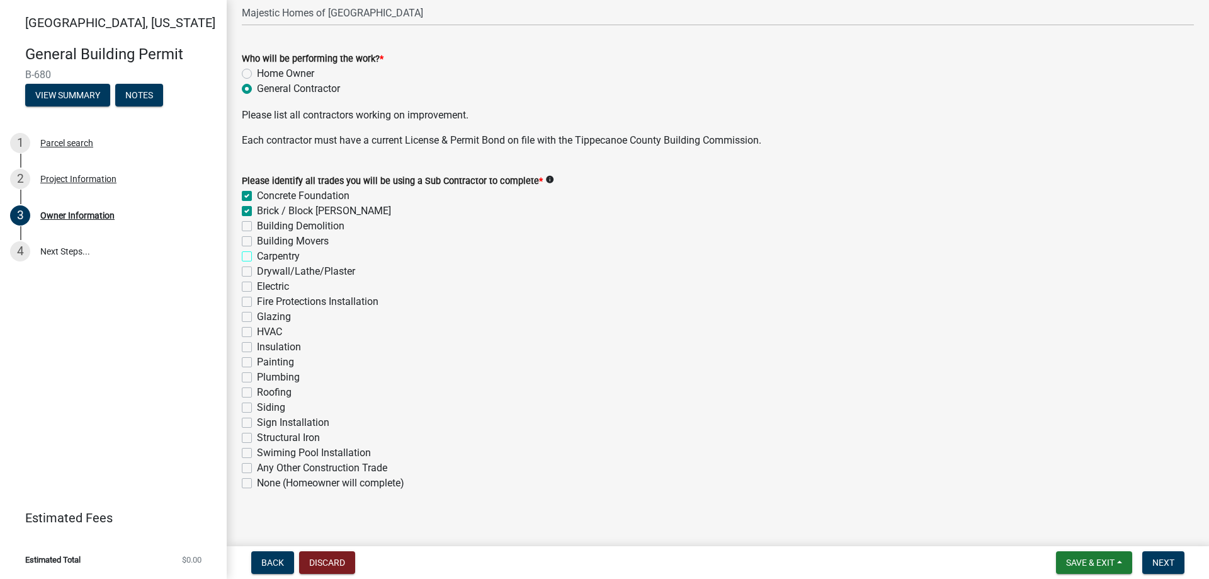
click at [257, 257] on input "Carpentry" at bounding box center [261, 253] width 8 height 8
click at [257, 272] on label "Drywall/Lathe/Plaster" at bounding box center [306, 271] width 98 height 15
click at [257, 272] on input "Drywall/Lathe/Plaster" at bounding box center [261, 268] width 8 height 8
click at [257, 286] on label "Electric" at bounding box center [273, 286] width 32 height 15
click at [257, 286] on input "Electric" at bounding box center [261, 283] width 8 height 8
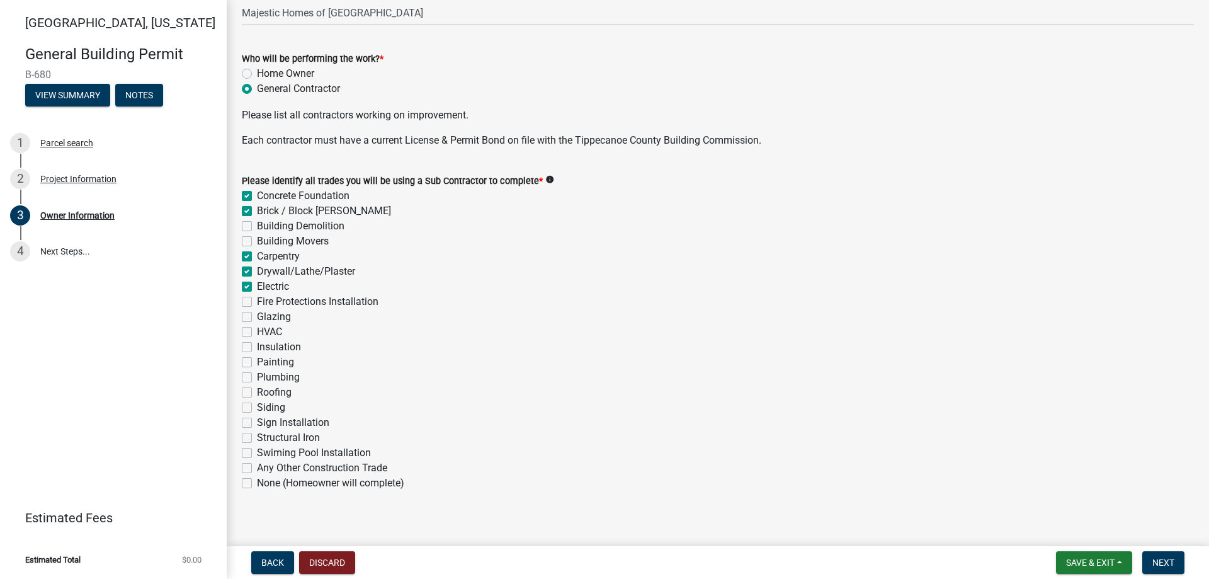
click at [257, 333] on label "HVAC" at bounding box center [269, 331] width 25 height 15
click at [257, 333] on input "HVAC" at bounding box center [261, 328] width 8 height 8
click at [246, 353] on div "Insulation" at bounding box center [718, 347] width 952 height 15
click at [257, 348] on label "Insulation" at bounding box center [279, 347] width 44 height 15
click at [257, 348] on input "Insulation" at bounding box center [261, 344] width 8 height 8
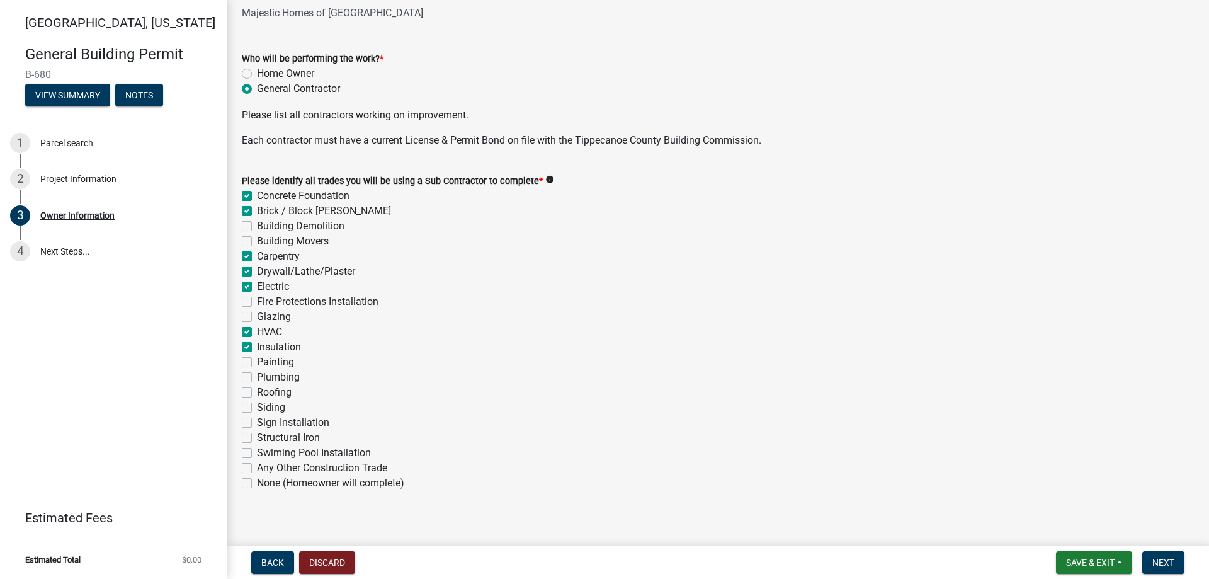
click at [257, 362] on label "Painting" at bounding box center [275, 362] width 37 height 15
click at [257, 362] on input "Painting" at bounding box center [261, 359] width 8 height 8
click at [257, 379] on label "Plumbing" at bounding box center [278, 377] width 43 height 15
click at [257, 378] on input "Plumbing" at bounding box center [261, 374] width 8 height 8
click at [257, 392] on label "Roofing" at bounding box center [274, 392] width 35 height 15
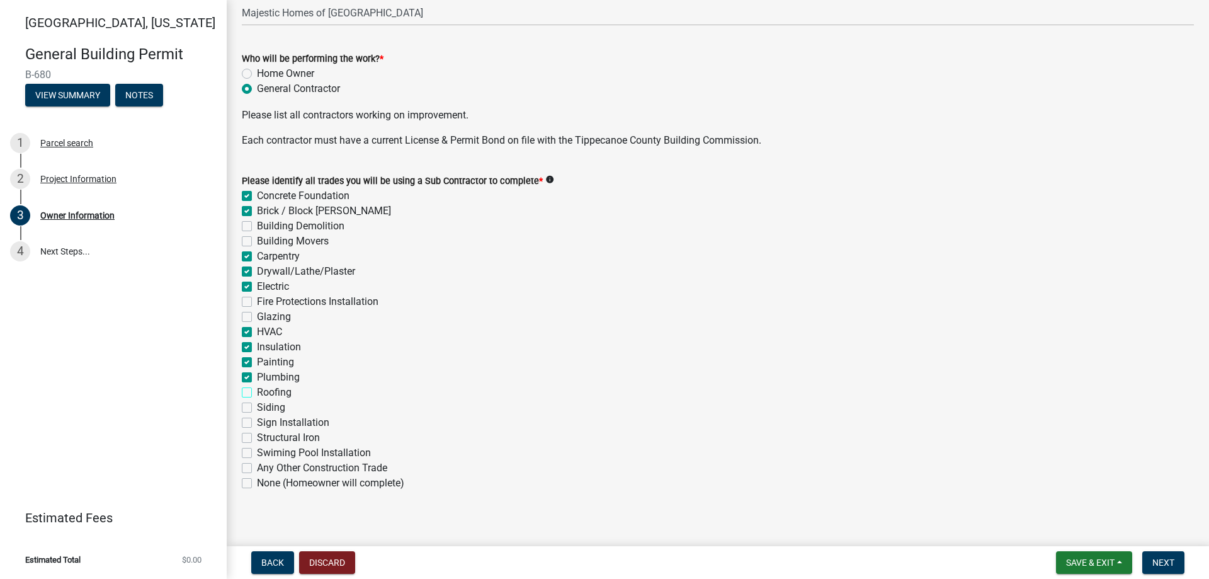
click at [257, 392] on input "Roofing" at bounding box center [261, 389] width 8 height 8
click at [257, 410] on label "Siding" at bounding box center [271, 407] width 28 height 15
click at [257, 408] on input "Siding" at bounding box center [261, 404] width 8 height 8
click at [1194, 565] on div "Back Discard Save & Exit Save Save & Exit Next" at bounding box center [718, 562] width 963 height 23
click at [1168, 556] on button "Next" at bounding box center [1164, 562] width 42 height 23
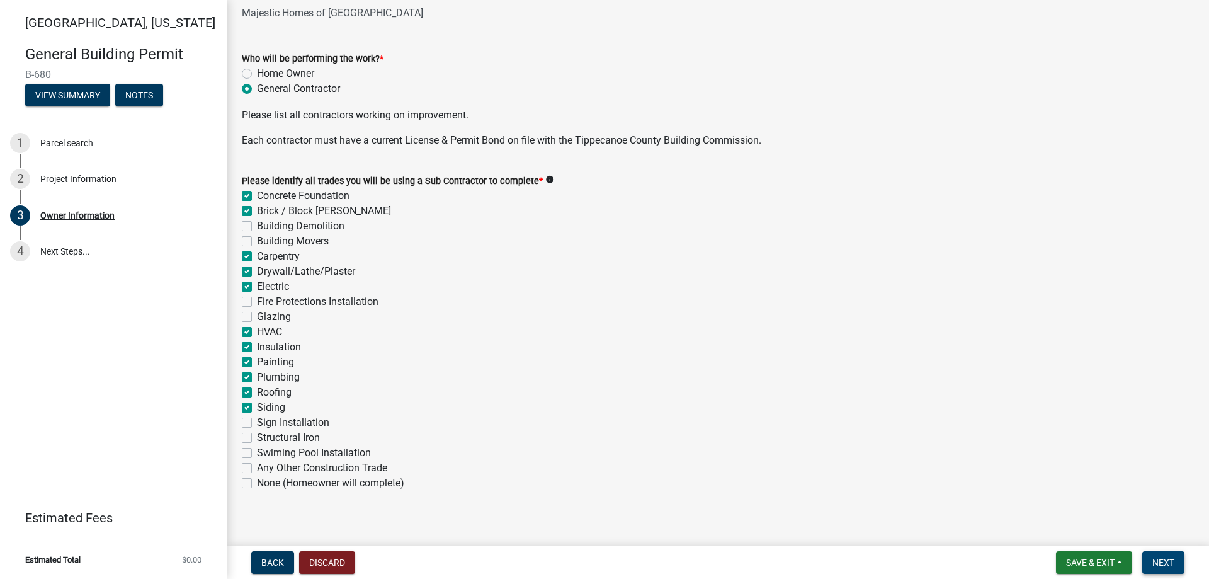
scroll to position [0, 0]
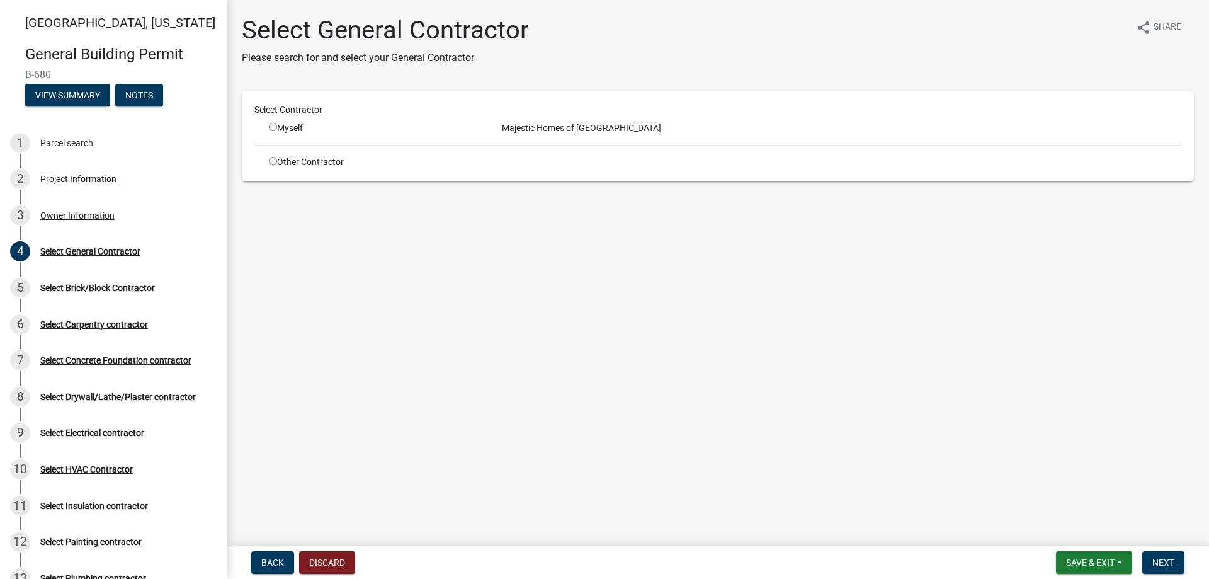
click at [273, 127] on input "radio" at bounding box center [273, 127] width 8 height 8
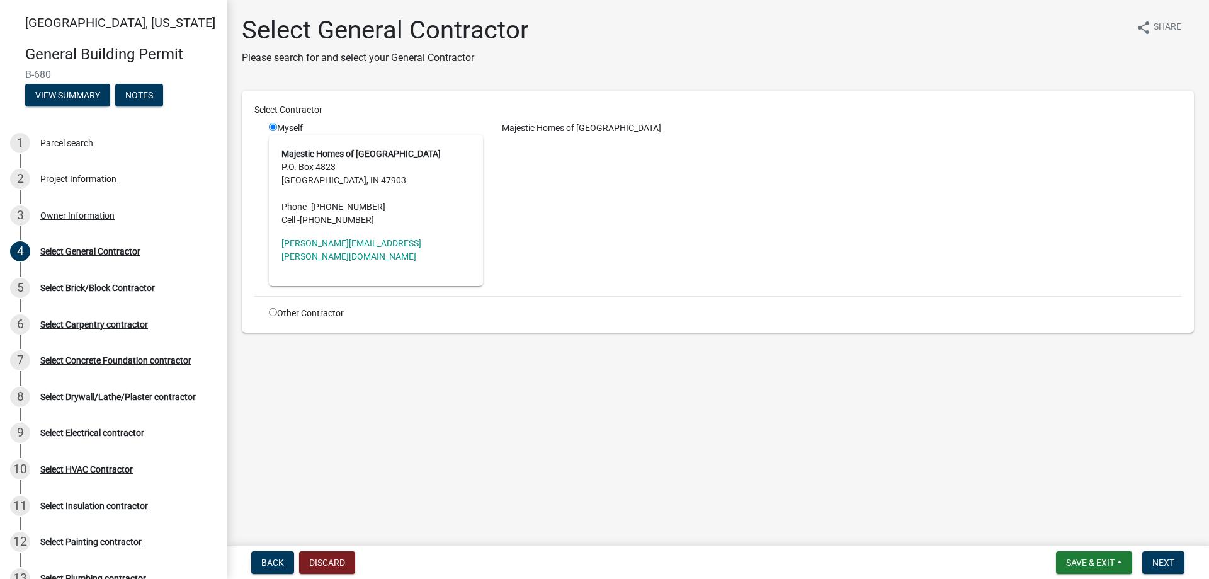
click at [1160, 550] on nav "Back Discard Save & Exit Save Save & Exit Next" at bounding box center [718, 562] width 983 height 33
click at [1162, 562] on span "Next" at bounding box center [1164, 562] width 22 height 10
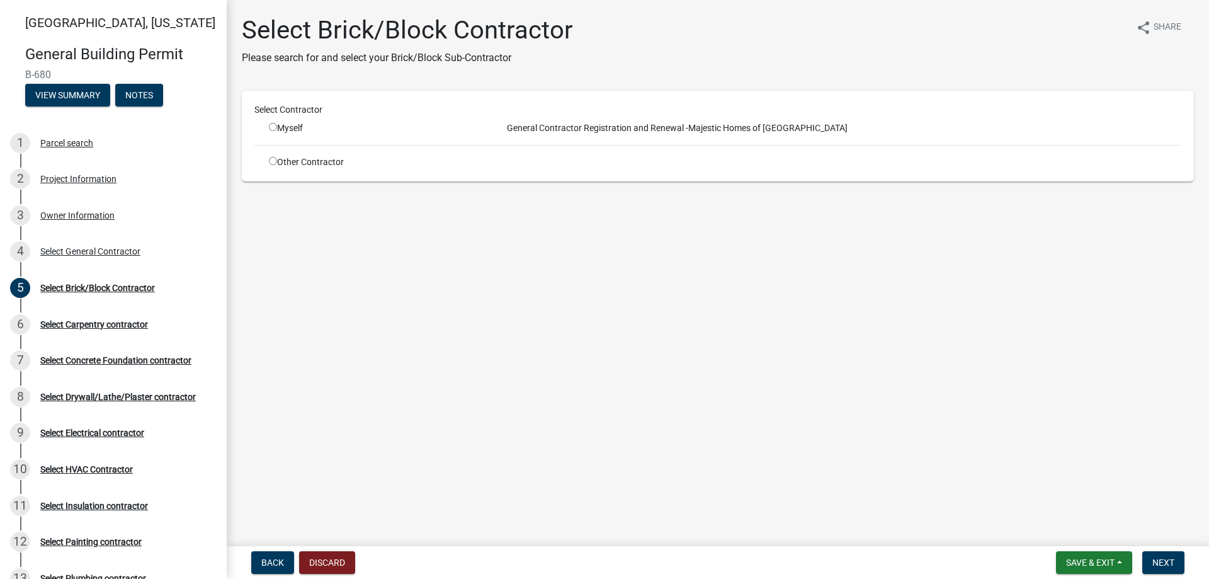
click at [269, 158] on input "radio" at bounding box center [273, 161] width 8 height 8
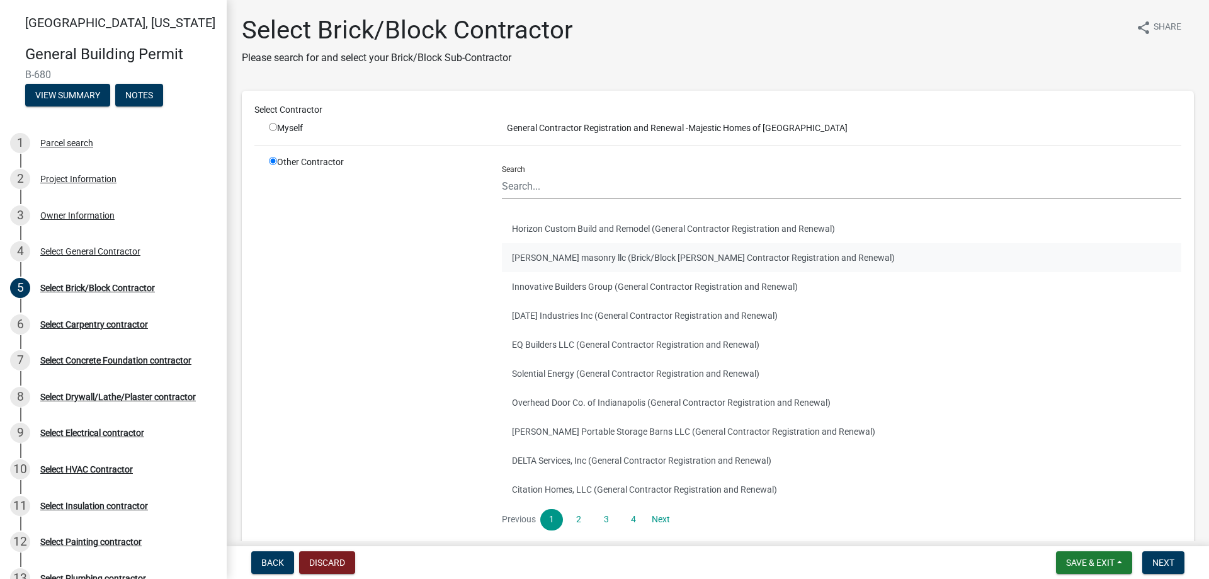
click at [579, 255] on button "[PERSON_NAME] masonry llc (Brick/Block [PERSON_NAME] Contractor Registration an…" at bounding box center [842, 257] width 680 height 29
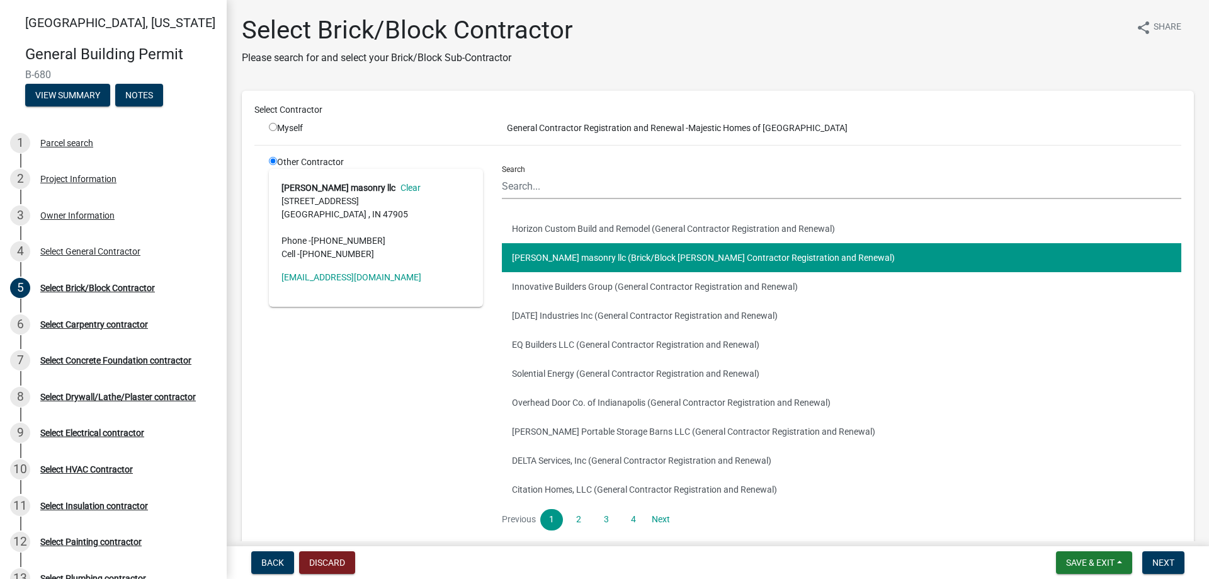
click at [1189, 574] on nav "Back Discard Save & Exit Save Save & Exit Next" at bounding box center [718, 562] width 983 height 33
click at [1164, 556] on button "Next" at bounding box center [1164, 562] width 42 height 23
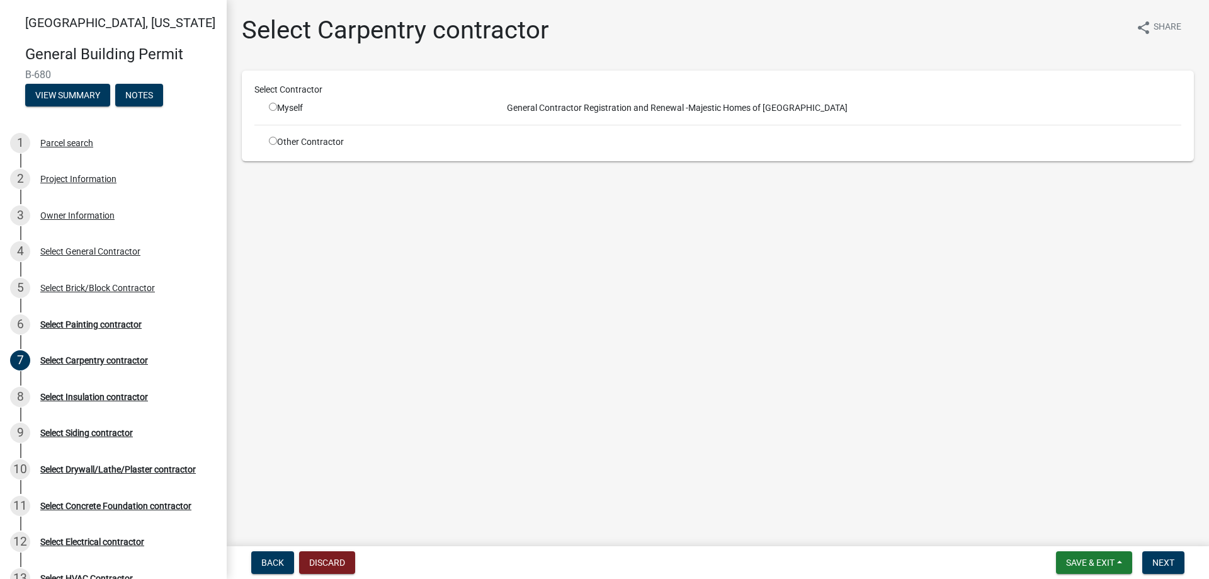
click at [268, 140] on div "Other Contractor" at bounding box center [376, 141] width 233 height 13
click at [271, 140] on input "radio" at bounding box center [273, 141] width 8 height 8
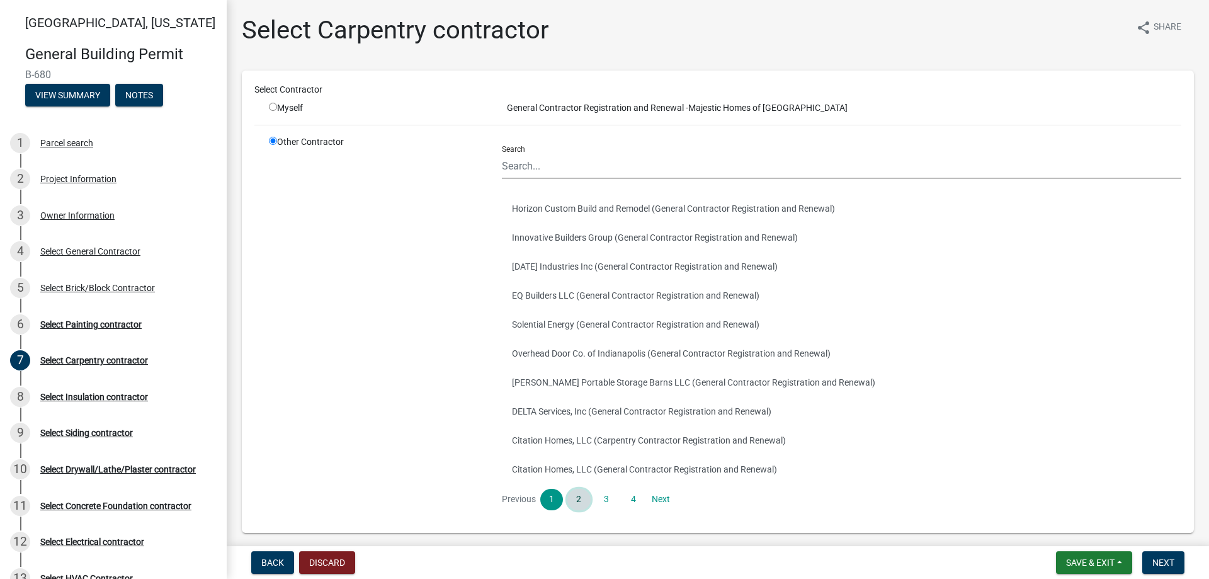
click at [576, 495] on link "2" at bounding box center [579, 499] width 23 height 21
click at [598, 505] on link "3" at bounding box center [606, 499] width 23 height 21
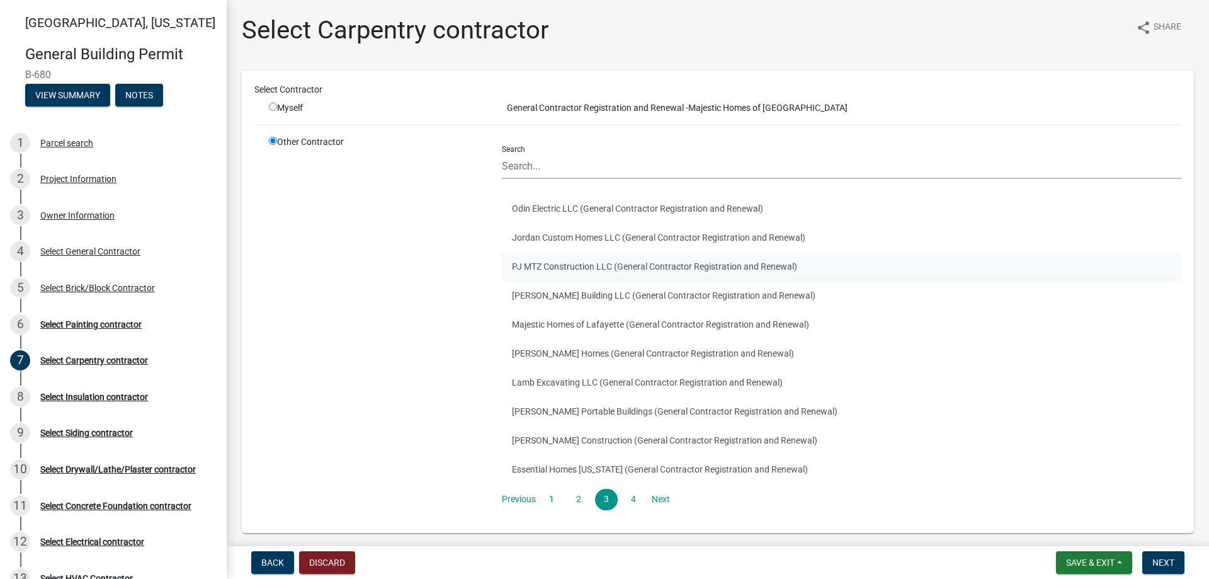
click at [584, 258] on button "PJ MTZ Construction LLC (General Contractor Registration and Renewal)" at bounding box center [842, 266] width 680 height 29
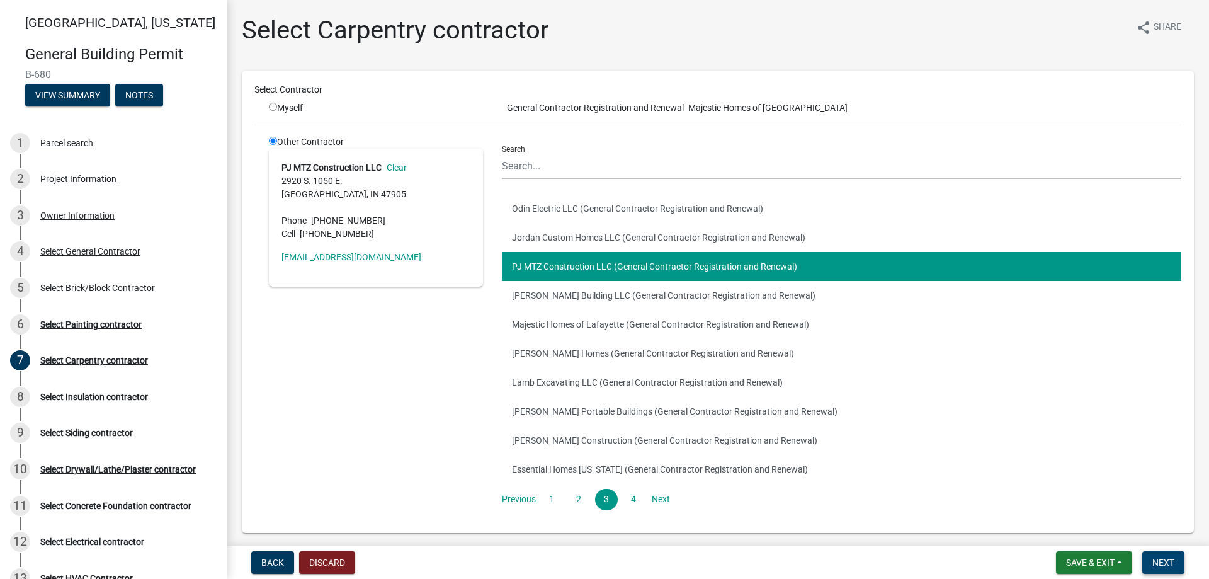
click at [1163, 558] on span "Next" at bounding box center [1164, 562] width 22 height 10
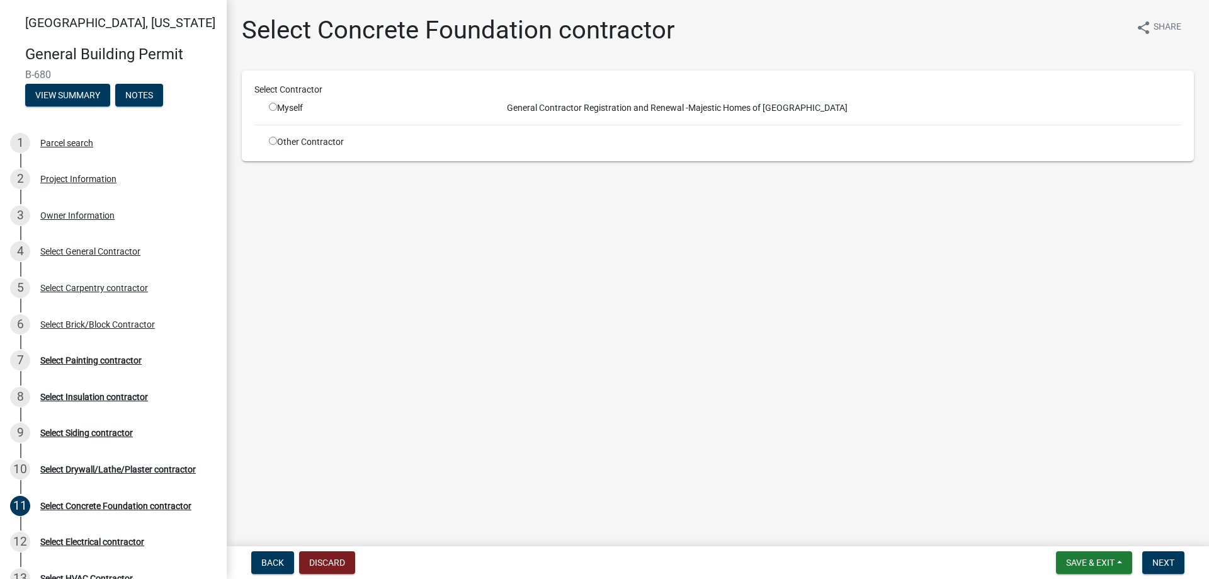
click at [275, 144] on input "radio" at bounding box center [273, 141] width 8 height 8
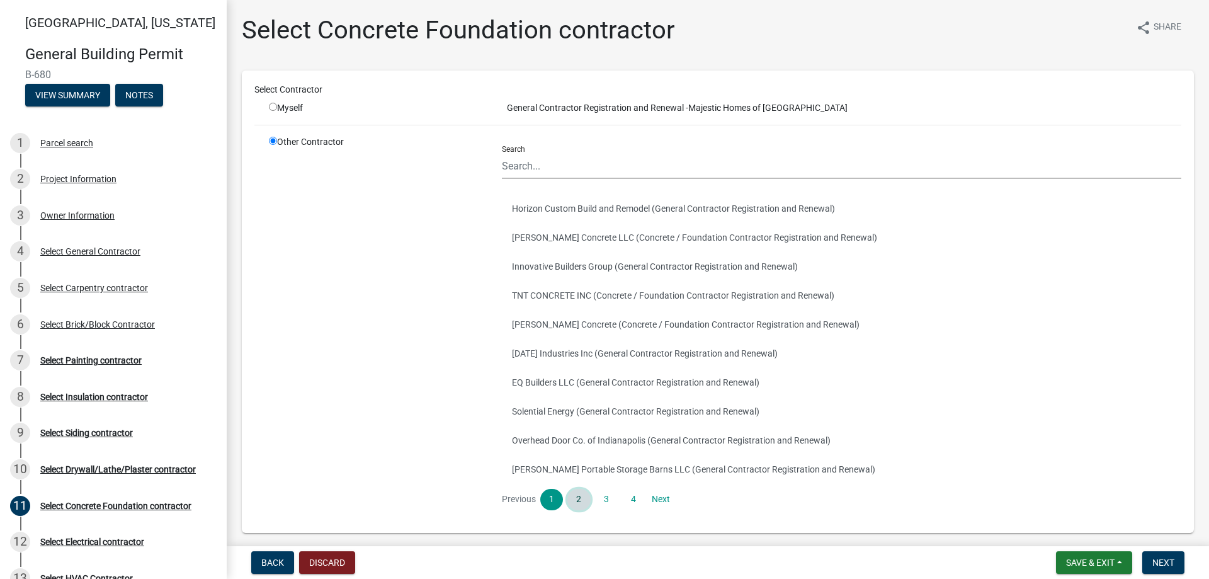
click at [578, 500] on link "2" at bounding box center [579, 499] width 23 height 21
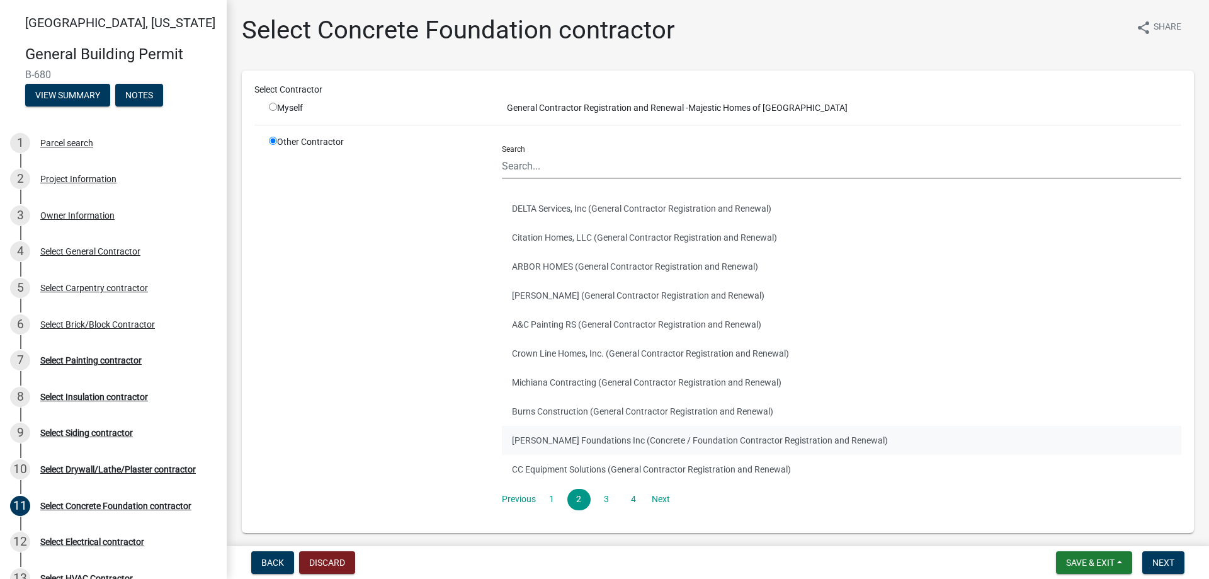
click at [566, 446] on button "[PERSON_NAME] Foundations Inc (Concrete / Foundation Contractor Registration an…" at bounding box center [842, 440] width 680 height 29
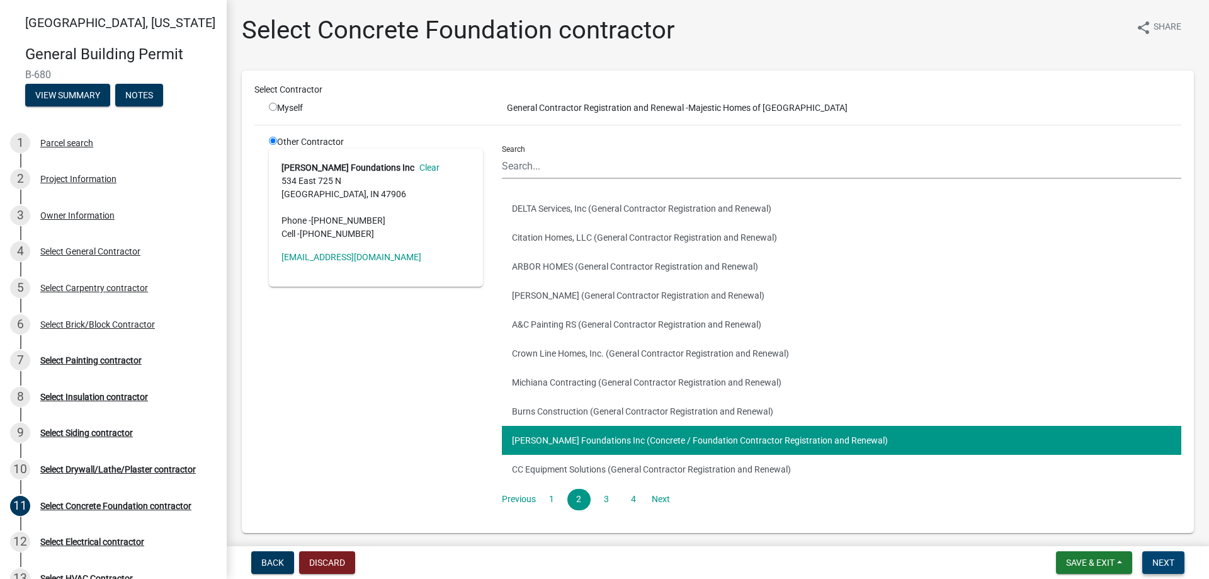
click at [1173, 567] on span "Next" at bounding box center [1164, 562] width 22 height 10
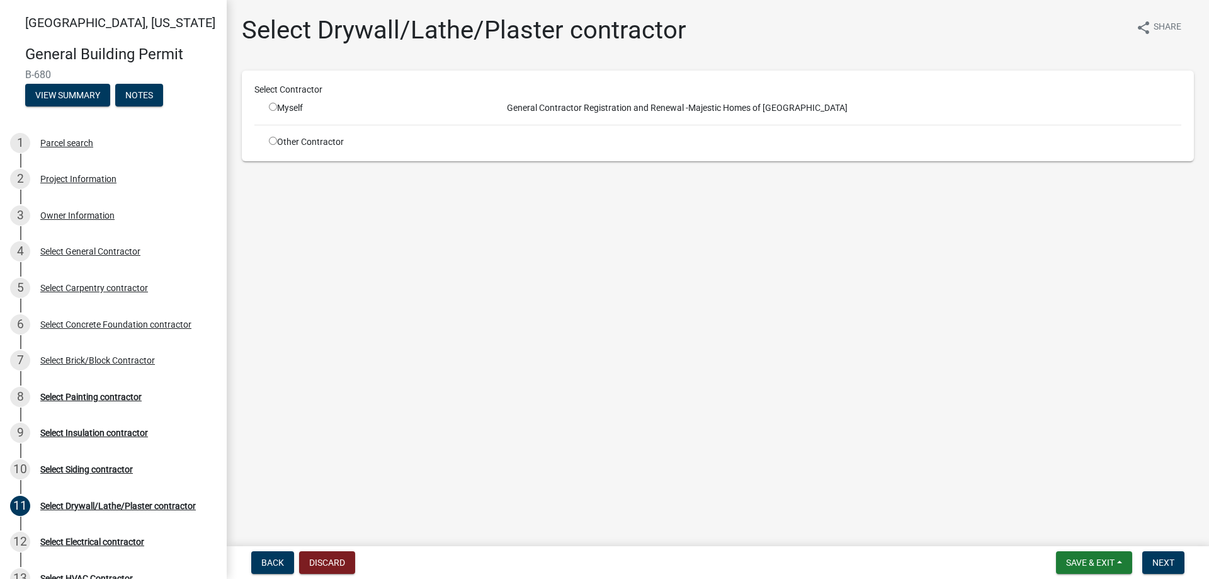
click at [273, 142] on input "radio" at bounding box center [273, 141] width 8 height 8
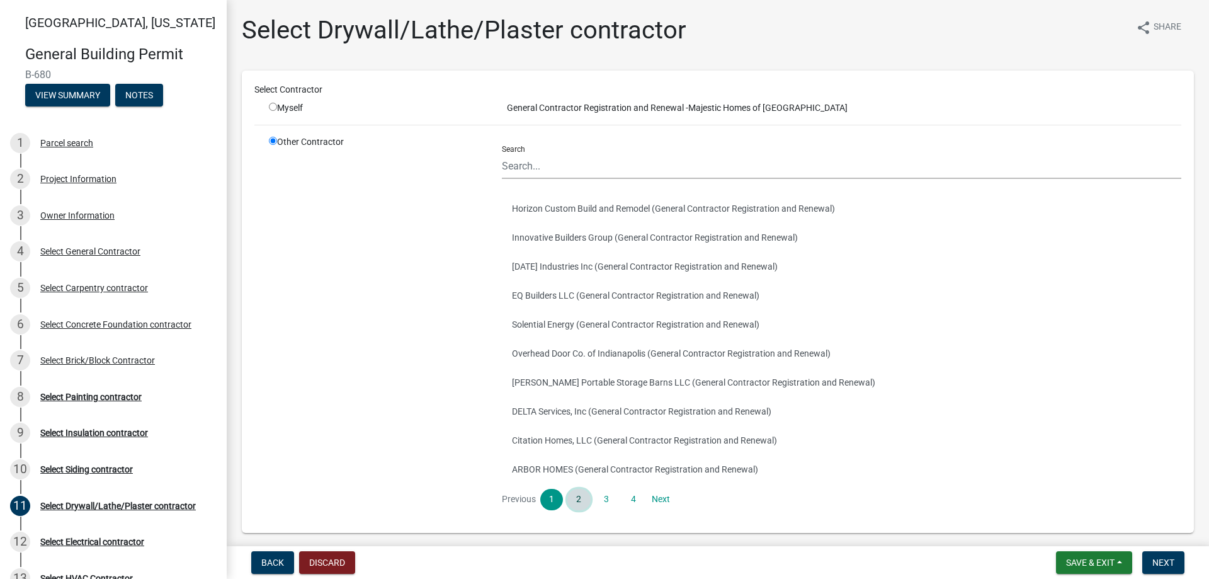
click at [576, 497] on link "2" at bounding box center [579, 499] width 23 height 21
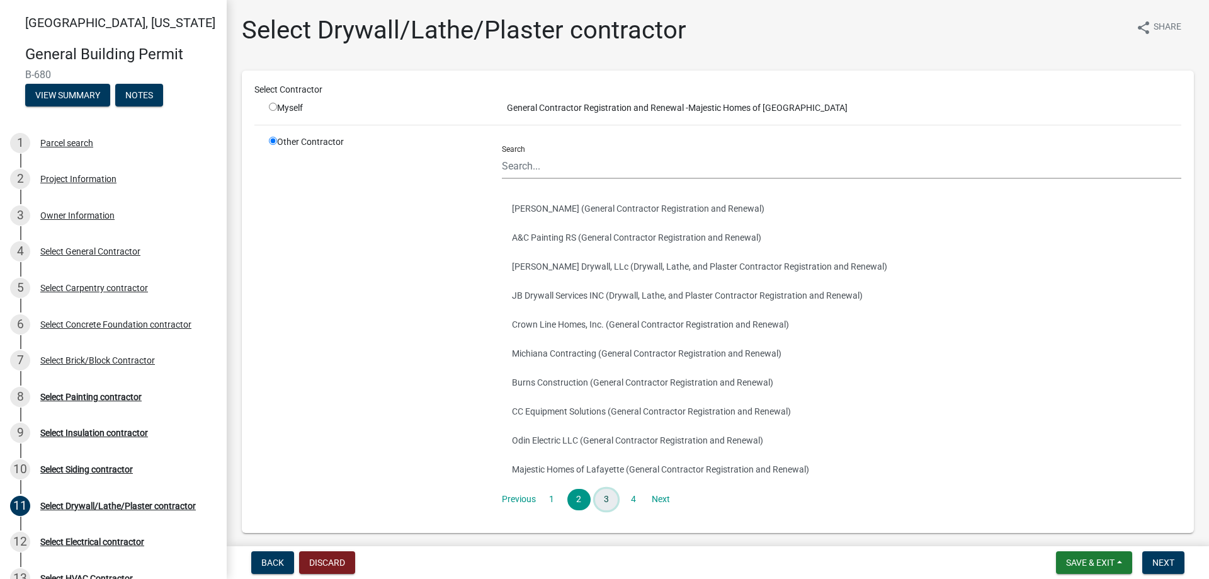
click at [606, 494] on link "3" at bounding box center [606, 499] width 23 height 21
click at [632, 492] on link "4" at bounding box center [633, 499] width 23 height 21
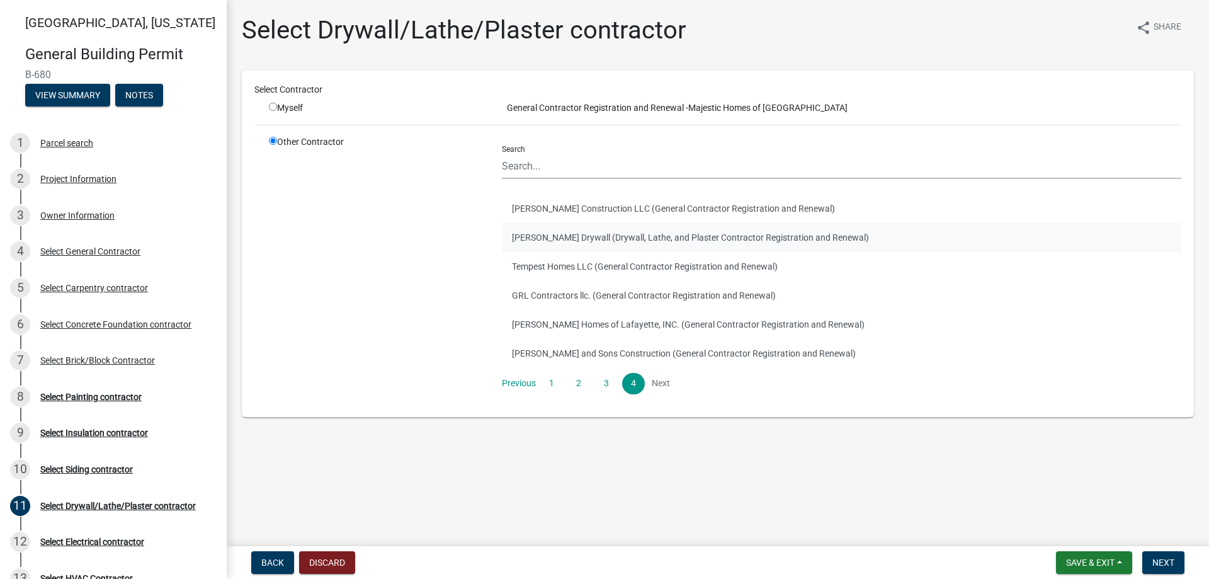
click at [566, 235] on button "[PERSON_NAME] Drywall (Drywall, Lathe, and Plaster Contractor Registration and …" at bounding box center [842, 237] width 680 height 29
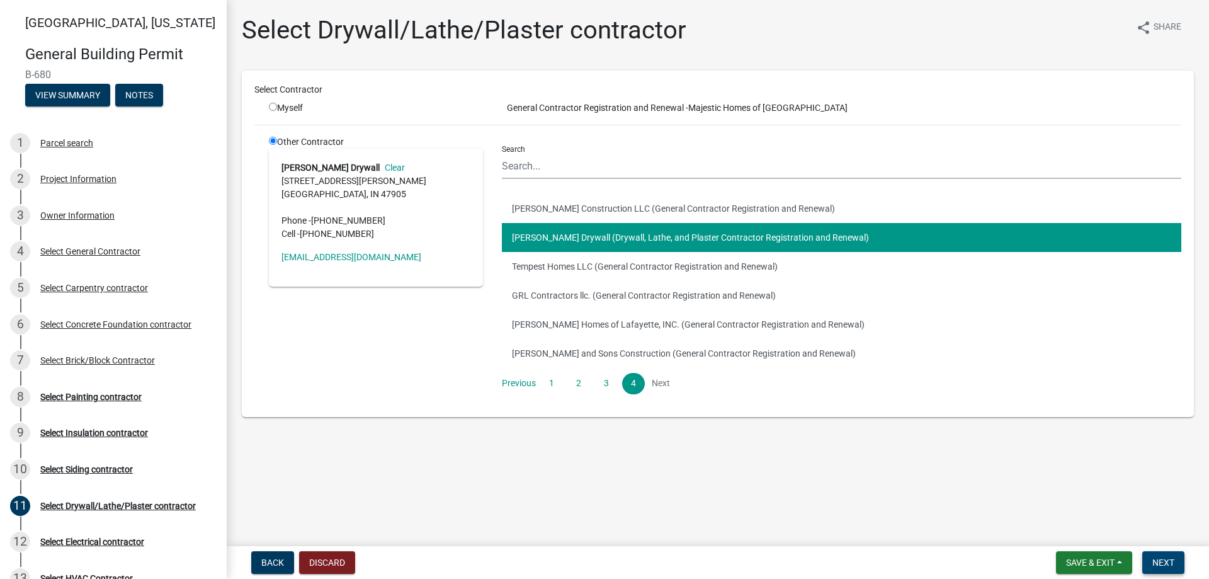
click at [1154, 561] on span "Next" at bounding box center [1164, 562] width 22 height 10
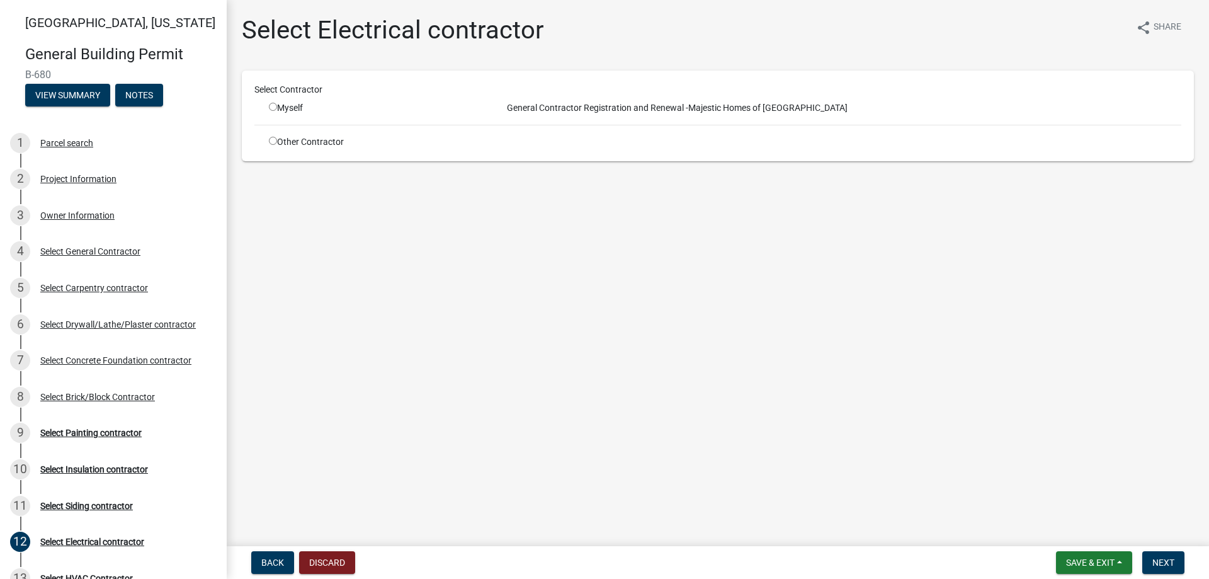
click at [268, 139] on div "Other Contractor" at bounding box center [376, 141] width 233 height 13
click at [273, 140] on input "radio" at bounding box center [273, 141] width 8 height 8
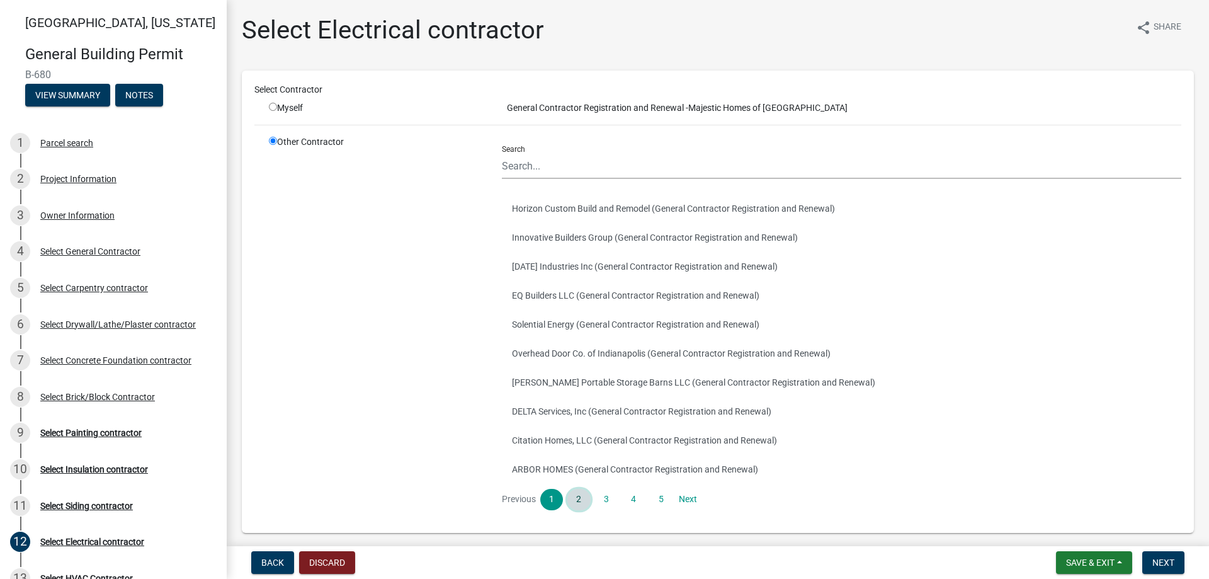
click at [573, 503] on link "2" at bounding box center [579, 499] width 23 height 21
click at [565, 324] on button "JD Electrical Inc. (Electrical Contractor Registration and Renewal)" at bounding box center [842, 324] width 680 height 29
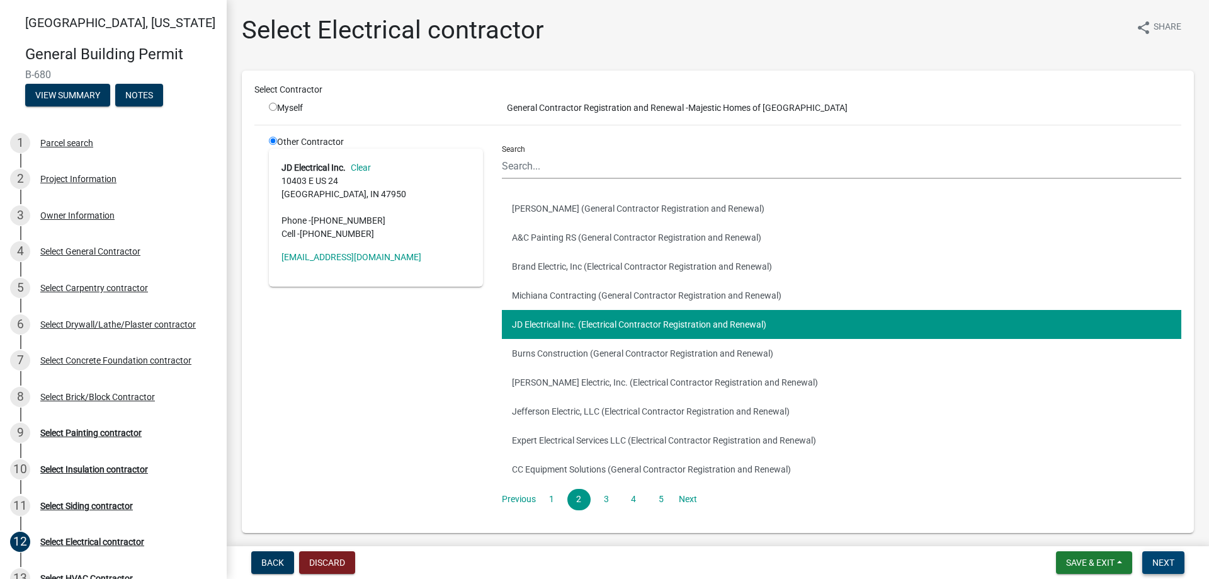
click at [1172, 556] on button "Next" at bounding box center [1164, 562] width 42 height 23
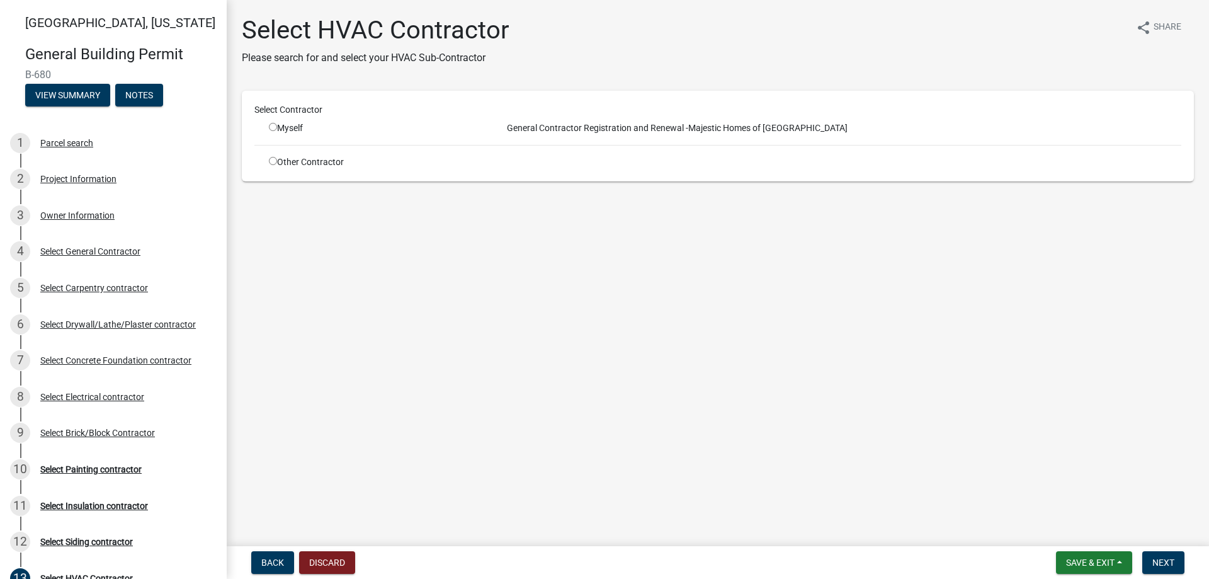
click at [273, 162] on input "radio" at bounding box center [273, 161] width 8 height 8
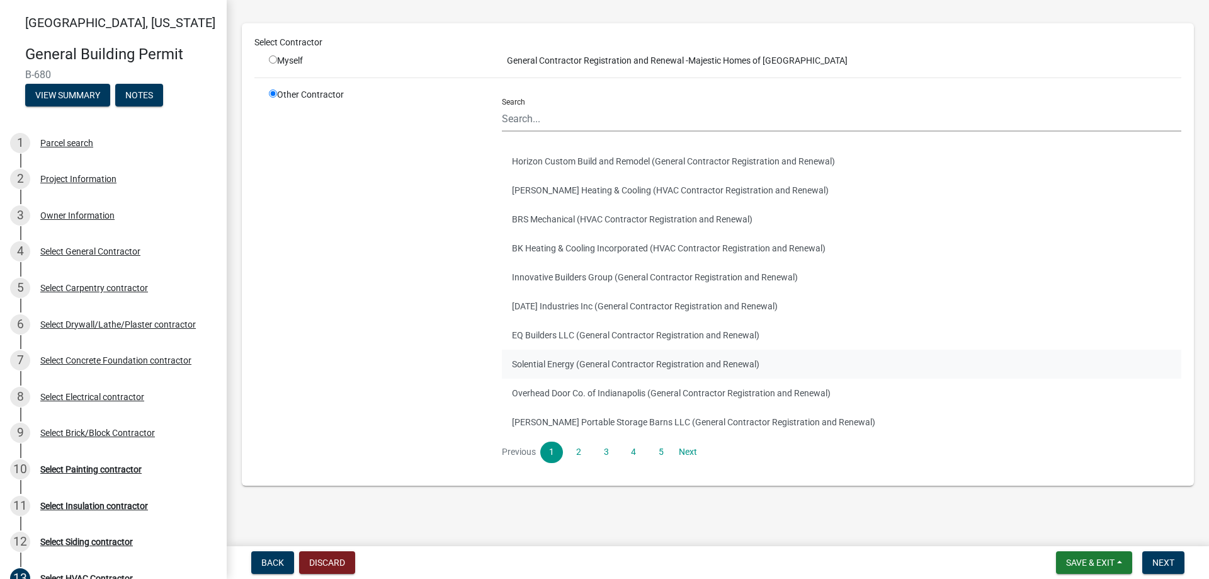
scroll to position [71, 0]
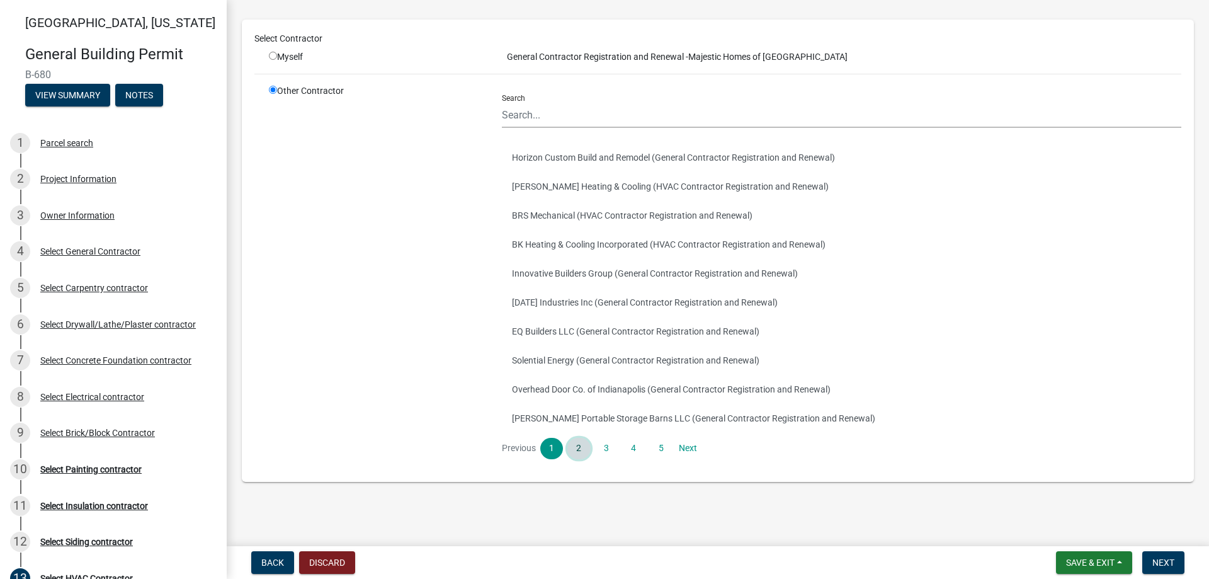
click at [580, 446] on link "2" at bounding box center [579, 448] width 23 height 21
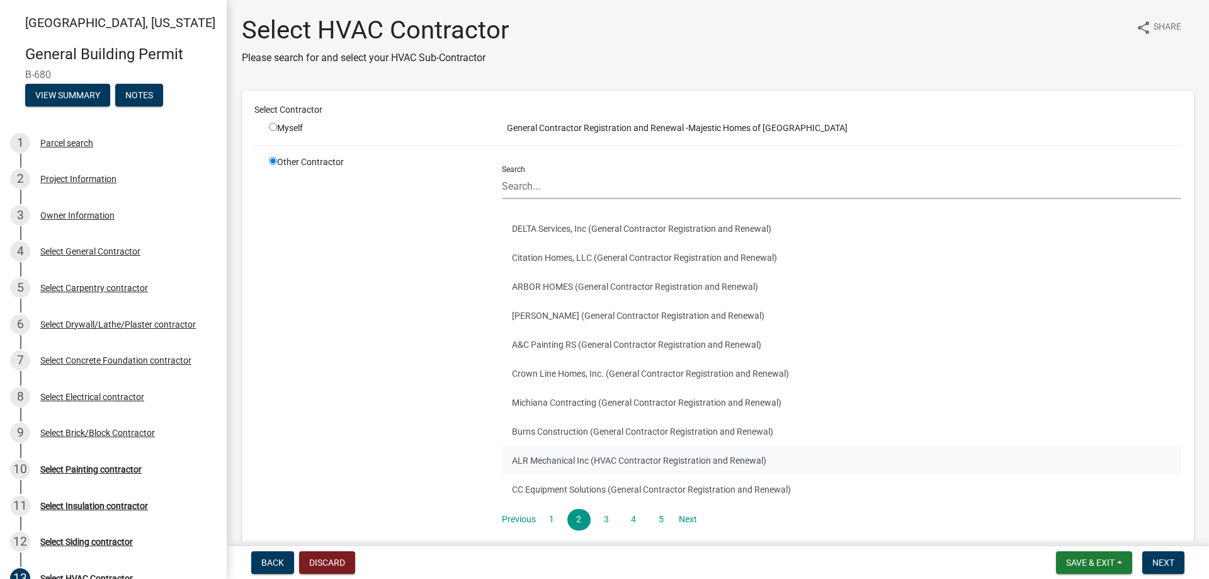
click at [591, 459] on button "ALR Mechanical Inc (HVAC Contractor Registration and Renewal)" at bounding box center [842, 460] width 680 height 29
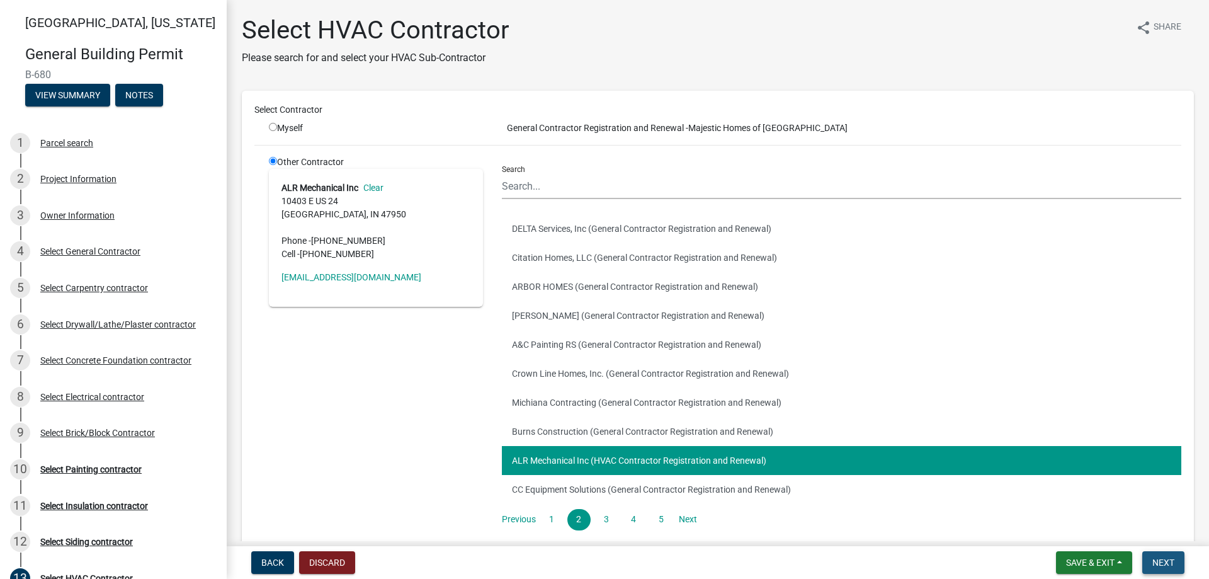
click at [1167, 560] on span "Next" at bounding box center [1164, 562] width 22 height 10
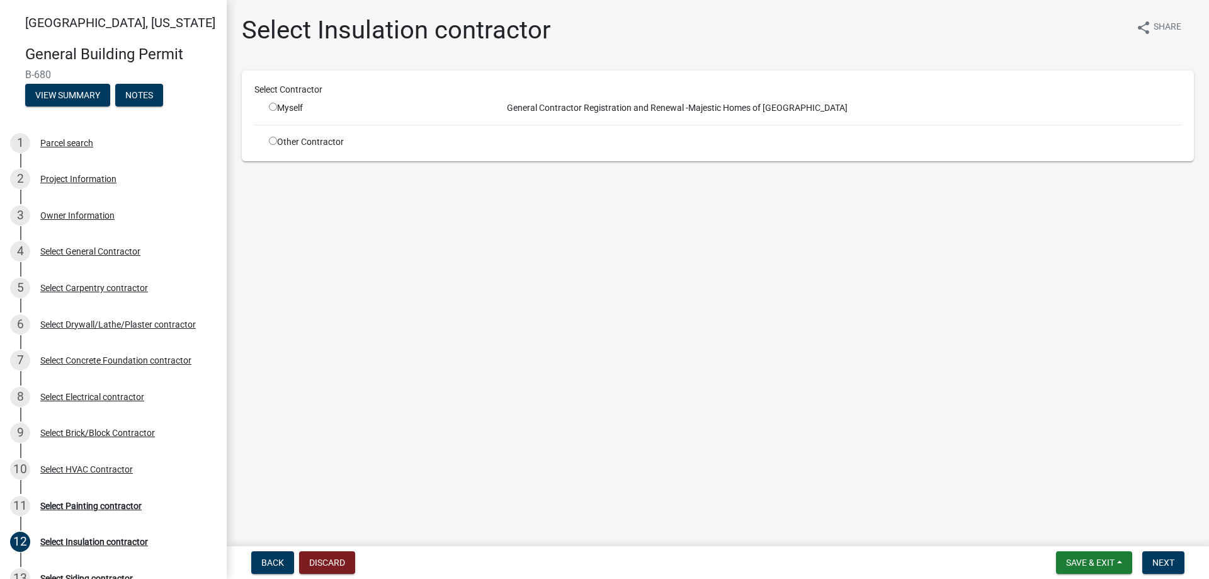
click at [272, 139] on input "radio" at bounding box center [273, 141] width 8 height 8
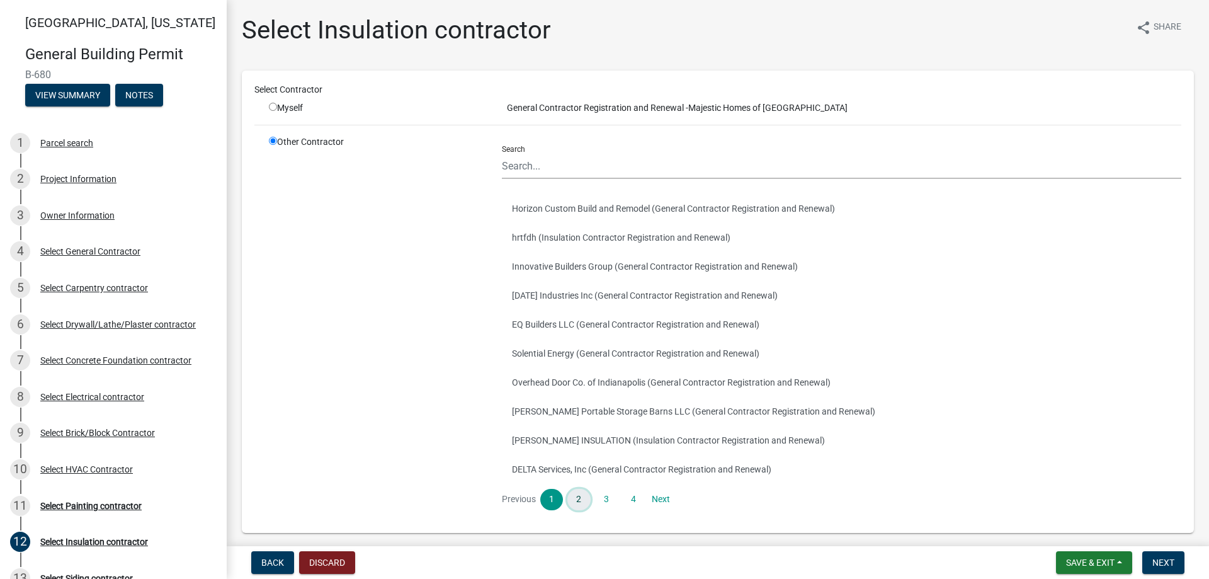
click at [576, 497] on link "2" at bounding box center [579, 499] width 23 height 21
click at [572, 241] on button "RWS Insulation Services (Insulation Contractor Registration and Renewal)" at bounding box center [842, 237] width 680 height 29
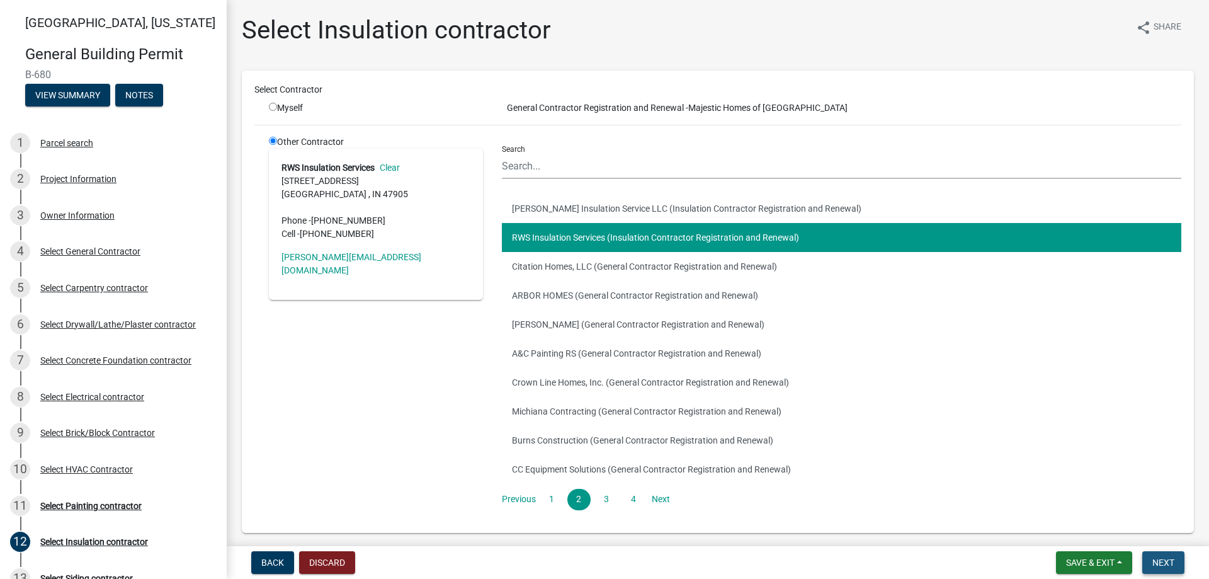
click at [1158, 559] on span "Next" at bounding box center [1164, 562] width 22 height 10
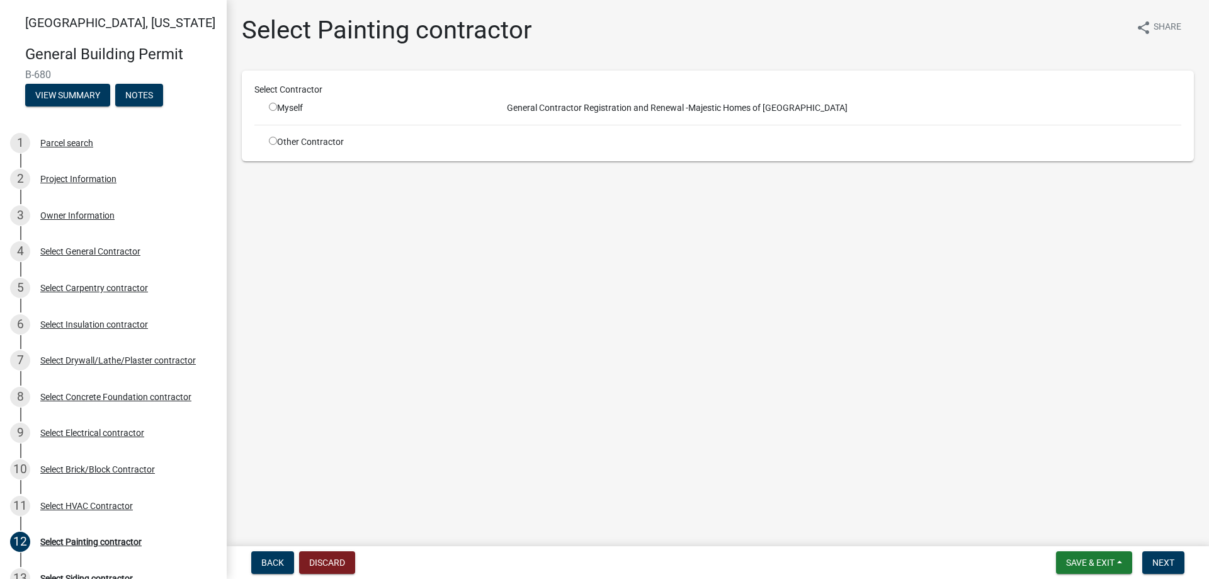
click at [269, 139] on input "radio" at bounding box center [273, 141] width 8 height 8
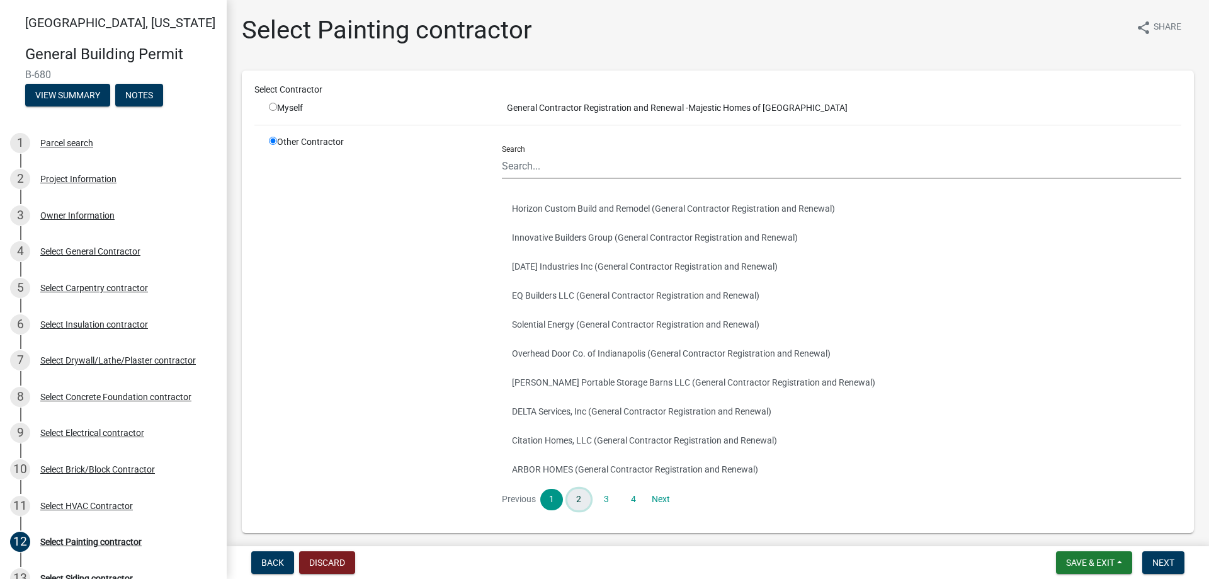
click at [576, 493] on link "2" at bounding box center [579, 499] width 23 height 21
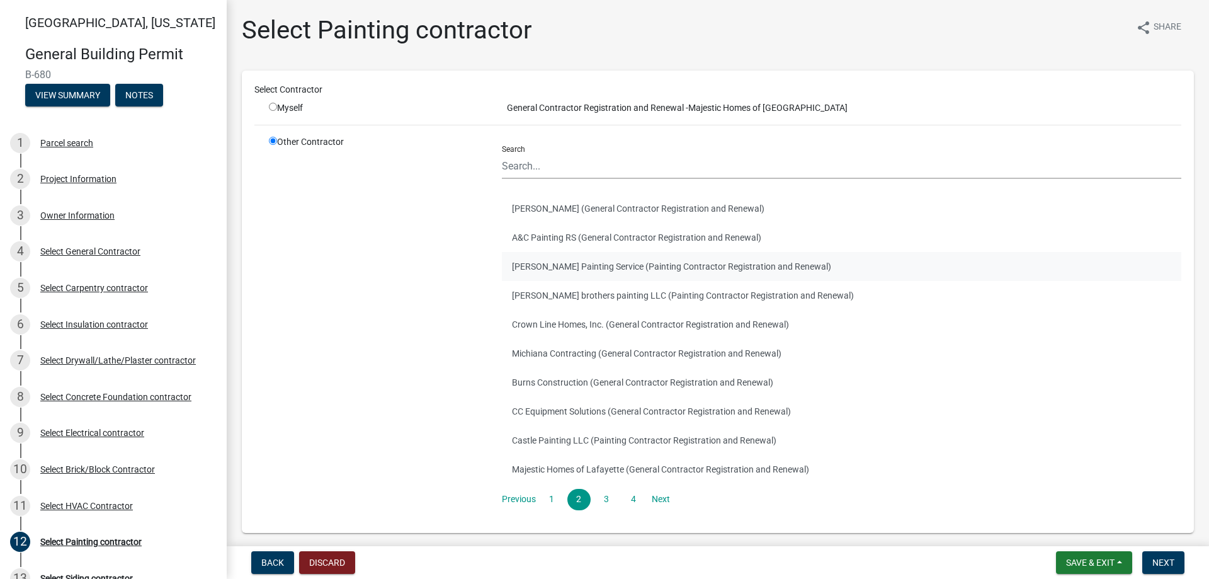
click at [582, 275] on button "[PERSON_NAME] Painting Service (Painting Contractor Registration and Renewal)" at bounding box center [842, 266] width 680 height 29
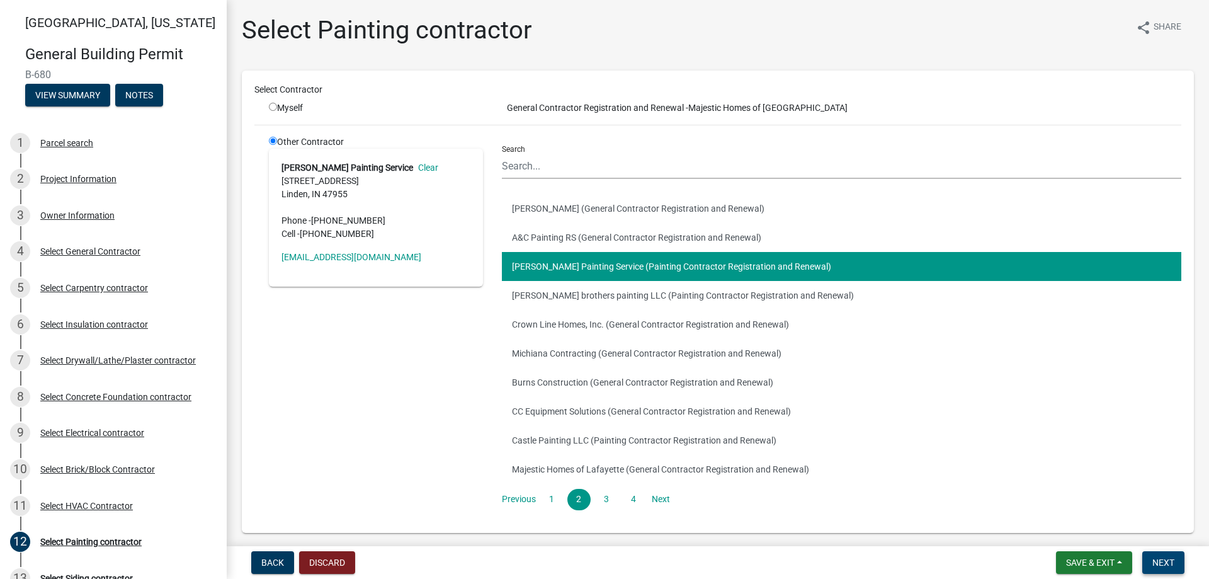
click at [1167, 562] on span "Next" at bounding box center [1164, 562] width 22 height 10
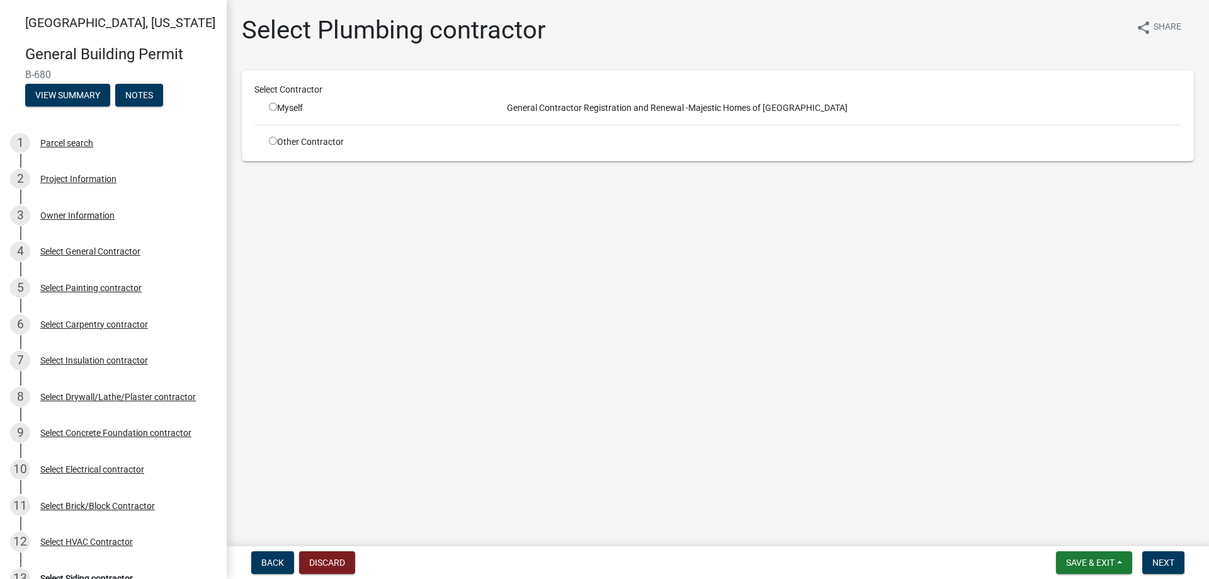
click at [270, 143] on input "radio" at bounding box center [273, 141] width 8 height 8
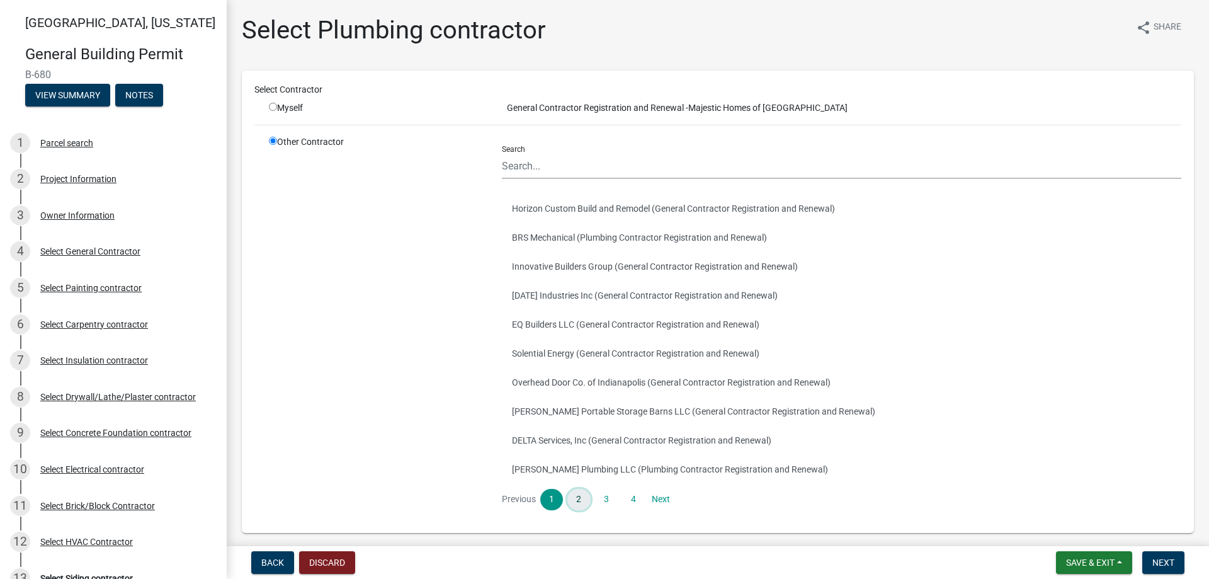
click at [570, 500] on link "2" at bounding box center [579, 499] width 23 height 21
click at [608, 498] on link "3" at bounding box center [606, 499] width 23 height 21
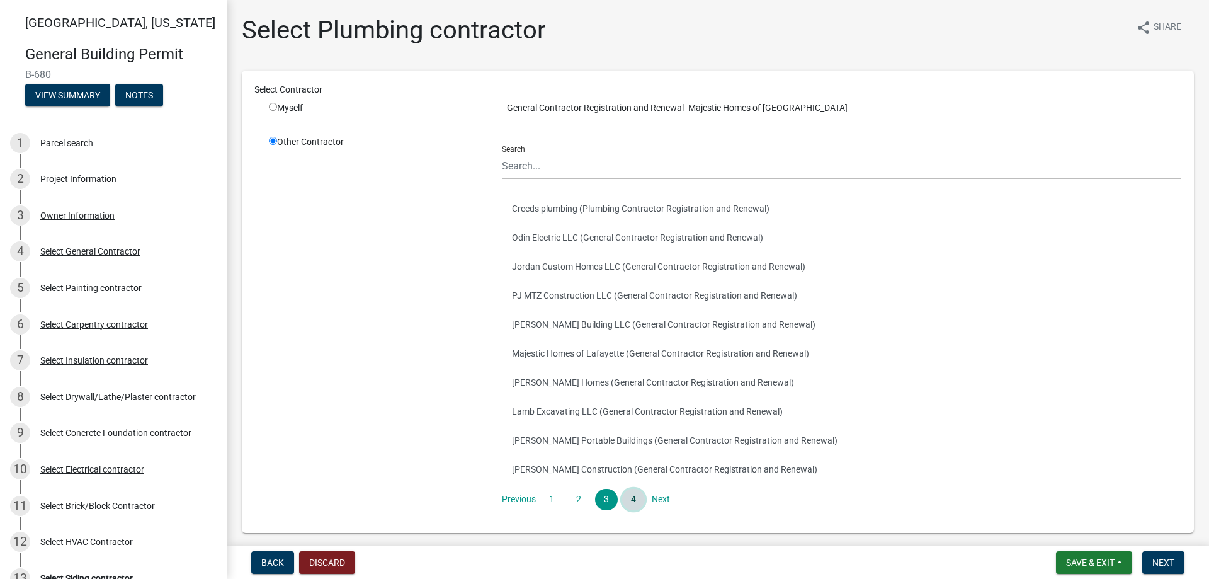
click at [636, 500] on link "4" at bounding box center [633, 499] width 23 height 21
click at [540, 465] on button "Gills Plumbing Inc. (Plumbing Contractor Registration and Renewal)" at bounding box center [842, 469] width 680 height 29
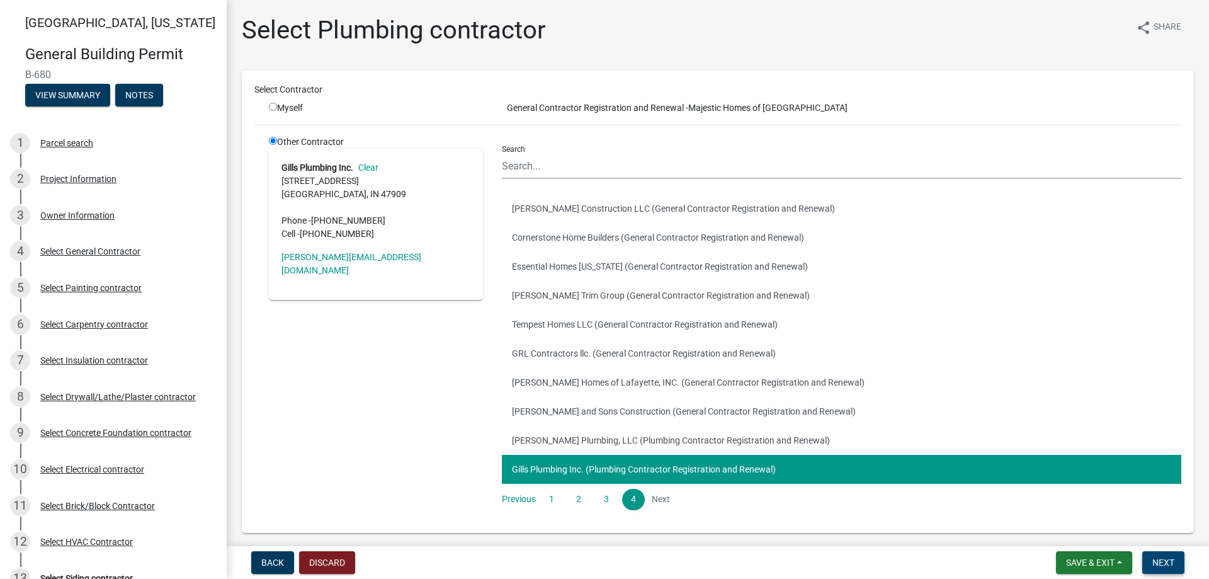
click at [1165, 559] on span "Next" at bounding box center [1164, 562] width 22 height 10
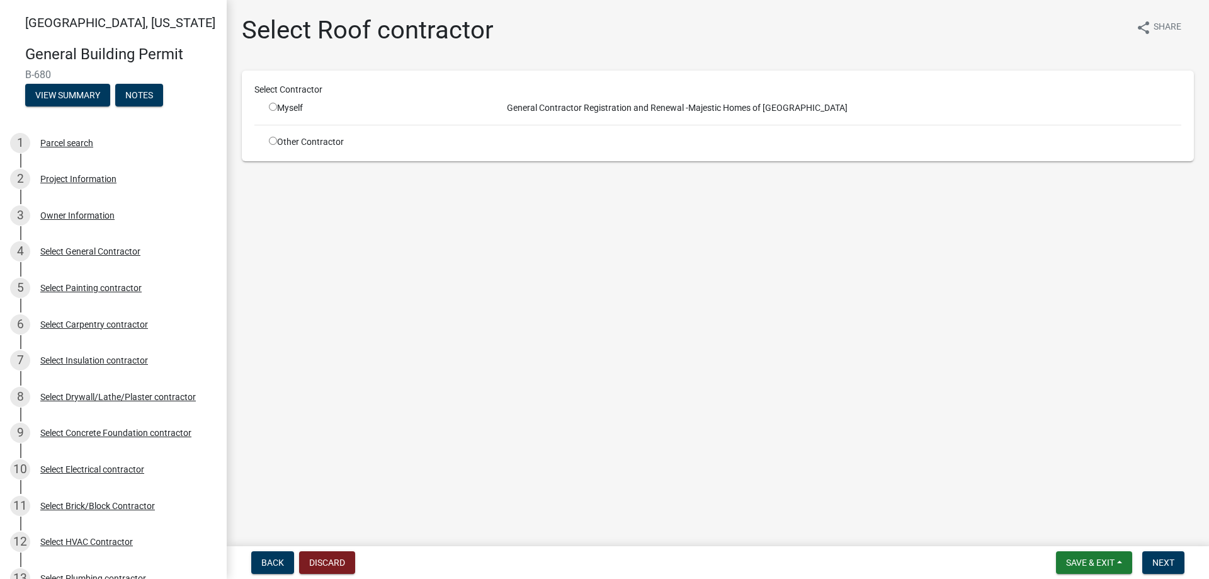
click at [277, 142] on input "radio" at bounding box center [273, 141] width 8 height 8
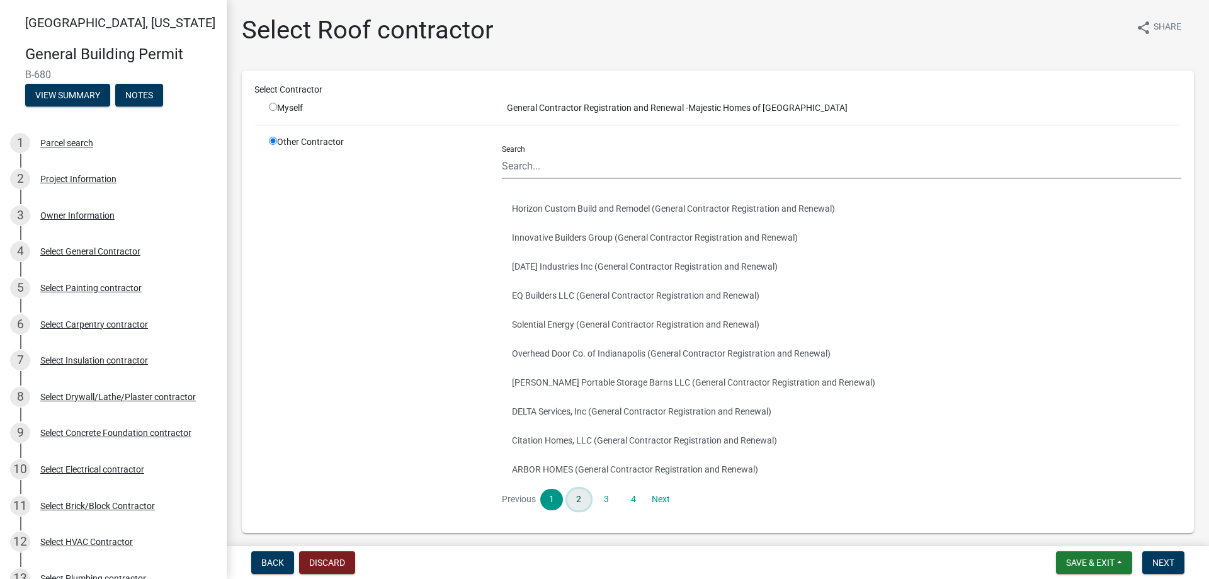
click at [575, 498] on link "2" at bounding box center [579, 499] width 23 height 21
click at [600, 498] on link "3" at bounding box center [606, 499] width 23 height 21
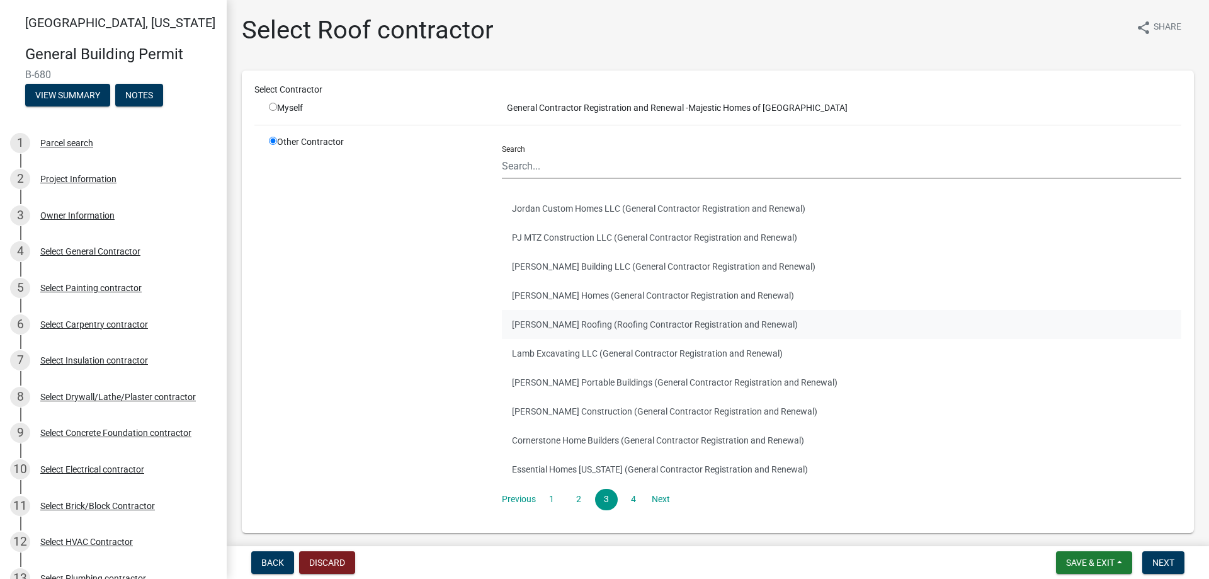
click at [573, 316] on button "[PERSON_NAME] Roofing (Roofing Contractor Registration and Renewal)" at bounding box center [842, 324] width 680 height 29
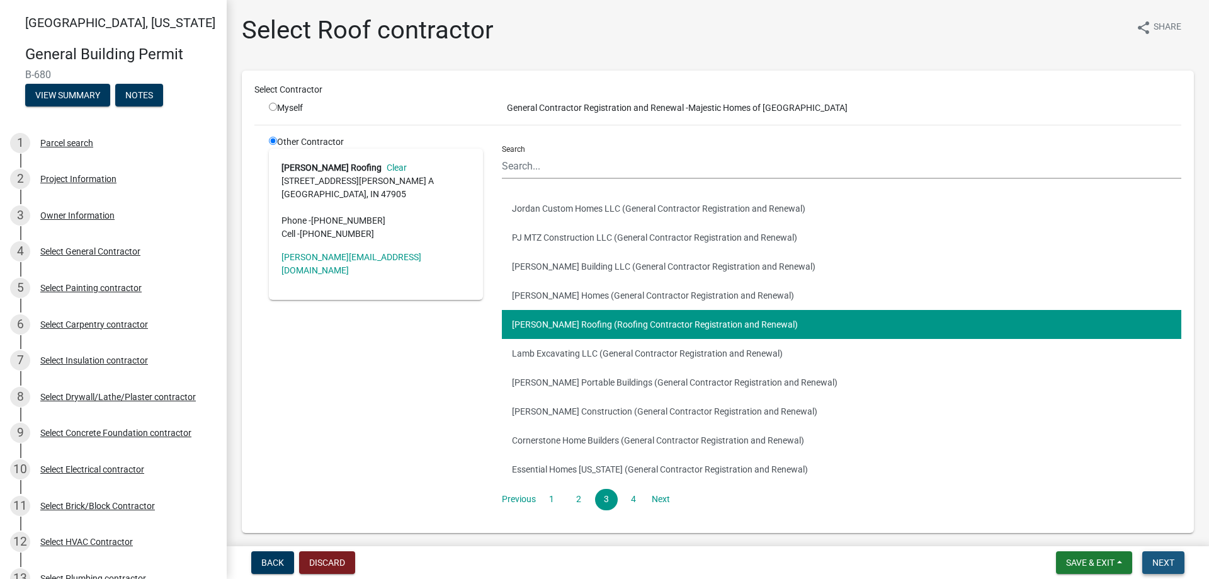
click at [1170, 568] on button "Next" at bounding box center [1164, 562] width 42 height 23
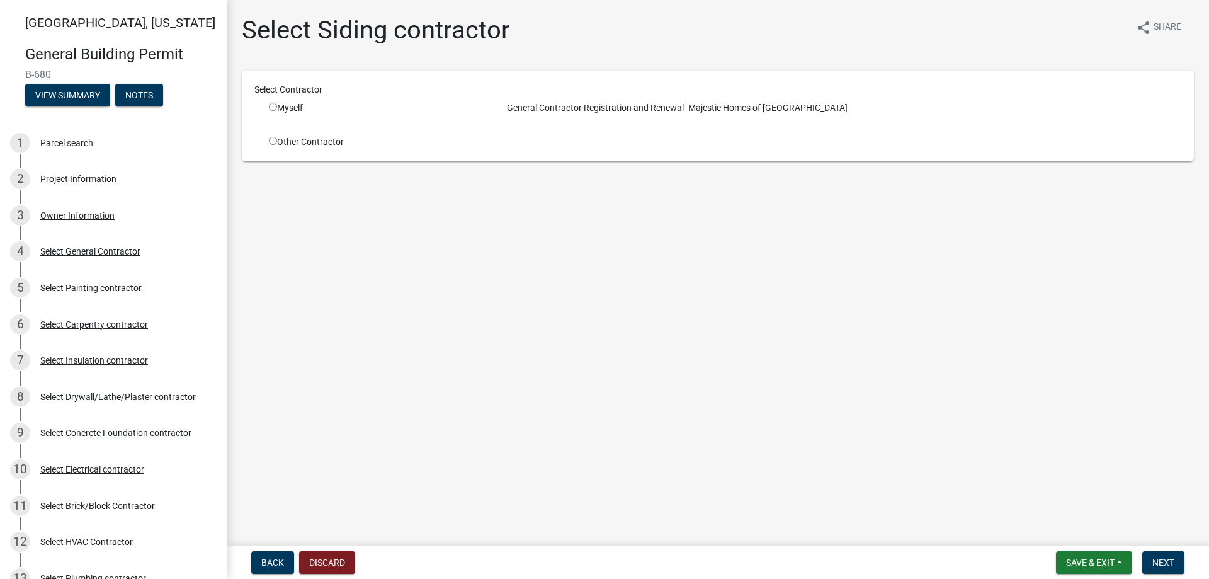
click at [270, 139] on input "radio" at bounding box center [273, 141] width 8 height 8
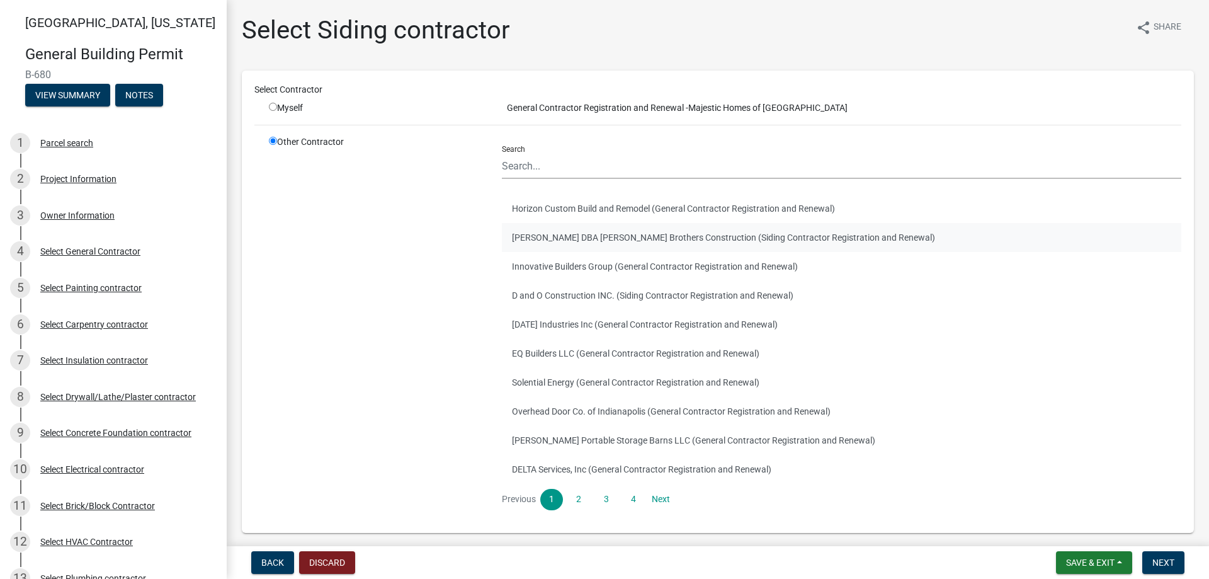
click at [525, 239] on button "[PERSON_NAME] DBA [PERSON_NAME] Brothers Construction (Siding Contractor Regist…" at bounding box center [842, 237] width 680 height 29
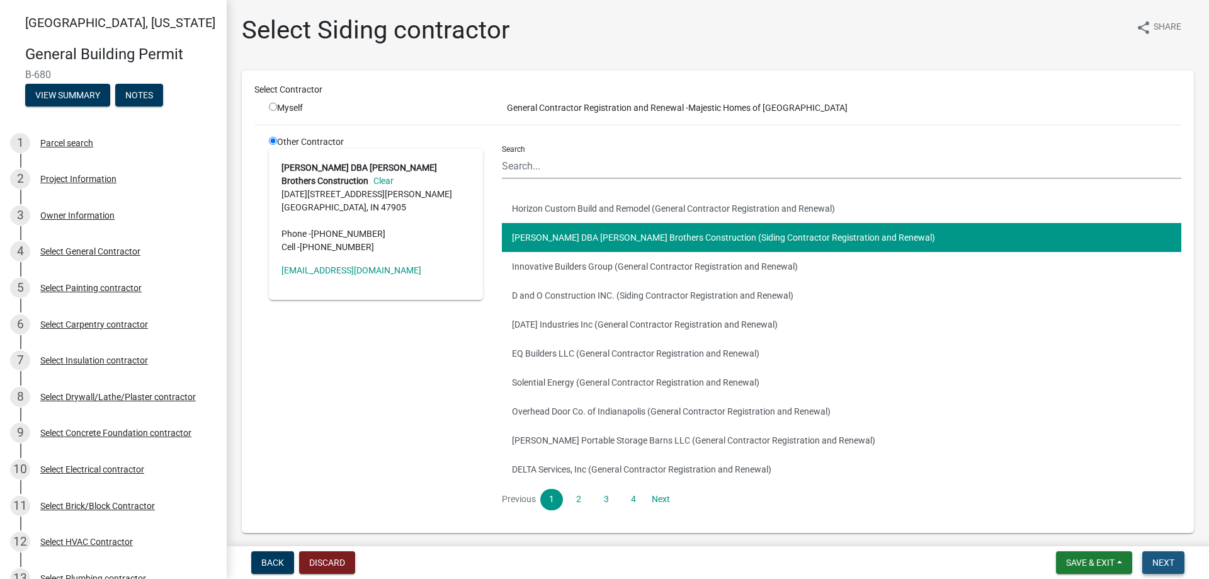
click at [1158, 562] on span "Next" at bounding box center [1164, 562] width 22 height 10
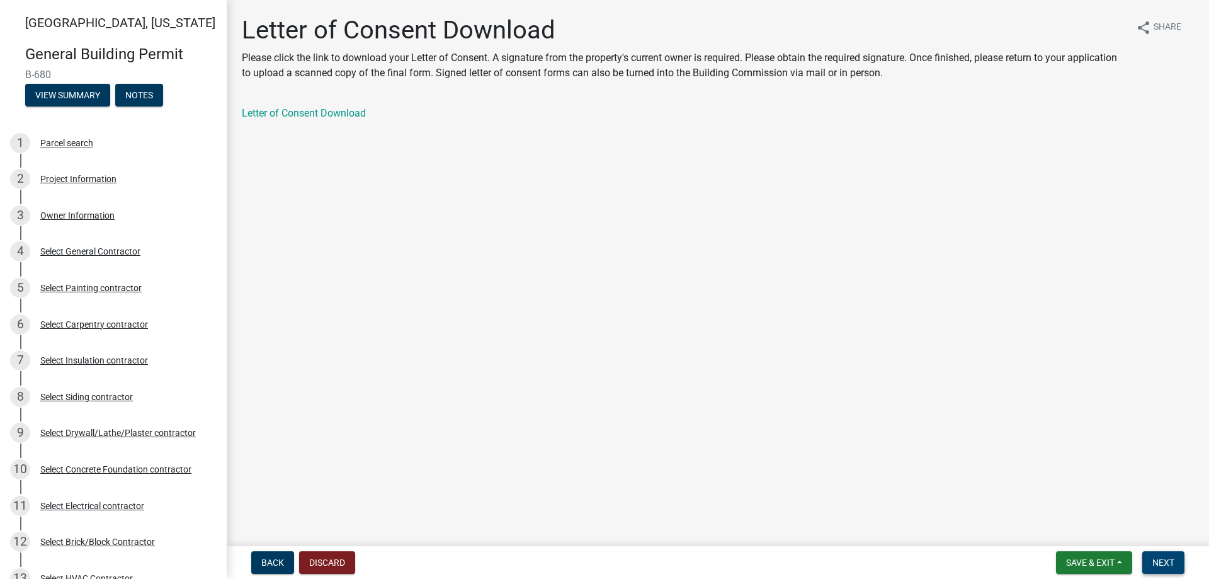
click at [1165, 555] on button "Next" at bounding box center [1164, 562] width 42 height 23
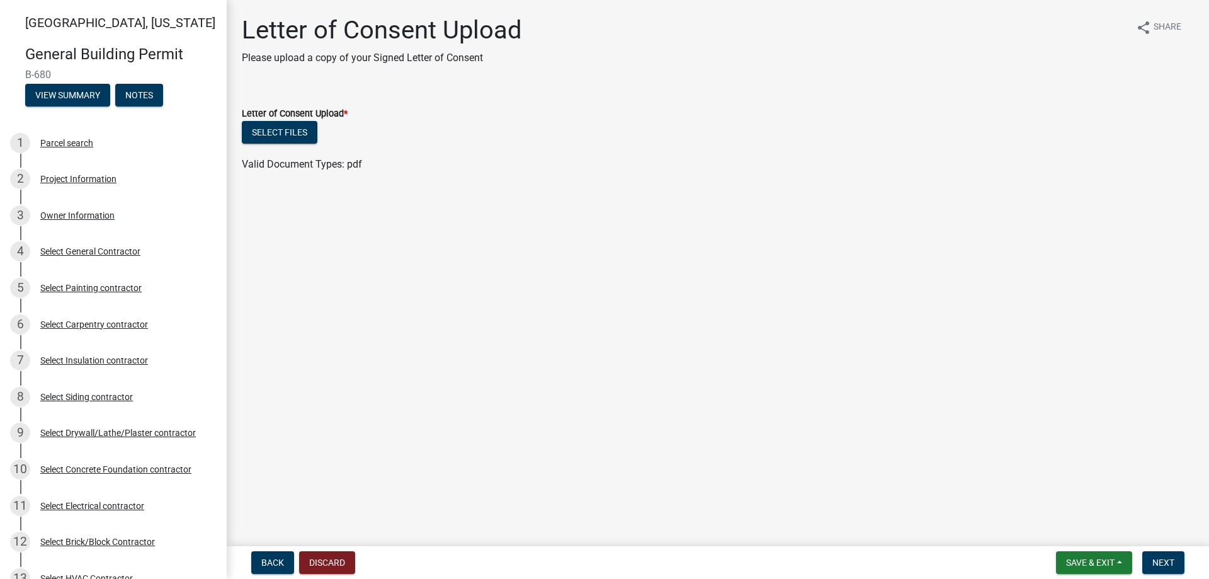
click at [290, 147] on ul at bounding box center [718, 152] width 952 height 10
click at [287, 129] on button "Select files" at bounding box center [280, 132] width 76 height 23
click at [1174, 556] on button "Next" at bounding box center [1164, 562] width 42 height 23
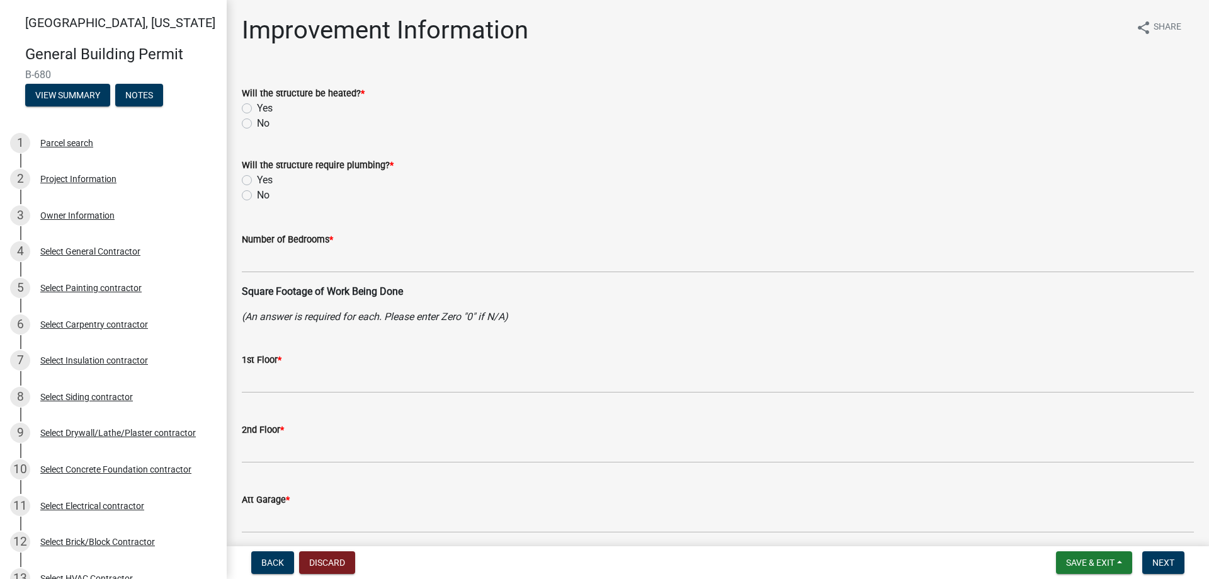
click at [257, 104] on label "Yes" at bounding box center [265, 108] width 16 height 15
click at [257, 104] on input "Yes" at bounding box center [261, 105] width 8 height 8
click at [255, 177] on div "Yes" at bounding box center [718, 180] width 952 height 15
click at [257, 181] on label "Yes" at bounding box center [265, 180] width 16 height 15
click at [257, 181] on input "Yes" at bounding box center [261, 177] width 8 height 8
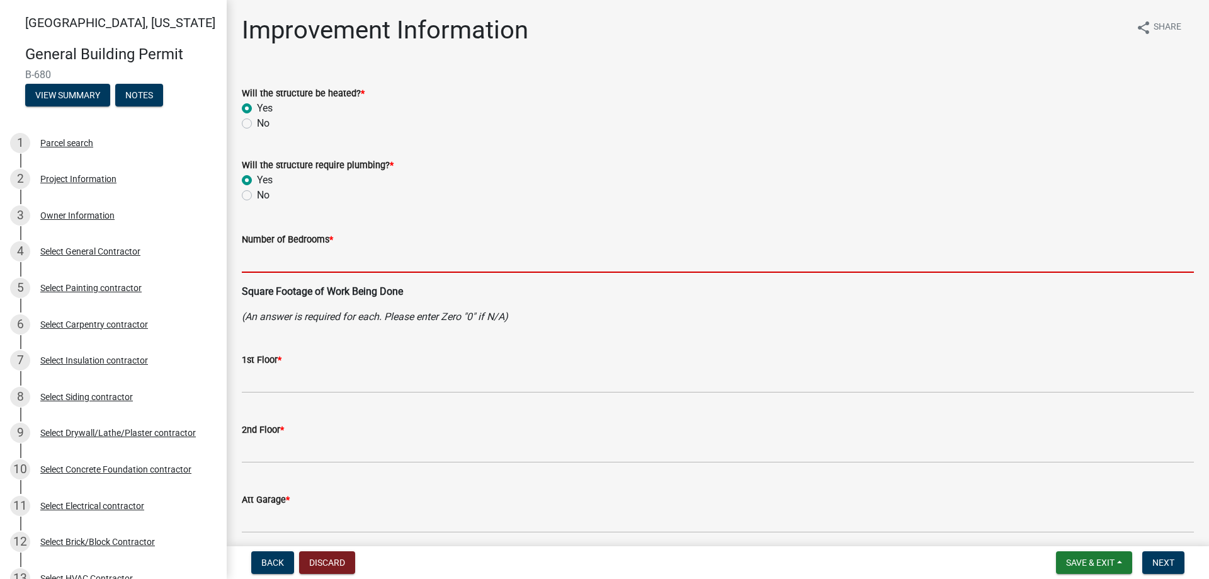
click at [264, 248] on input "text" at bounding box center [718, 260] width 952 height 26
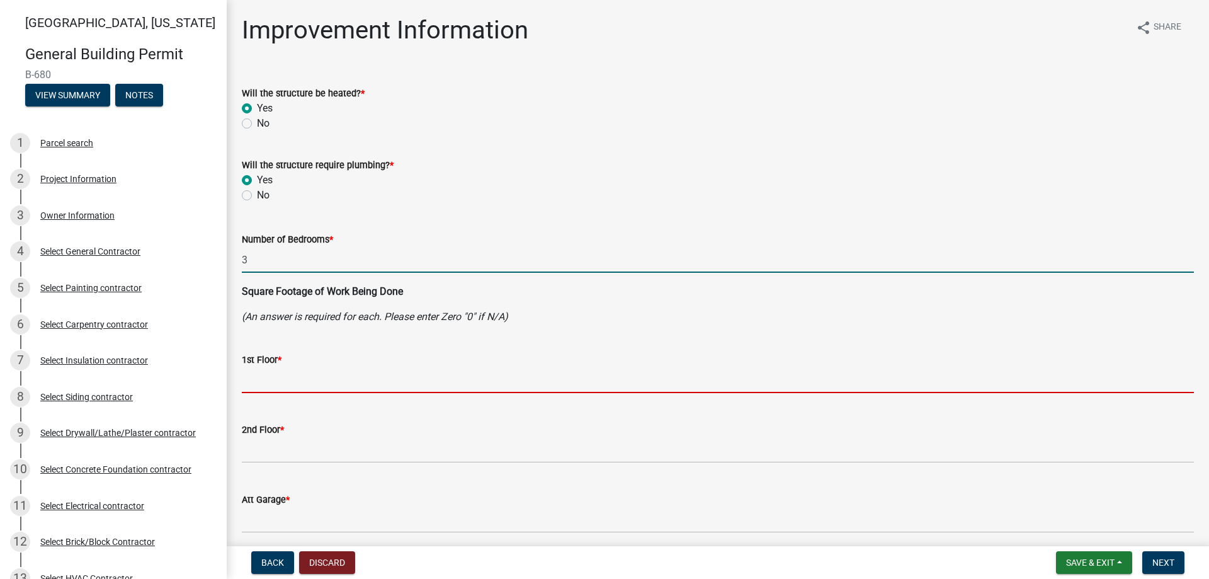
click at [283, 382] on input "text" at bounding box center [718, 380] width 952 height 26
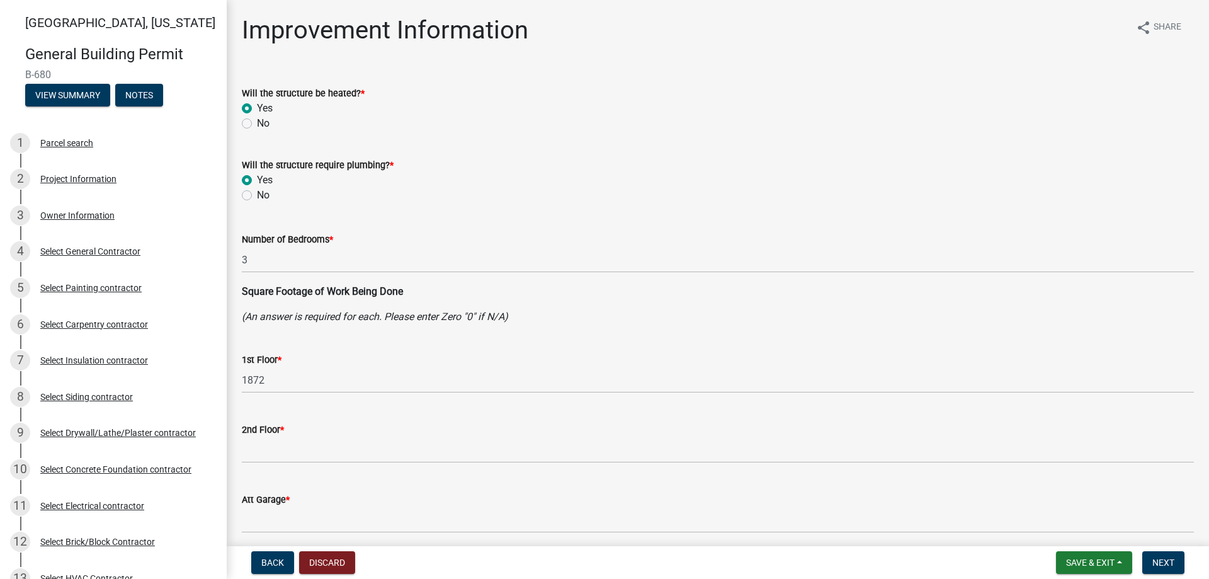
click at [263, 437] on div "2nd Floor *" at bounding box center [718, 429] width 952 height 15
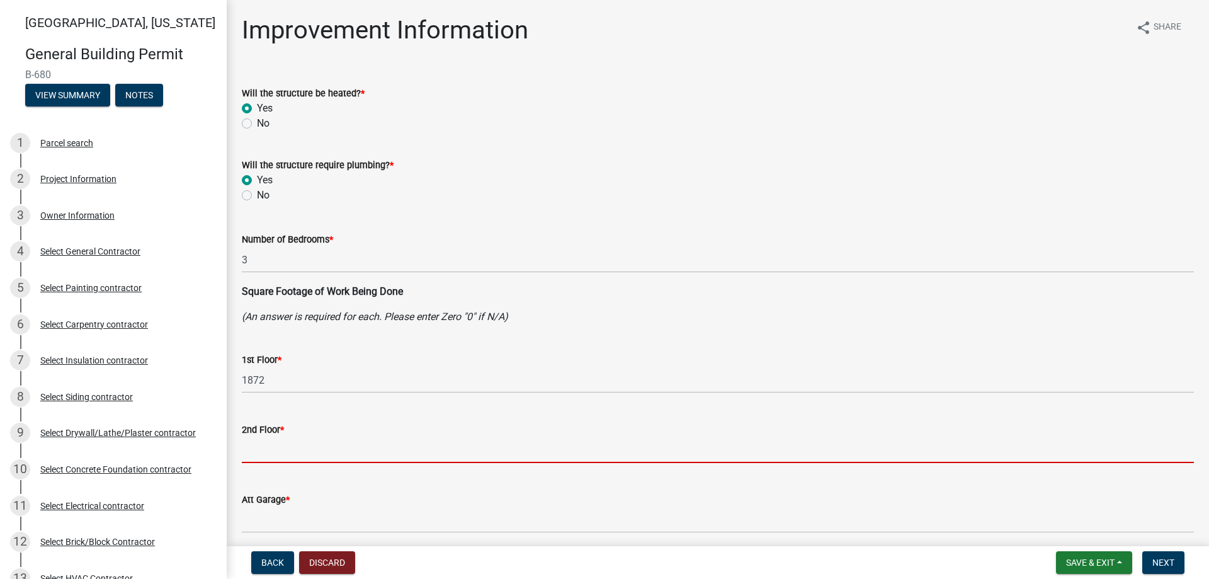
click at [263, 455] on input "text" at bounding box center [718, 450] width 952 height 26
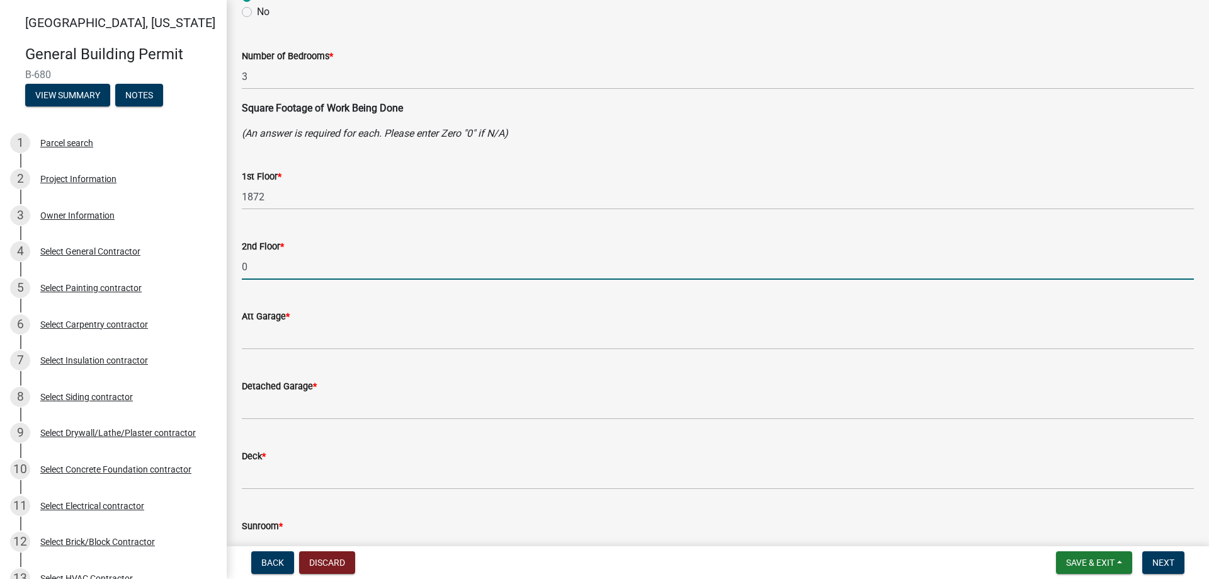
scroll to position [189, 0]
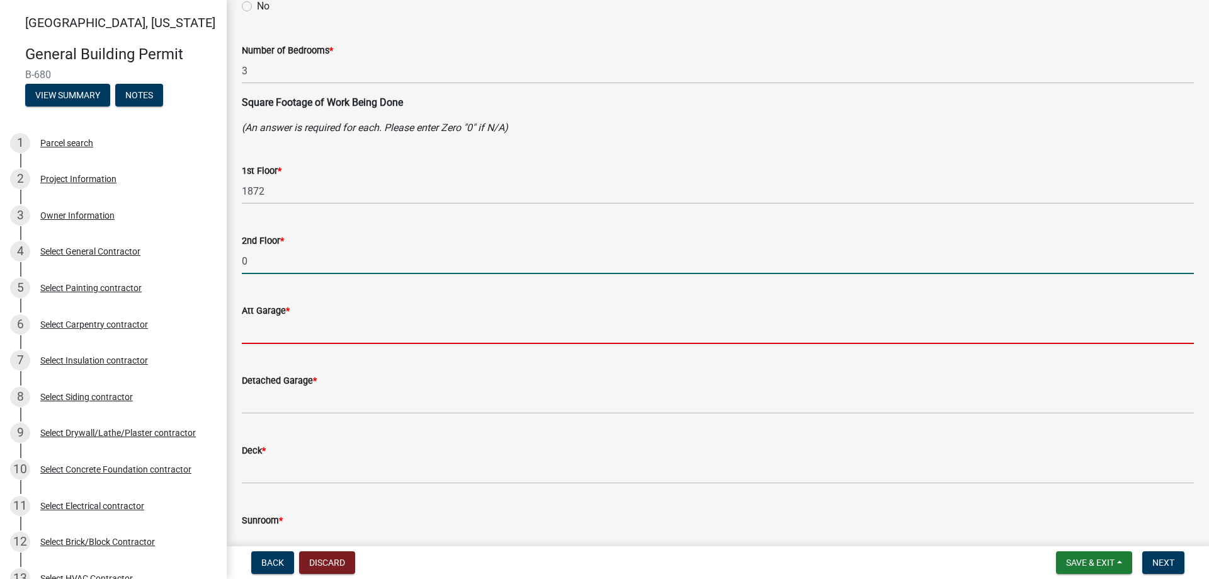
click at [266, 326] on input "text" at bounding box center [718, 331] width 952 height 26
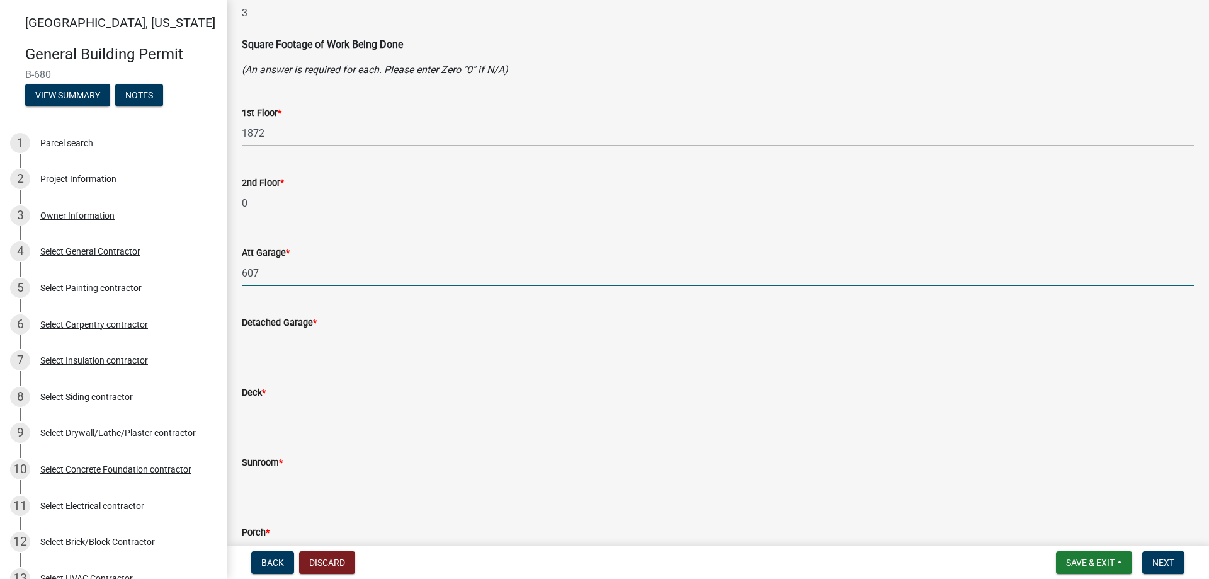
scroll to position [315, 0]
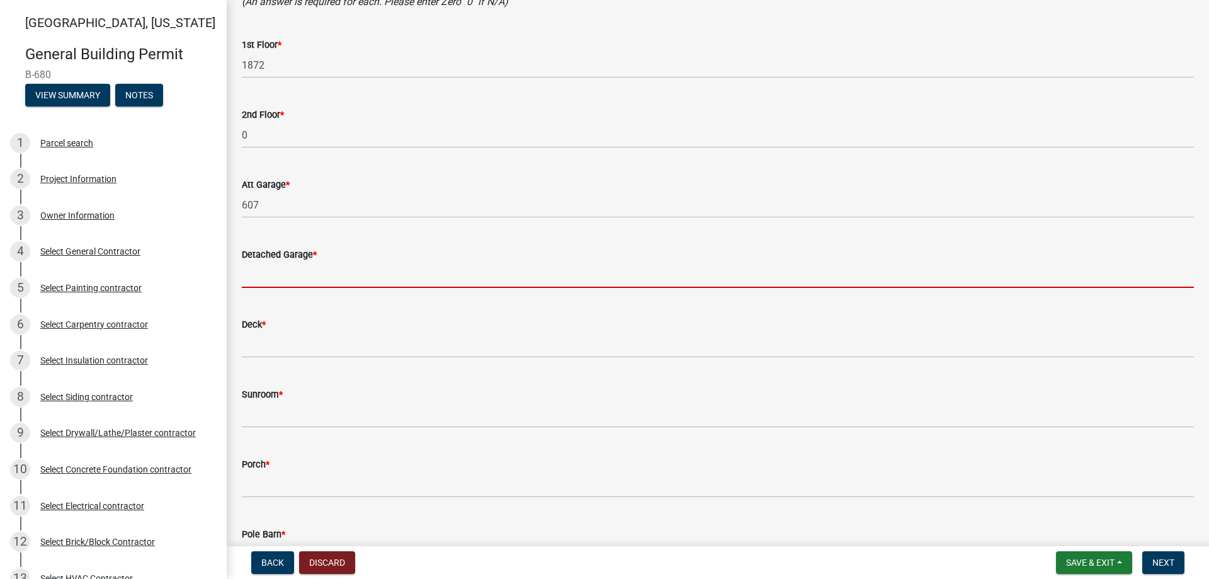
click at [271, 286] on input "text" at bounding box center [718, 275] width 952 height 26
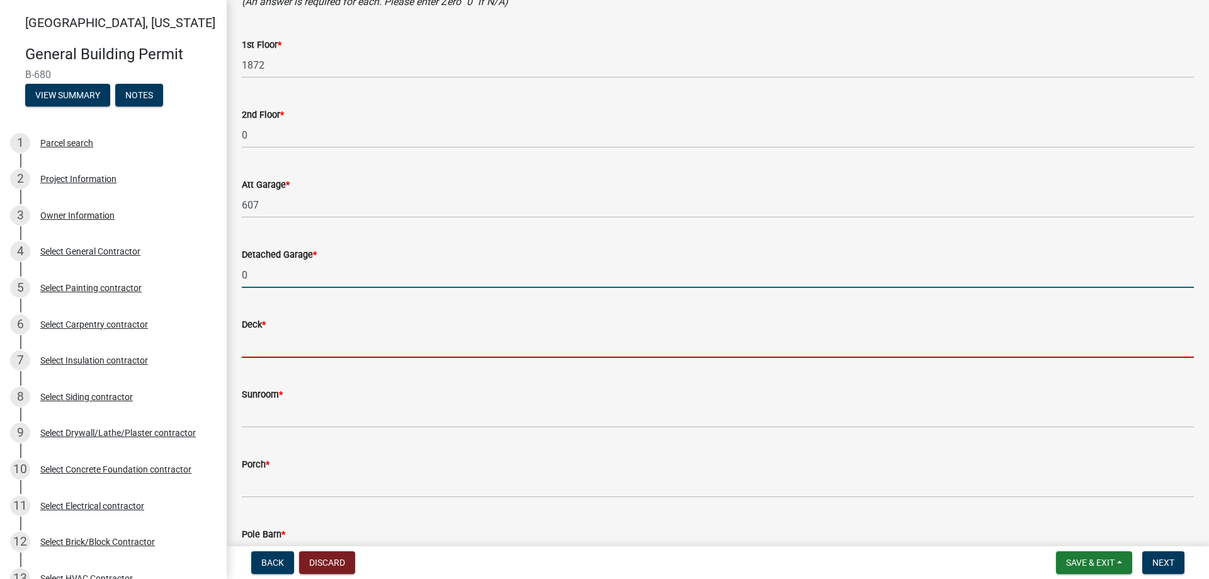
click at [267, 343] on input "text" at bounding box center [718, 345] width 952 height 26
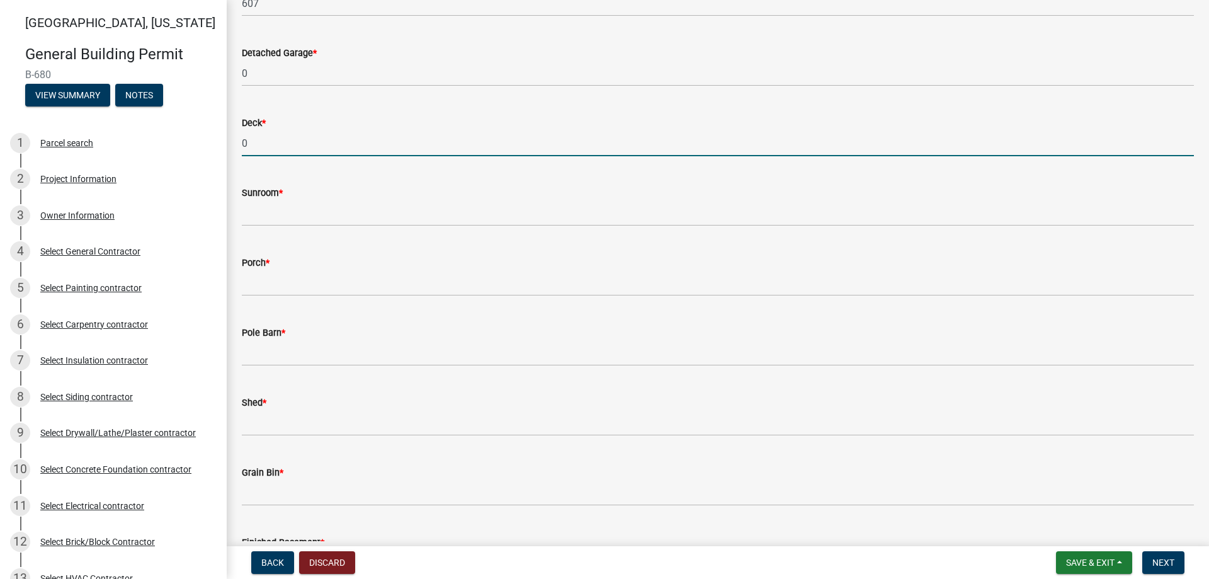
scroll to position [567, 0]
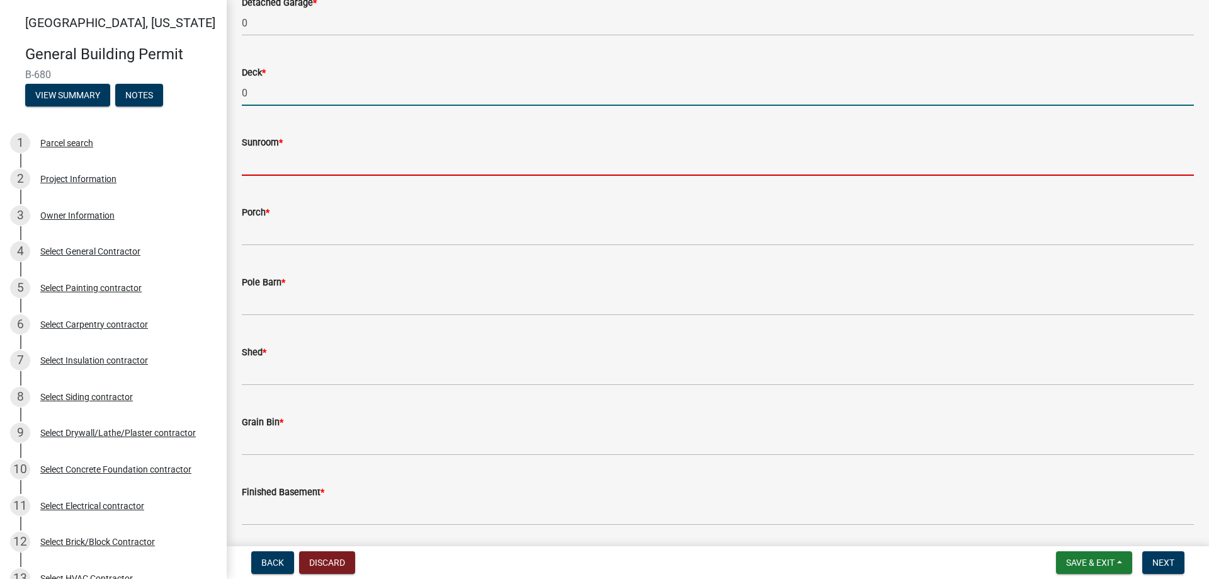
click at [294, 160] on input "text" at bounding box center [718, 163] width 952 height 26
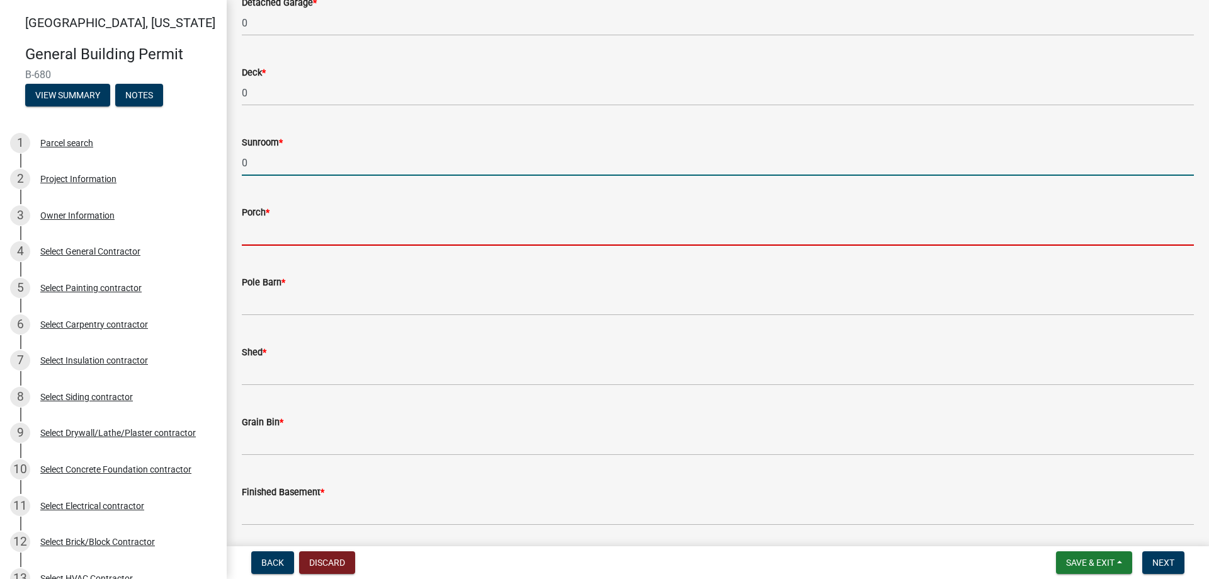
click at [269, 229] on input "text" at bounding box center [718, 233] width 952 height 26
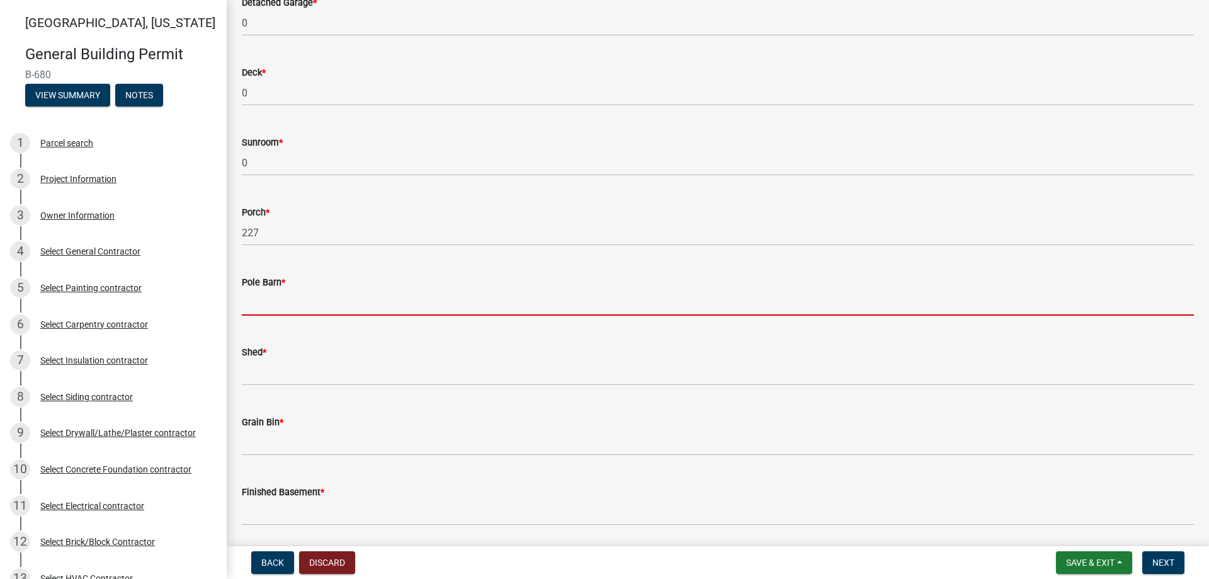
click at [280, 294] on input "text" at bounding box center [718, 303] width 952 height 26
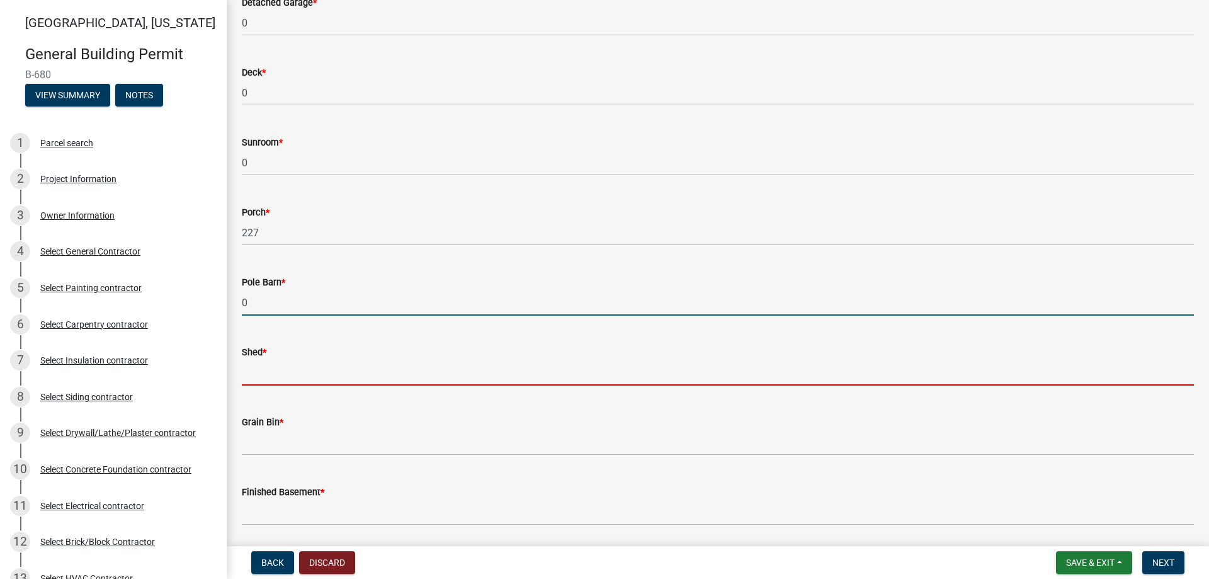
click at [257, 379] on input "text" at bounding box center [718, 373] width 952 height 26
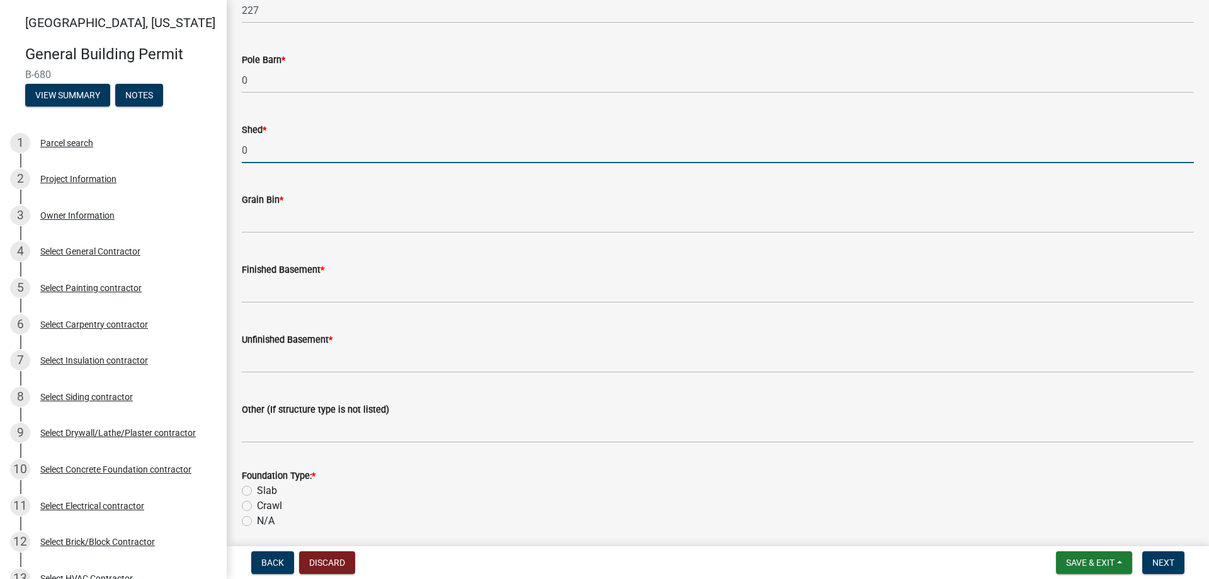
scroll to position [756, 0]
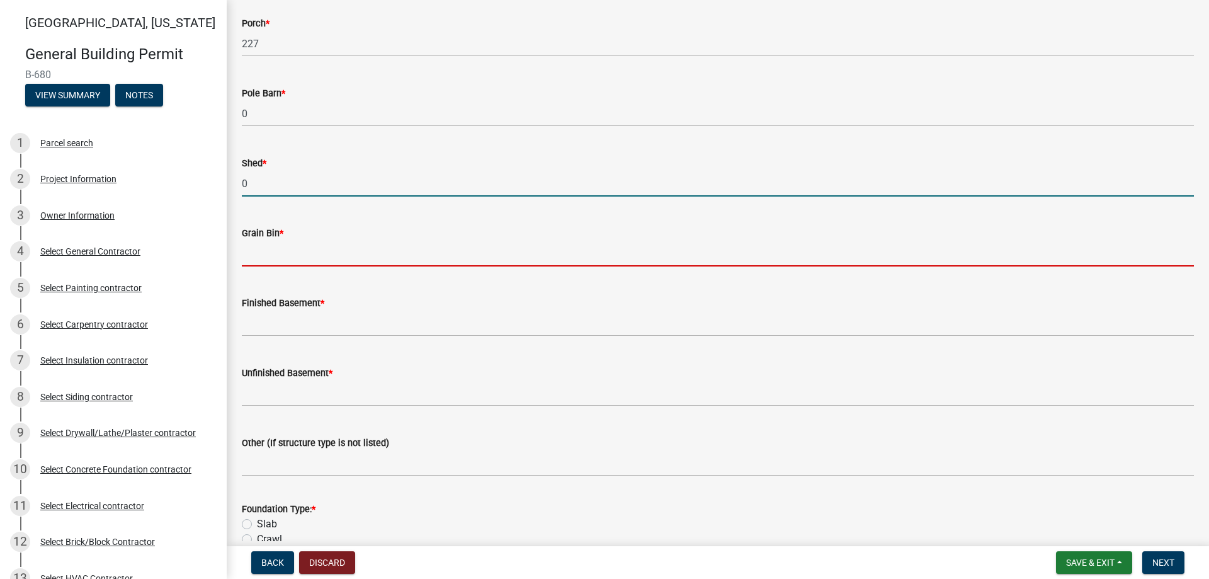
click at [276, 251] on input "text" at bounding box center [718, 254] width 952 height 26
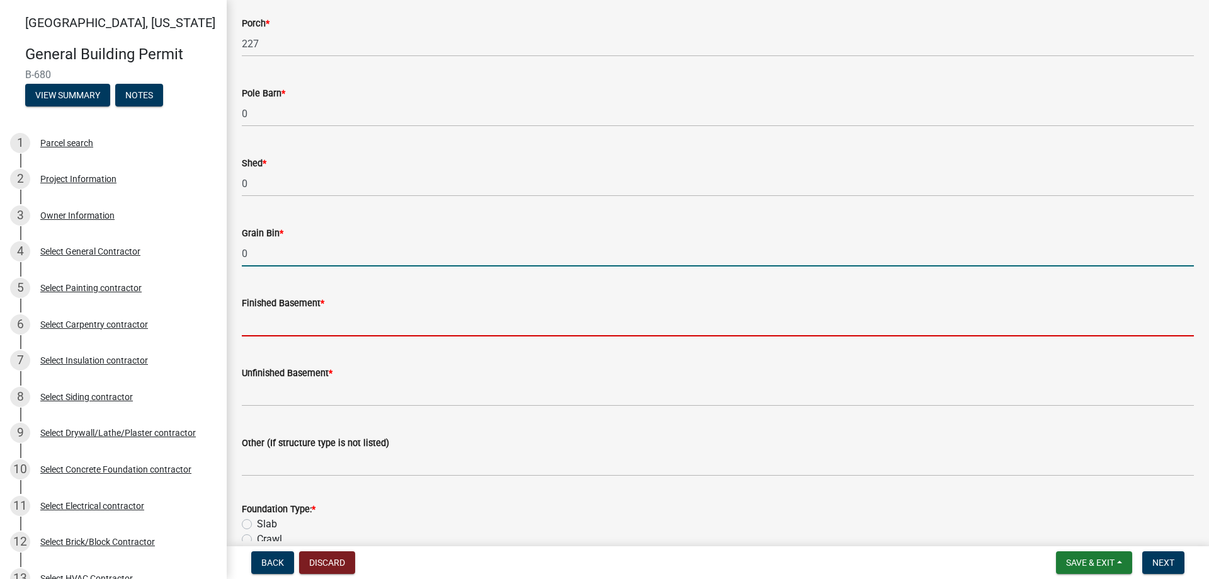
click at [289, 323] on input "text" at bounding box center [718, 324] width 952 height 26
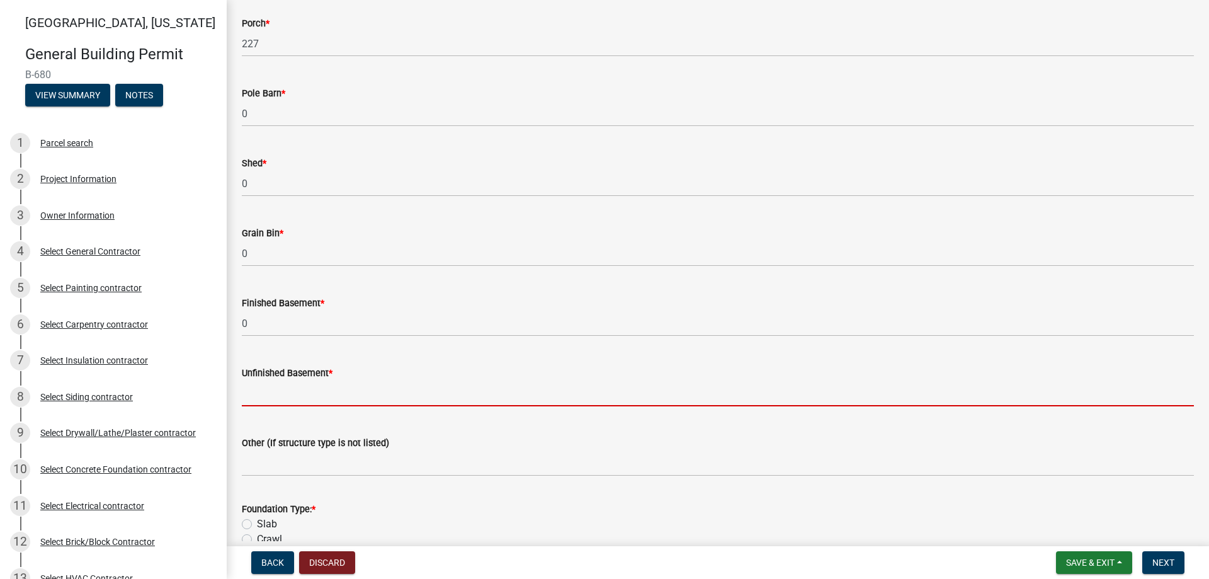
click at [291, 394] on input "text" at bounding box center [718, 393] width 952 height 26
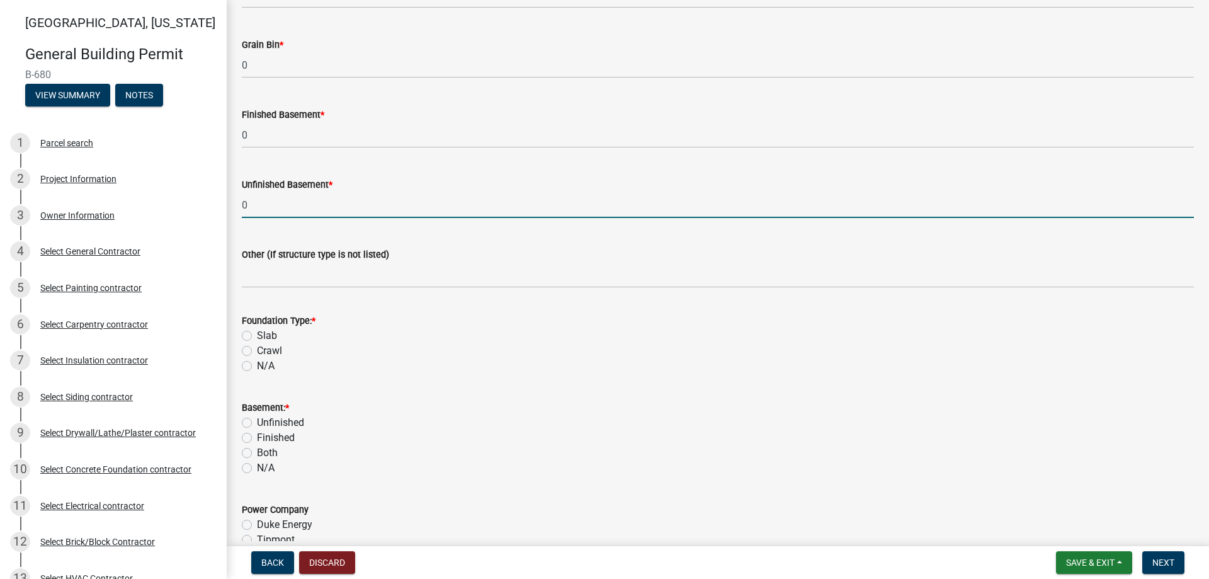
scroll to position [945, 0]
click at [257, 334] on label "Slab" at bounding box center [267, 335] width 20 height 15
click at [257, 334] on input "Slab" at bounding box center [261, 332] width 8 height 8
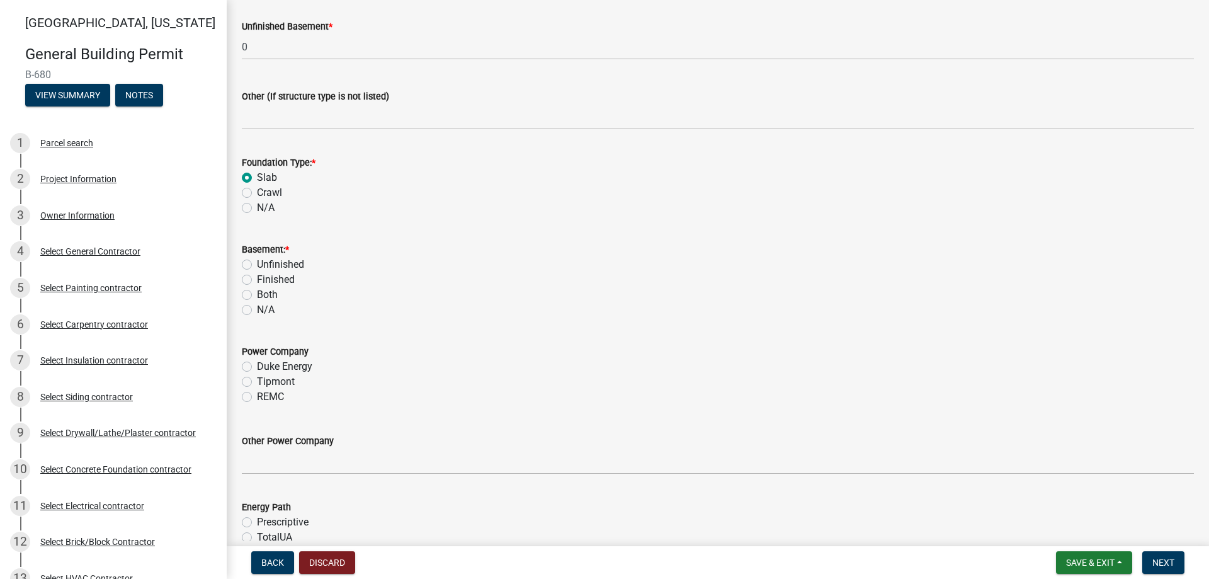
scroll to position [1134, 0]
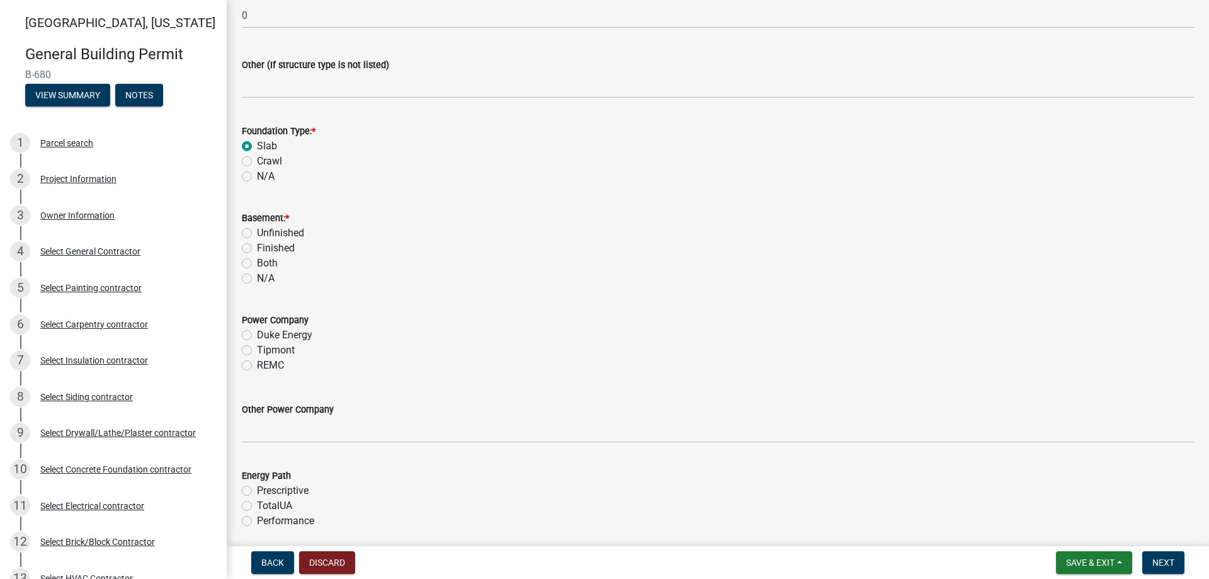
click at [257, 281] on label "N/A" at bounding box center [266, 278] width 18 height 15
click at [257, 279] on input "N/A" at bounding box center [261, 275] width 8 height 8
click at [257, 348] on label "Tipmont" at bounding box center [276, 350] width 38 height 15
click at [257, 348] on input "Tipmont" at bounding box center [261, 347] width 8 height 8
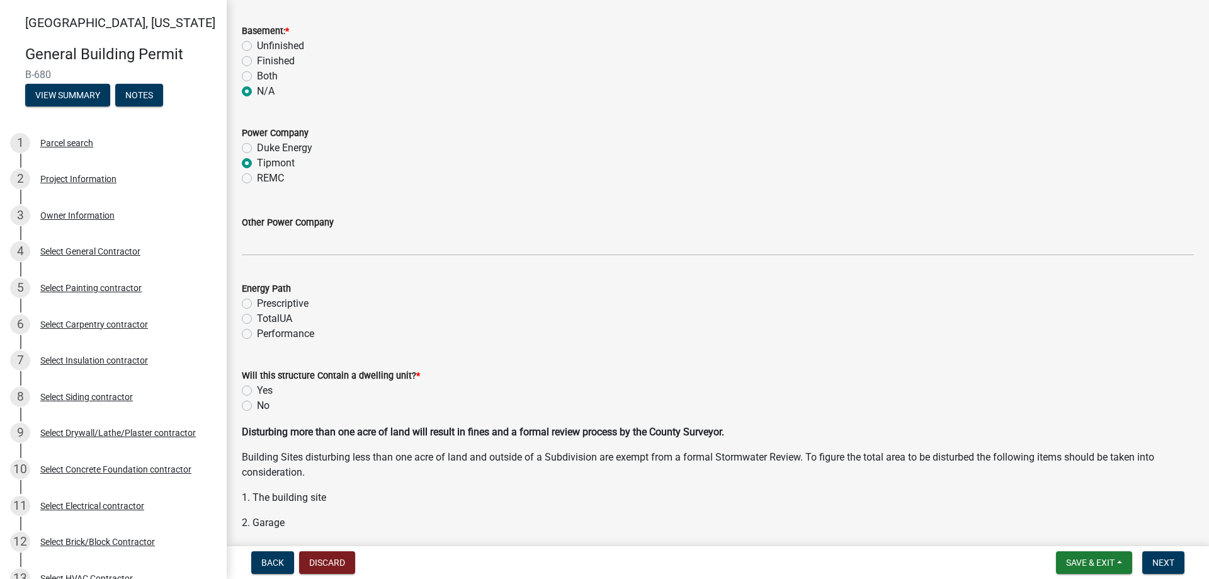
scroll to position [1323, 0]
click at [257, 333] on label "Performance" at bounding box center [285, 331] width 57 height 15
click at [257, 333] on input "Performance" at bounding box center [261, 328] width 8 height 8
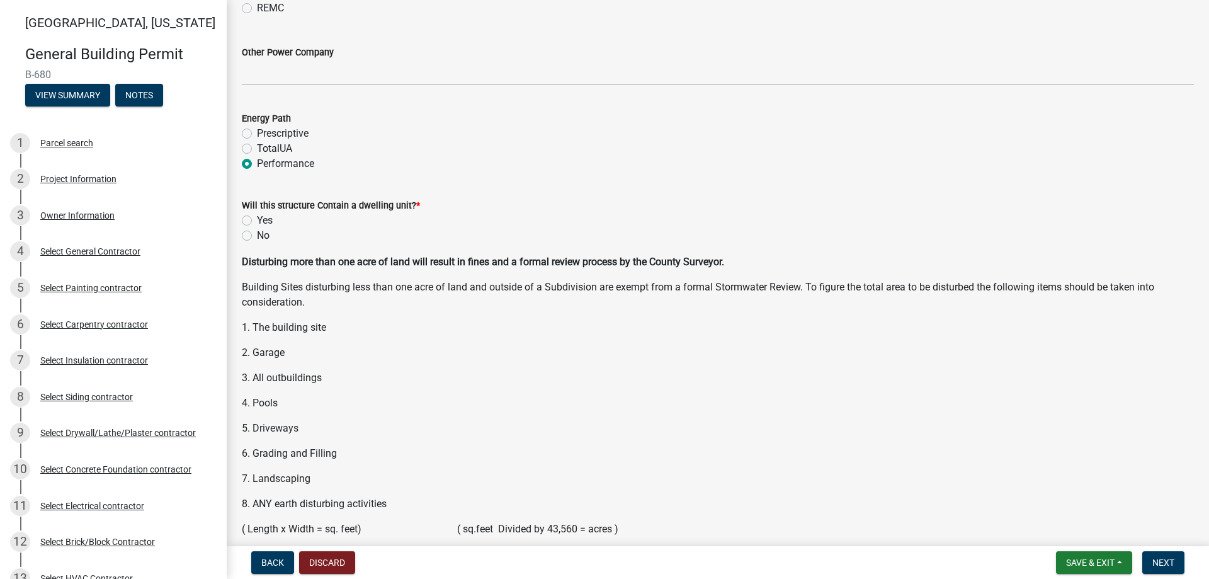
scroll to position [1512, 0]
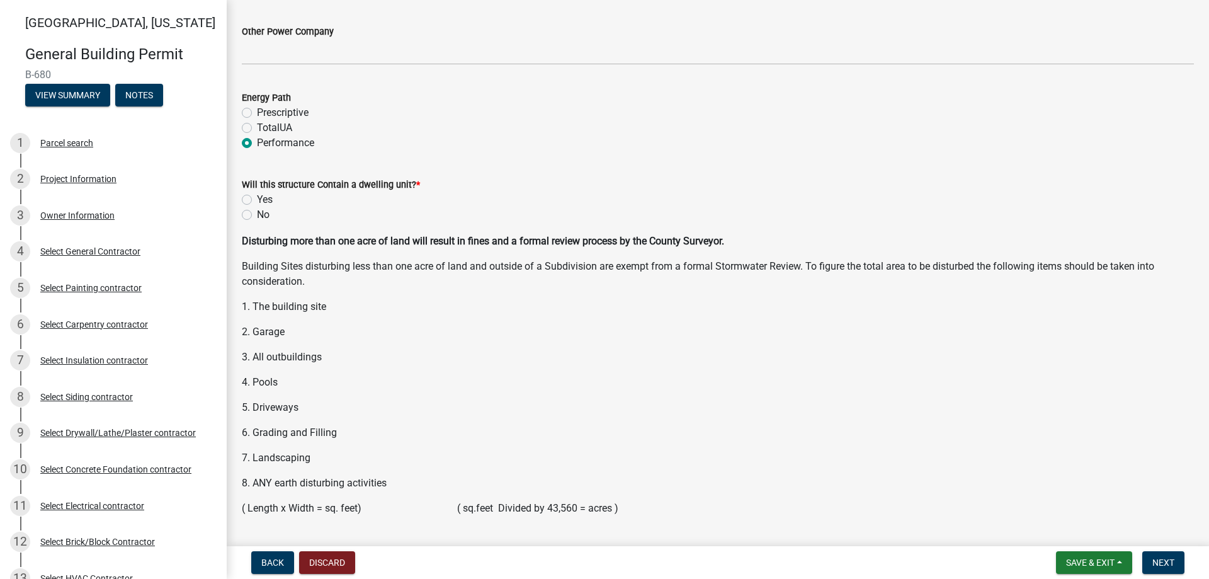
click at [257, 200] on label "Yes" at bounding box center [265, 199] width 16 height 15
click at [257, 200] on input "Yes" at bounding box center [261, 196] width 8 height 8
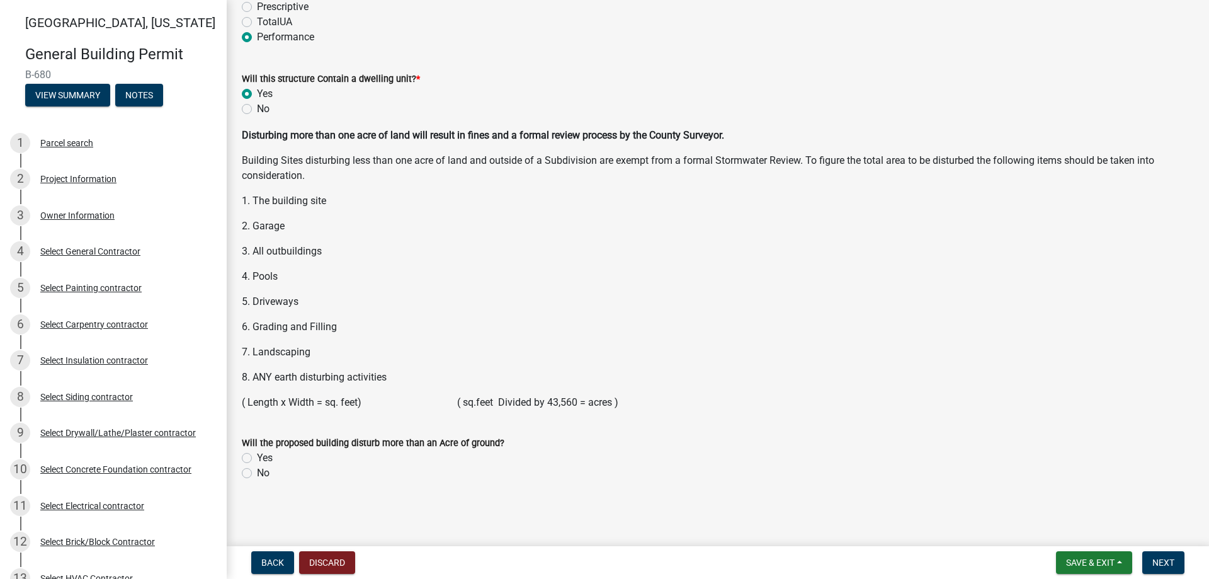
click at [257, 474] on label "No" at bounding box center [263, 473] width 13 height 15
click at [257, 474] on input "No" at bounding box center [261, 470] width 8 height 8
click at [1179, 562] on button "Next" at bounding box center [1164, 562] width 42 height 23
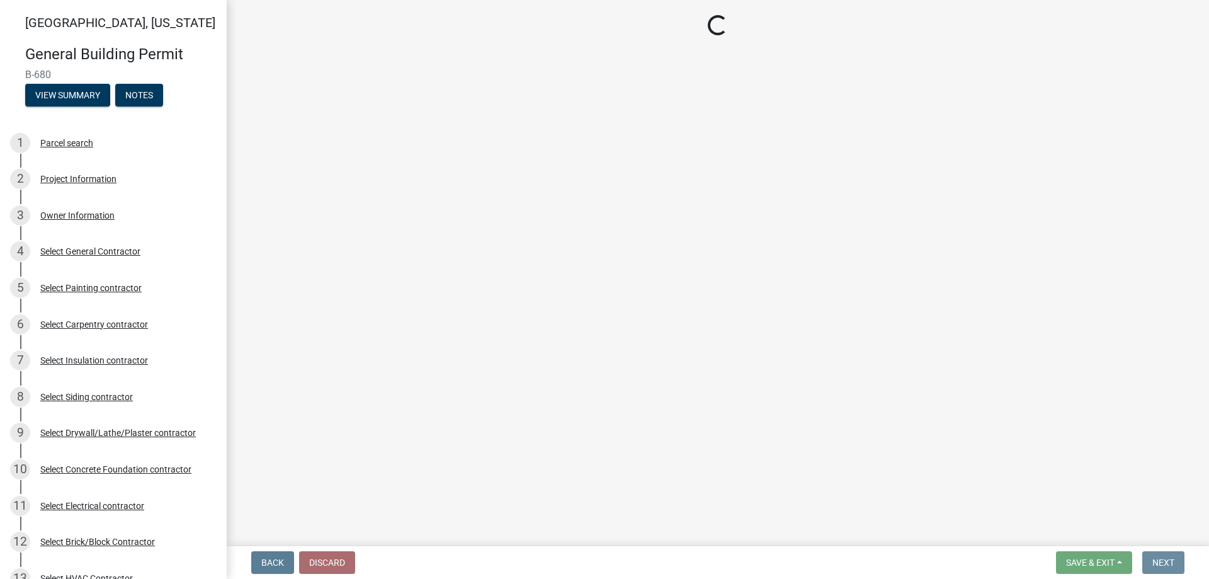
scroll to position [0, 0]
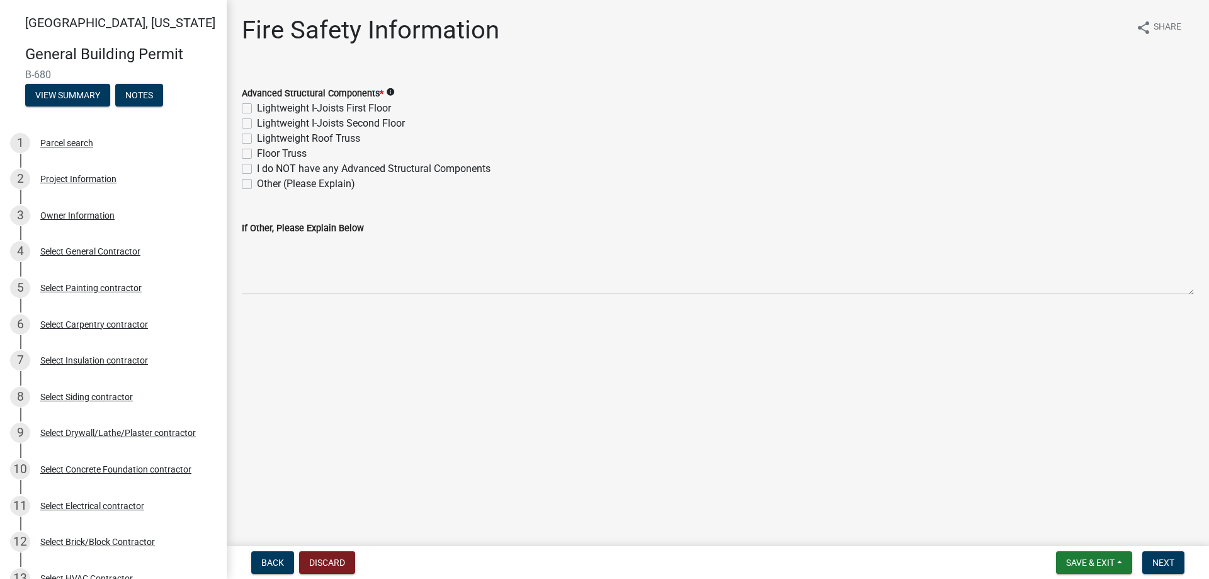
click at [257, 136] on label "Lightweight Roof Truss" at bounding box center [308, 138] width 103 height 15
click at [257, 136] on input "Lightweight Roof Truss" at bounding box center [261, 135] width 8 height 8
click at [1165, 559] on span "Next" at bounding box center [1164, 562] width 22 height 10
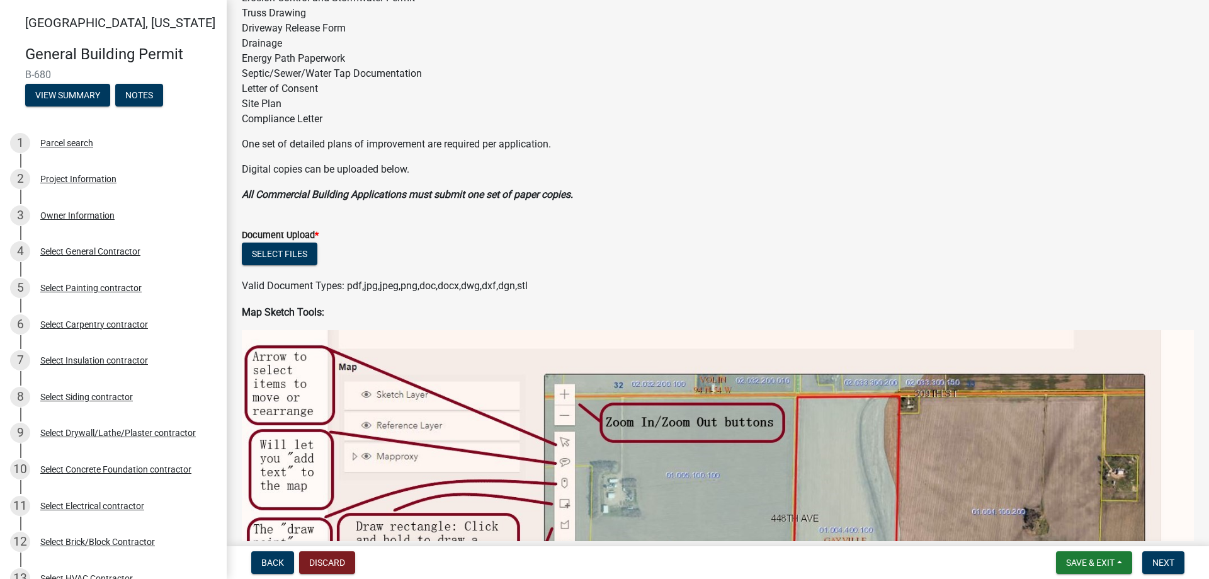
scroll to position [189, 0]
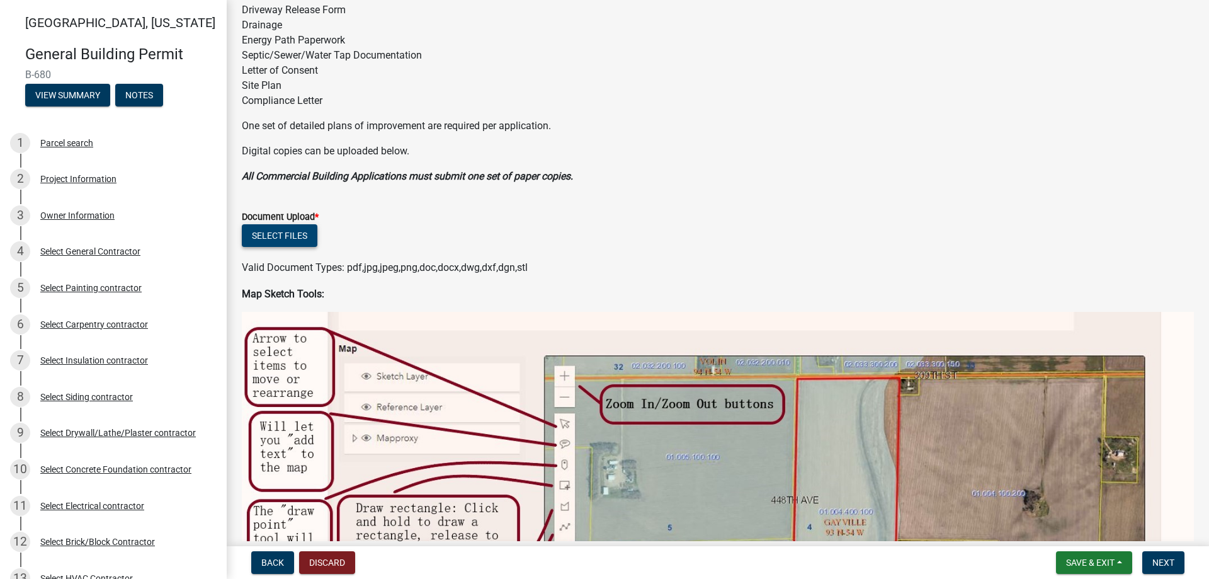
click at [265, 236] on button "Select files" at bounding box center [280, 235] width 76 height 23
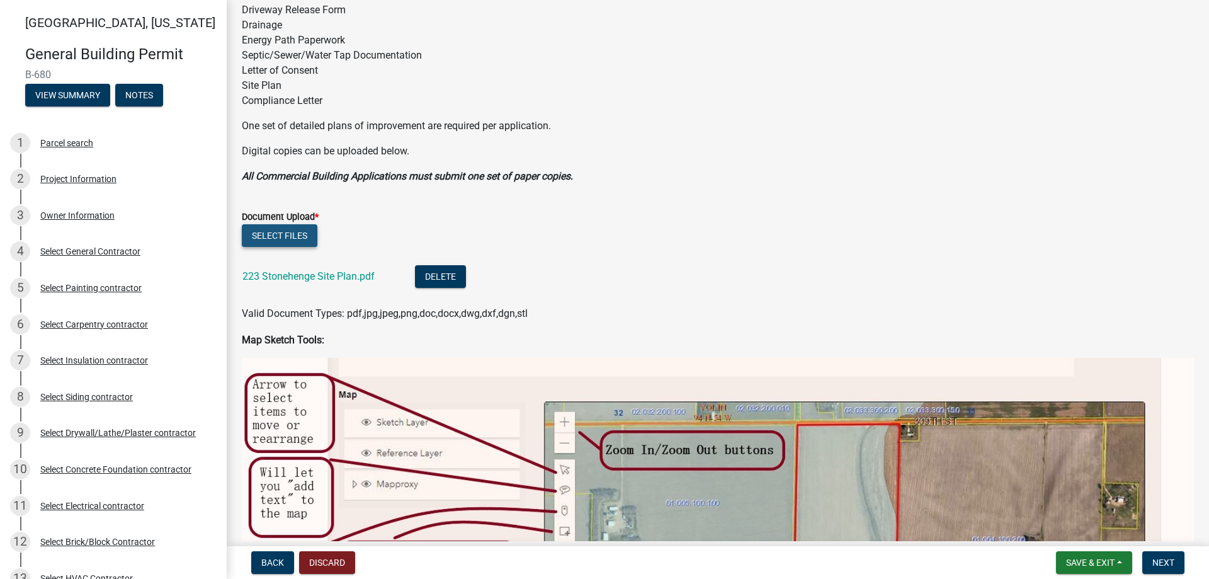
click at [253, 232] on button "Select files" at bounding box center [280, 235] width 76 height 23
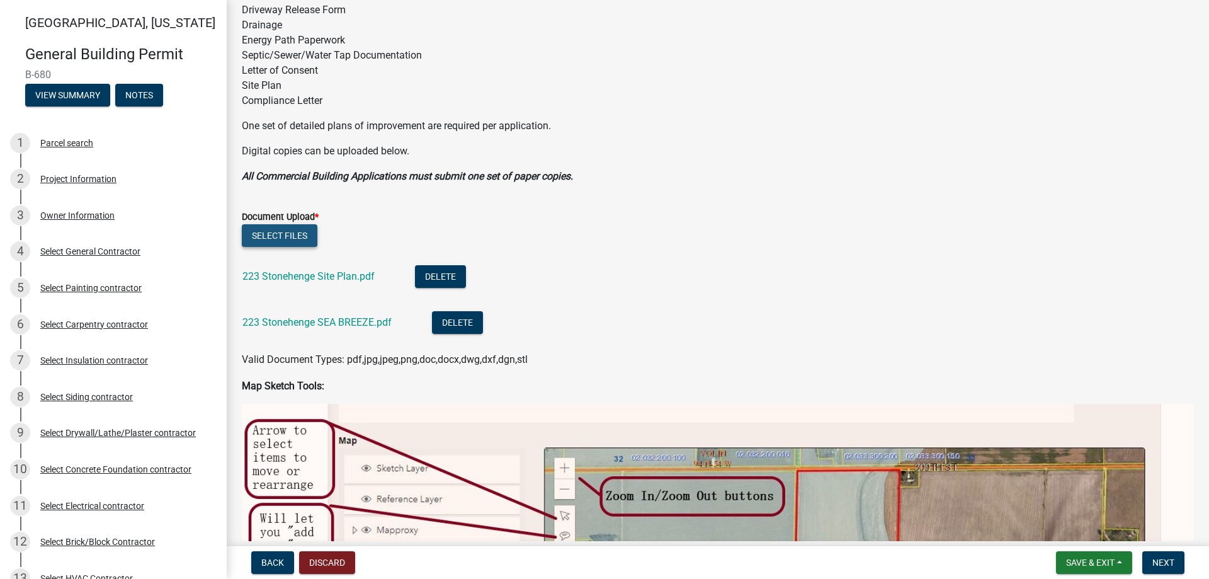
click at [283, 242] on button "Select files" at bounding box center [280, 235] width 76 height 23
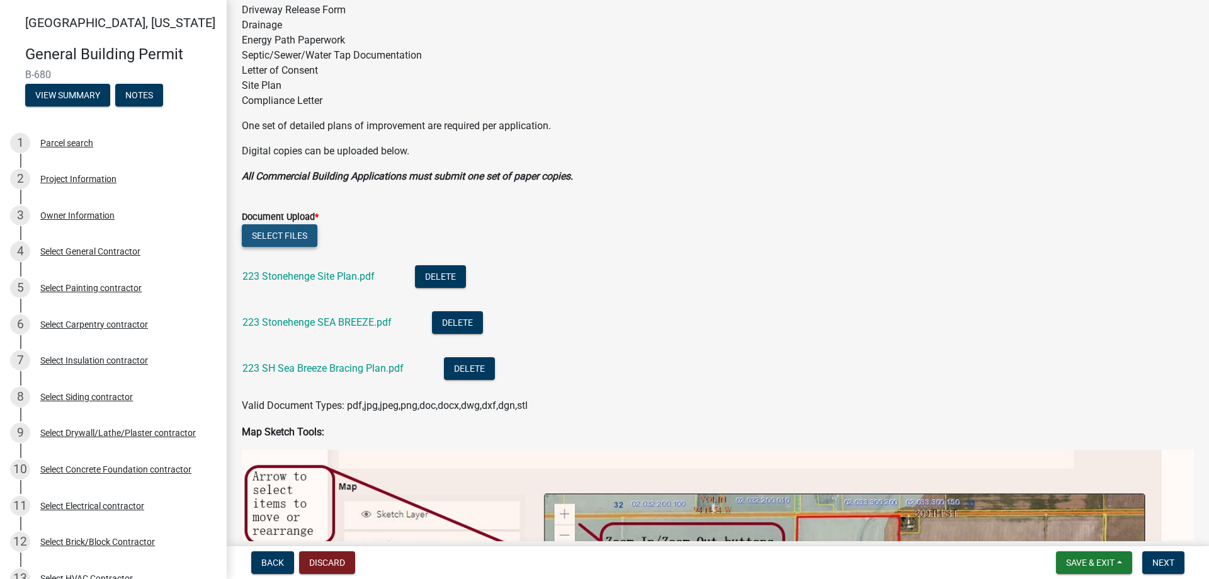
click at [279, 234] on button "Select files" at bounding box center [280, 235] width 76 height 23
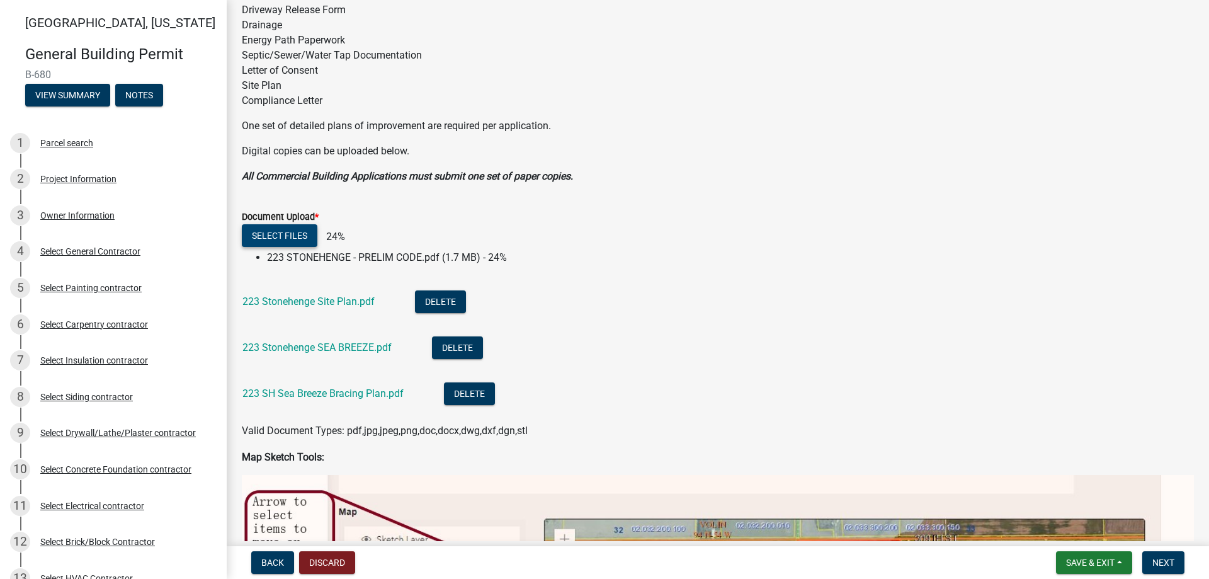
click at [273, 239] on button "Select files" at bounding box center [280, 235] width 76 height 23
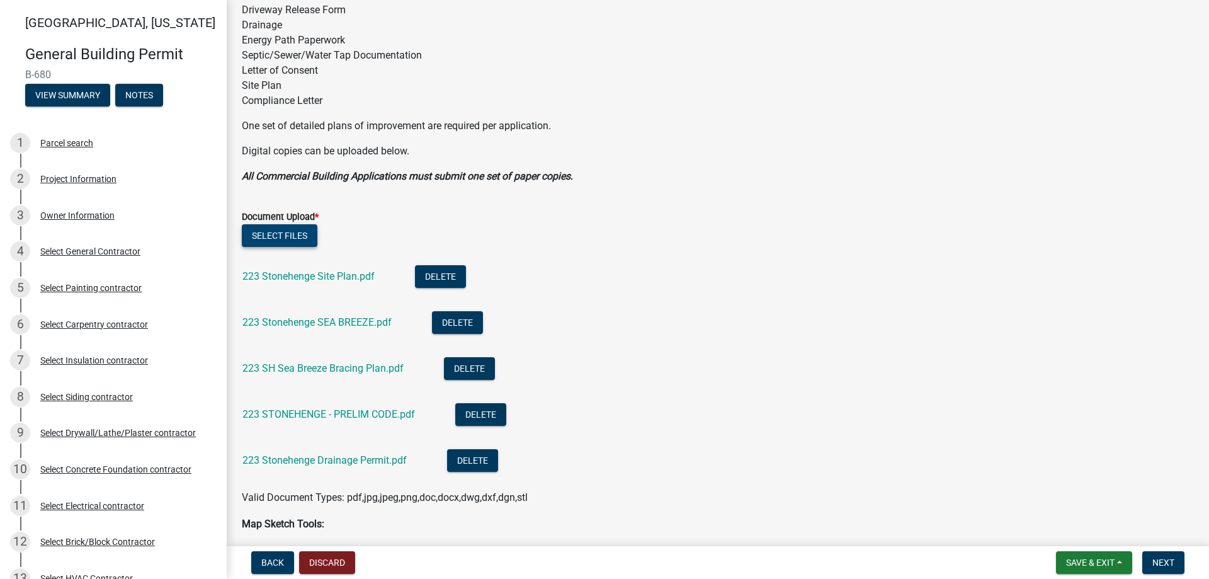
click at [260, 231] on button "Select files" at bounding box center [280, 235] width 76 height 23
click at [312, 228] on button "Select files" at bounding box center [280, 235] width 76 height 23
click at [296, 229] on button "Select files" at bounding box center [280, 235] width 76 height 23
click at [277, 224] on button "Select files" at bounding box center [280, 235] width 76 height 23
click at [1166, 563] on span "Next" at bounding box center [1164, 562] width 22 height 10
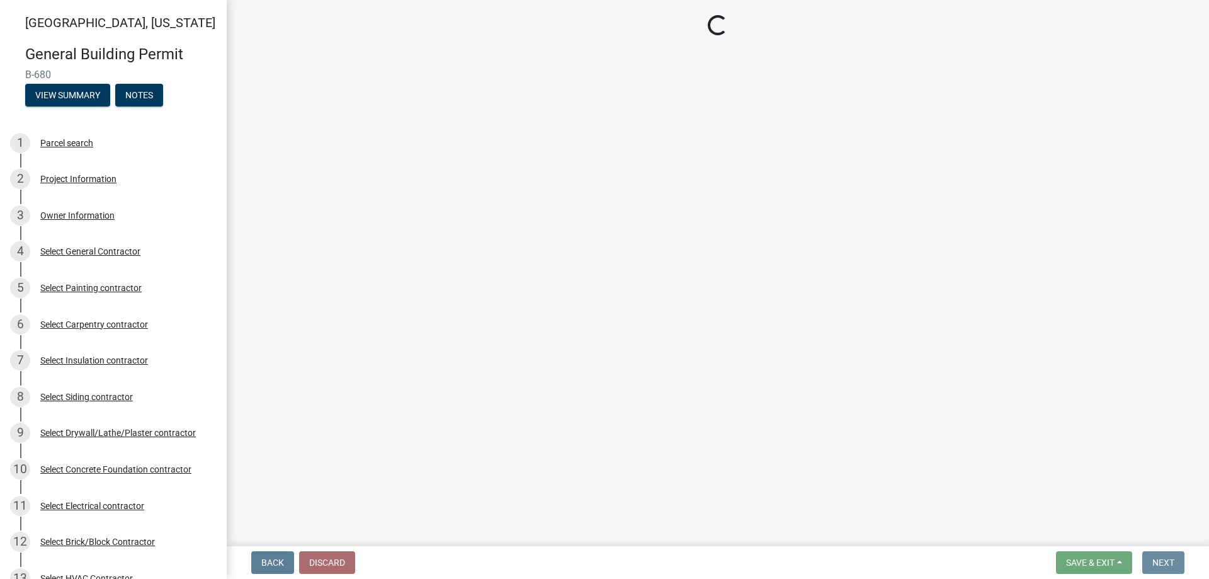
scroll to position [0, 0]
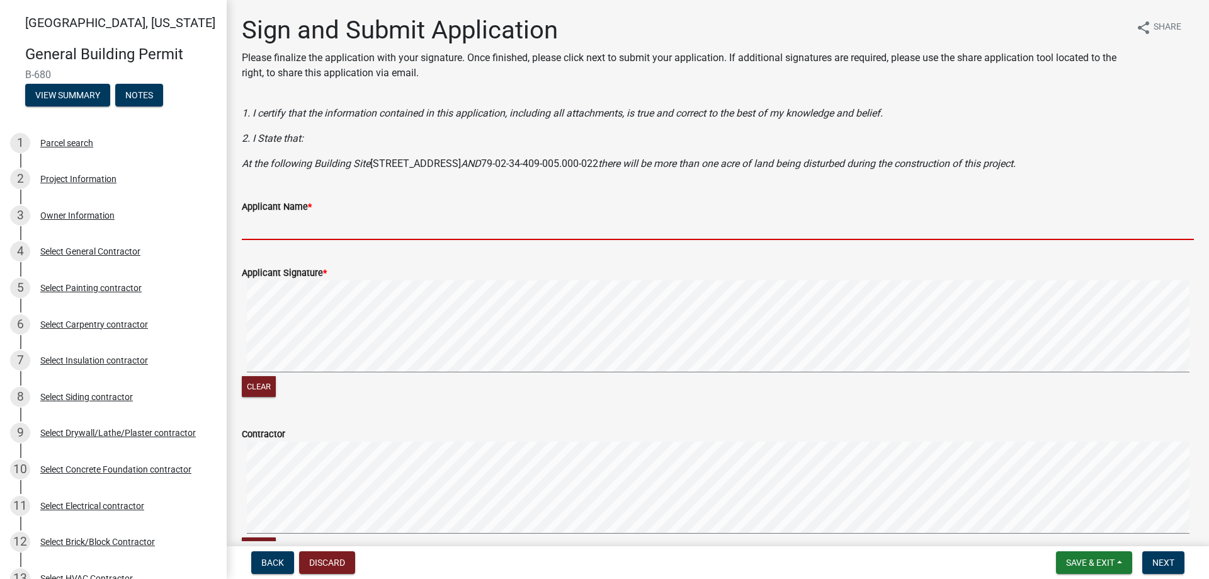
click at [303, 215] on input "Applicant Name *" at bounding box center [718, 227] width 952 height 26
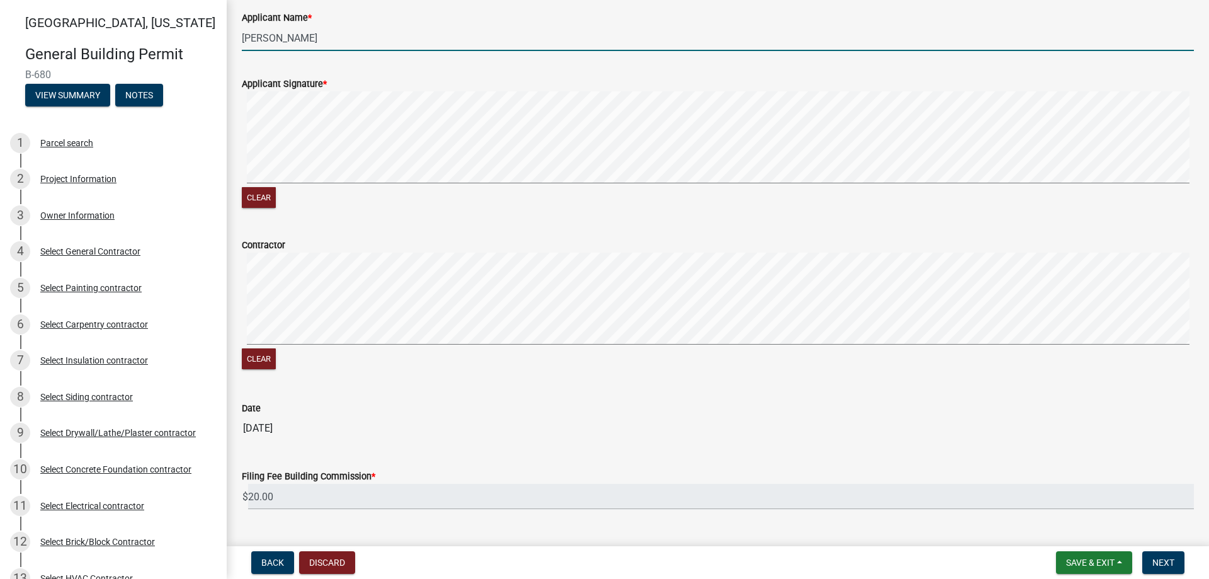
scroll to position [218, 0]
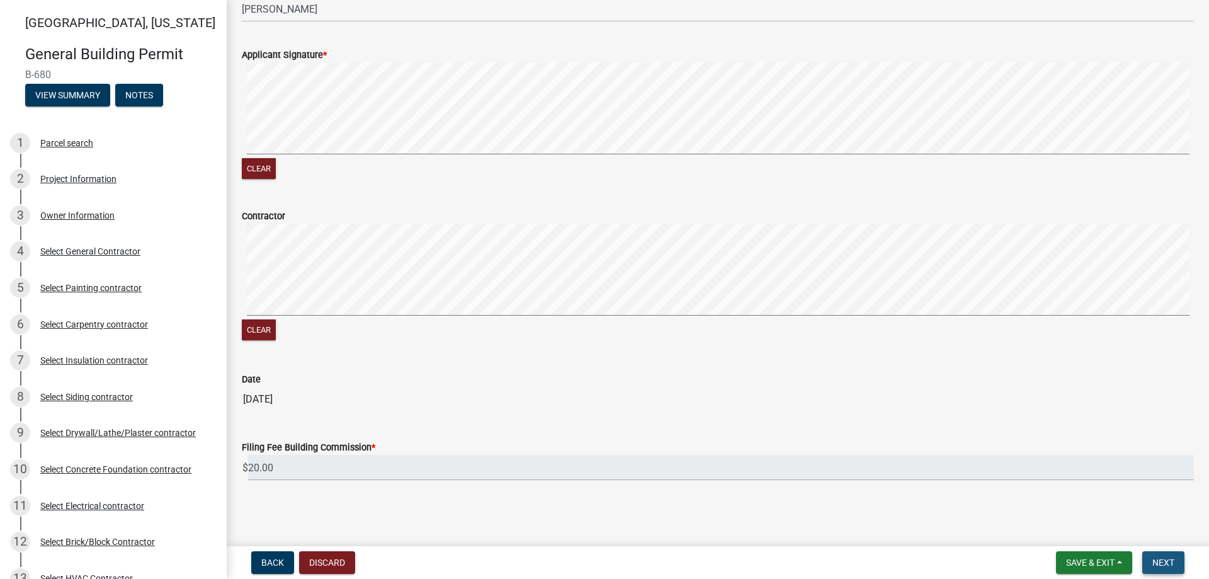
click at [1166, 557] on span "Next" at bounding box center [1164, 562] width 22 height 10
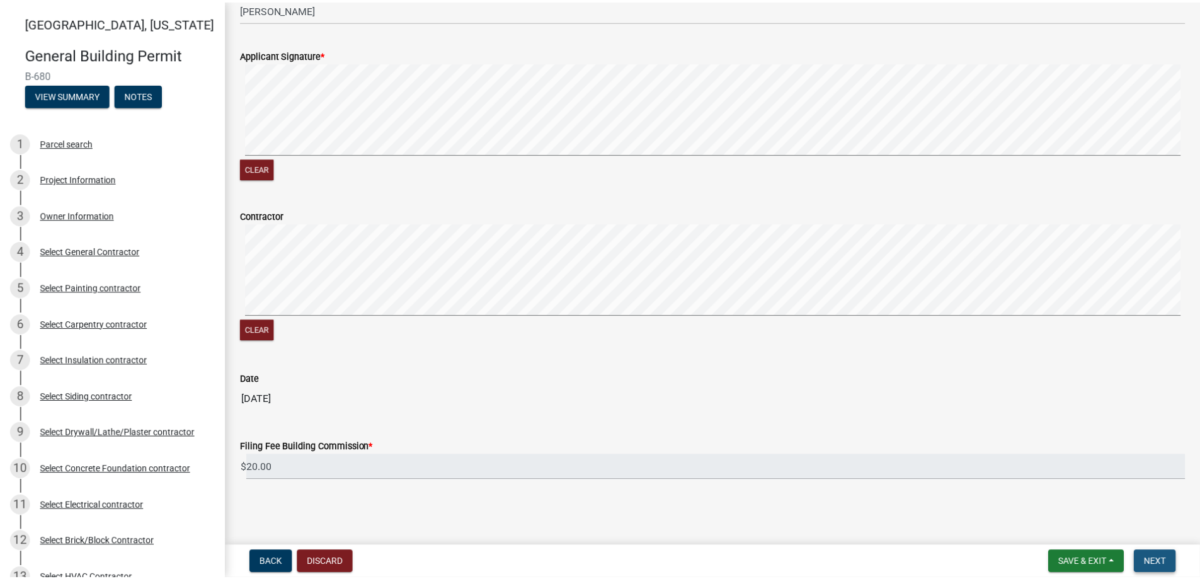
scroll to position [0, 0]
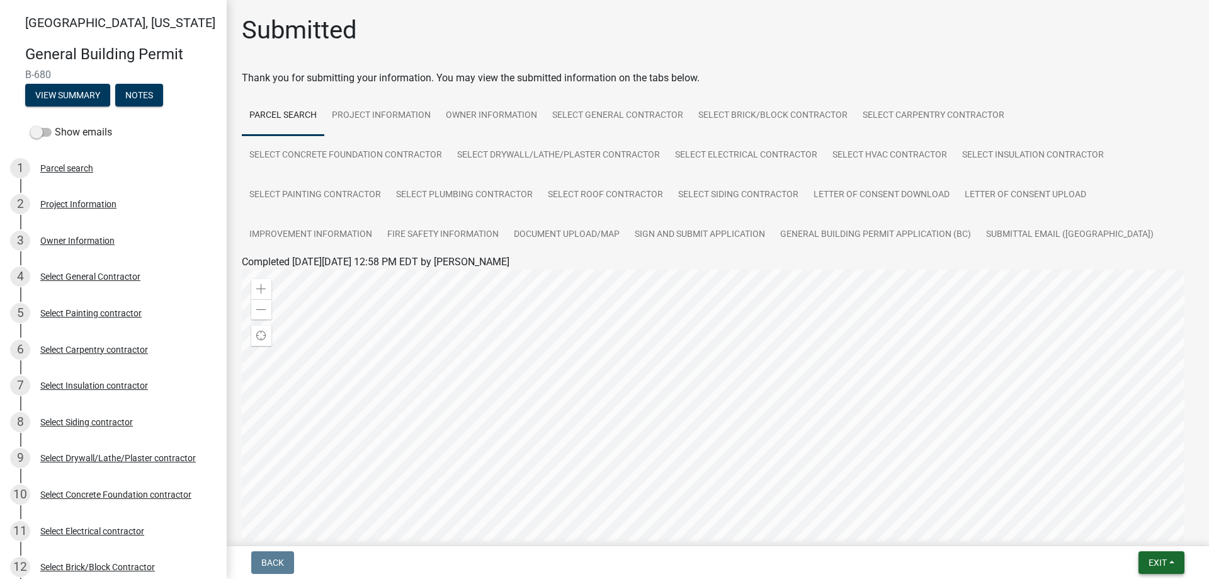
click at [1167, 564] on span "Exit" at bounding box center [1158, 562] width 18 height 10
click at [1133, 522] on button "Save & Exit" at bounding box center [1134, 530] width 101 height 30
